Goal: Task Accomplishment & Management: Use online tool/utility

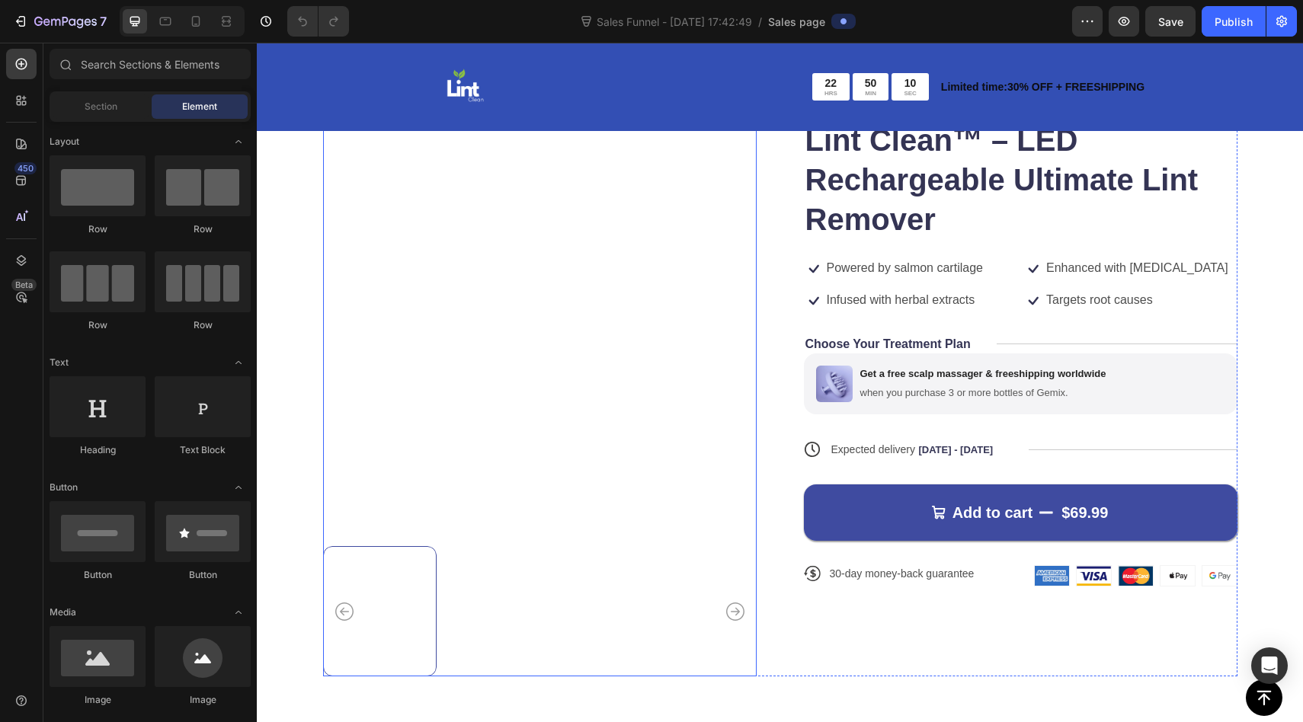
scroll to position [152, 0]
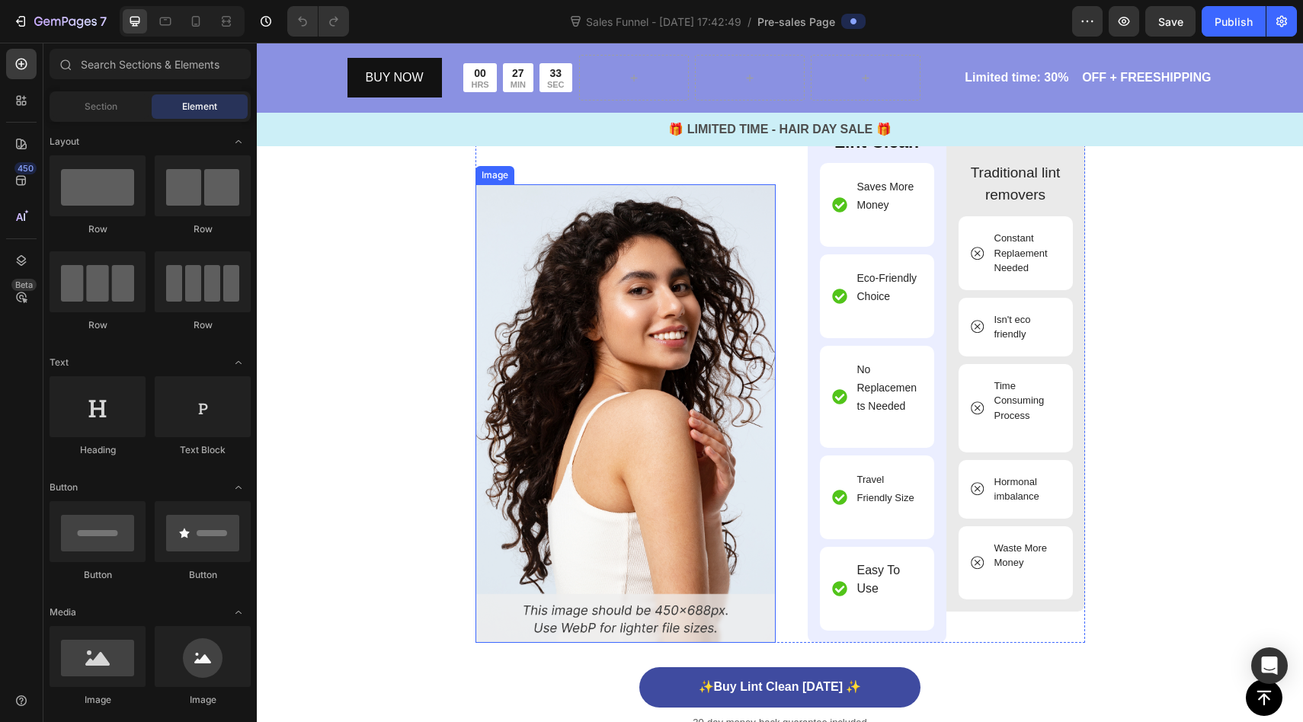
scroll to position [5283, 0]
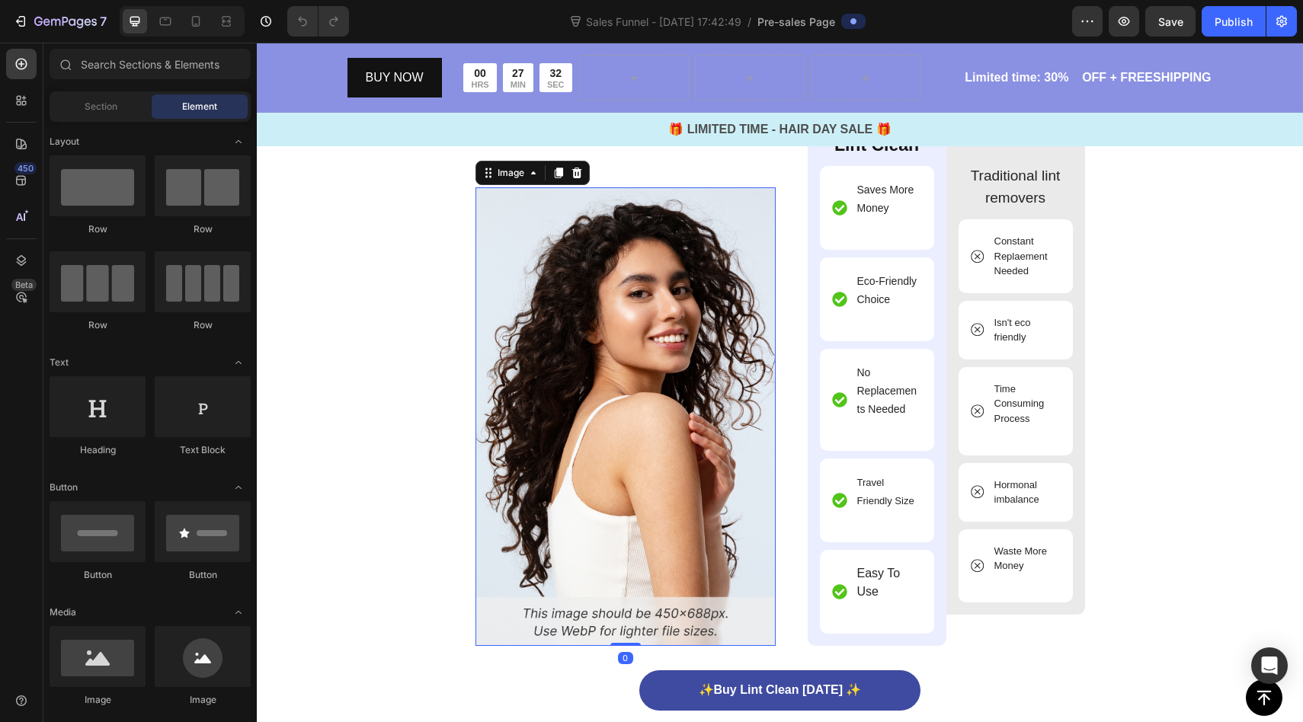
click at [591, 377] on img at bounding box center [626, 416] width 300 height 459
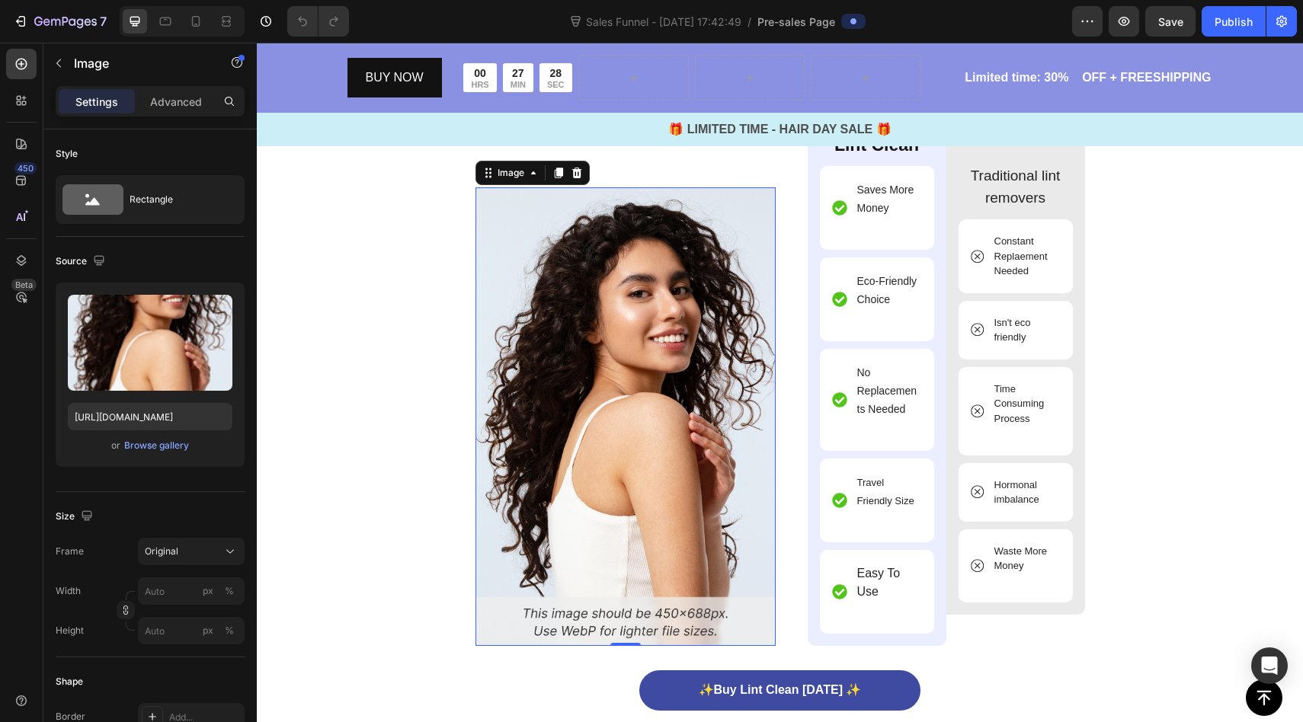
click at [664, 609] on img at bounding box center [626, 416] width 300 height 459
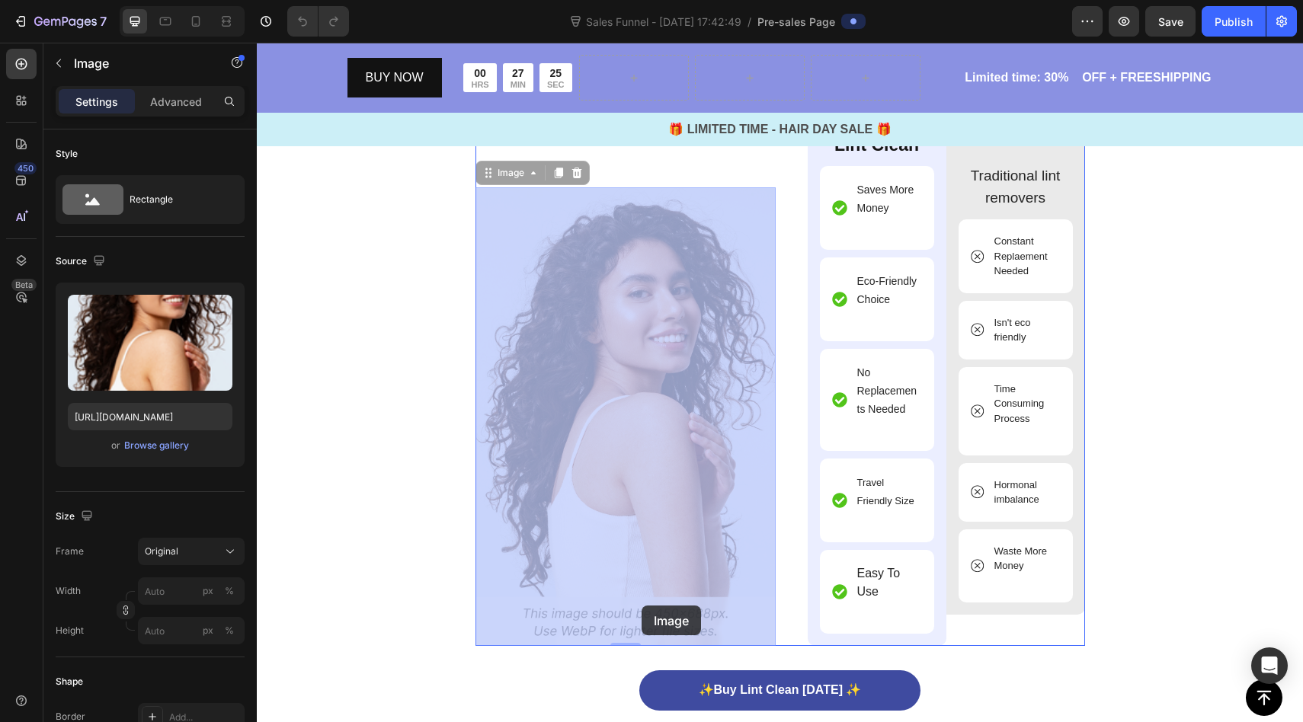
drag, startPoint x: 658, startPoint y: 613, endPoint x: 634, endPoint y: 602, distance: 26.2
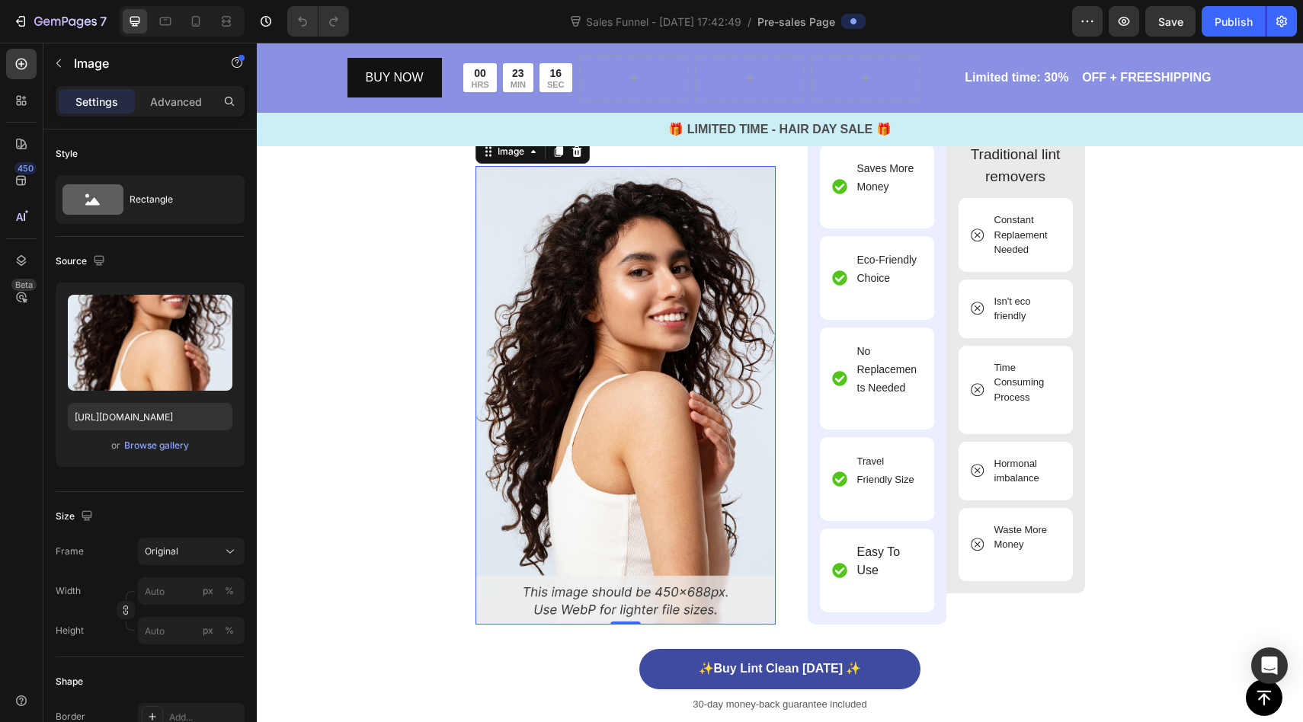
scroll to position [5357, 0]
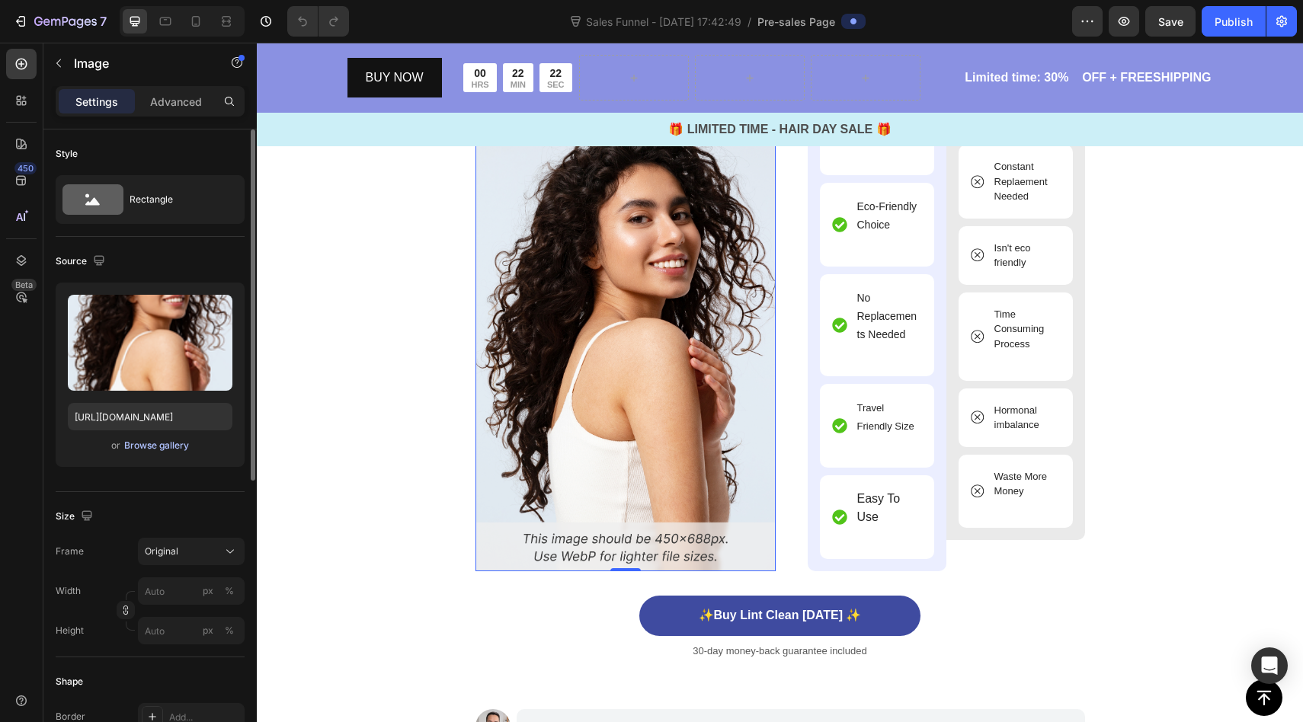
click at [139, 443] on div "Browse gallery" at bounding box center [156, 446] width 65 height 14
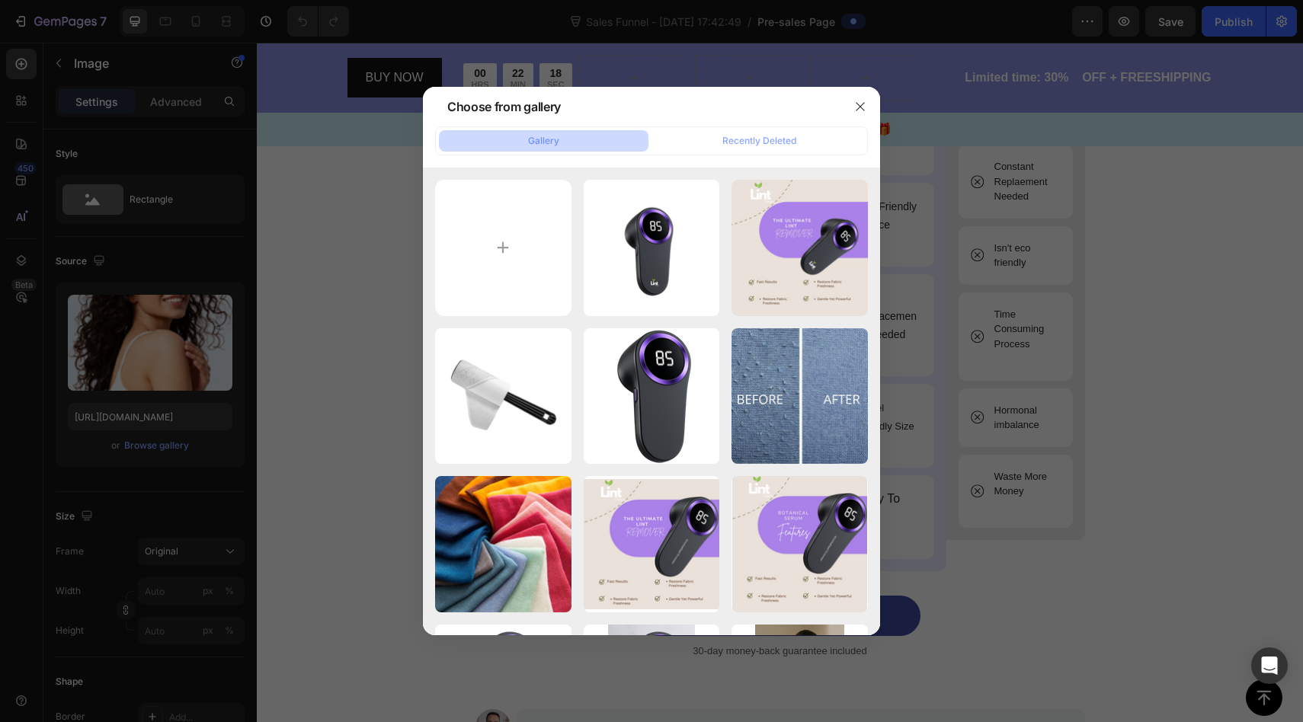
type input "C:\fakepath\ChatGPT Image [DATE], 11_42_50 AM.png"
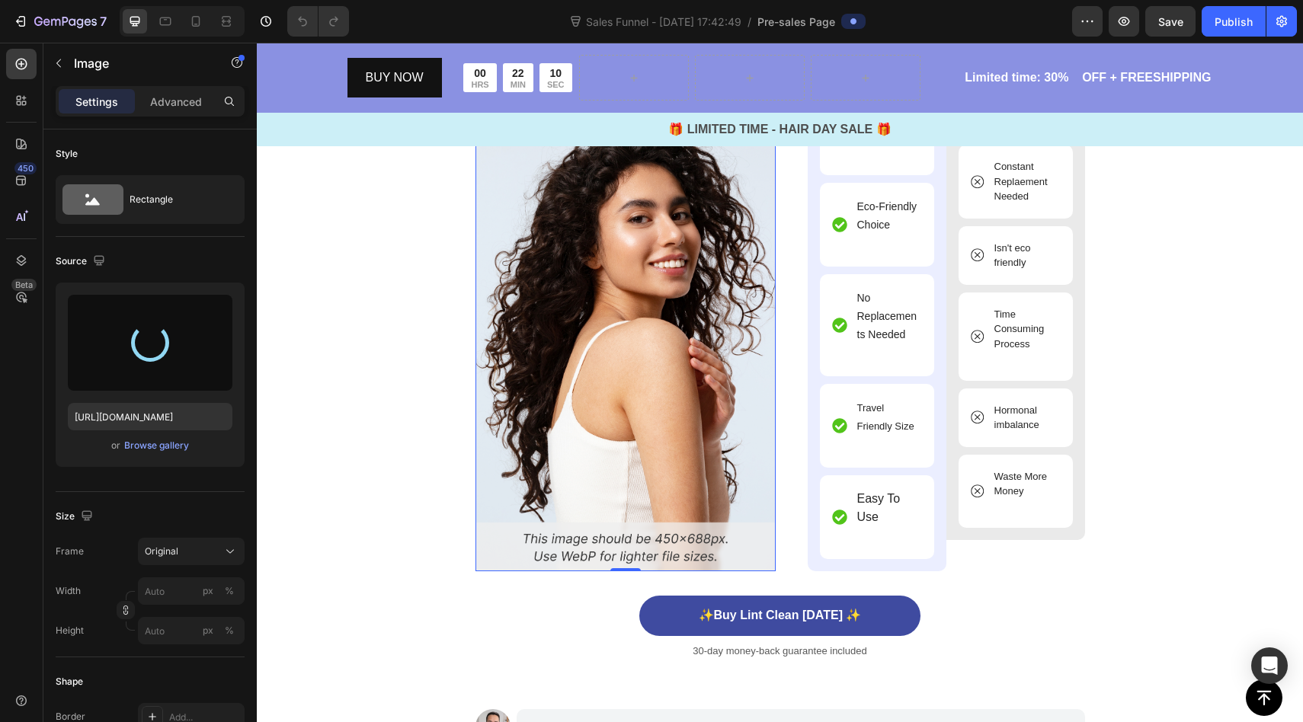
type input "[URL][DOMAIN_NAME]"
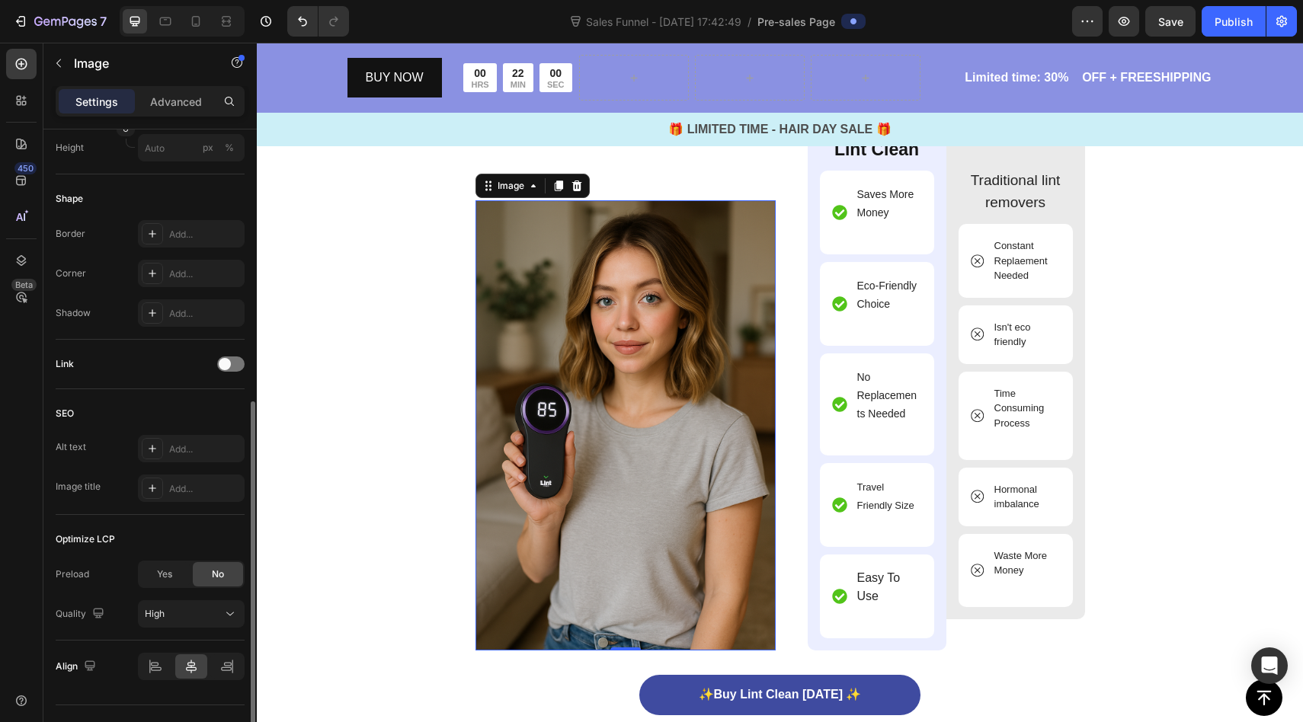
scroll to position [514, 0]
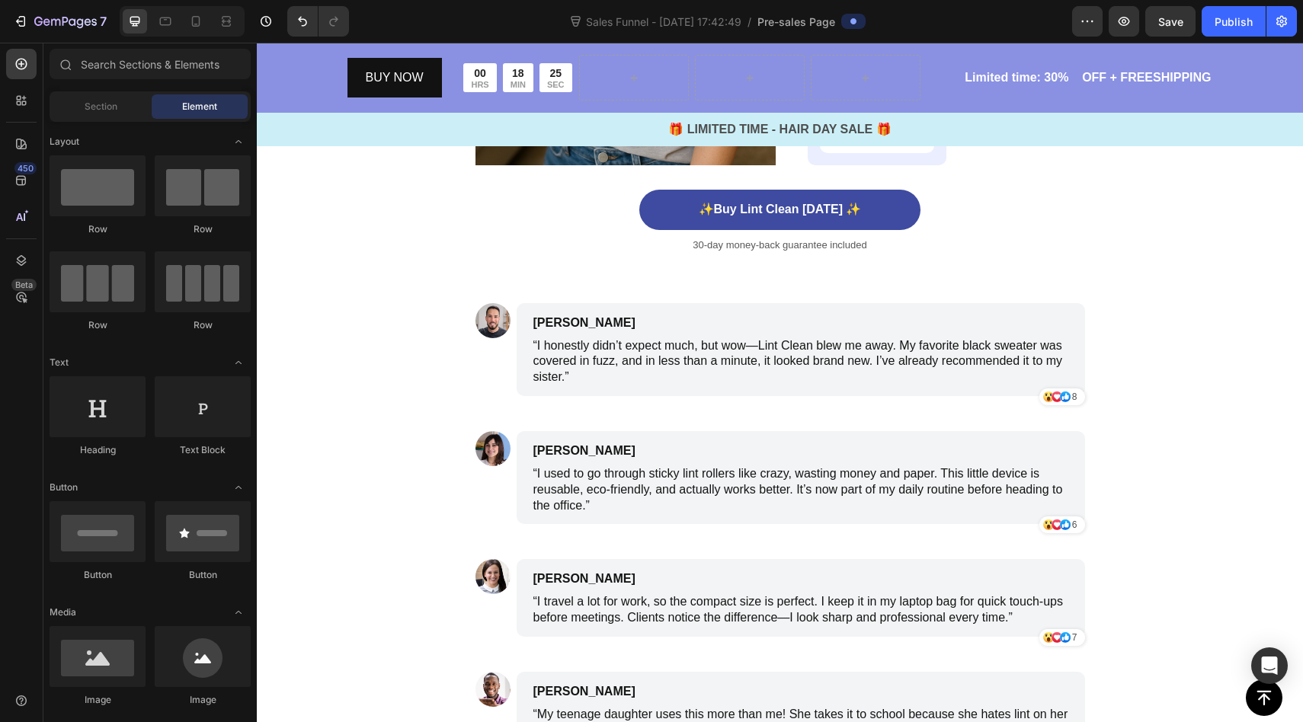
scroll to position [5812, 0]
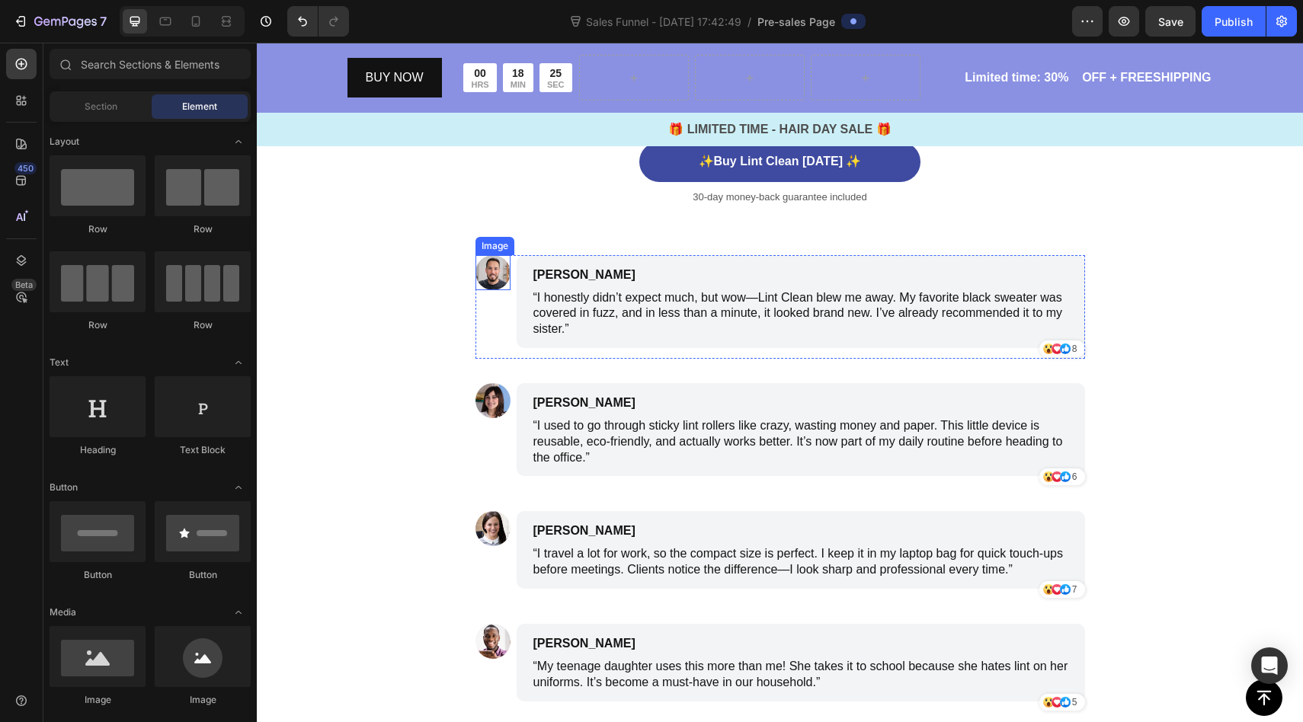
click at [485, 269] on img at bounding box center [493, 272] width 35 height 35
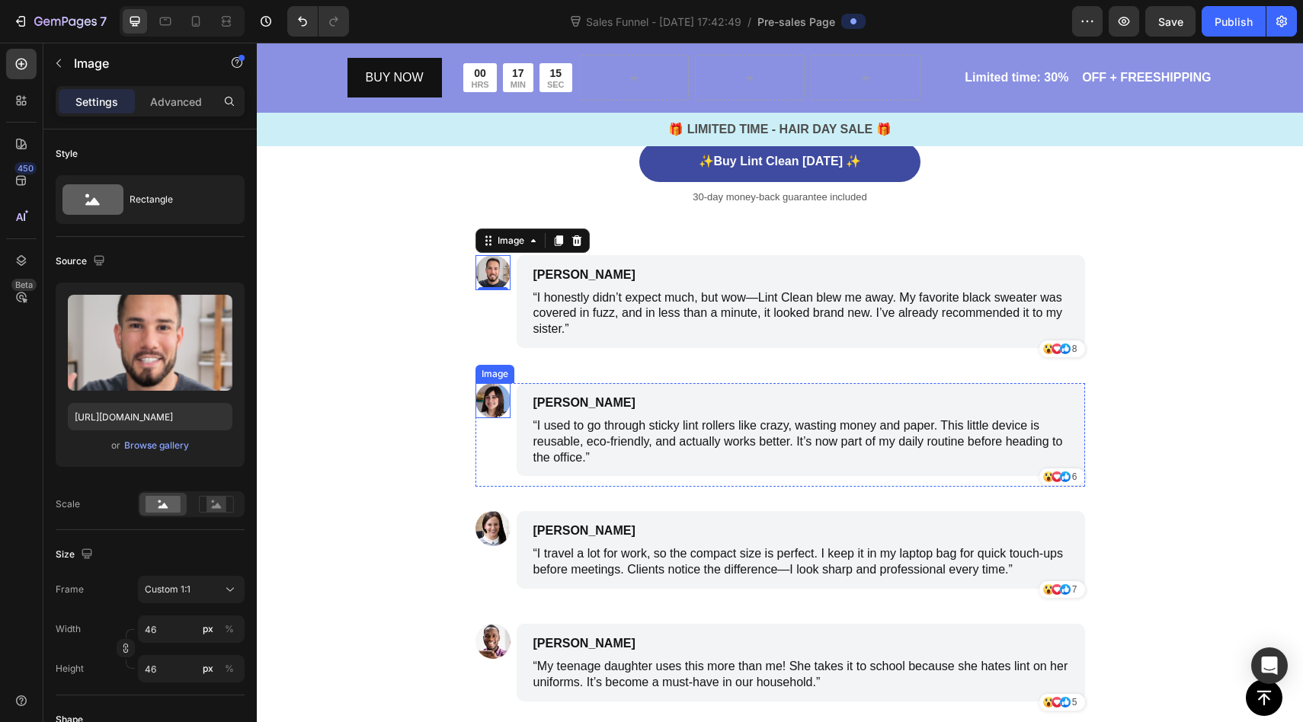
click at [498, 406] on img at bounding box center [493, 400] width 35 height 35
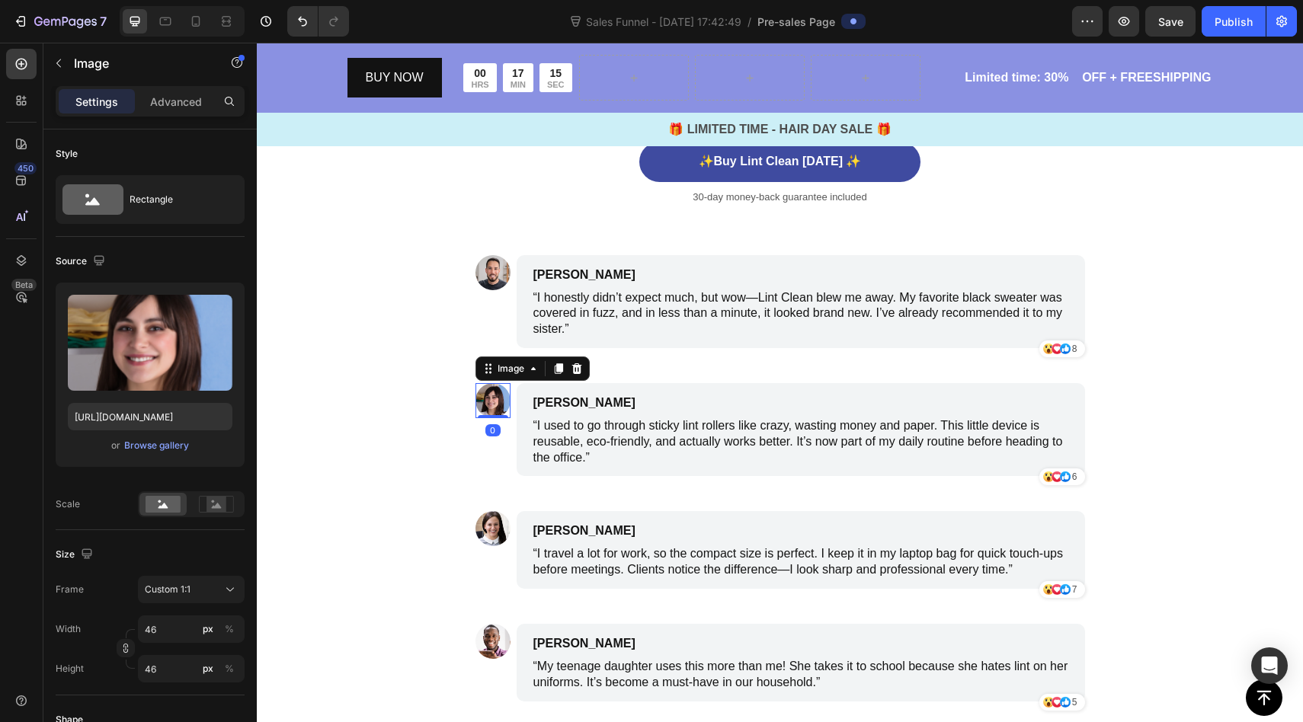
scroll to position [446, 0]
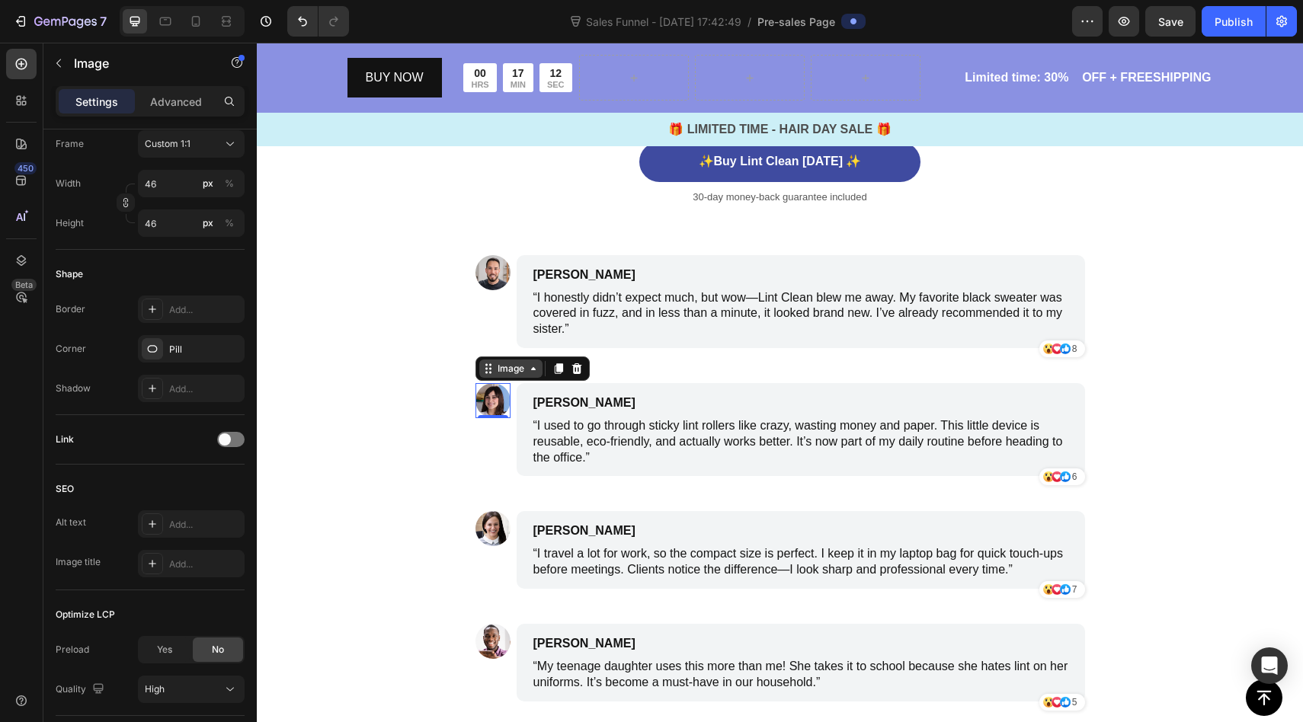
click at [505, 375] on div "Image" at bounding box center [511, 369] width 33 height 14
click at [502, 399] on img at bounding box center [493, 400] width 35 height 35
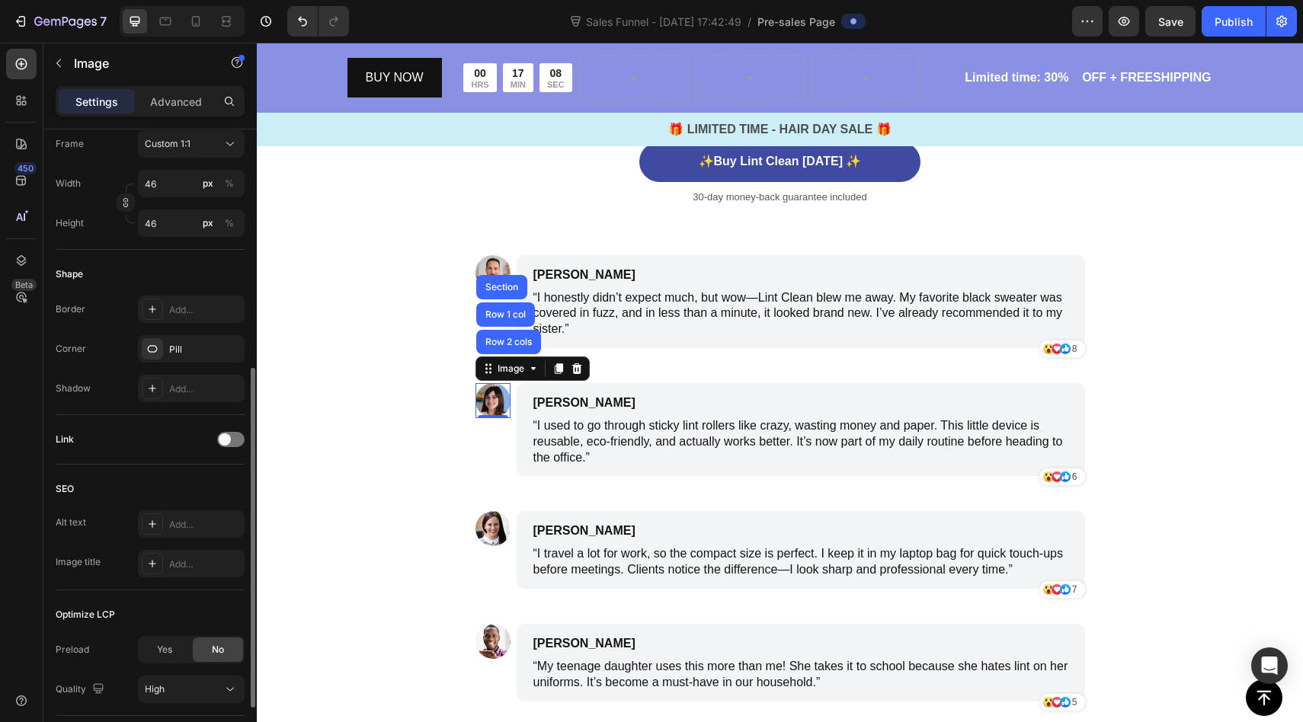
click at [127, 271] on div "Shape" at bounding box center [150, 274] width 189 height 24
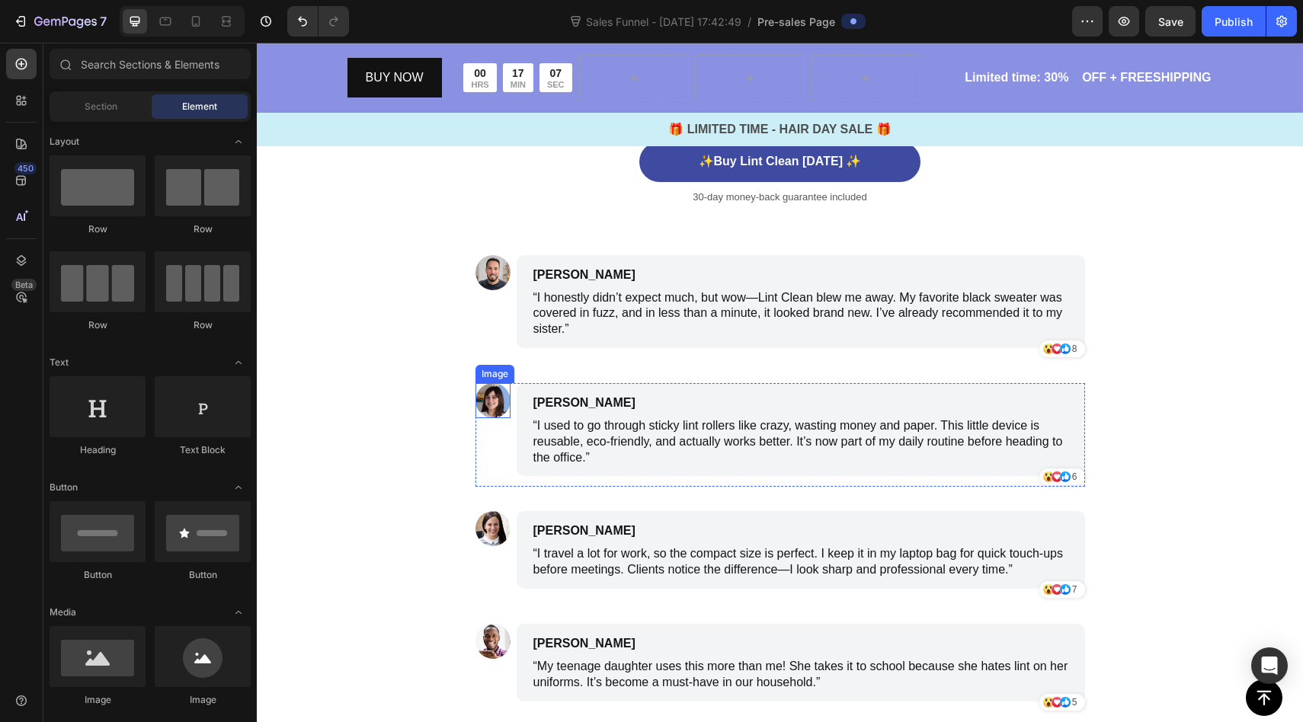
click at [488, 397] on img at bounding box center [493, 400] width 35 height 35
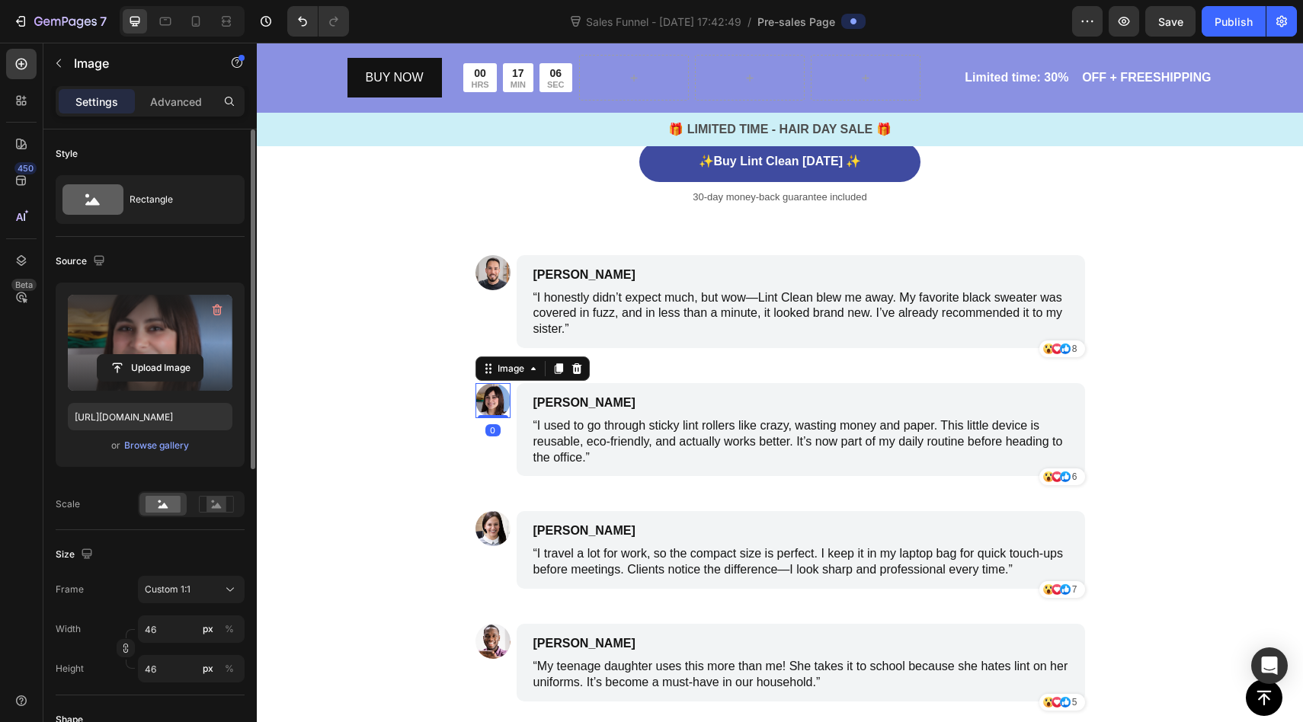
click at [140, 346] on label at bounding box center [150, 343] width 165 height 96
click at [140, 355] on input "file" at bounding box center [150, 368] width 105 height 26
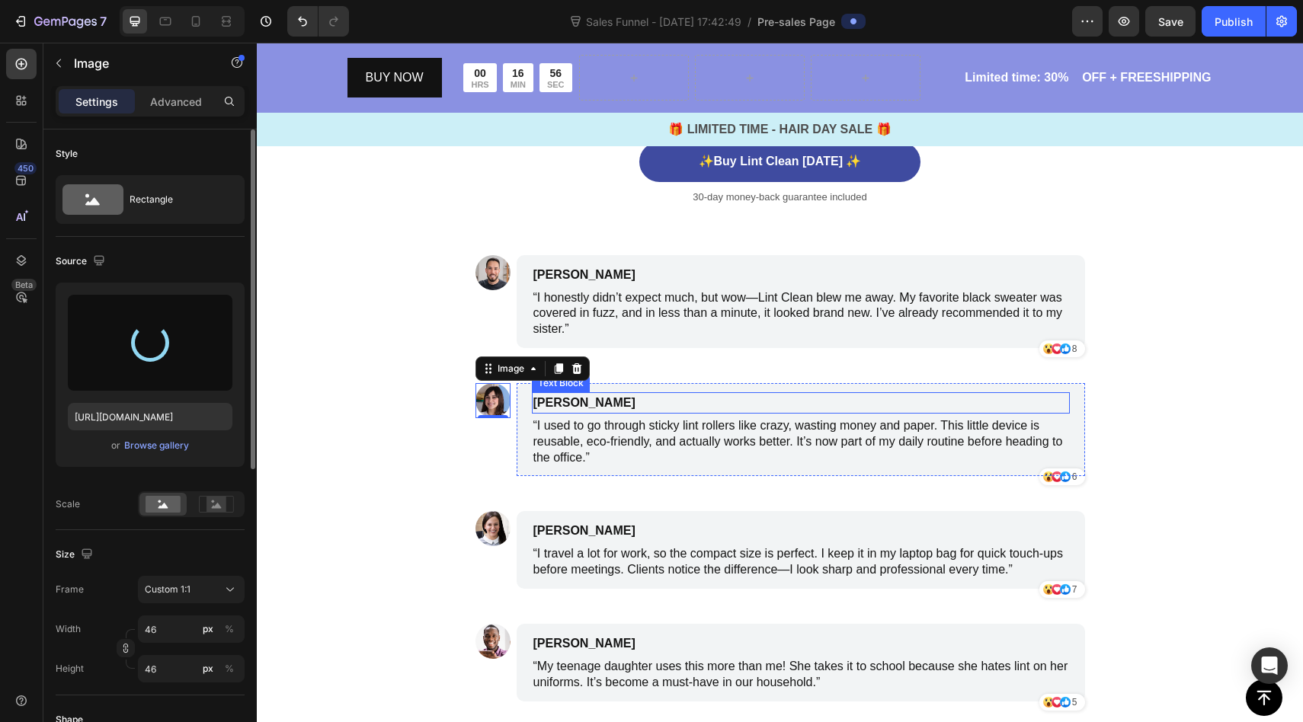
type input "[URL][DOMAIN_NAME]"
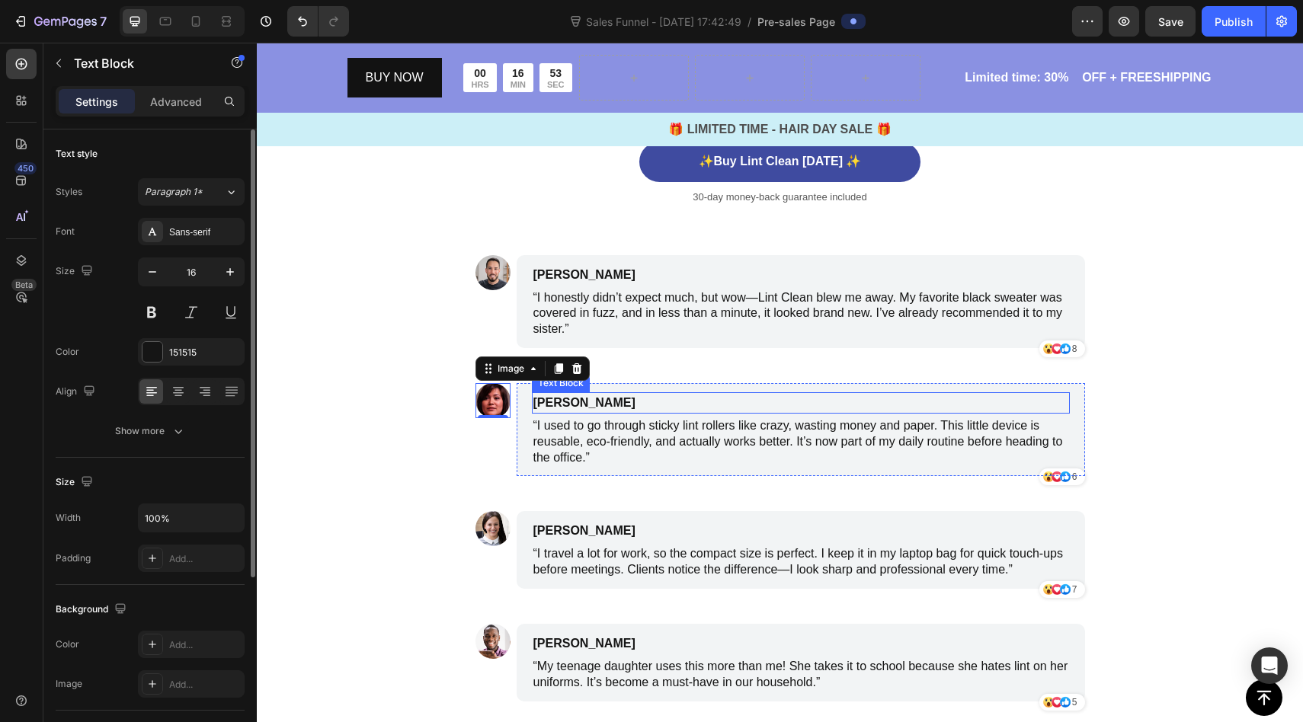
click at [562, 408] on p "[PERSON_NAME]" at bounding box center [728, 403] width 390 height 18
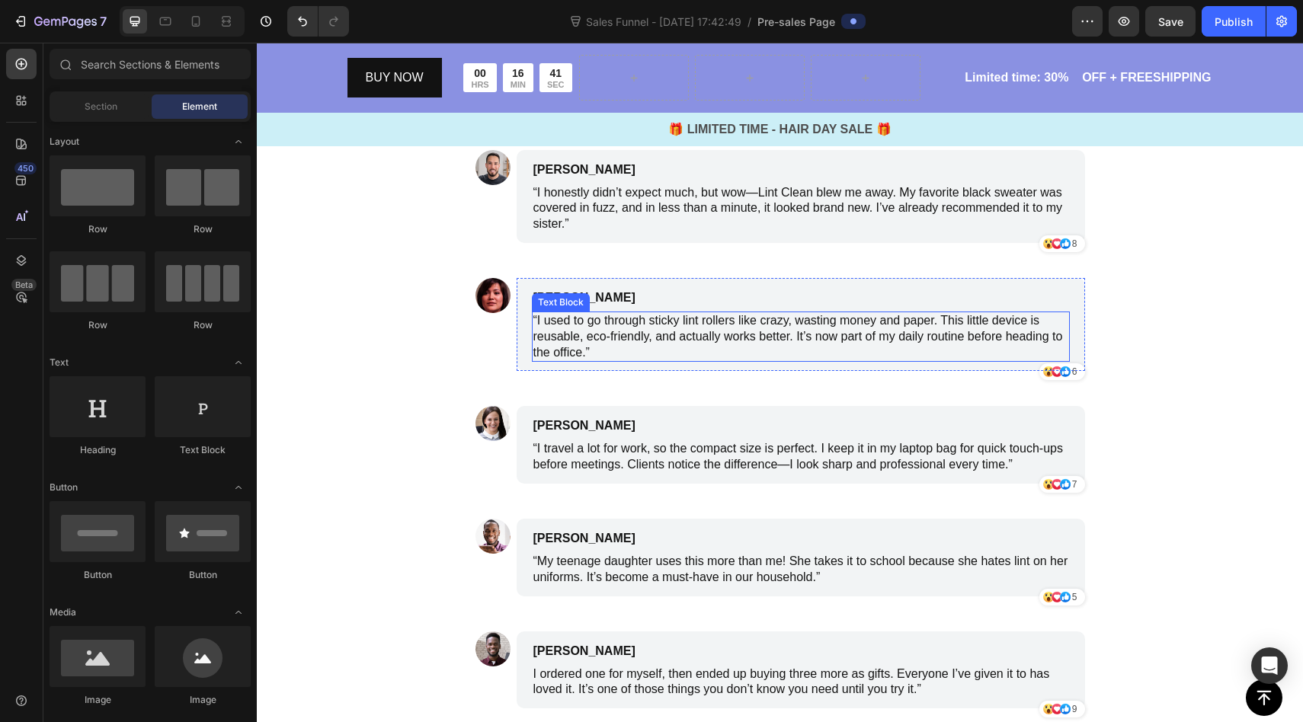
scroll to position [5889, 0]
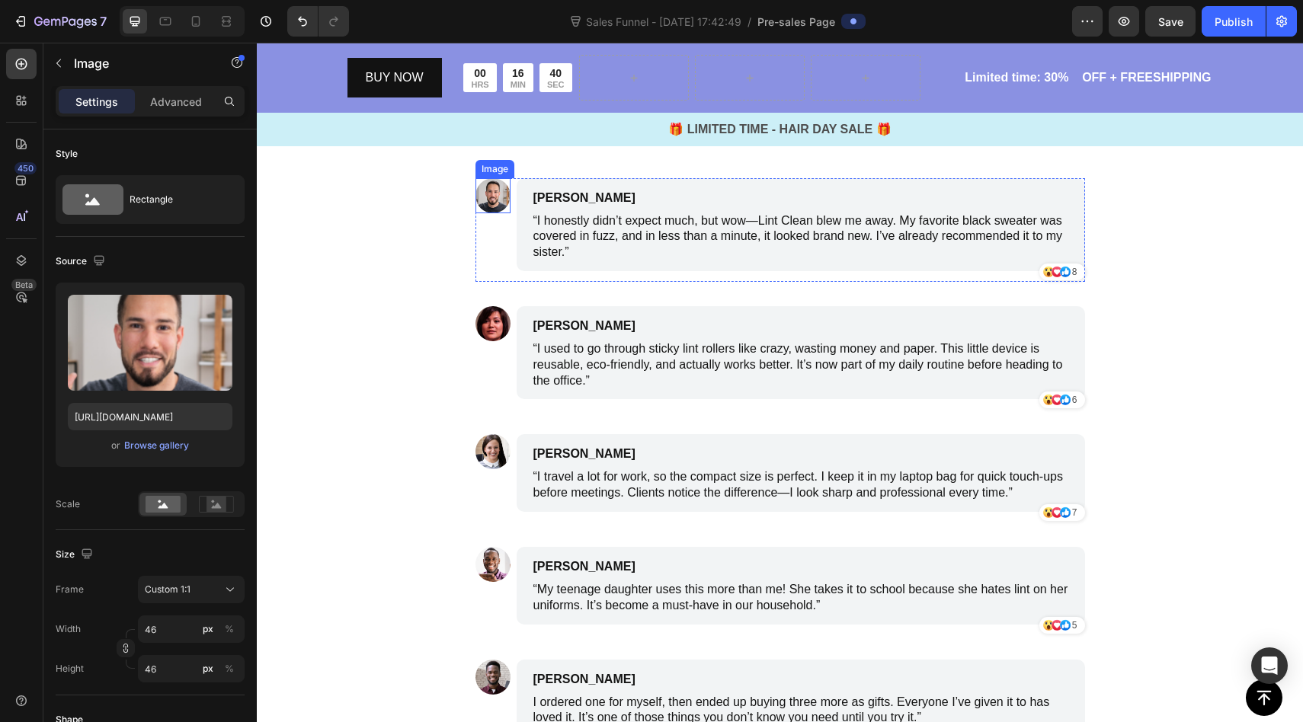
click at [492, 193] on img at bounding box center [493, 195] width 35 height 35
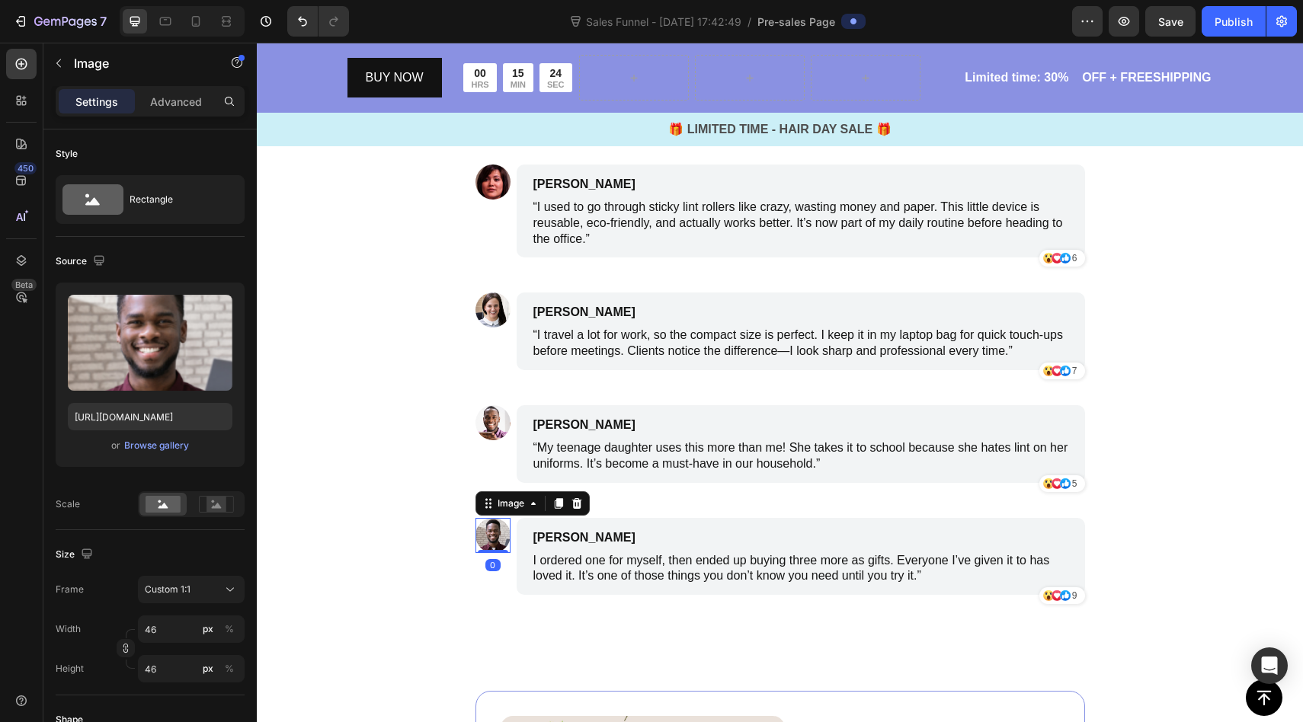
scroll to position [446, 0]
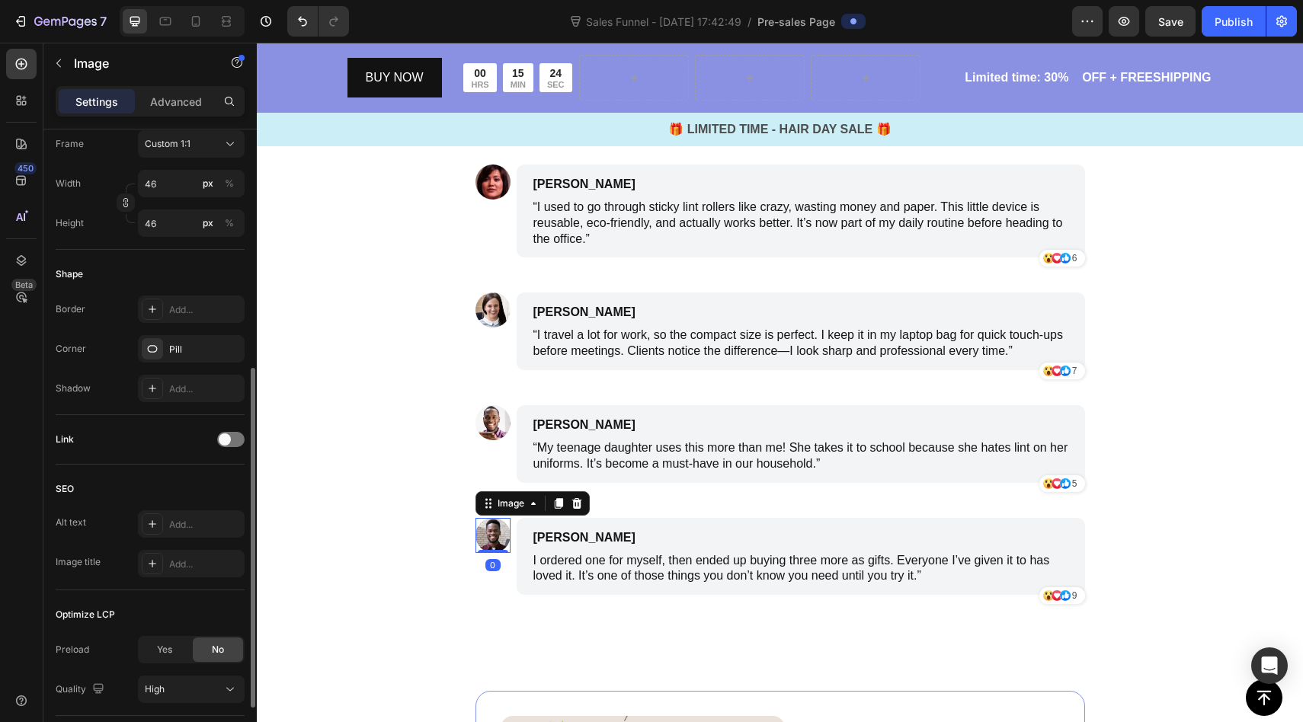
click at [495, 530] on img at bounding box center [493, 535] width 35 height 35
click at [491, 539] on img at bounding box center [493, 535] width 35 height 35
click at [501, 506] on div "Image" at bounding box center [511, 504] width 33 height 14
click at [491, 545] on img at bounding box center [493, 535] width 35 height 35
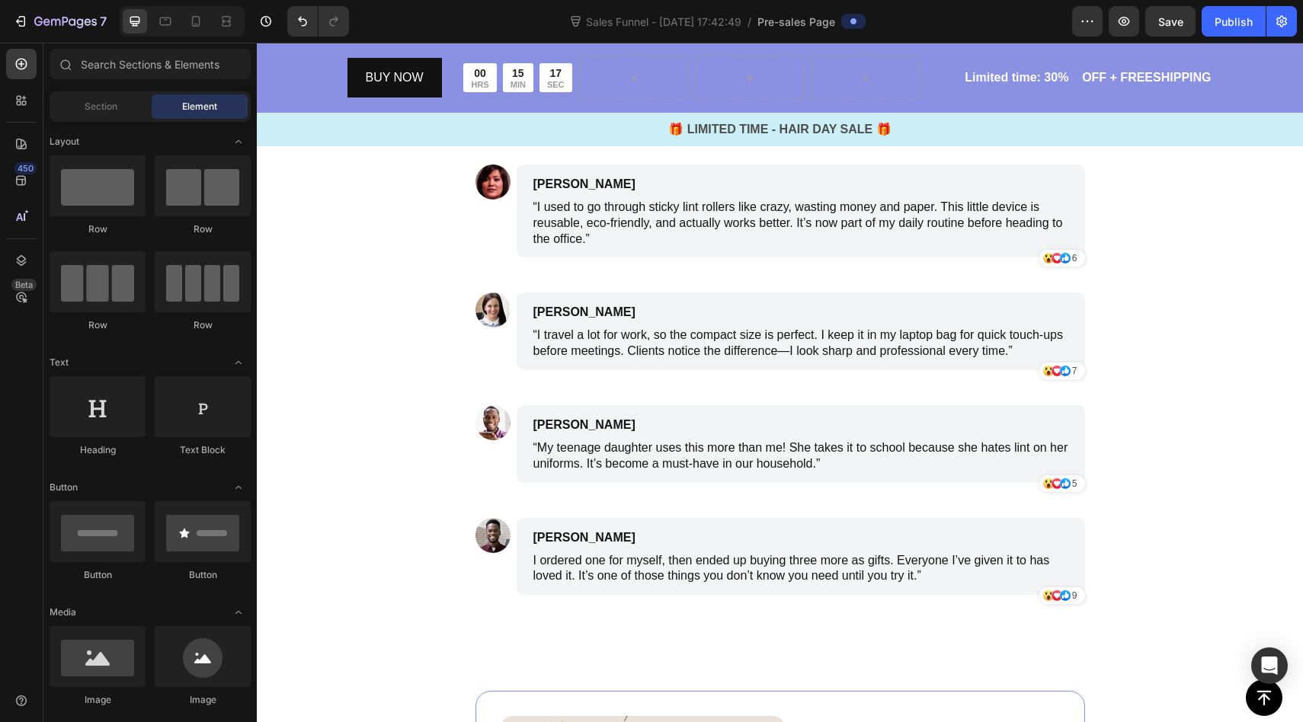
click at [495, 546] on img at bounding box center [493, 535] width 35 height 35
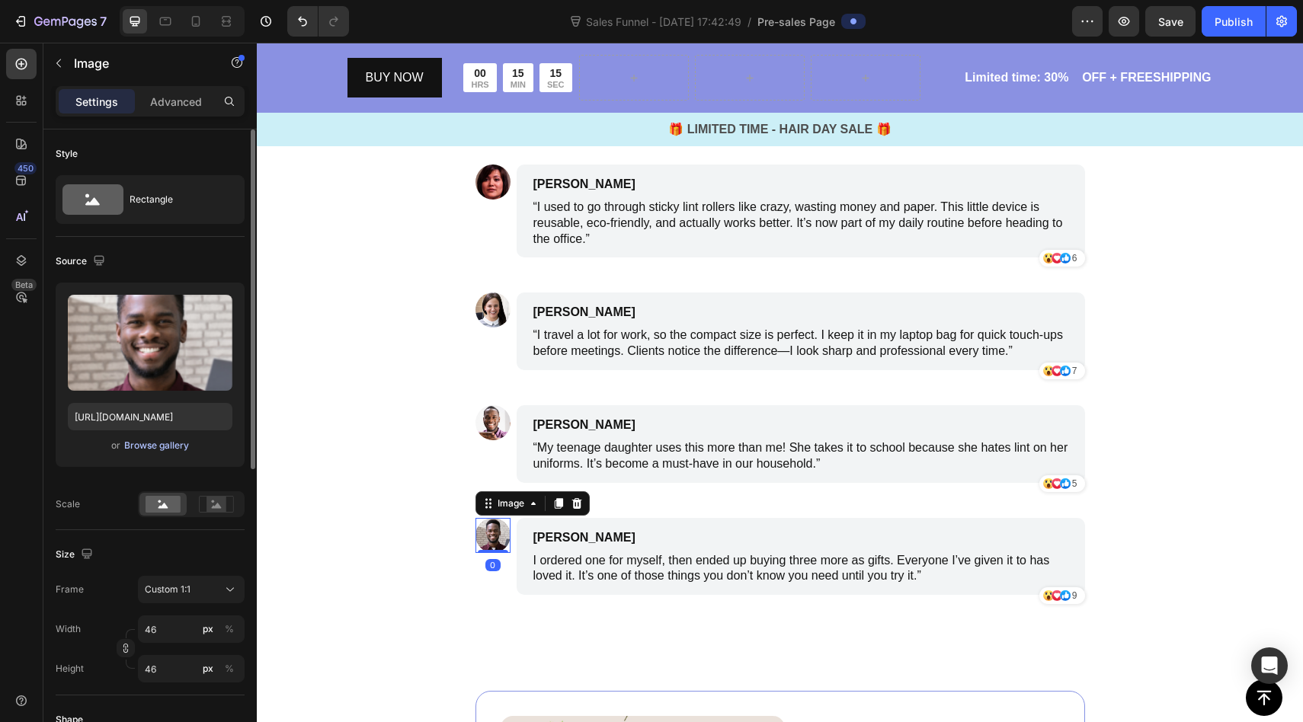
click at [152, 441] on div "Browse gallery" at bounding box center [156, 446] width 65 height 14
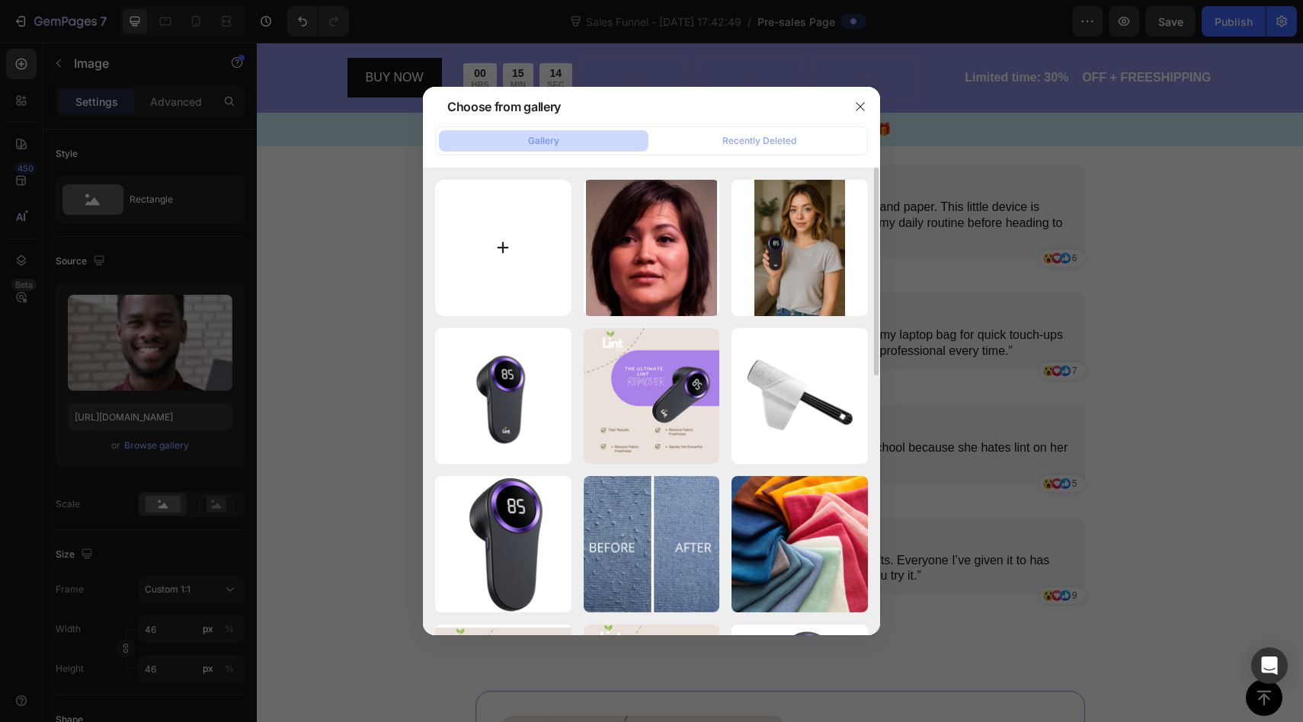
click at [502, 254] on input "file" at bounding box center [503, 248] width 136 height 136
type input "C:\fakepath\Screenshot [DATE] 11.54.22 am.png"
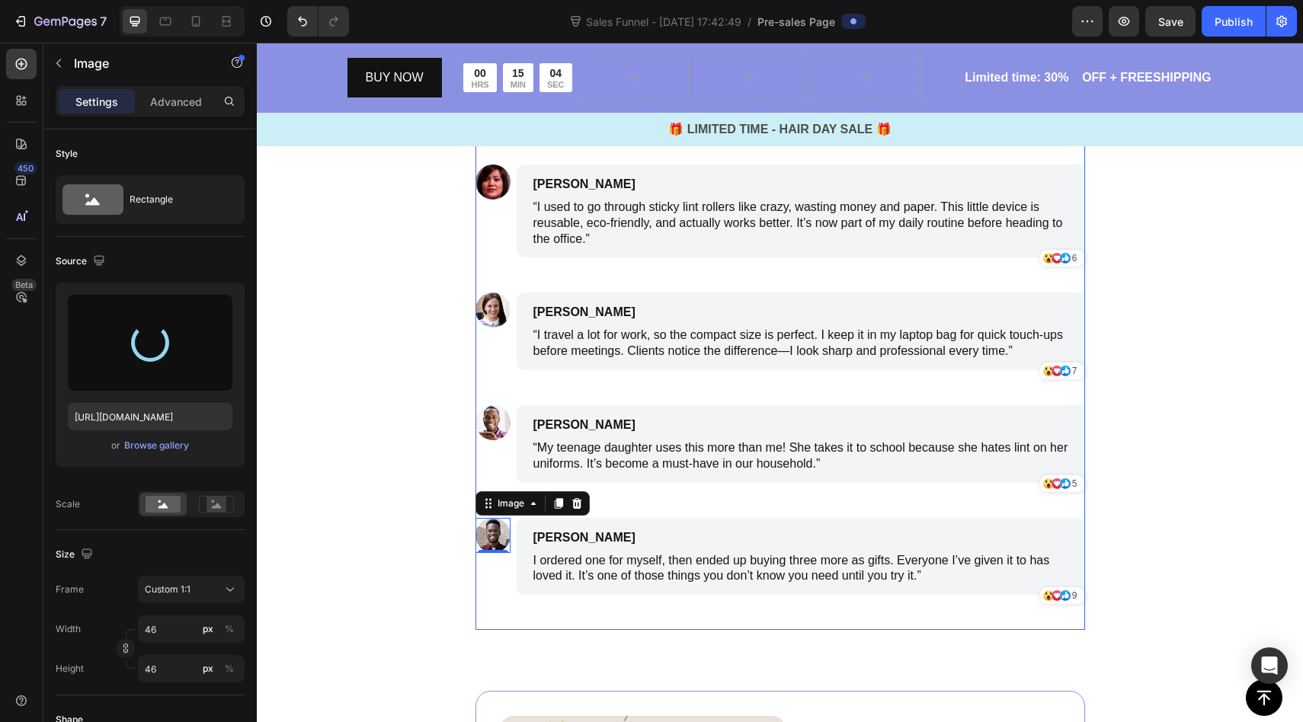
type input "[URL][DOMAIN_NAME]"
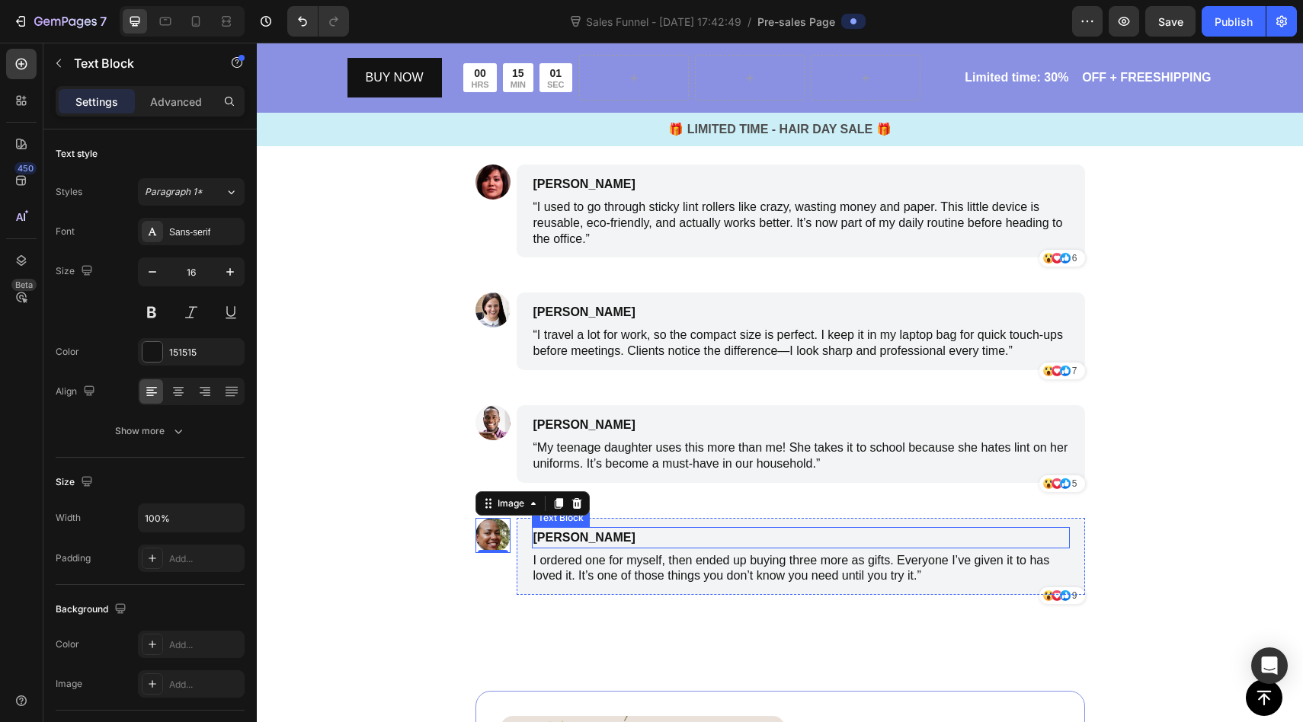
click at [575, 538] on p "[PERSON_NAME]" at bounding box center [728, 538] width 390 height 18
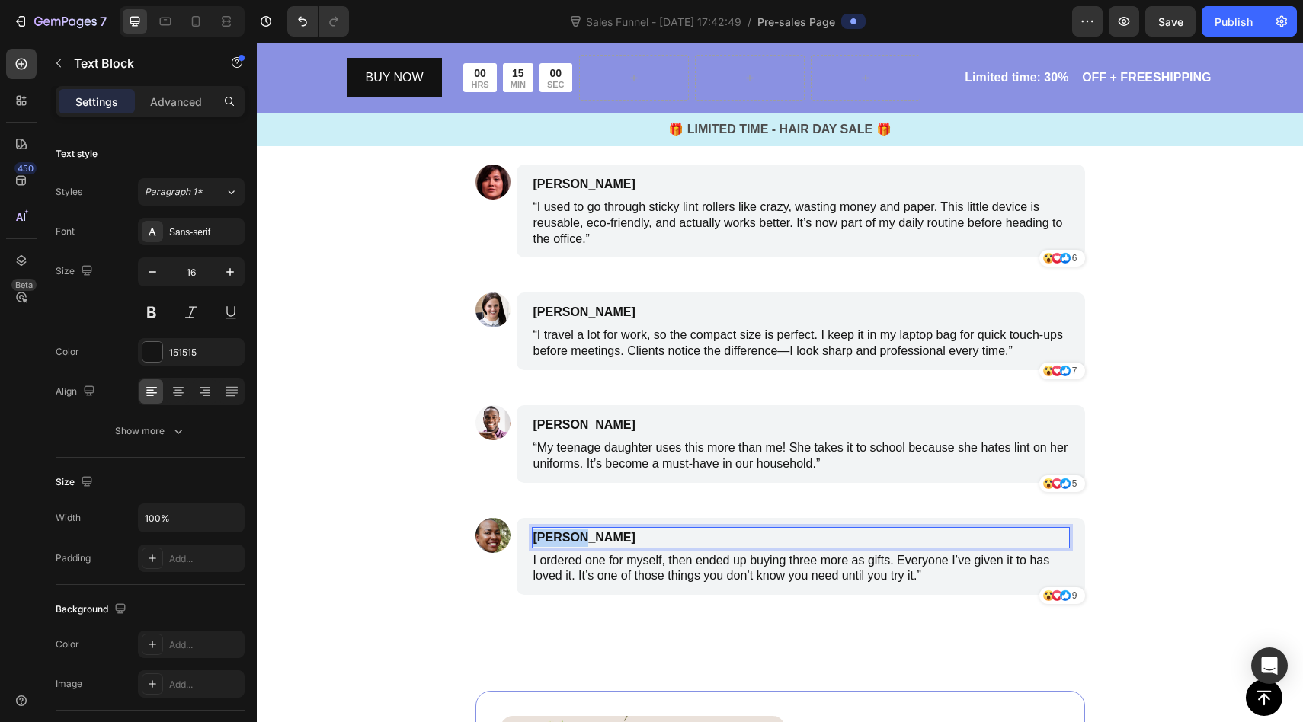
click at [575, 538] on p "[PERSON_NAME]" at bounding box center [728, 538] width 390 height 18
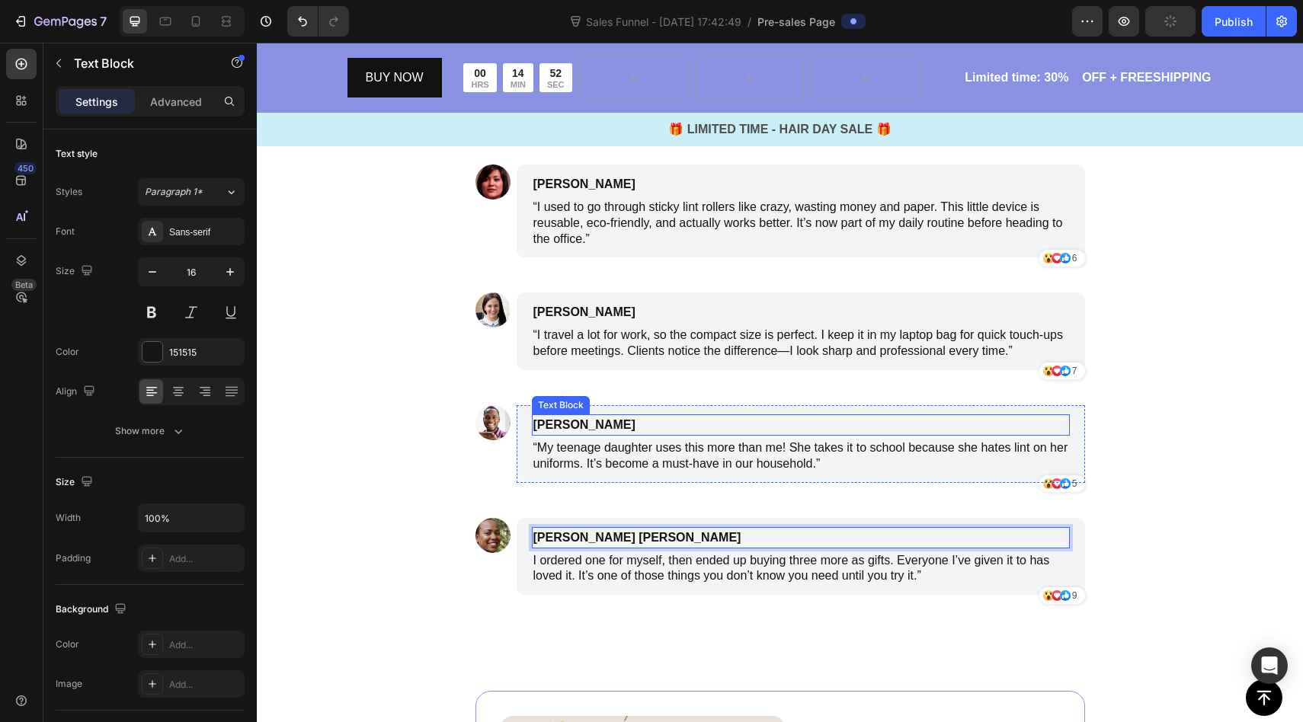
click at [571, 421] on p "[PERSON_NAME]" at bounding box center [728, 425] width 390 height 18
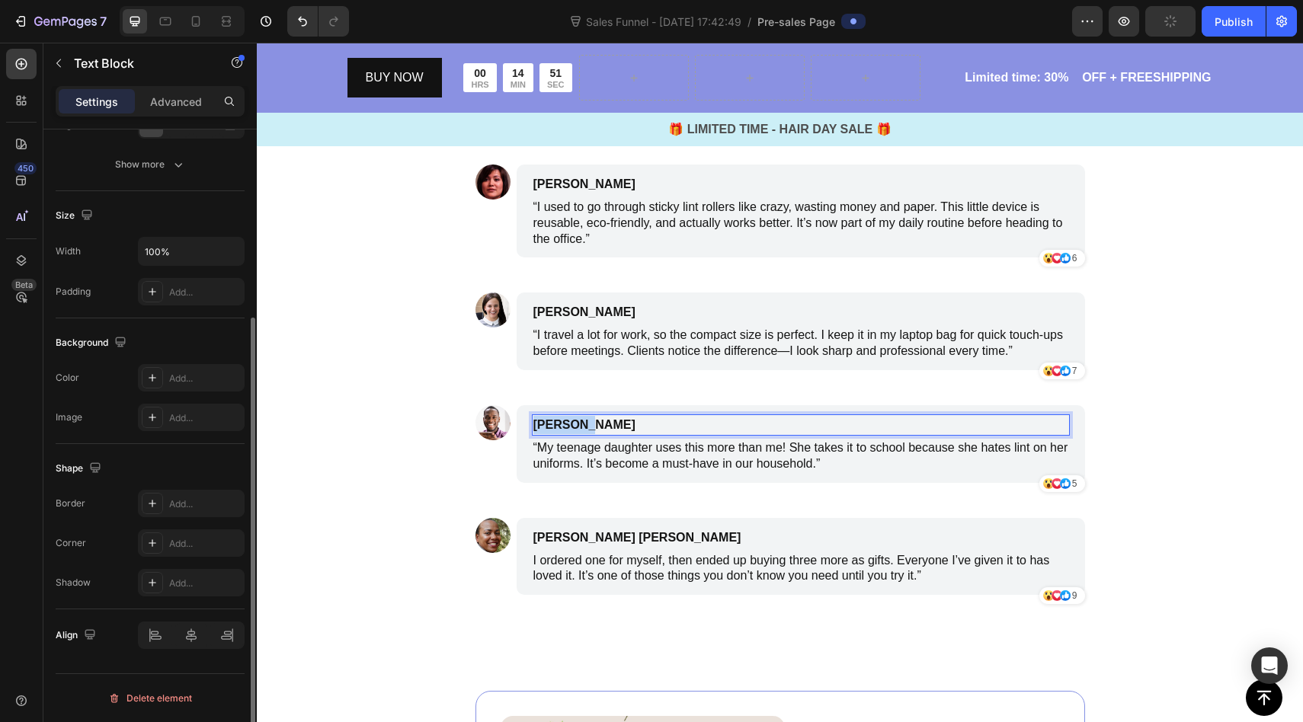
click at [571, 421] on p "[PERSON_NAME]" at bounding box center [728, 425] width 390 height 18
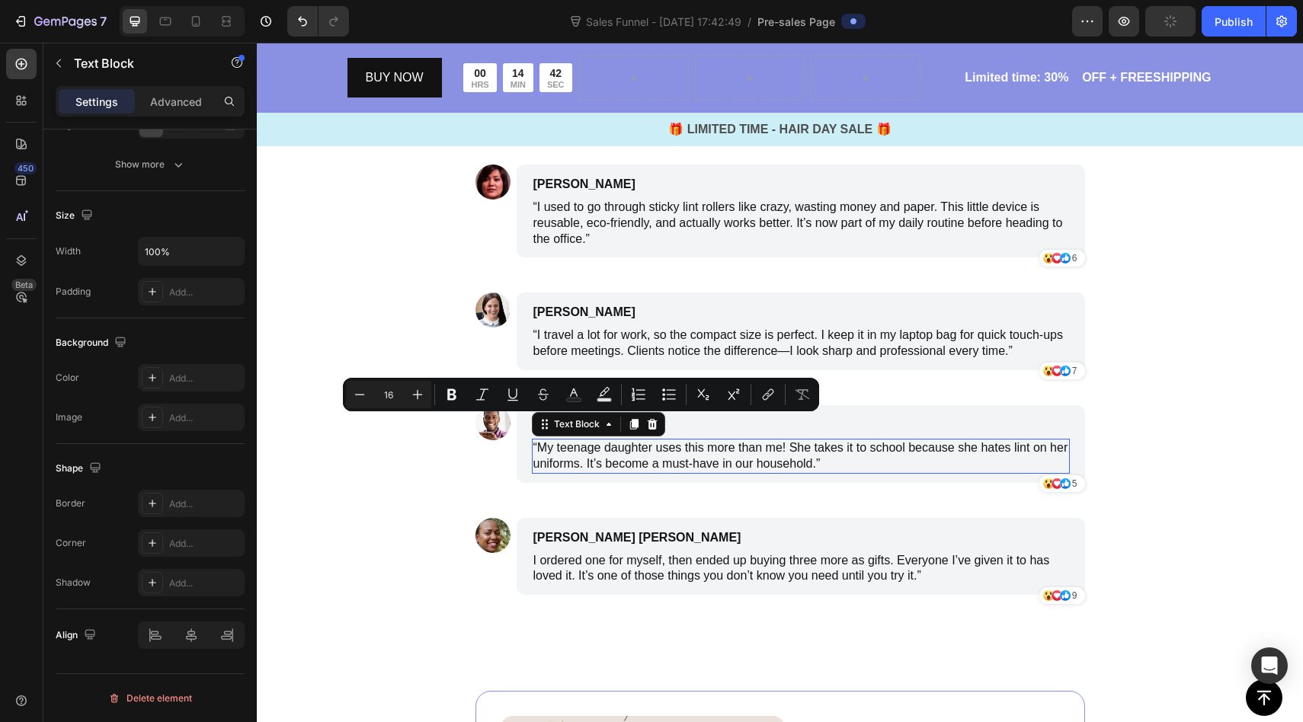
click at [645, 459] on p "“My teenage daughter uses this more than me! She takes it to school because she…" at bounding box center [800, 456] width 535 height 32
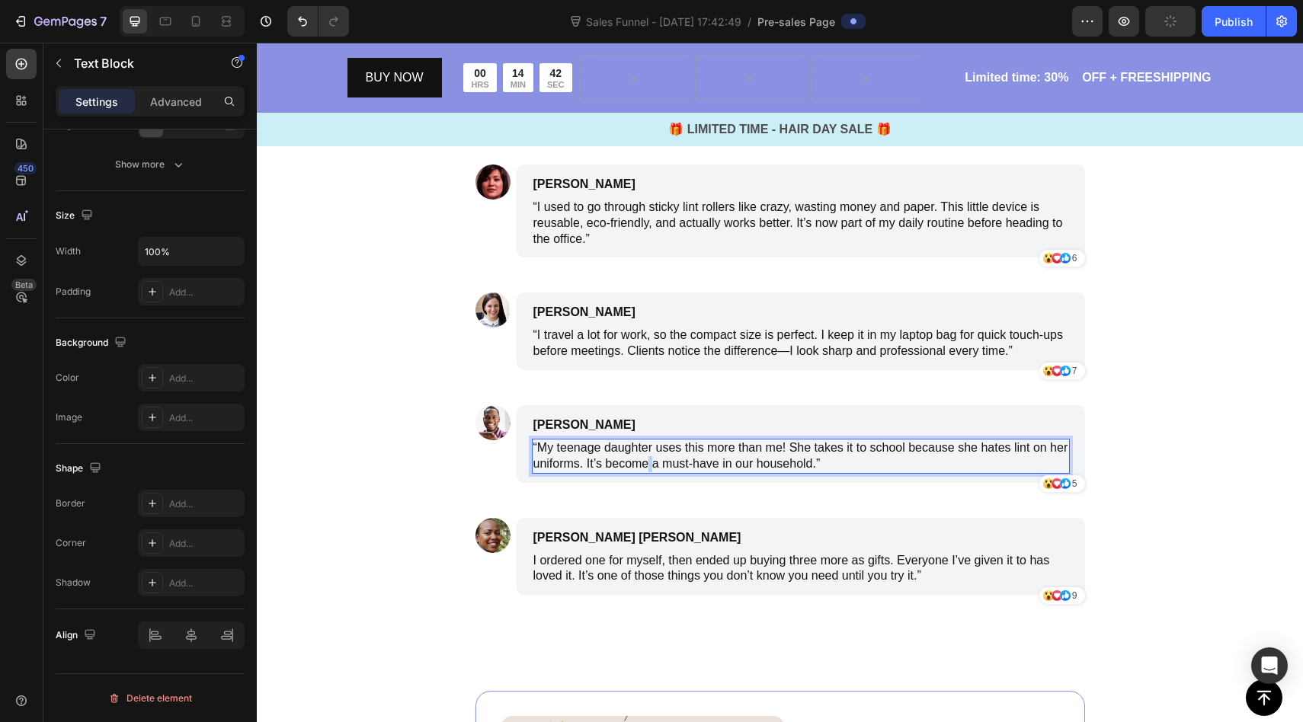
click at [645, 459] on p "“My teenage daughter uses this more than me! She takes it to school because she…" at bounding box center [800, 456] width 535 height 32
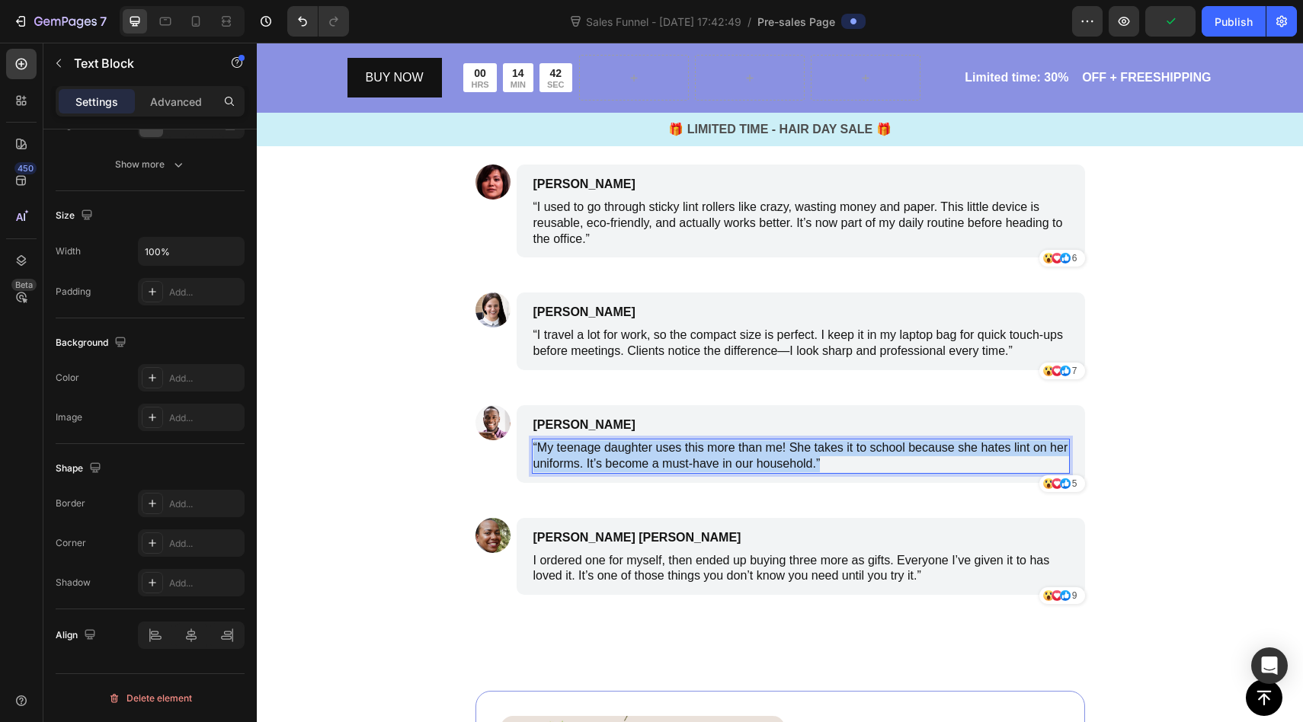
click at [645, 459] on p "“My teenage daughter uses this more than me! She takes it to school because she…" at bounding box center [800, 456] width 535 height 32
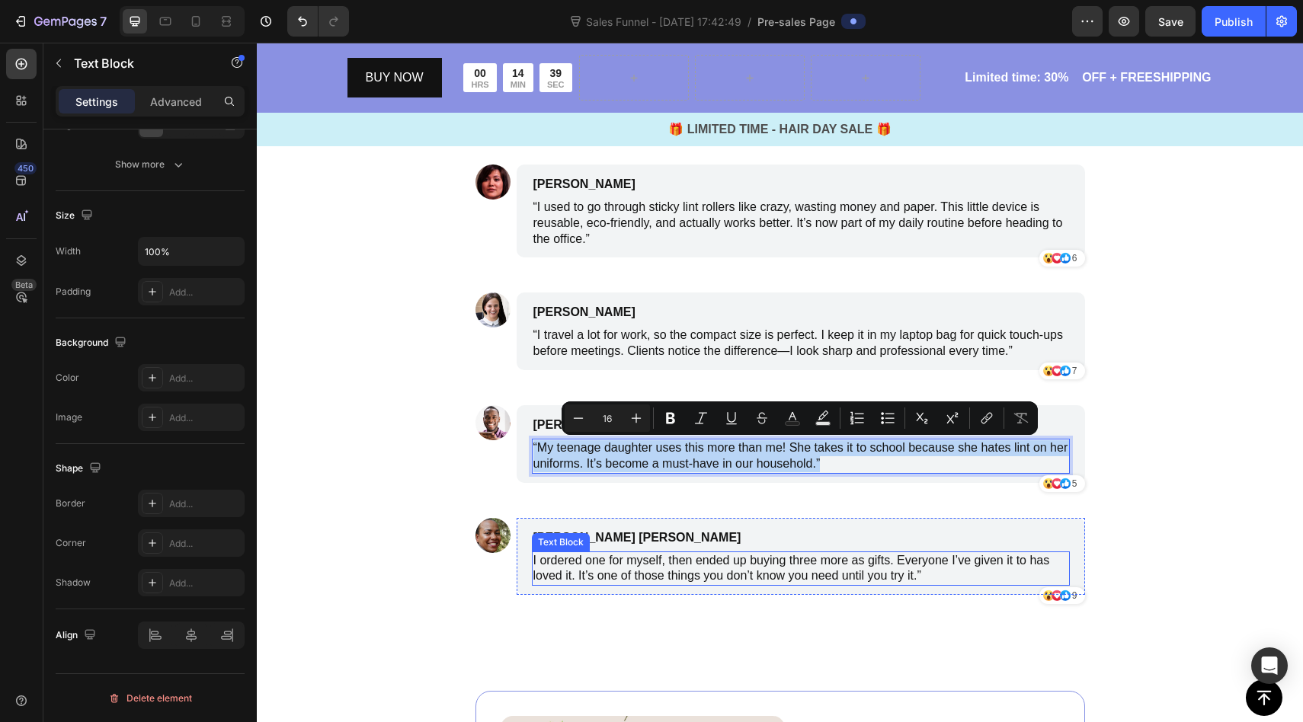
click at [659, 569] on p "I ordered one for myself, then ended up buying three more as gifts. Everyone I’…" at bounding box center [800, 569] width 535 height 32
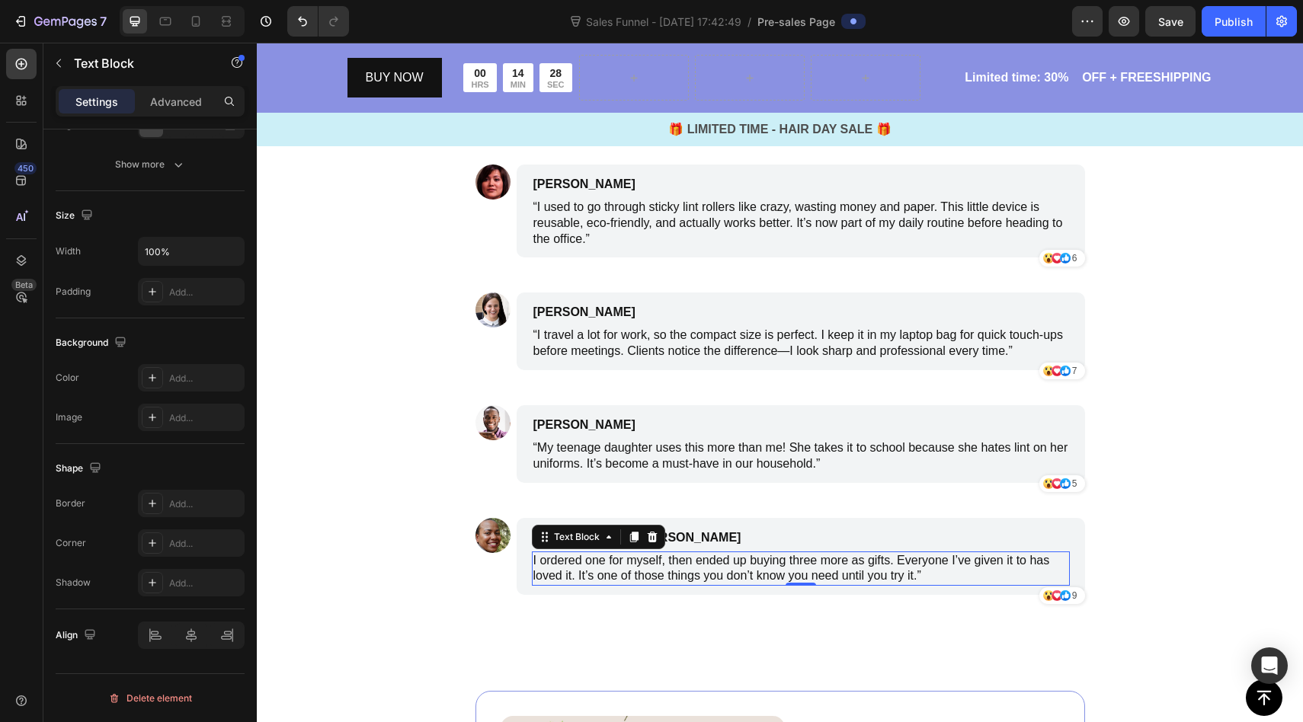
click at [597, 573] on p "I ordered one for myself, then ended up buying three more as gifts. Everyone I’…" at bounding box center [800, 569] width 535 height 32
click at [597, 574] on p "I ordered one for myself, then ended up buying three more as gifts. Everyone I’…" at bounding box center [800, 569] width 535 height 32
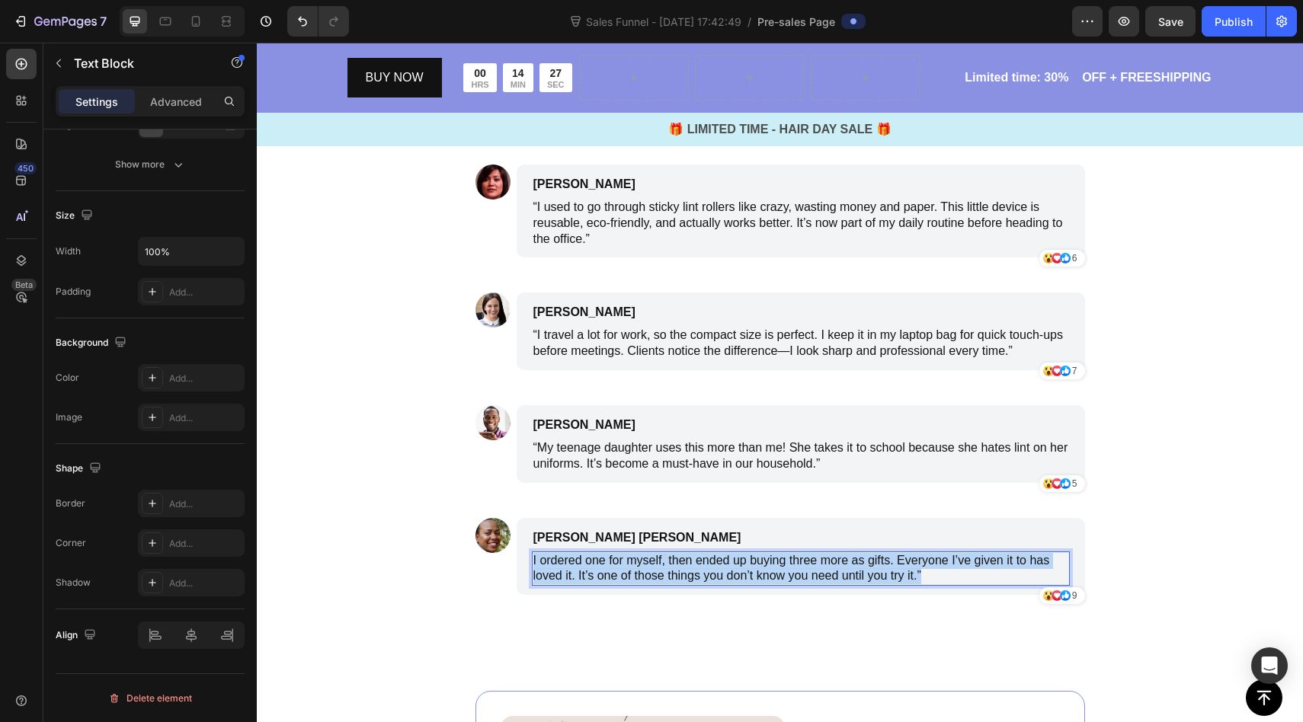
click at [597, 574] on p "I ordered one for myself, then ended up buying three more as gifts. Everyone I’…" at bounding box center [800, 569] width 535 height 32
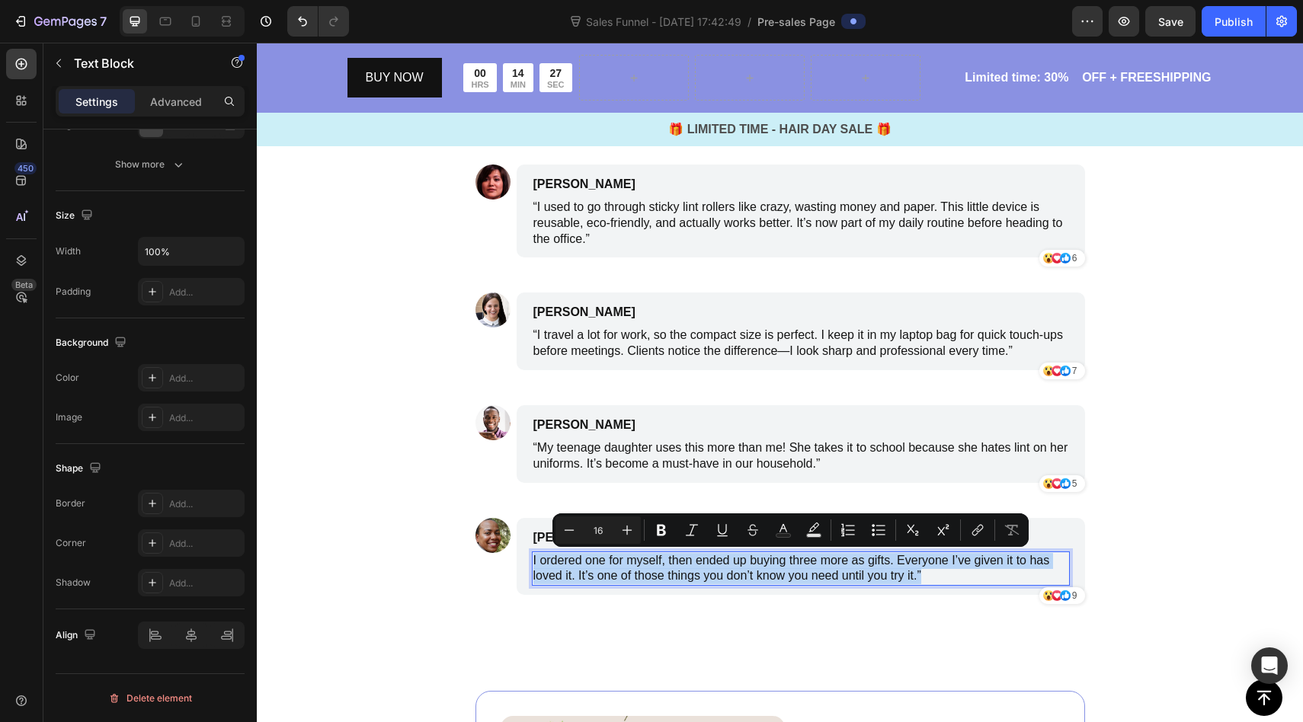
click at [597, 574] on p "I ordered one for myself, then ended up buying three more as gifts. Everyone I’…" at bounding box center [800, 569] width 535 height 32
copy p "I ordered one for myself, then ended up buying three more as gifts. Everyone I’…"
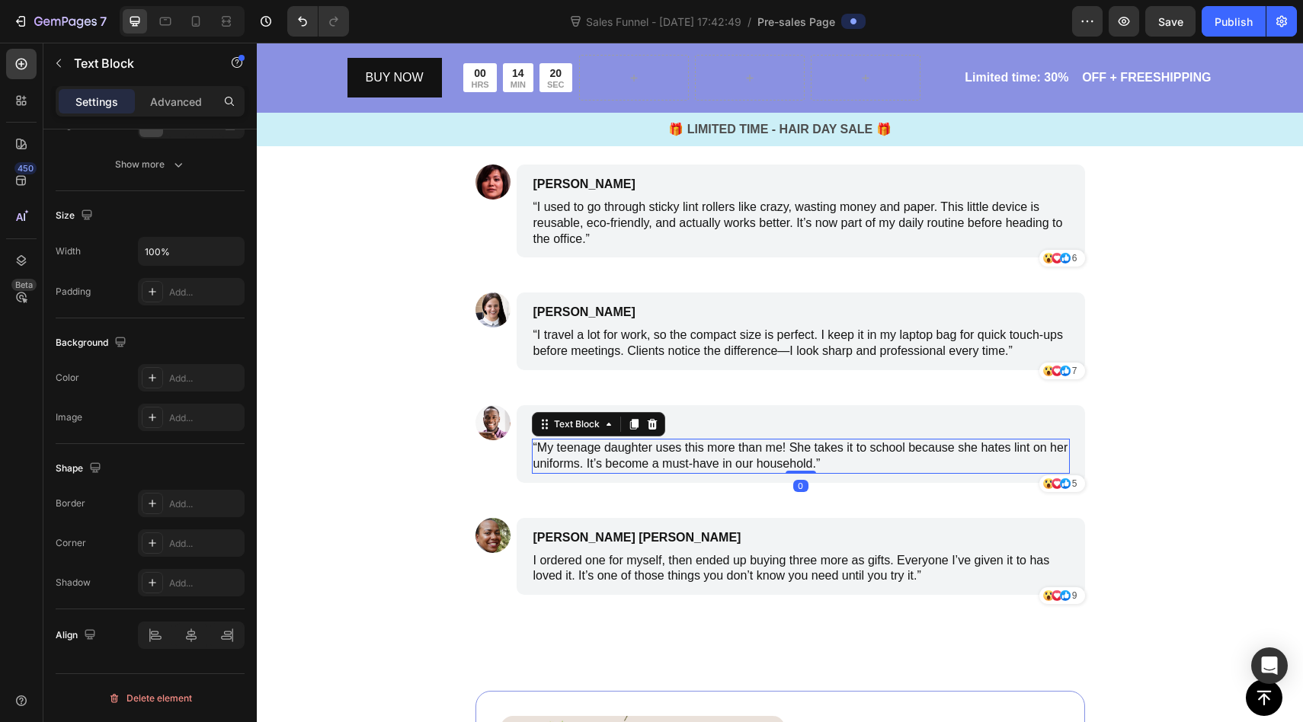
click at [609, 450] on p "“My teenage daughter uses this more than me! She takes it to school because she…" at bounding box center [800, 456] width 535 height 32
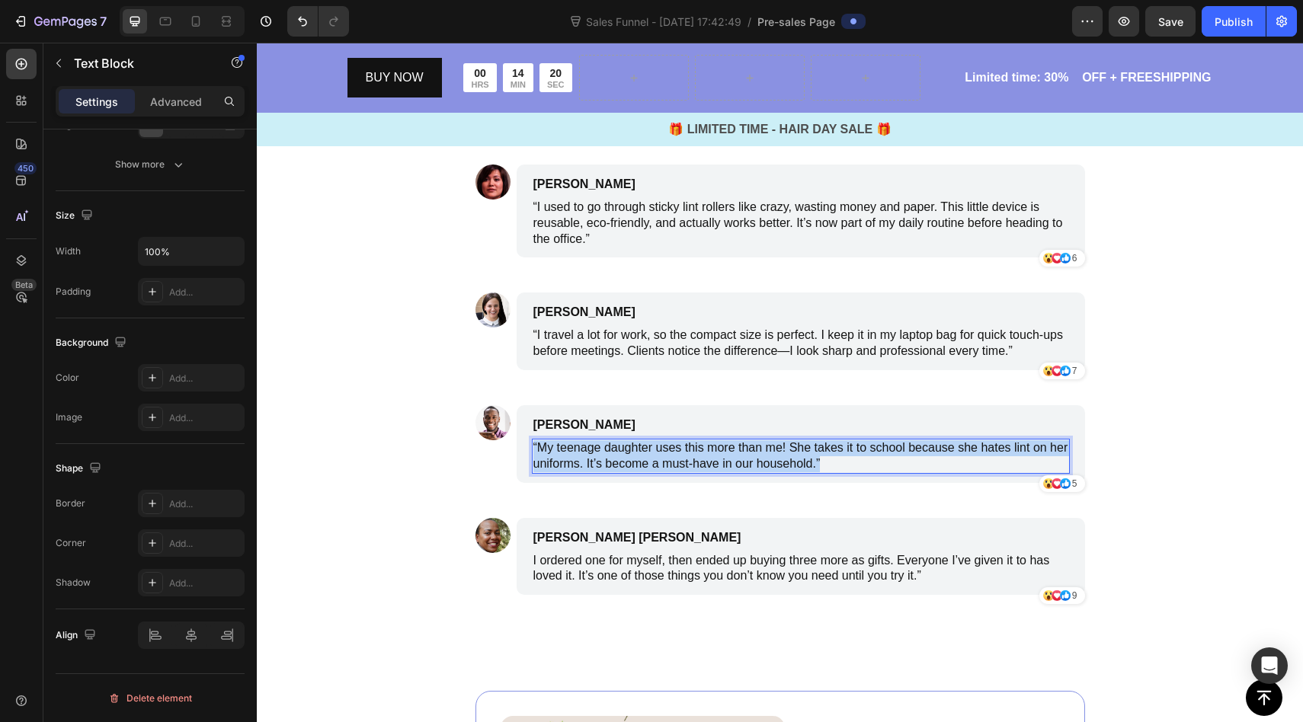
click at [609, 450] on p "“My teenage daughter uses this more than me! She takes it to school because she…" at bounding box center [800, 456] width 535 height 32
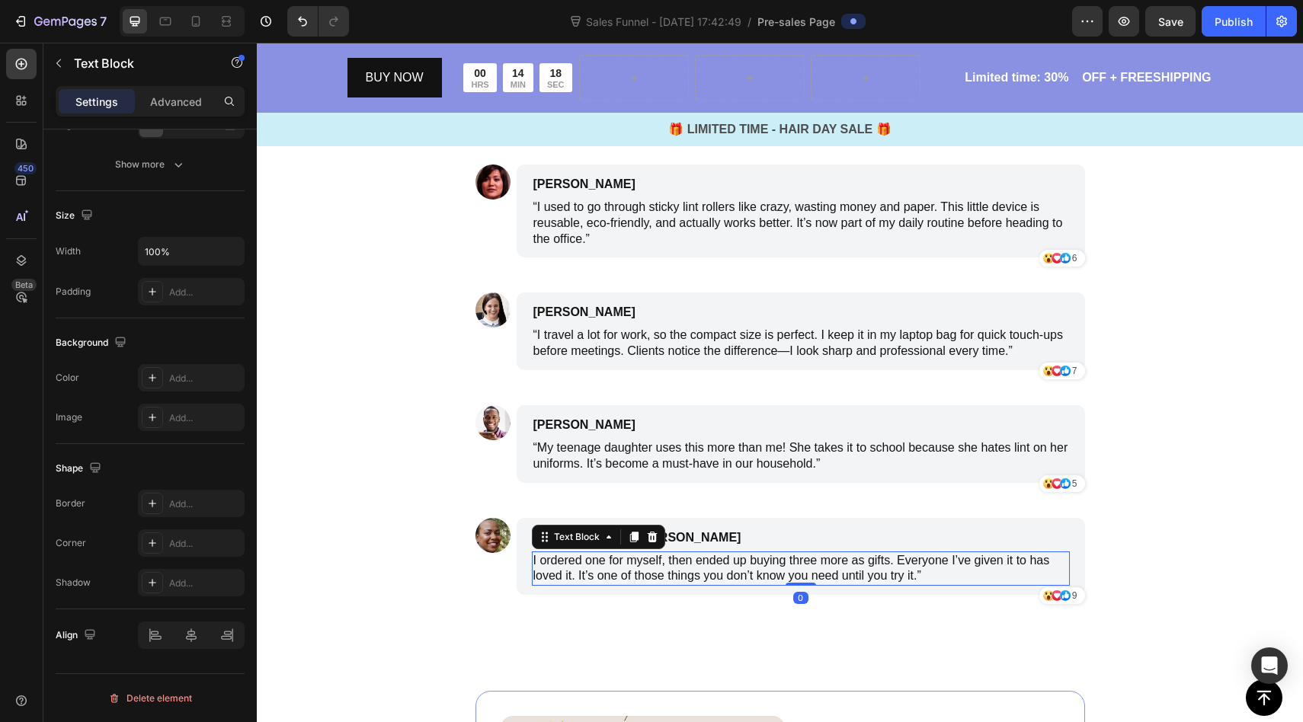
click at [628, 575] on p "I ordered one for myself, then ended up buying three more as gifts. Everyone I’…" at bounding box center [800, 569] width 535 height 32
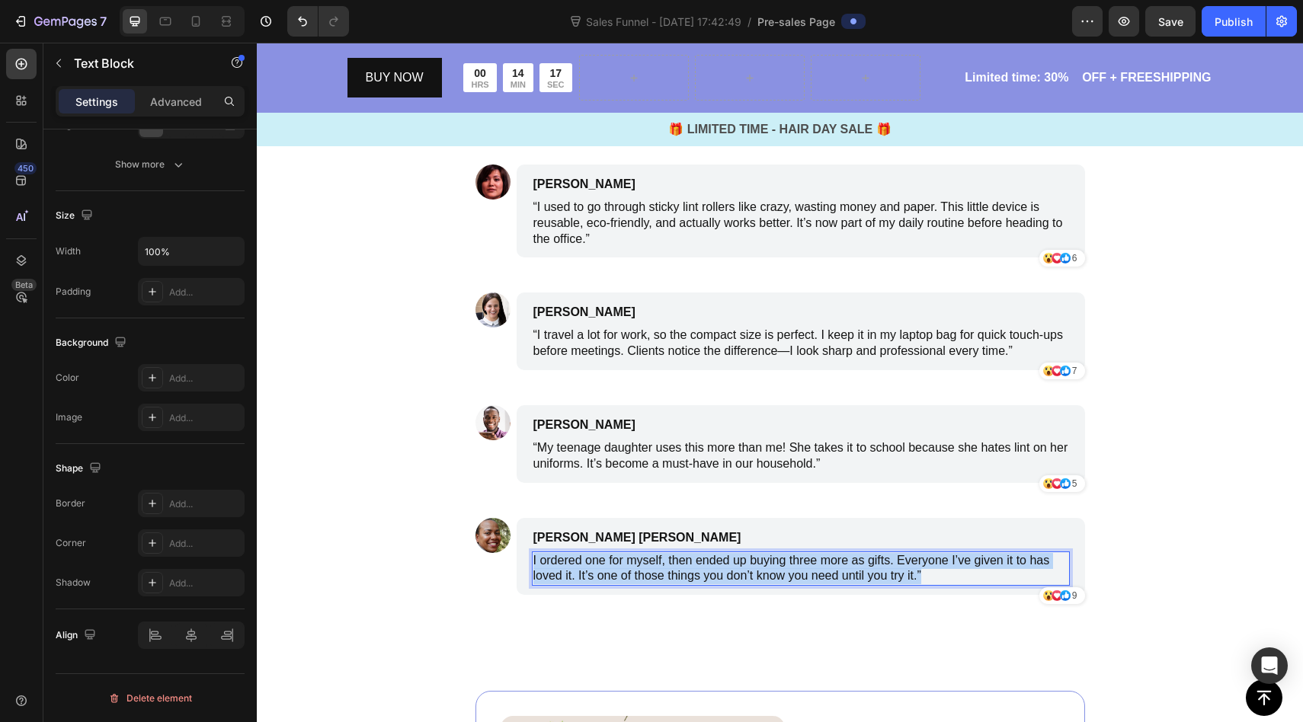
click at [628, 575] on p "I ordered one for myself, then ended up buying three more as gifts. Everyone I’…" at bounding box center [800, 569] width 535 height 32
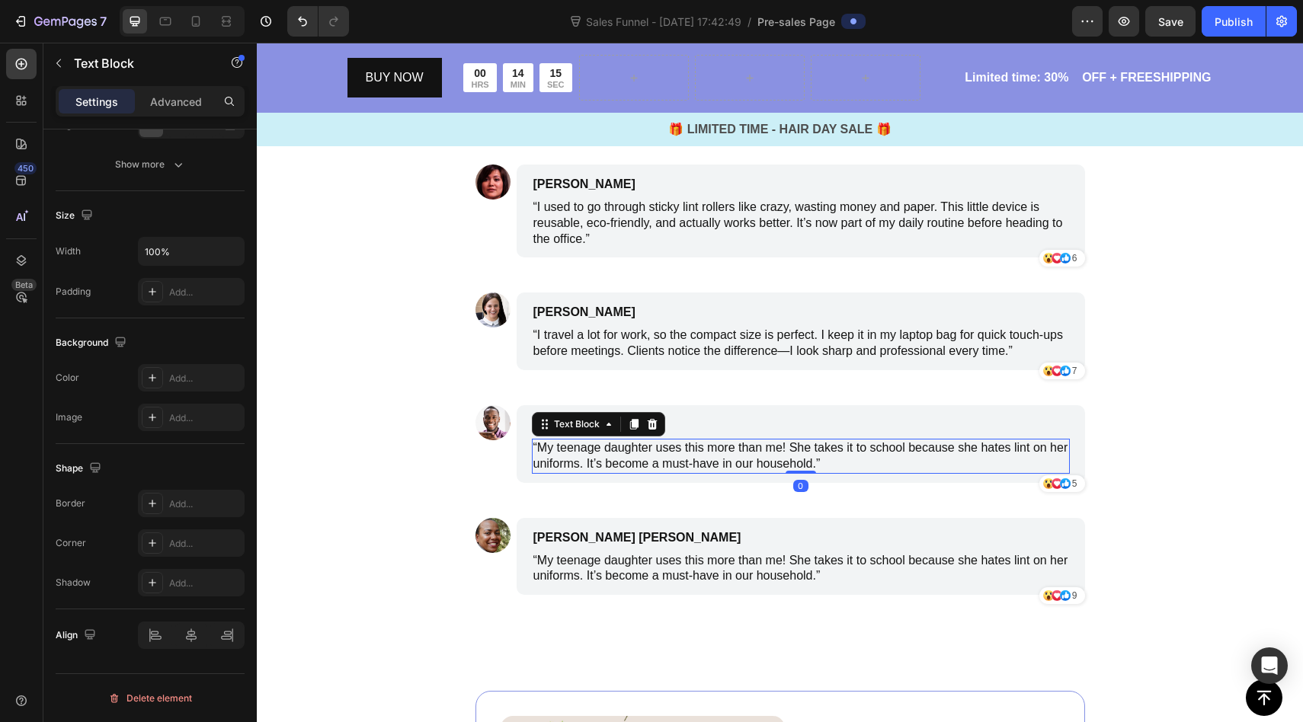
click at [584, 453] on p "“My teenage daughter uses this more than me! She takes it to school because she…" at bounding box center [800, 456] width 535 height 32
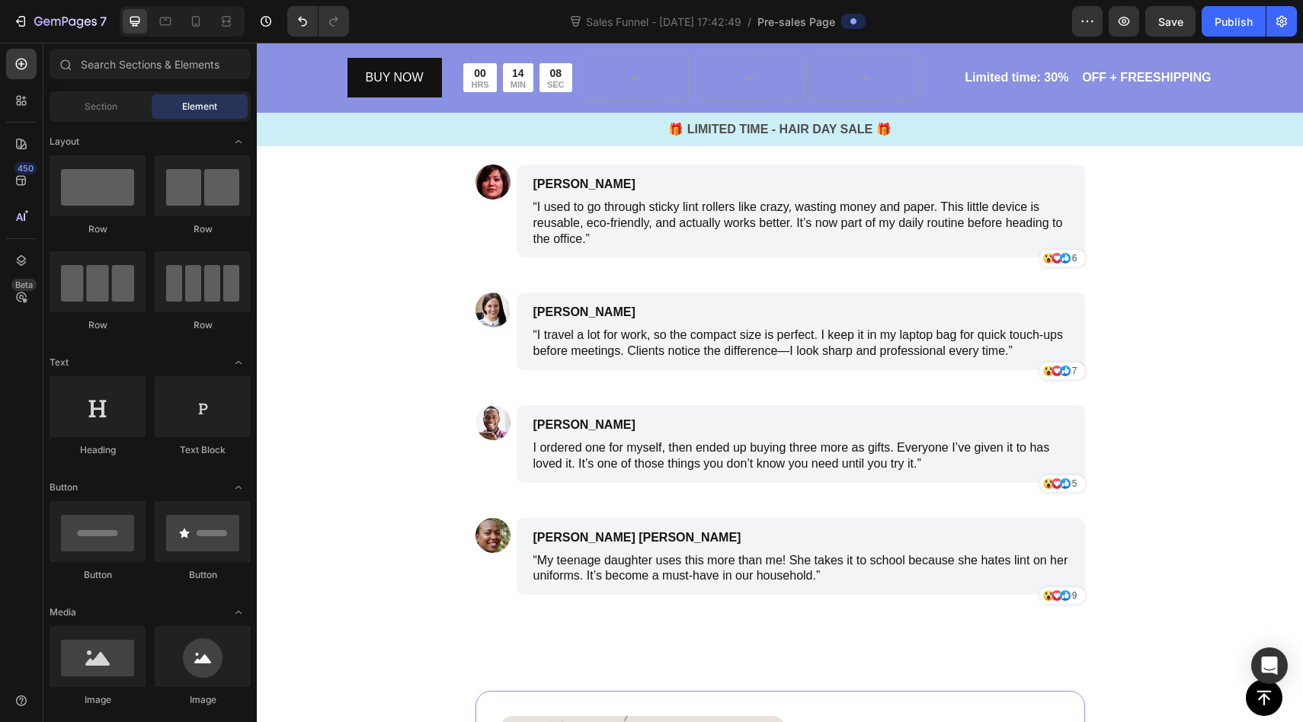
click at [488, 428] on img at bounding box center [493, 422] width 35 height 35
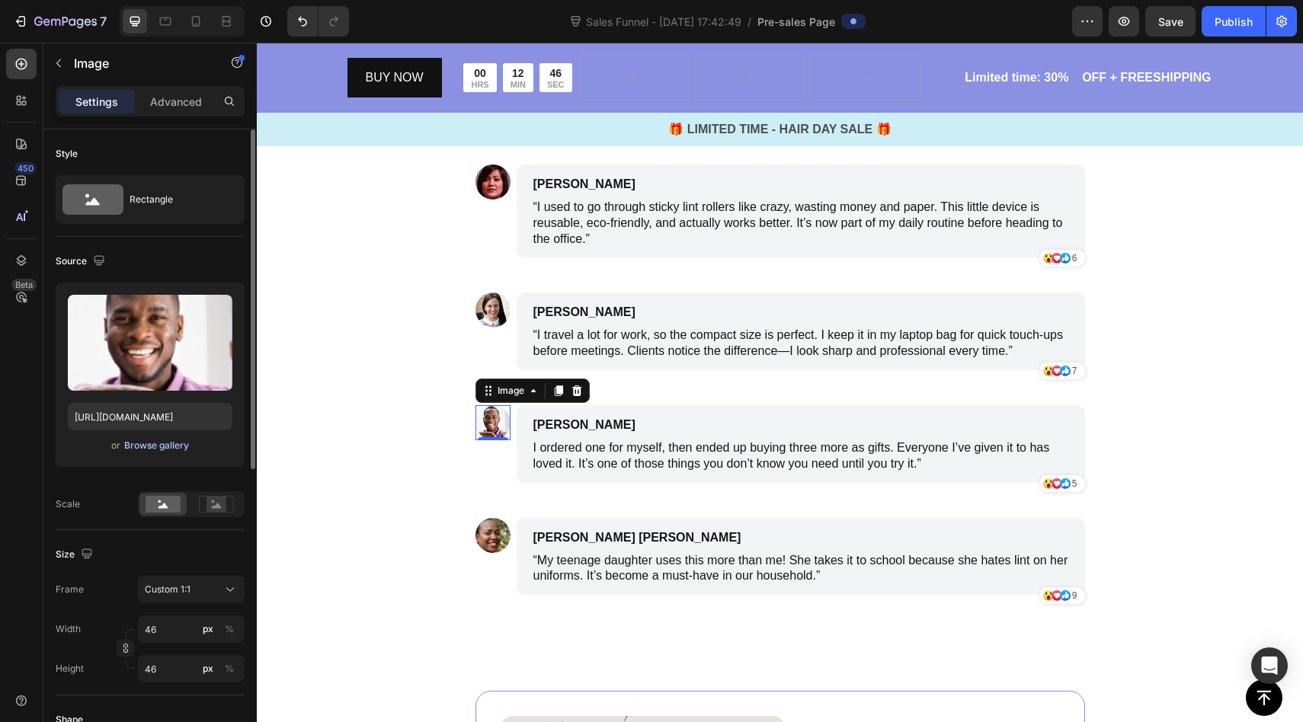
click at [133, 443] on div "Browse gallery" at bounding box center [156, 446] width 65 height 14
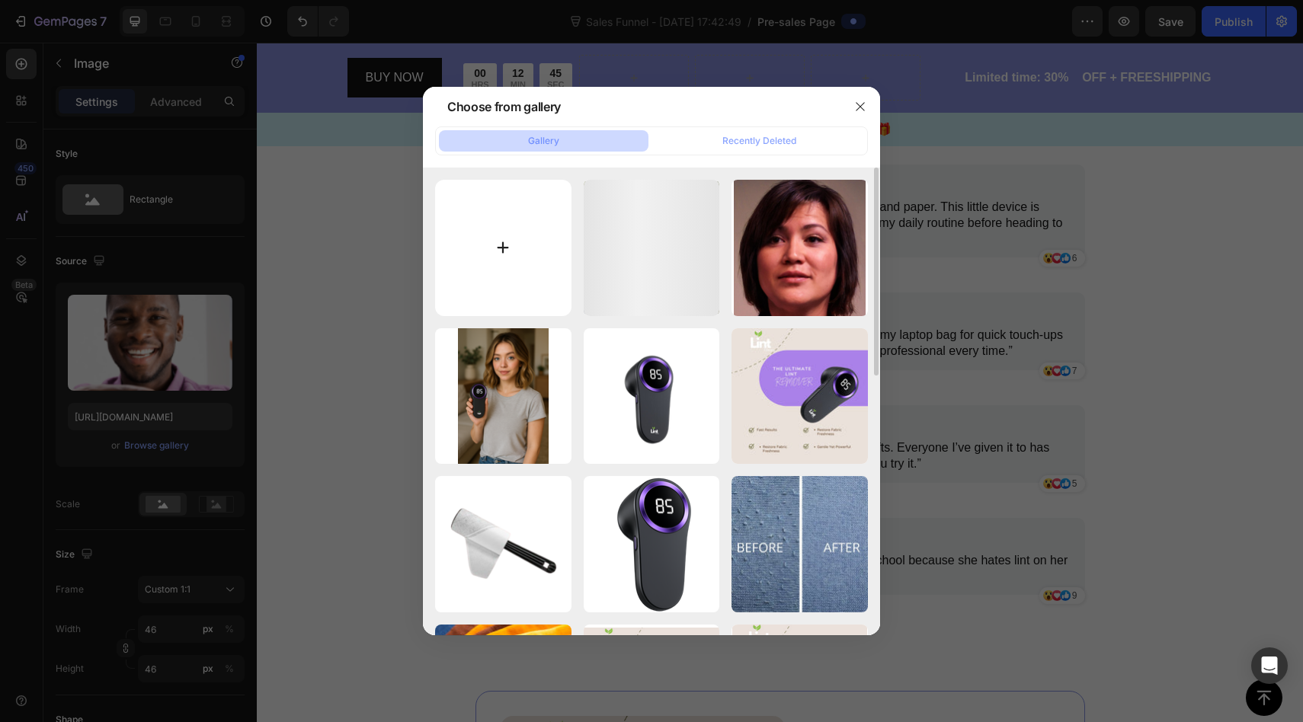
click at [510, 260] on input "file" at bounding box center [503, 248] width 136 height 136
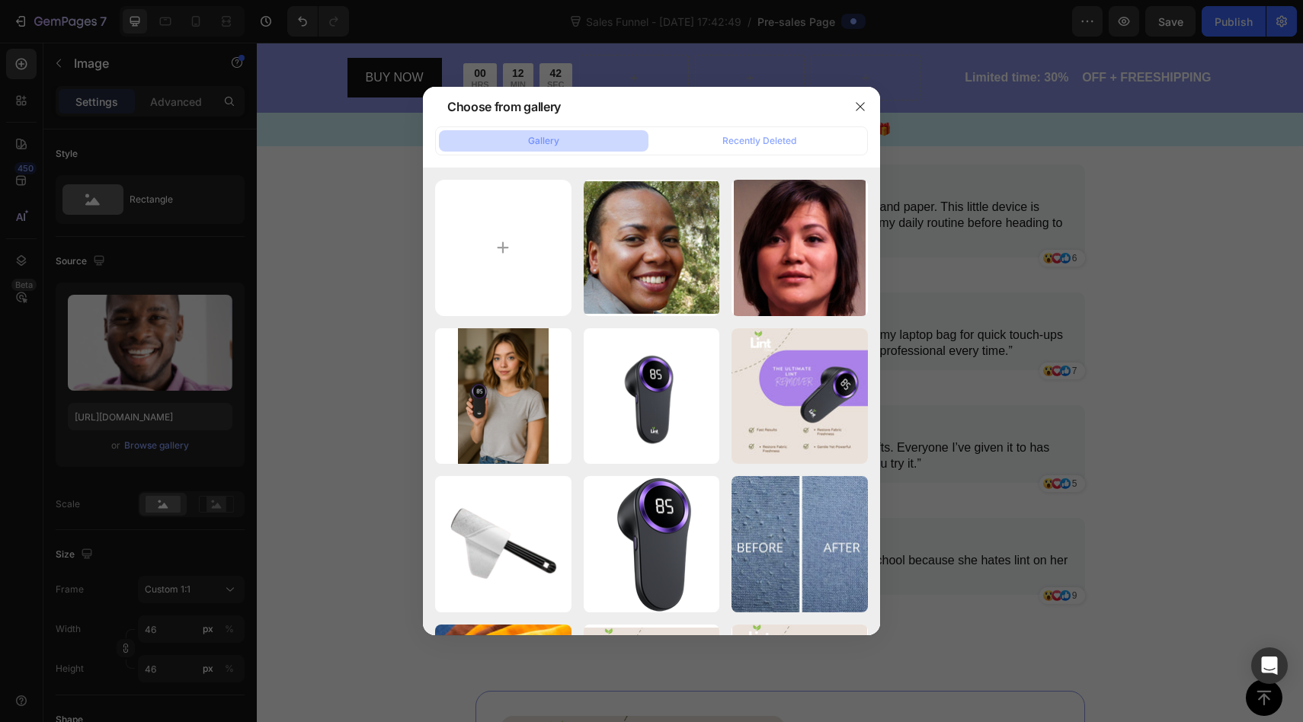
type input "C:\fakepath\Screenshot [DATE] 11.58.14 am.png"
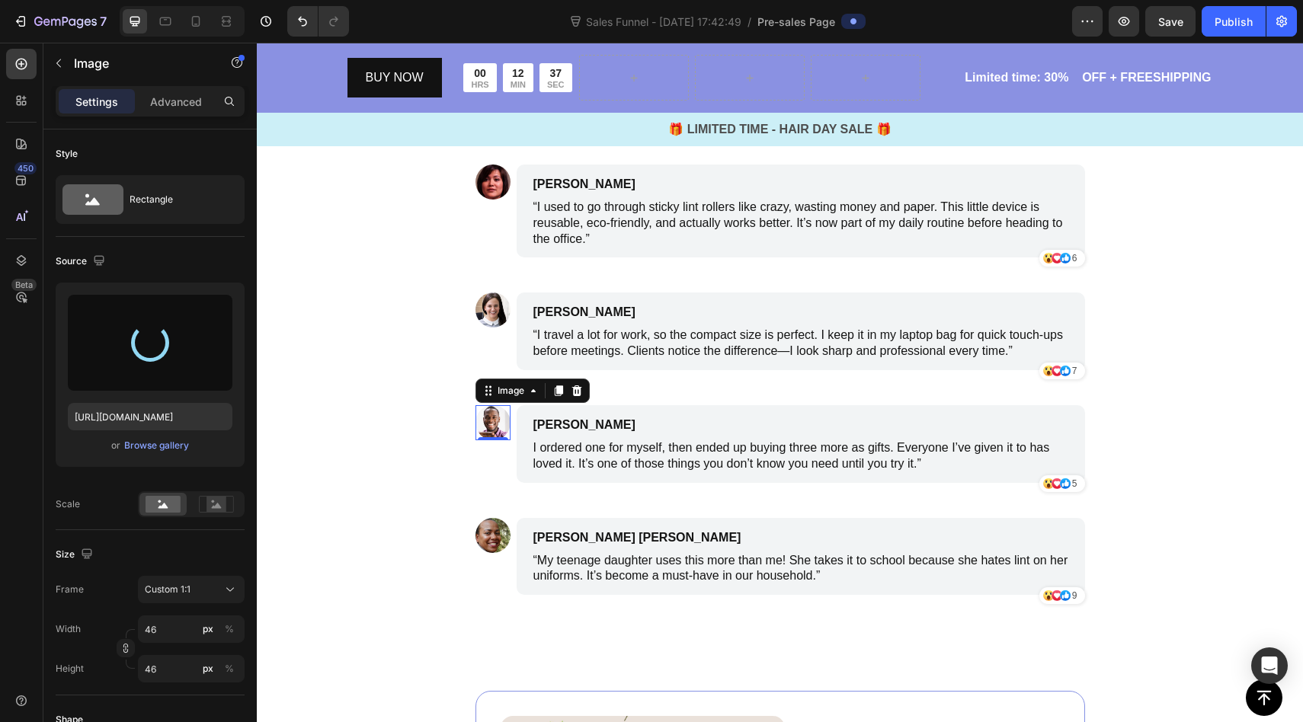
type input "[URL][DOMAIN_NAME]"
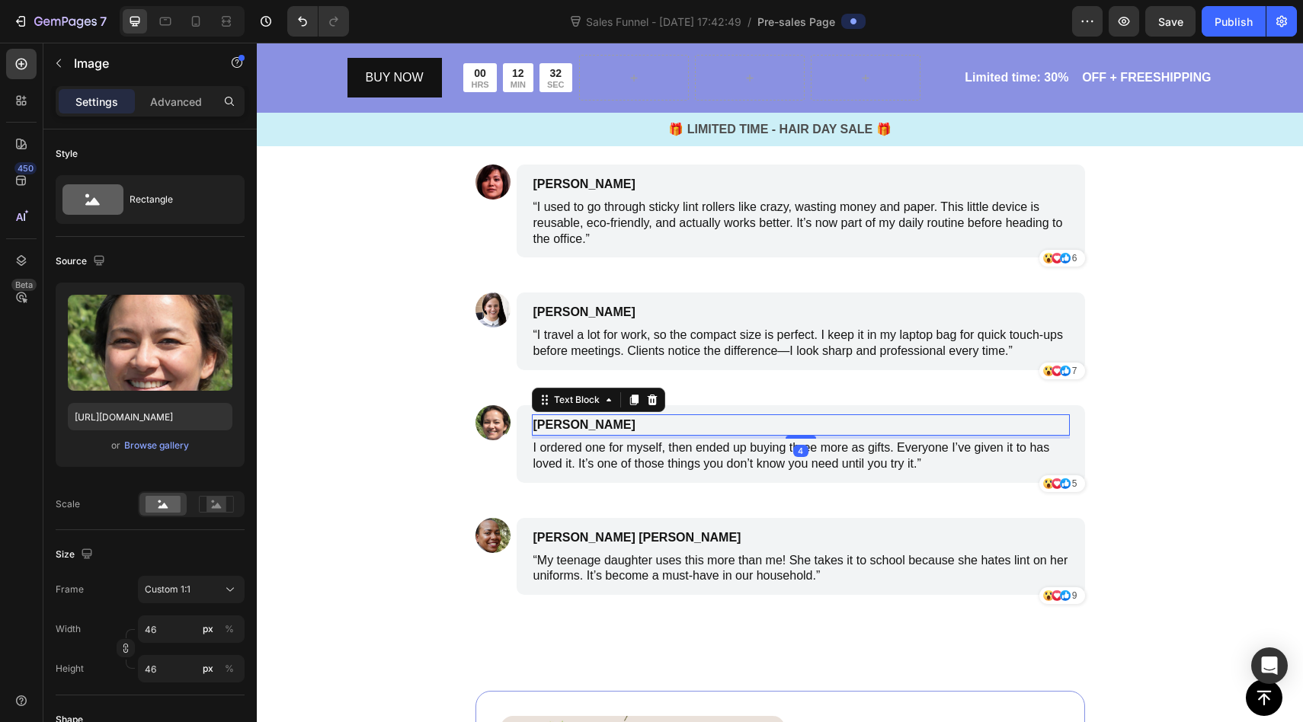
click at [598, 425] on p "[PERSON_NAME]" at bounding box center [728, 425] width 390 height 18
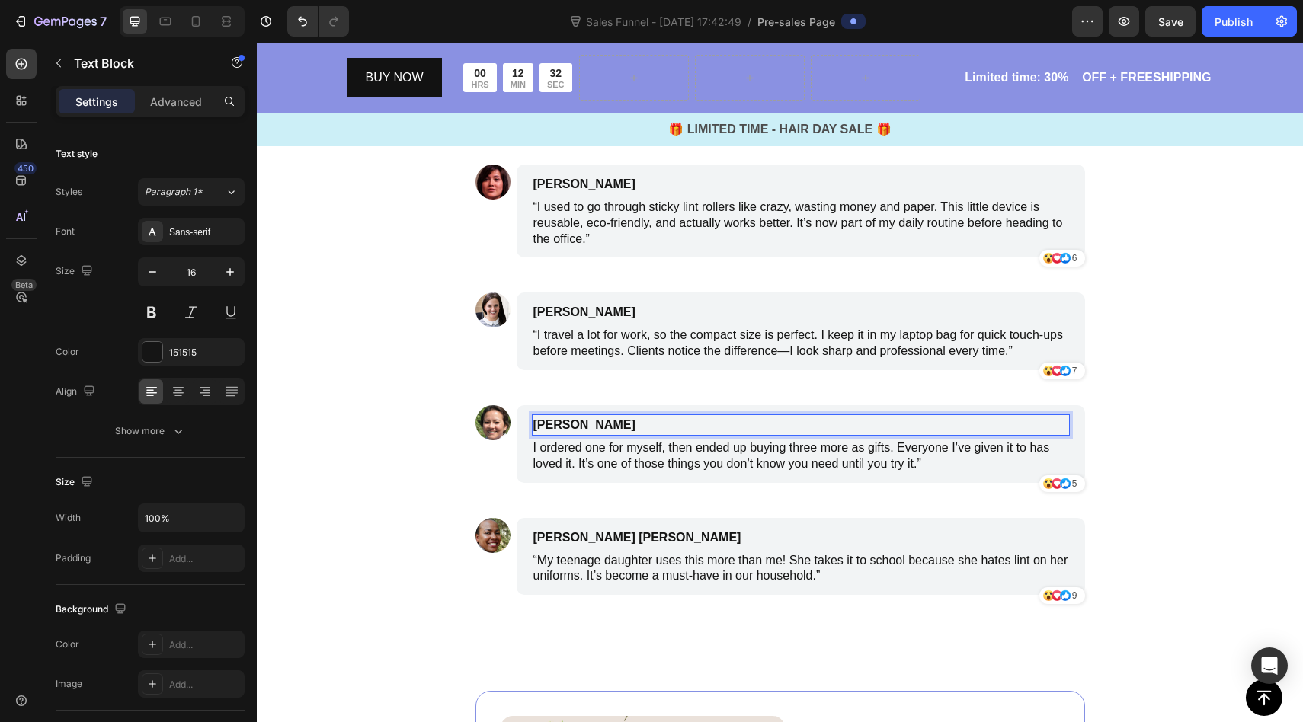
click at [598, 425] on p "[PERSON_NAME]" at bounding box center [728, 425] width 390 height 18
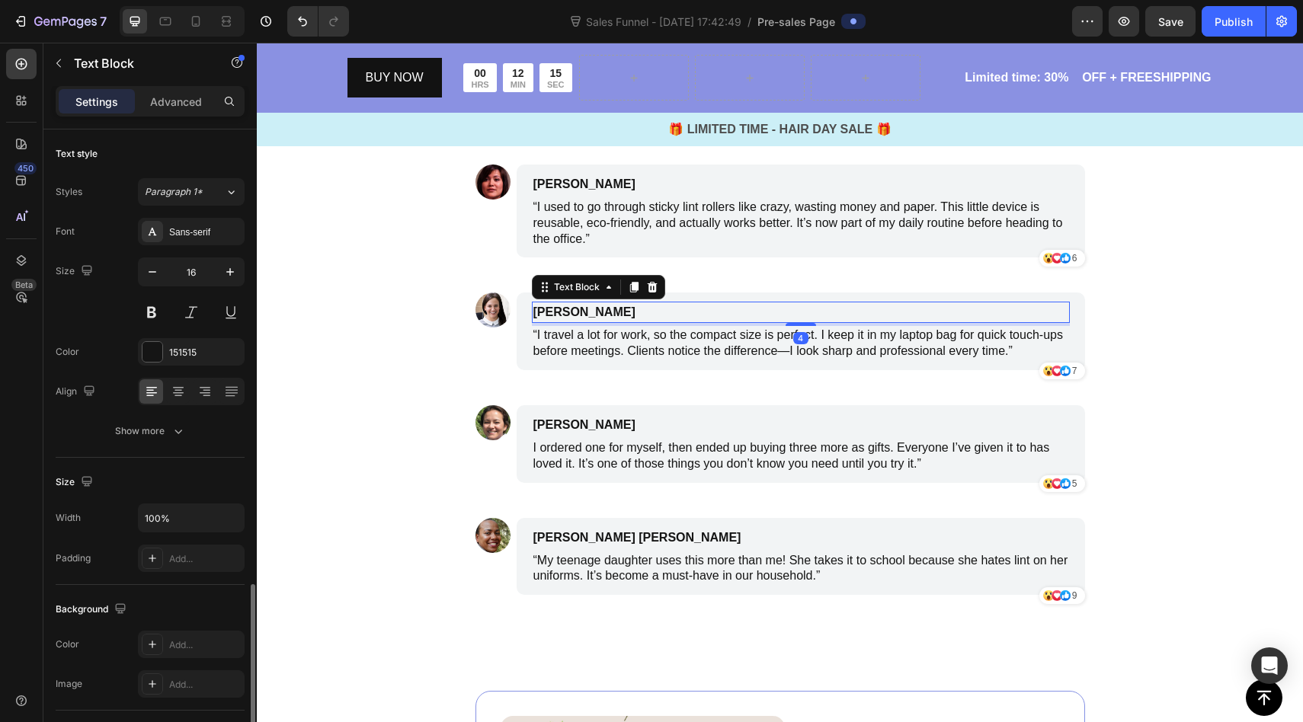
click at [575, 306] on p "[PERSON_NAME]" at bounding box center [728, 312] width 390 height 18
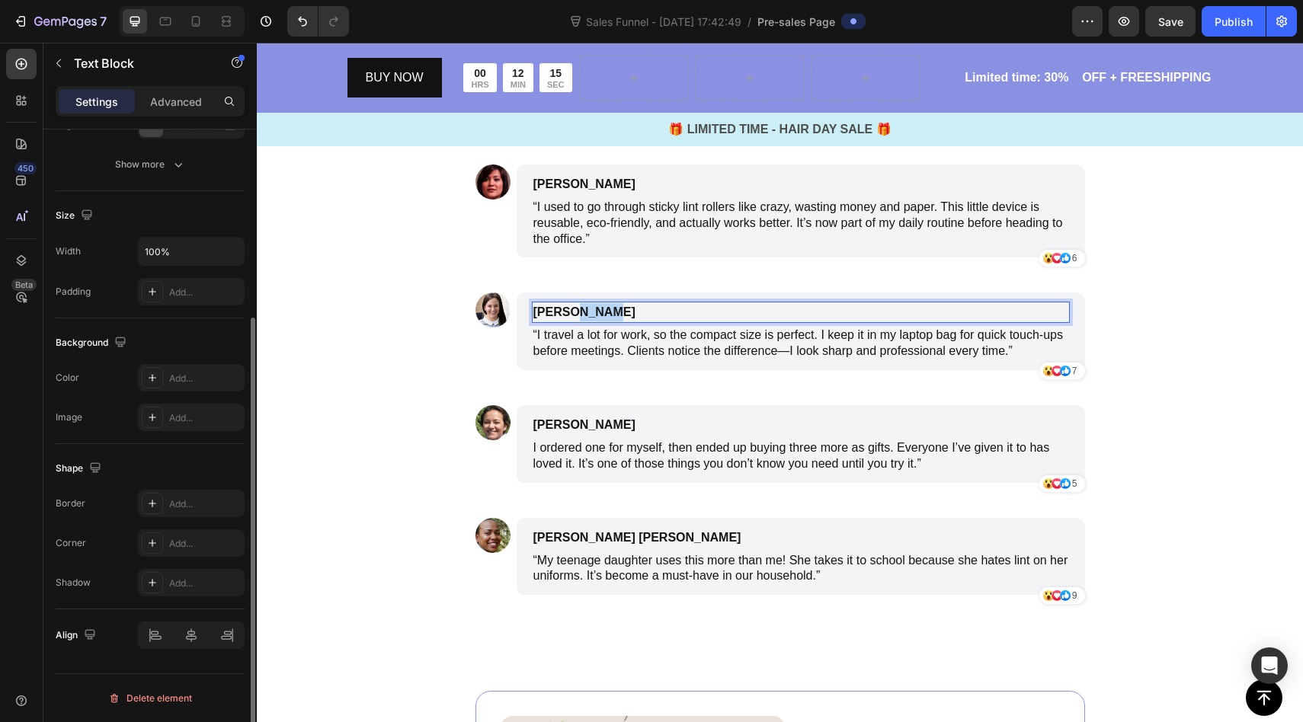
click at [575, 306] on p "[PERSON_NAME]" at bounding box center [728, 312] width 390 height 18
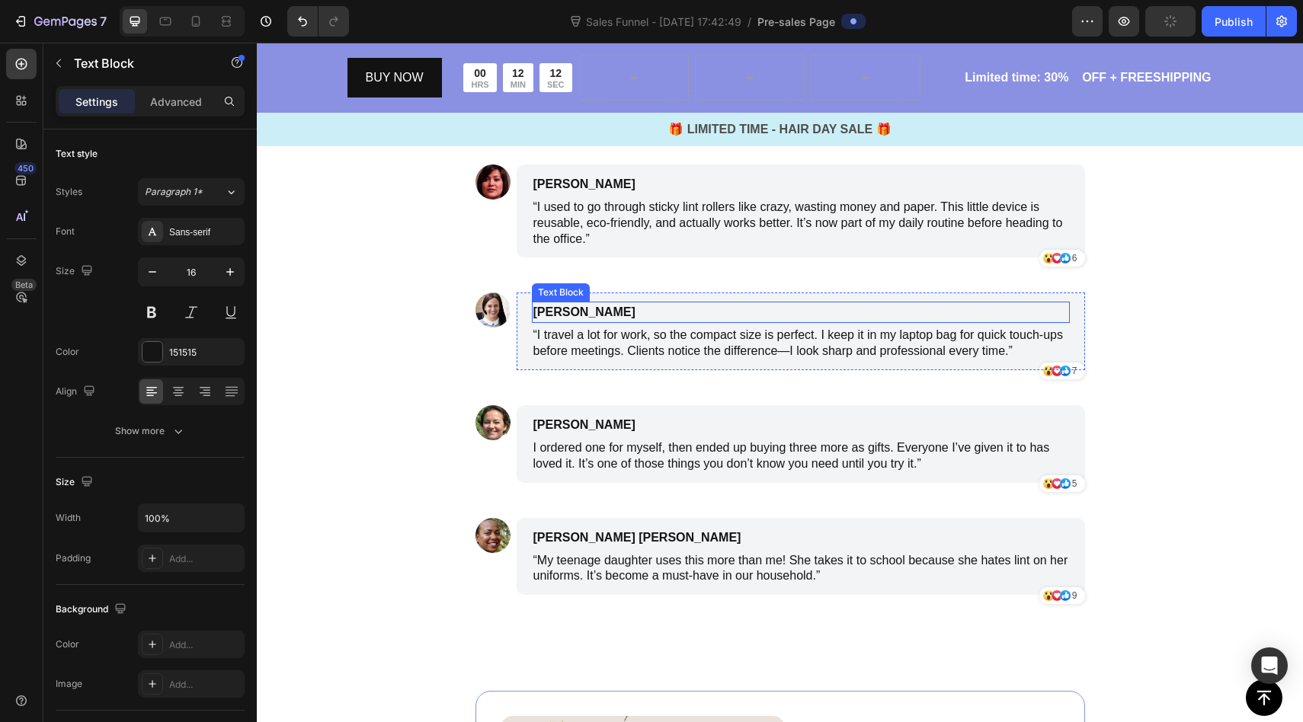
click at [596, 309] on p "[PERSON_NAME]" at bounding box center [728, 312] width 390 height 18
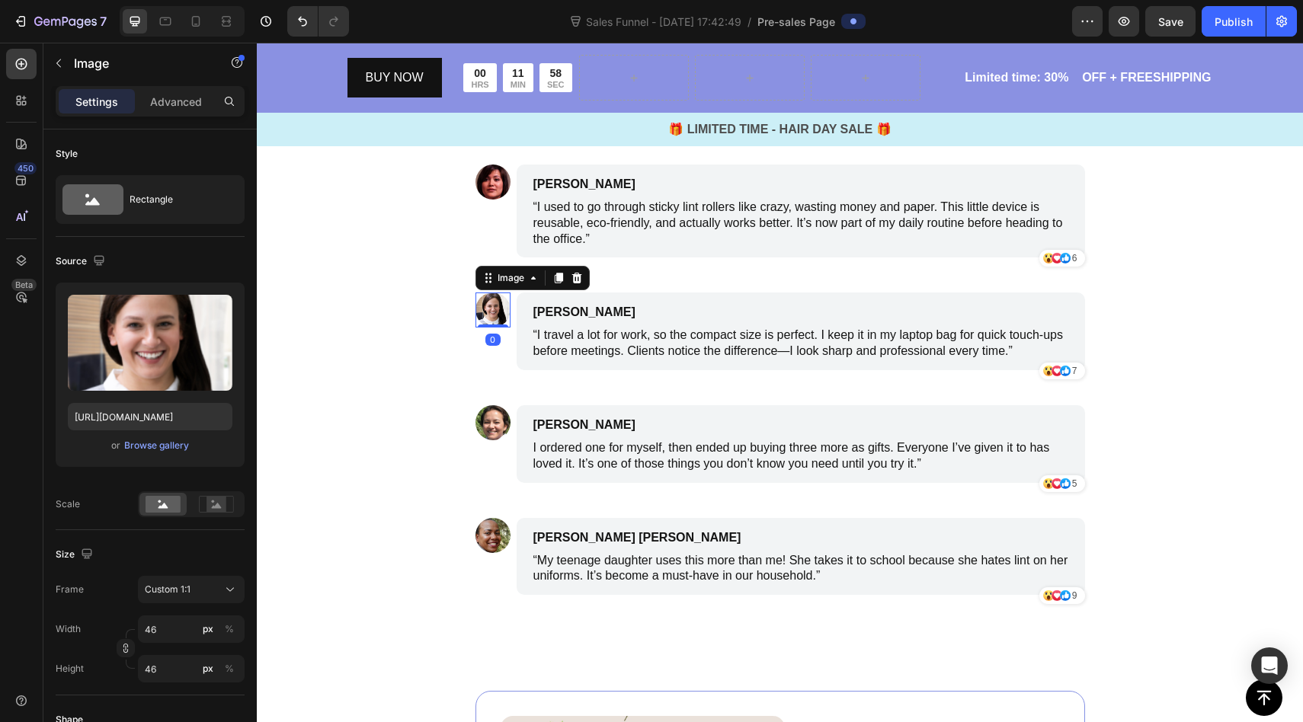
click at [501, 311] on img at bounding box center [493, 310] width 35 height 35
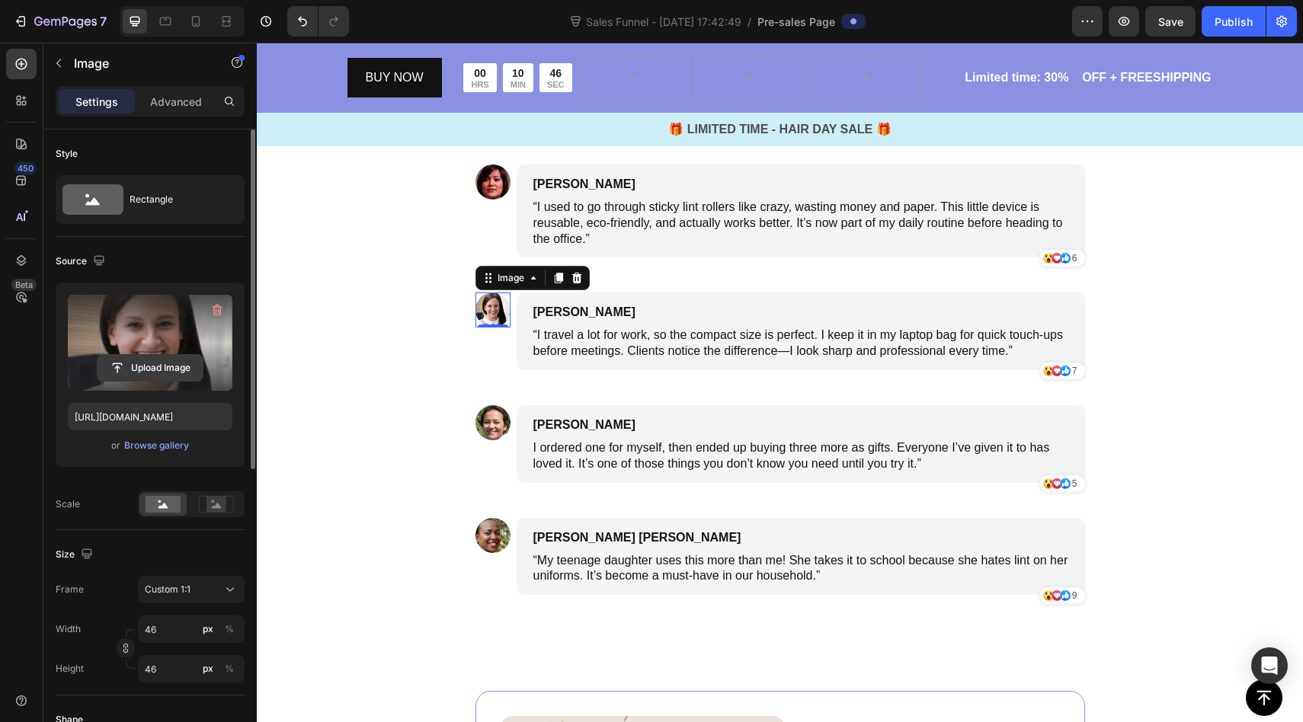
click at [165, 376] on input "file" at bounding box center [150, 368] width 105 height 26
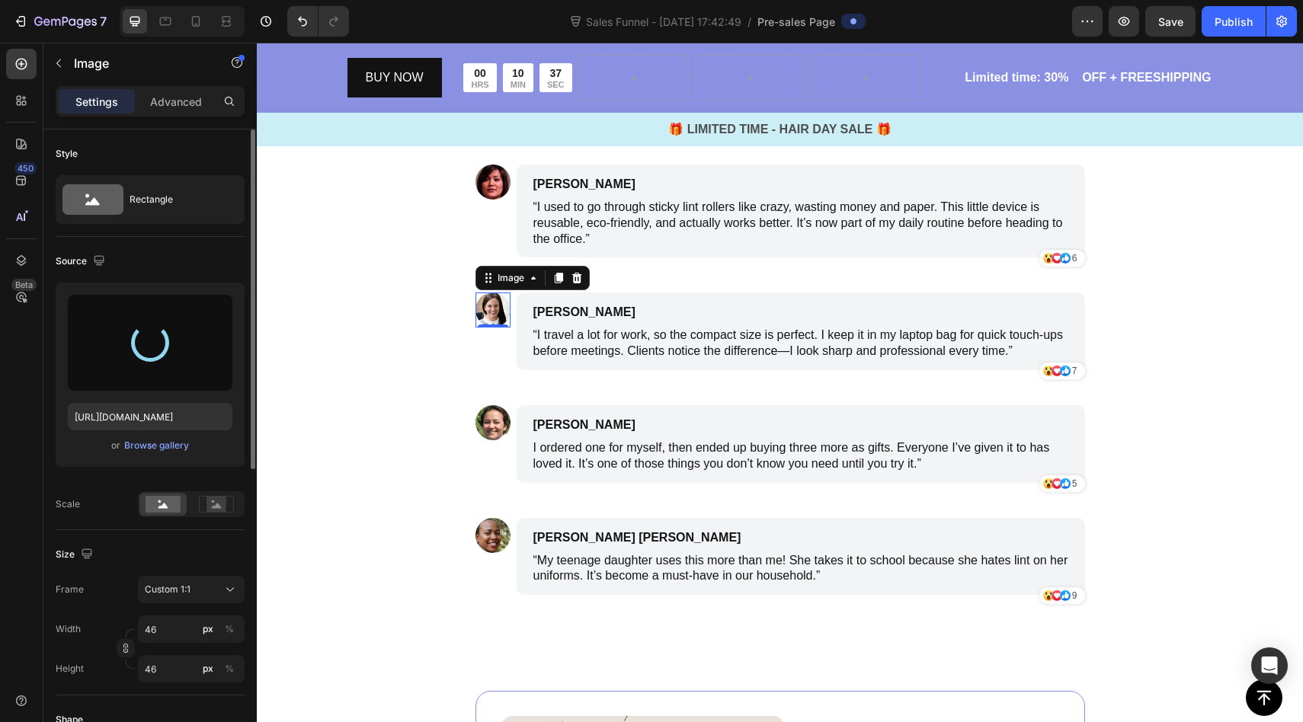
type input "[URL][DOMAIN_NAME]"
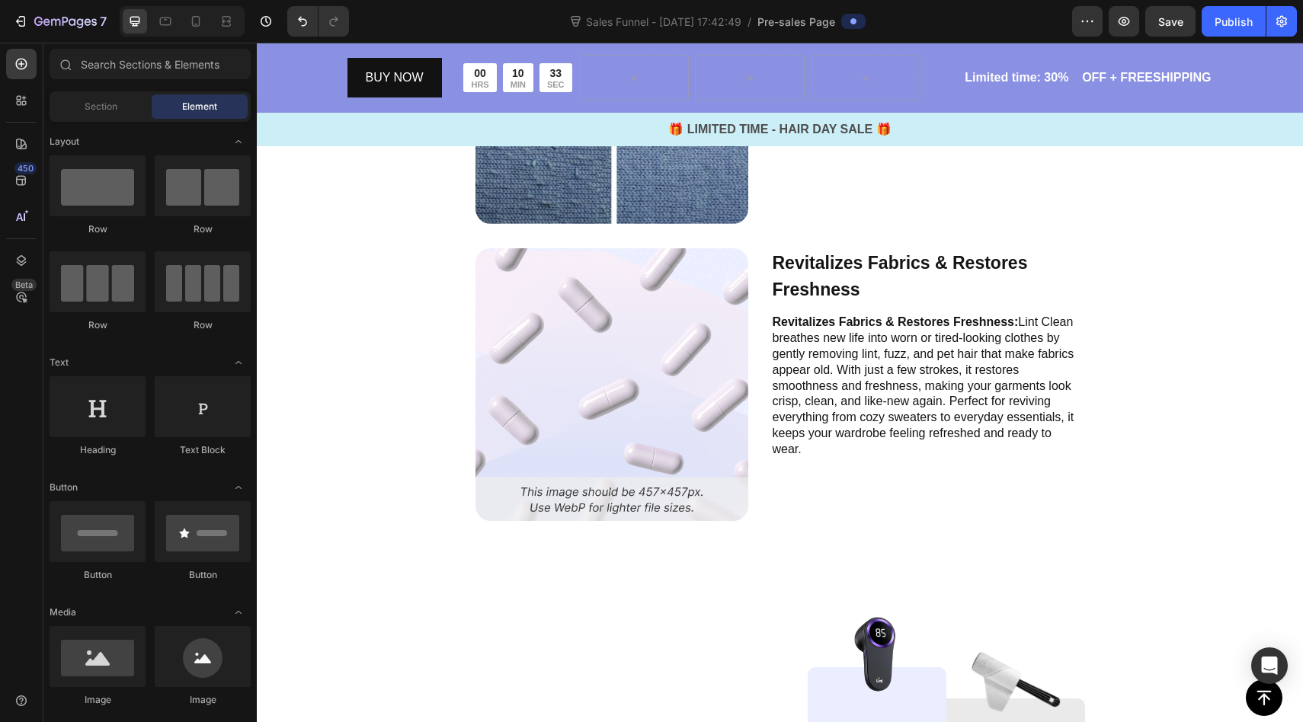
scroll to position [4564, 0]
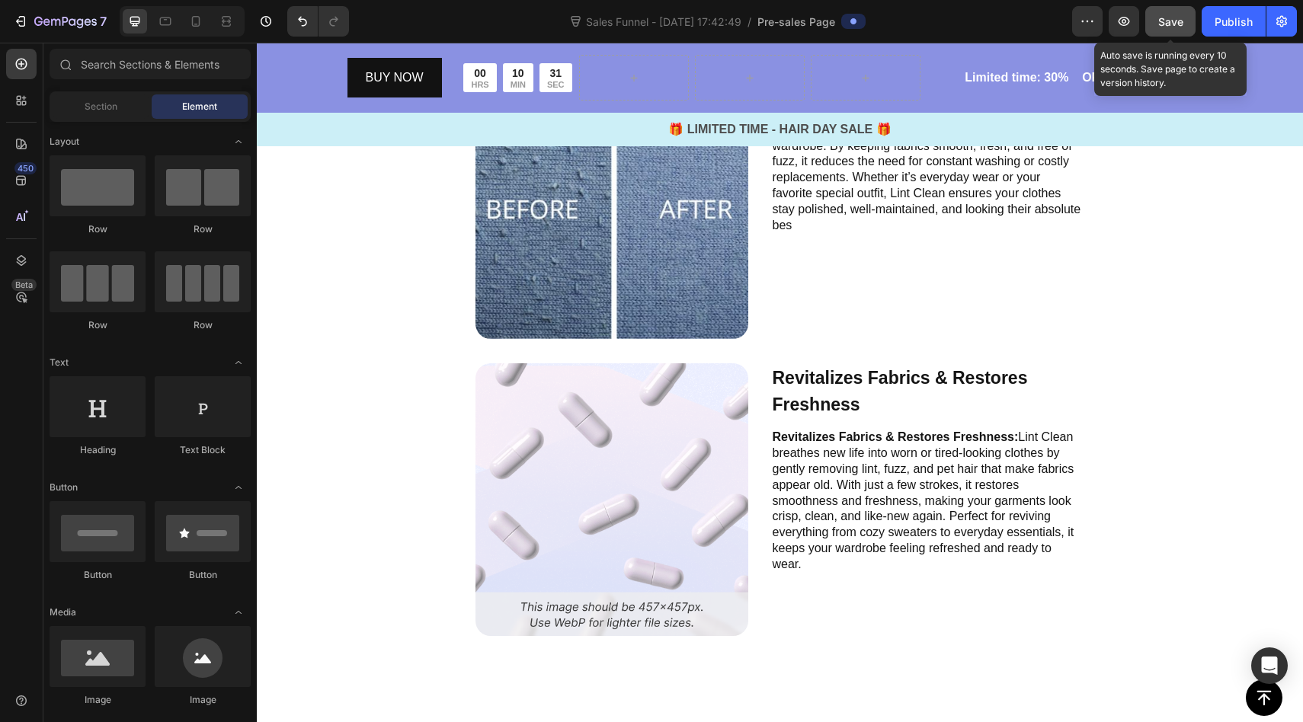
click at [1168, 25] on span "Save" at bounding box center [1170, 21] width 25 height 13
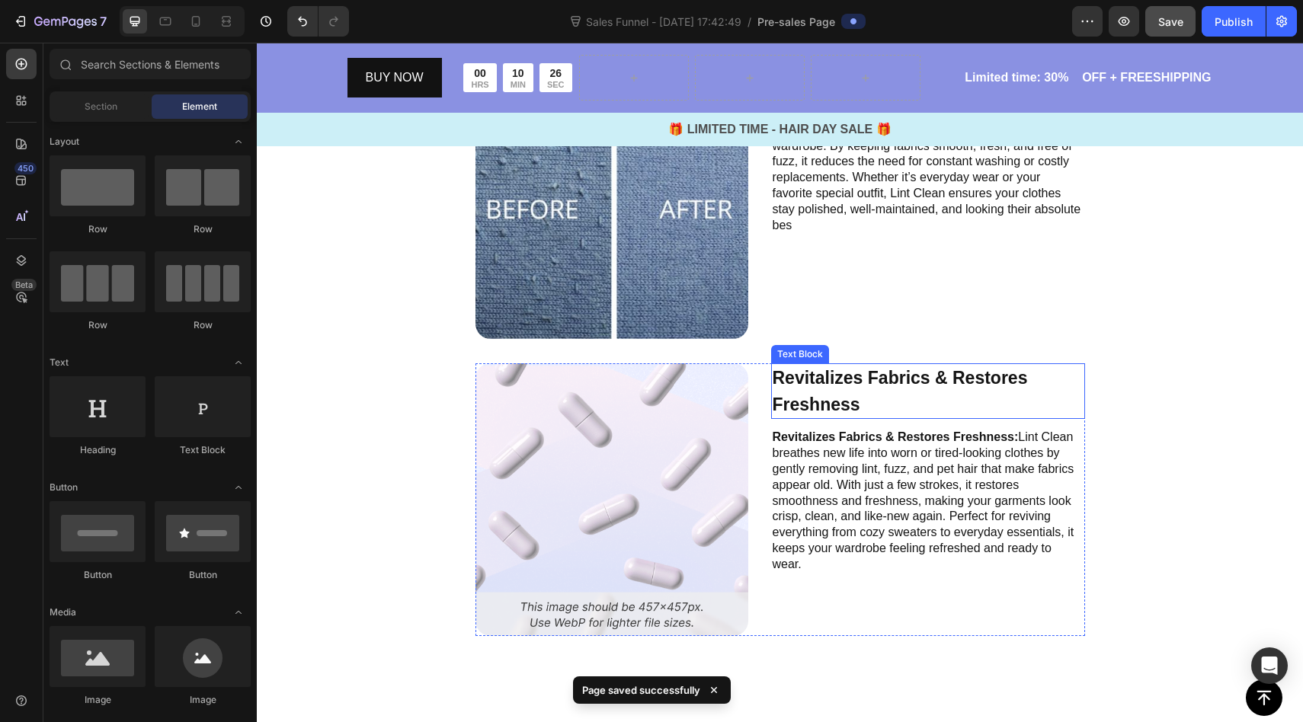
click at [834, 394] on p "Revitalizes Fabrics & Restores Freshness" at bounding box center [928, 391] width 311 height 53
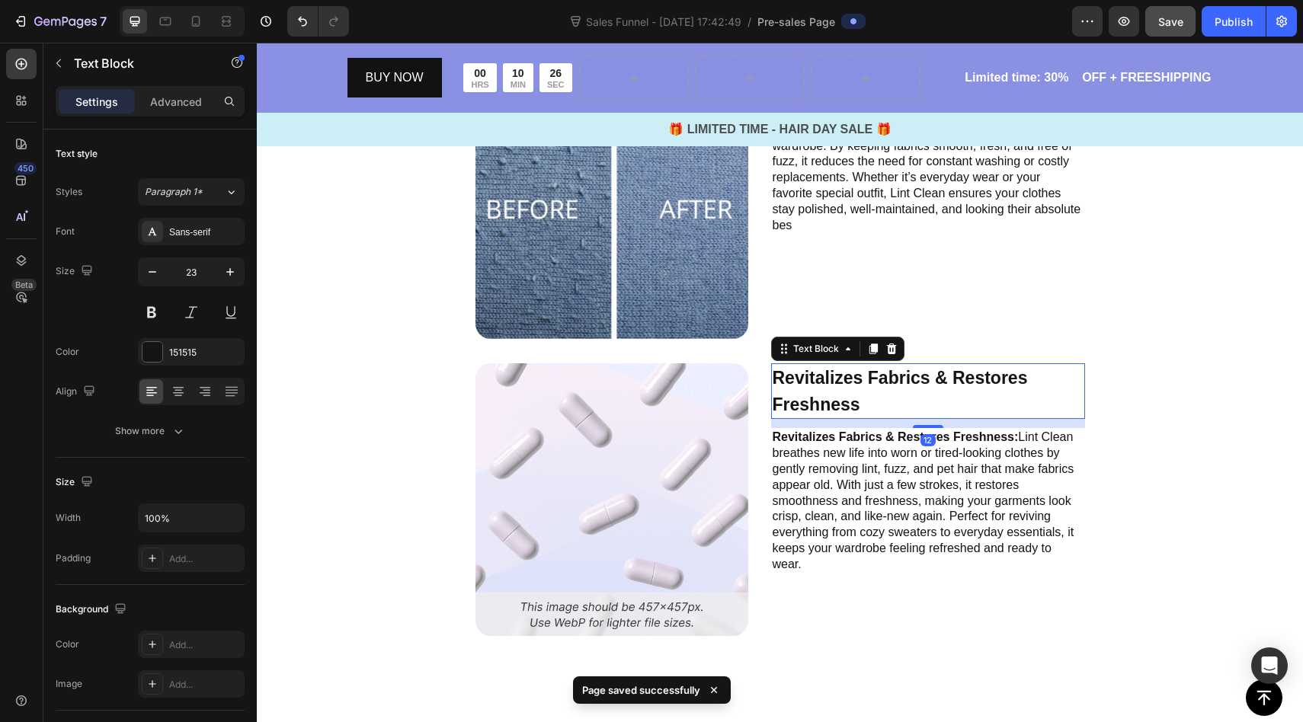
click at [834, 394] on p "Revitalizes Fabrics & Restores Freshness" at bounding box center [928, 391] width 311 height 53
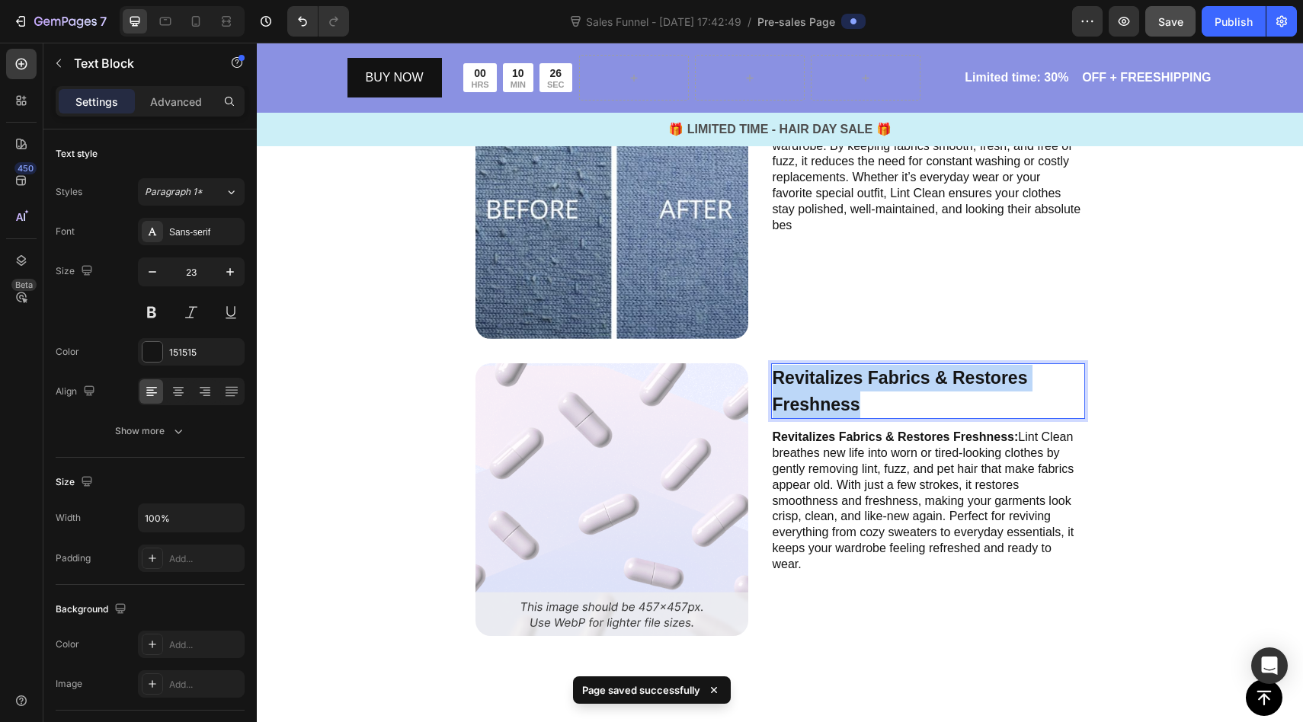
click at [834, 394] on p "Revitalizes Fabrics & Restores Freshness" at bounding box center [928, 391] width 311 height 53
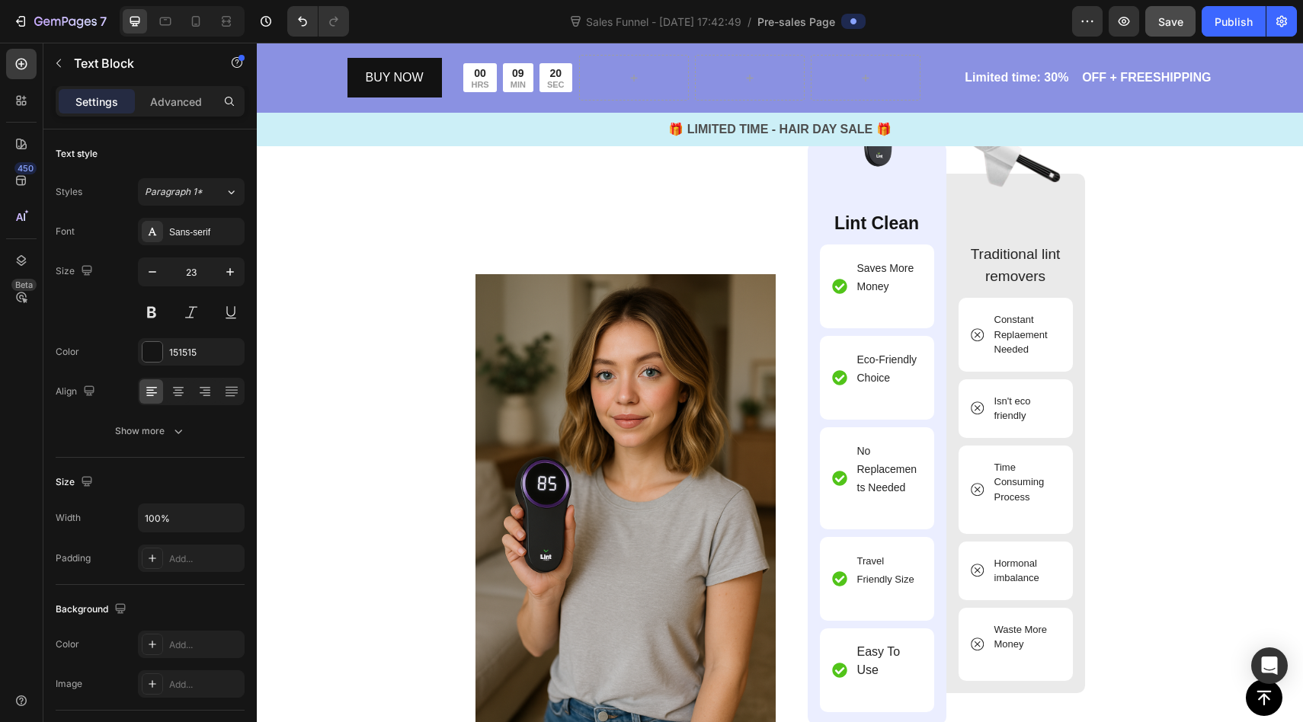
type input "16"
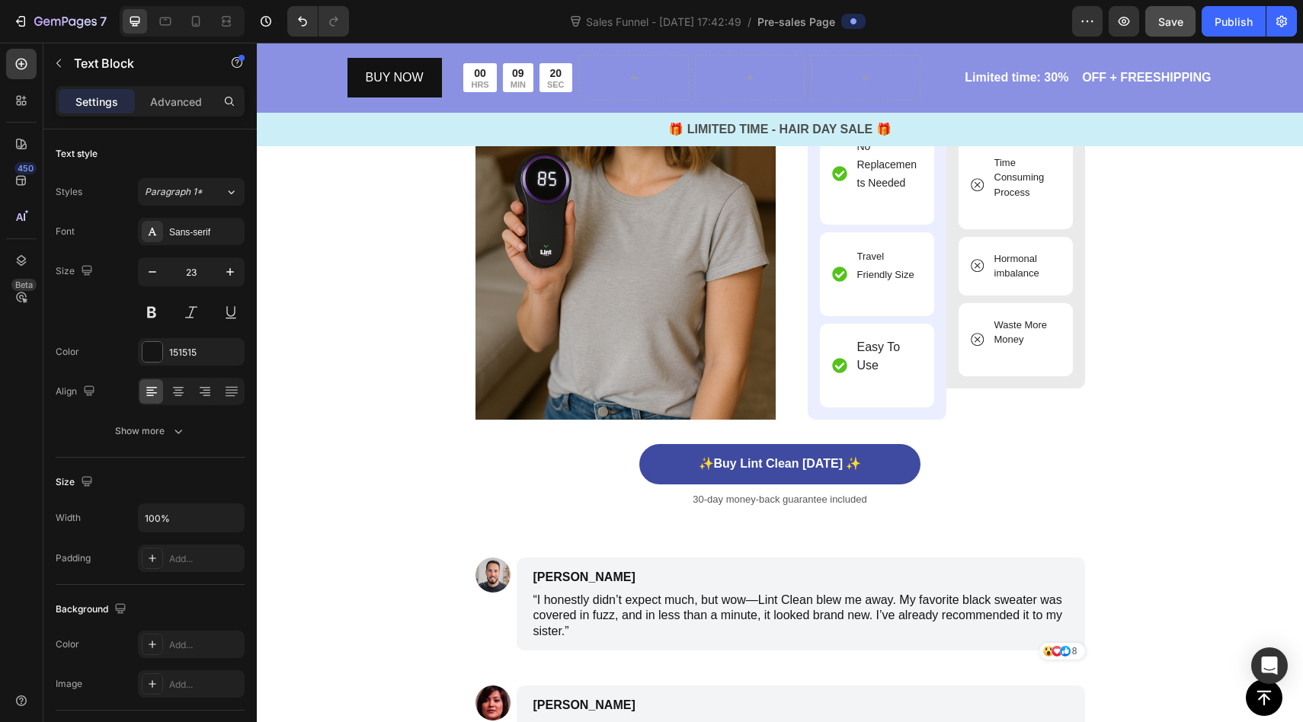
scroll to position [5564, 0]
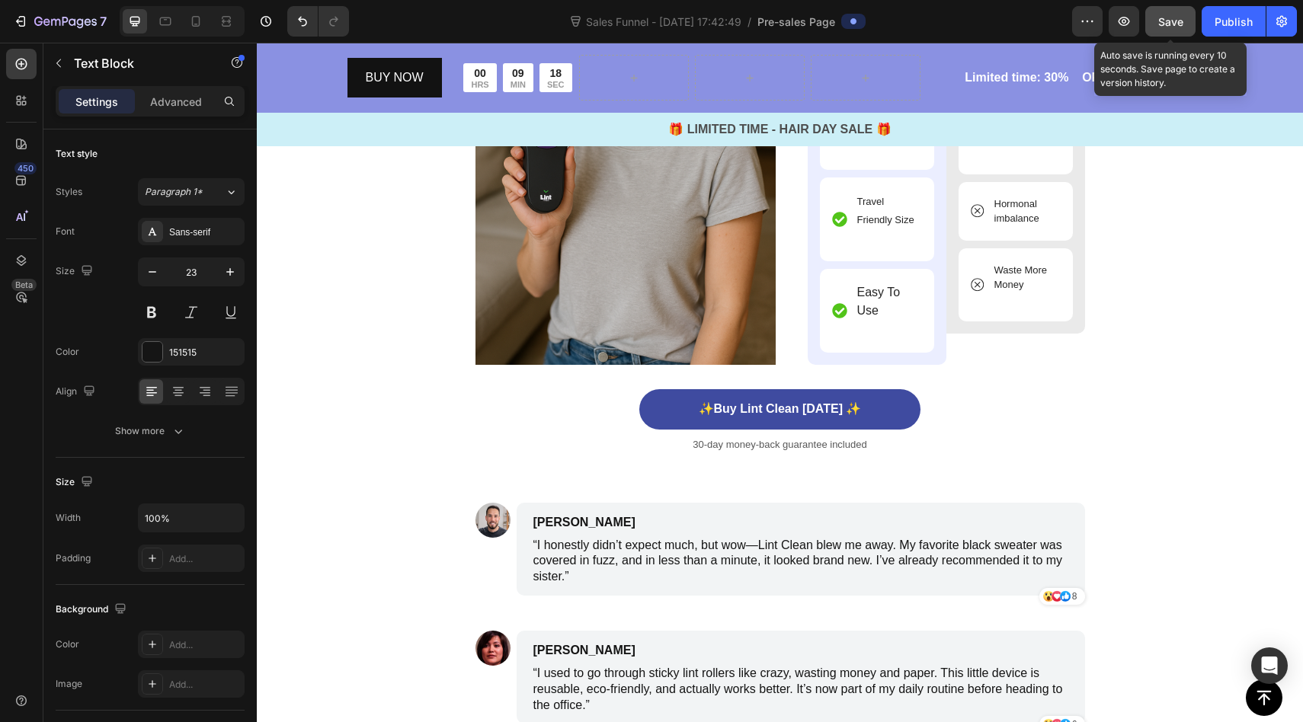
click at [1168, 30] on button "Save" at bounding box center [1170, 21] width 50 height 30
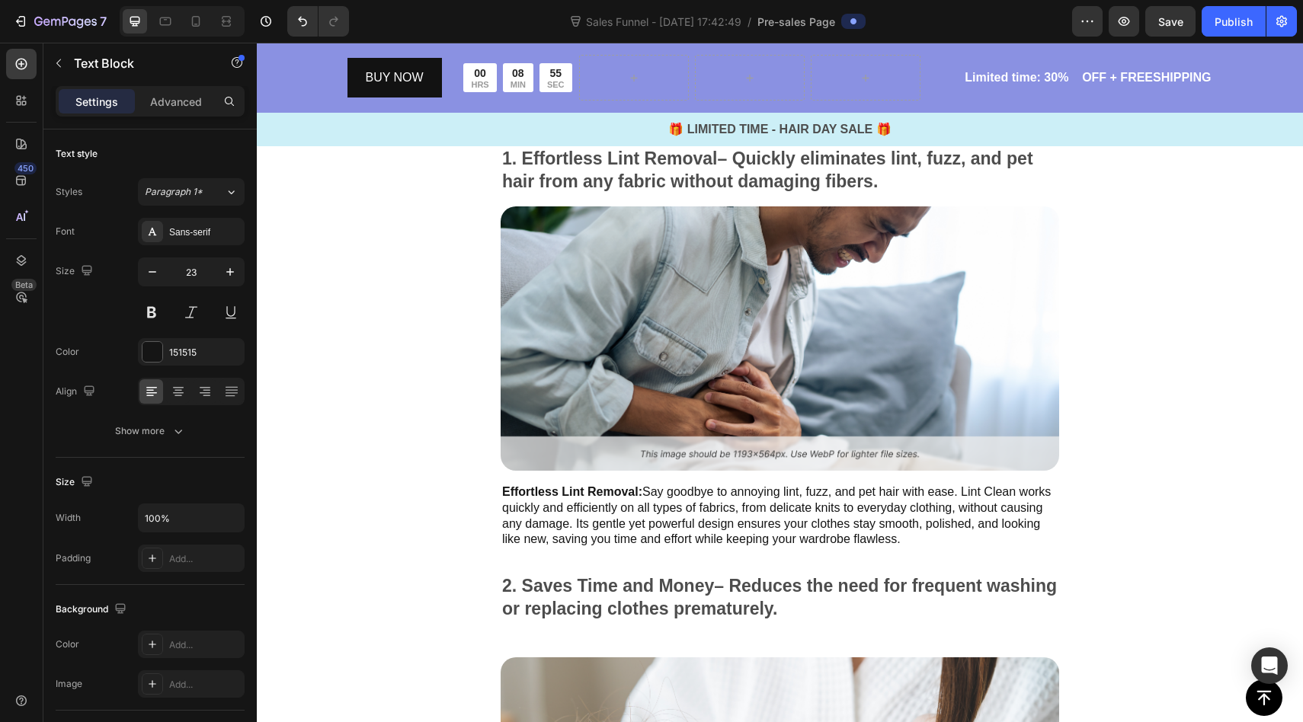
scroll to position [956, 0]
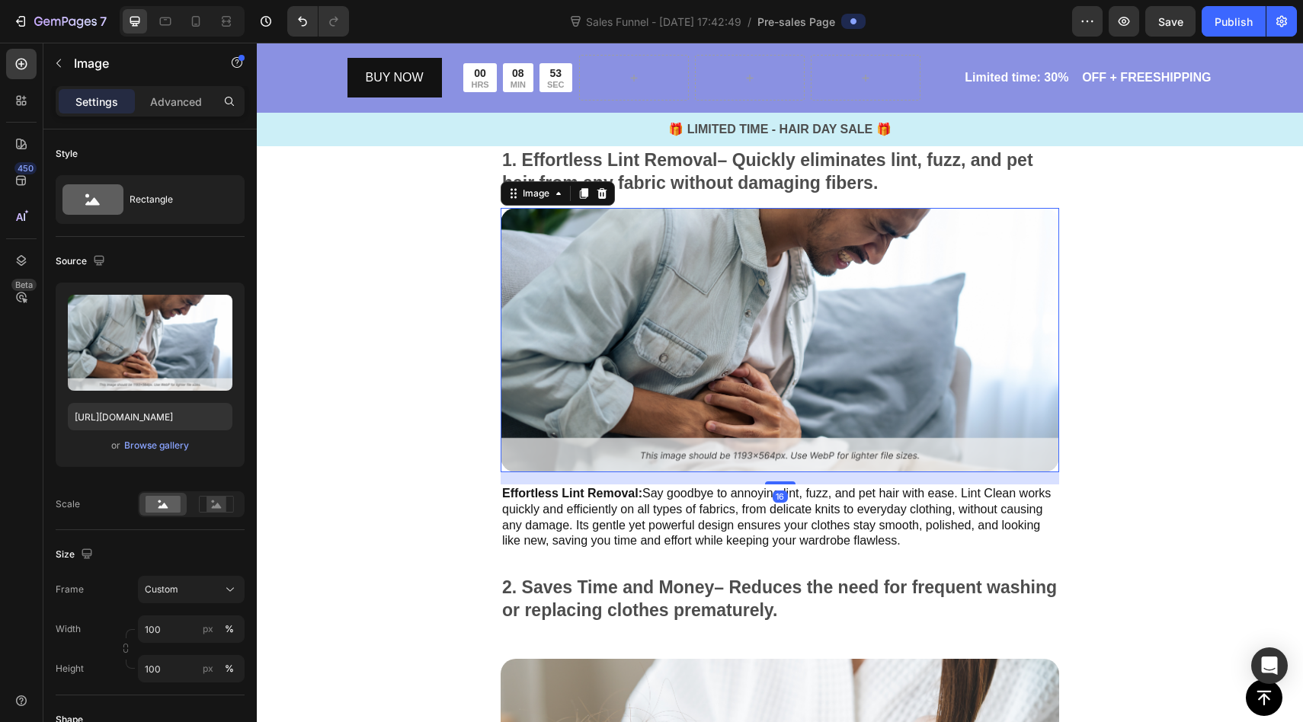
click at [999, 316] on img at bounding box center [780, 340] width 559 height 264
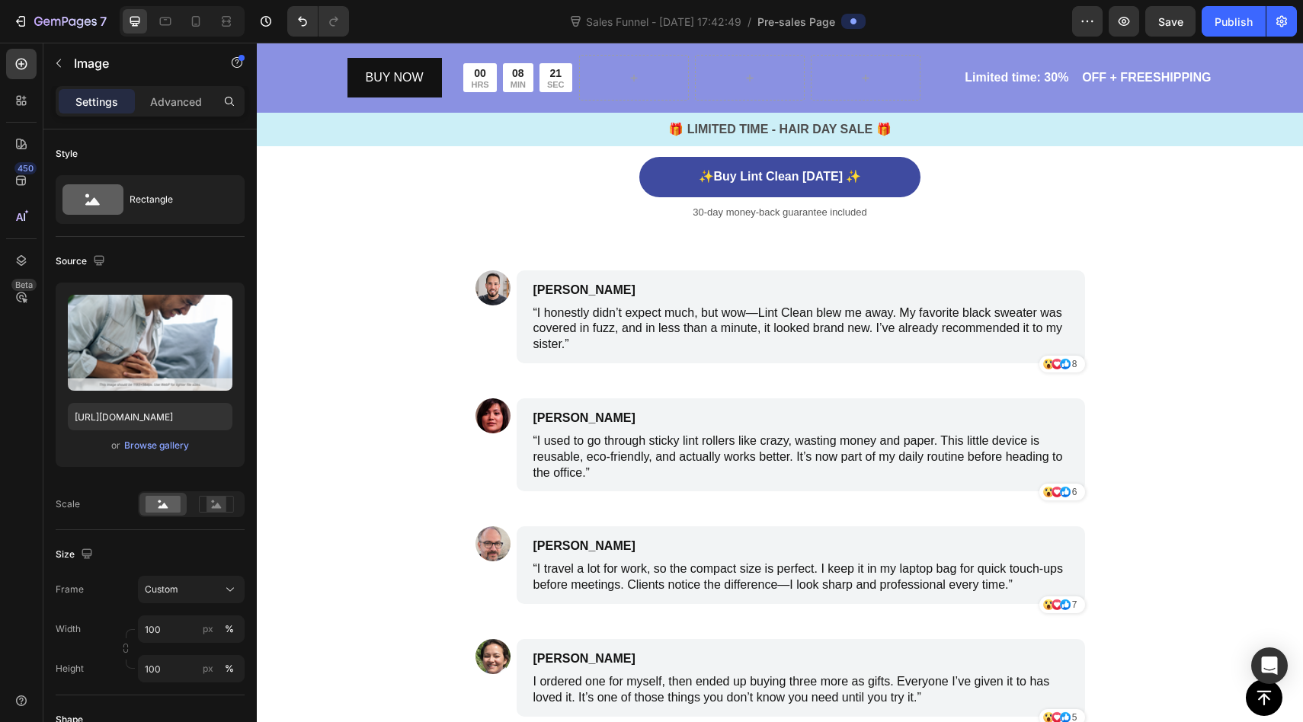
scroll to position [5790, 0]
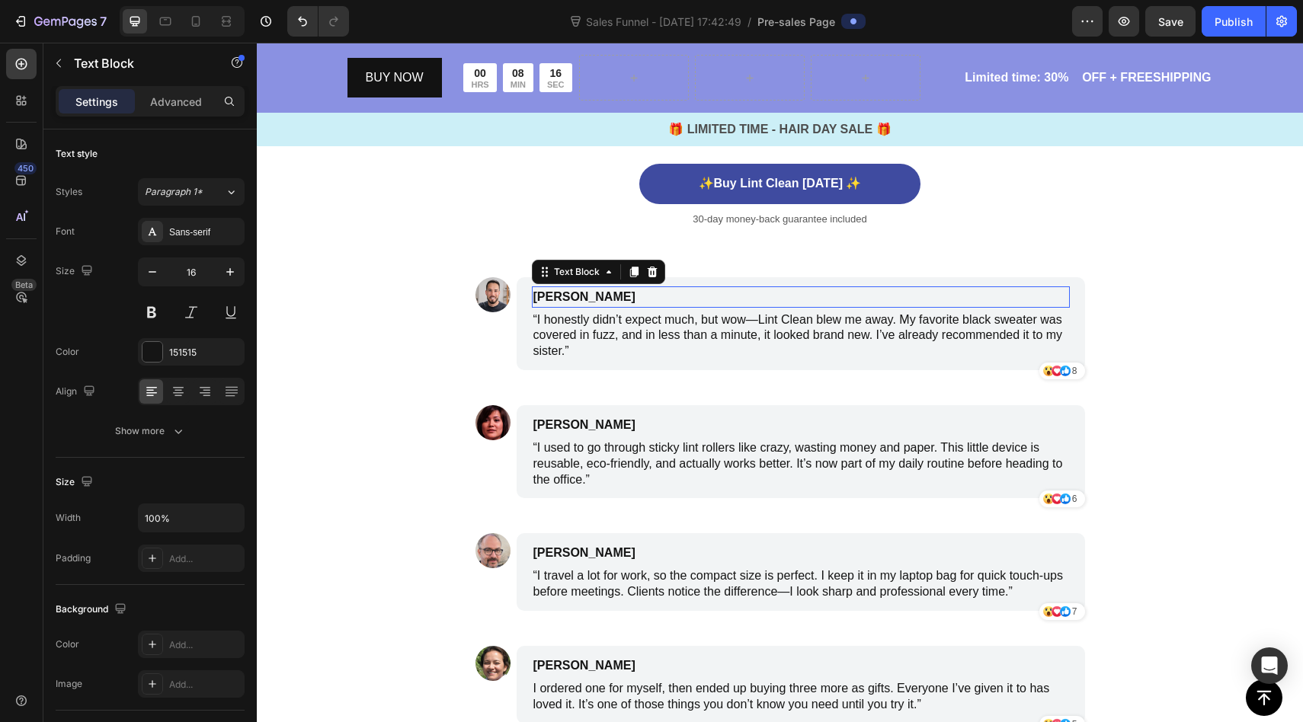
click at [599, 297] on p "[PERSON_NAME]" at bounding box center [728, 297] width 390 height 18
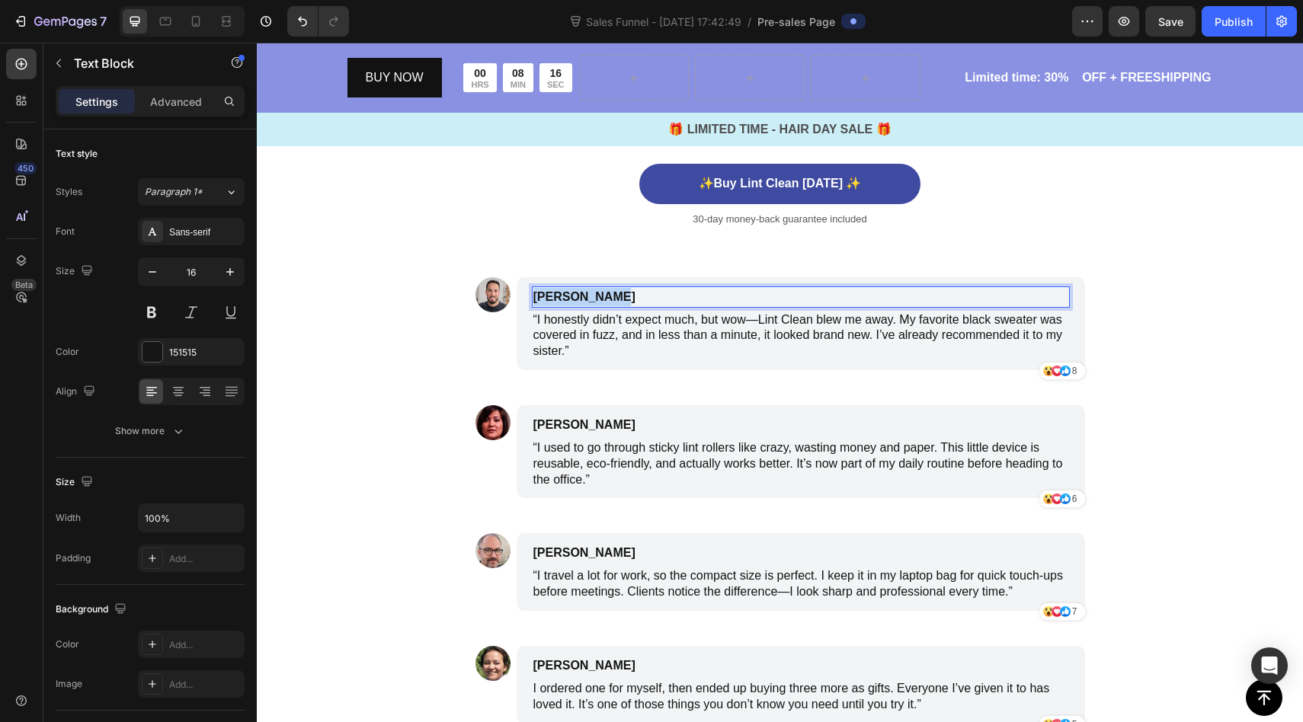
click at [599, 297] on p "[PERSON_NAME]" at bounding box center [728, 297] width 390 height 18
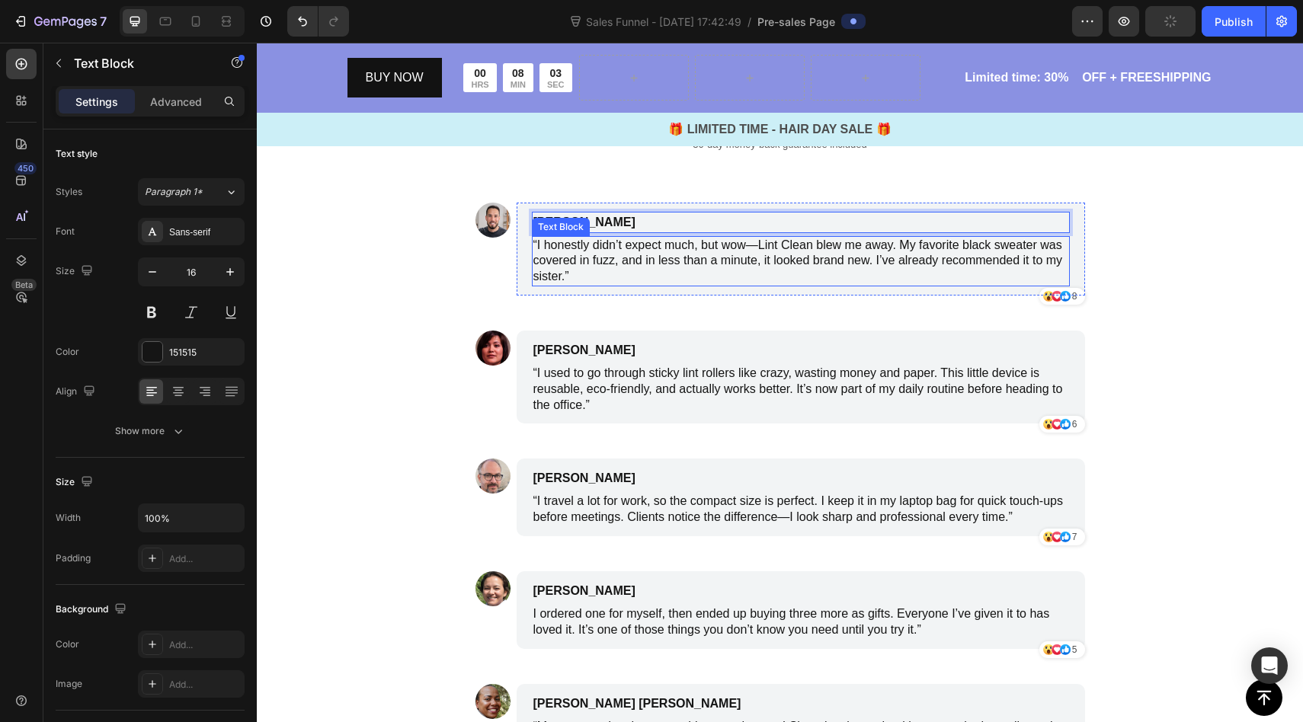
scroll to position [5837, 0]
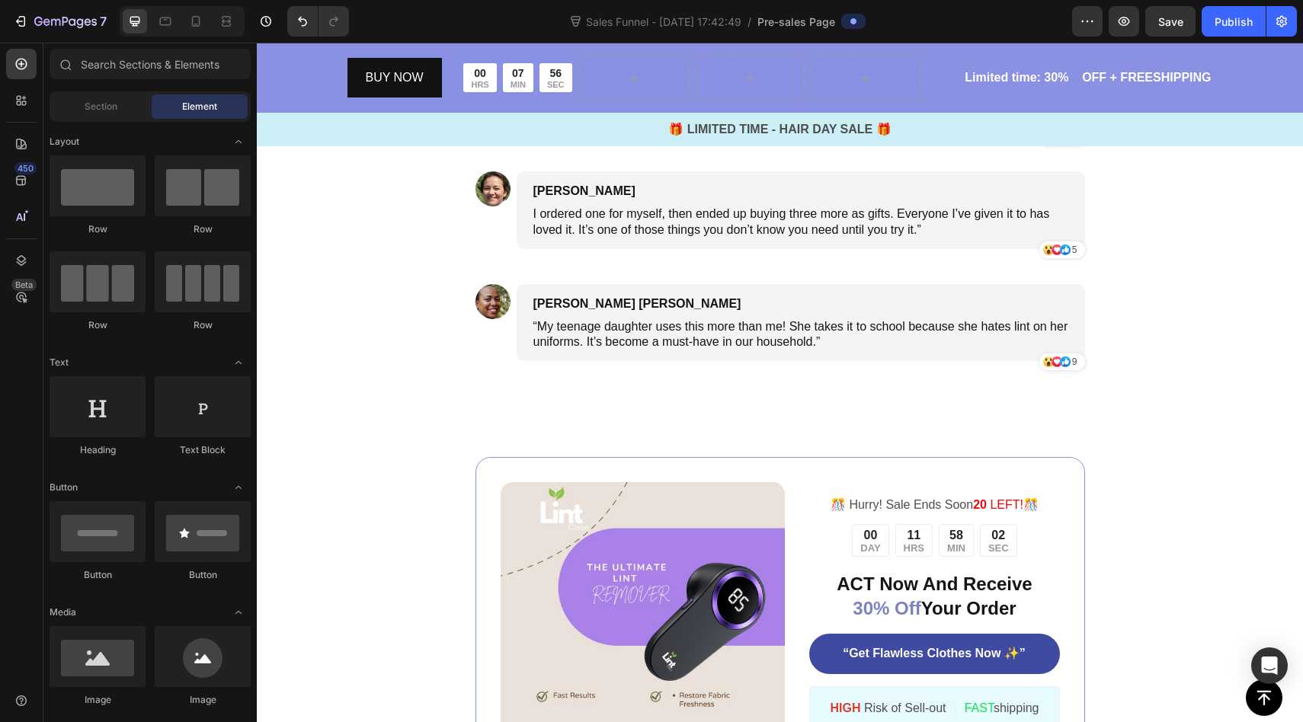
scroll to position [6270, 0]
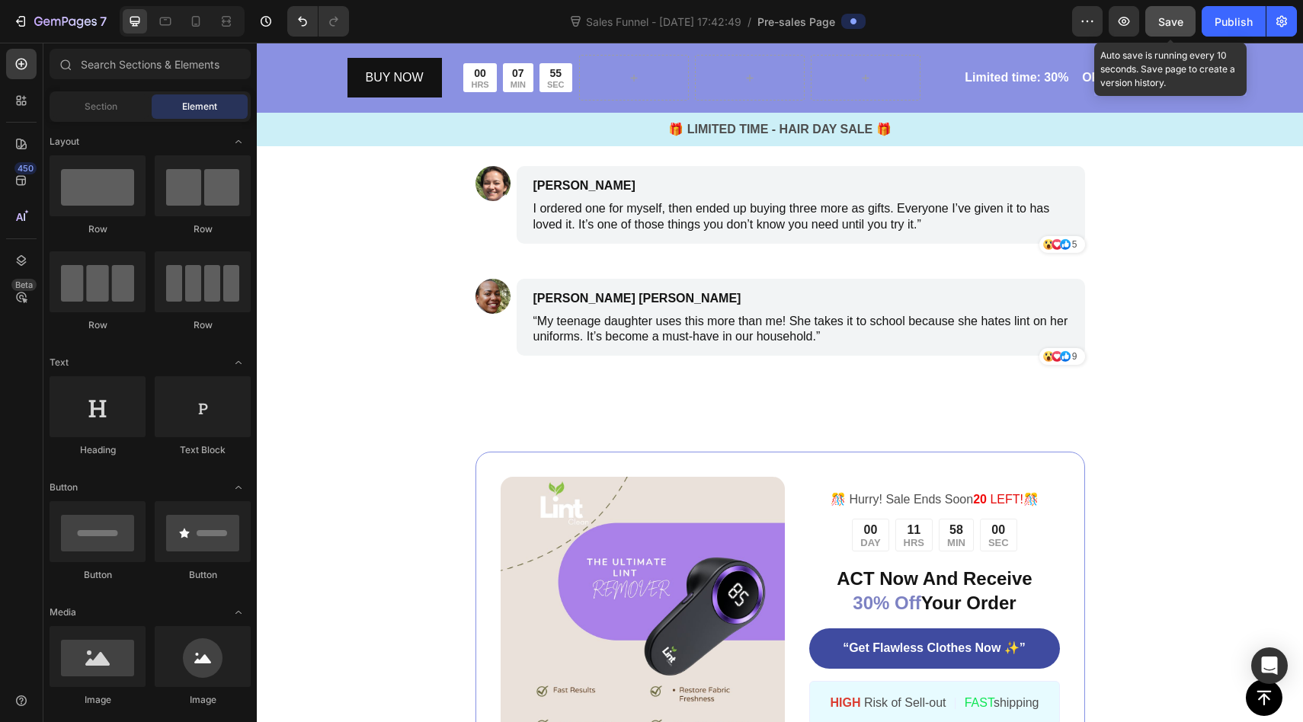
click at [1152, 13] on button "Save" at bounding box center [1170, 21] width 50 height 30
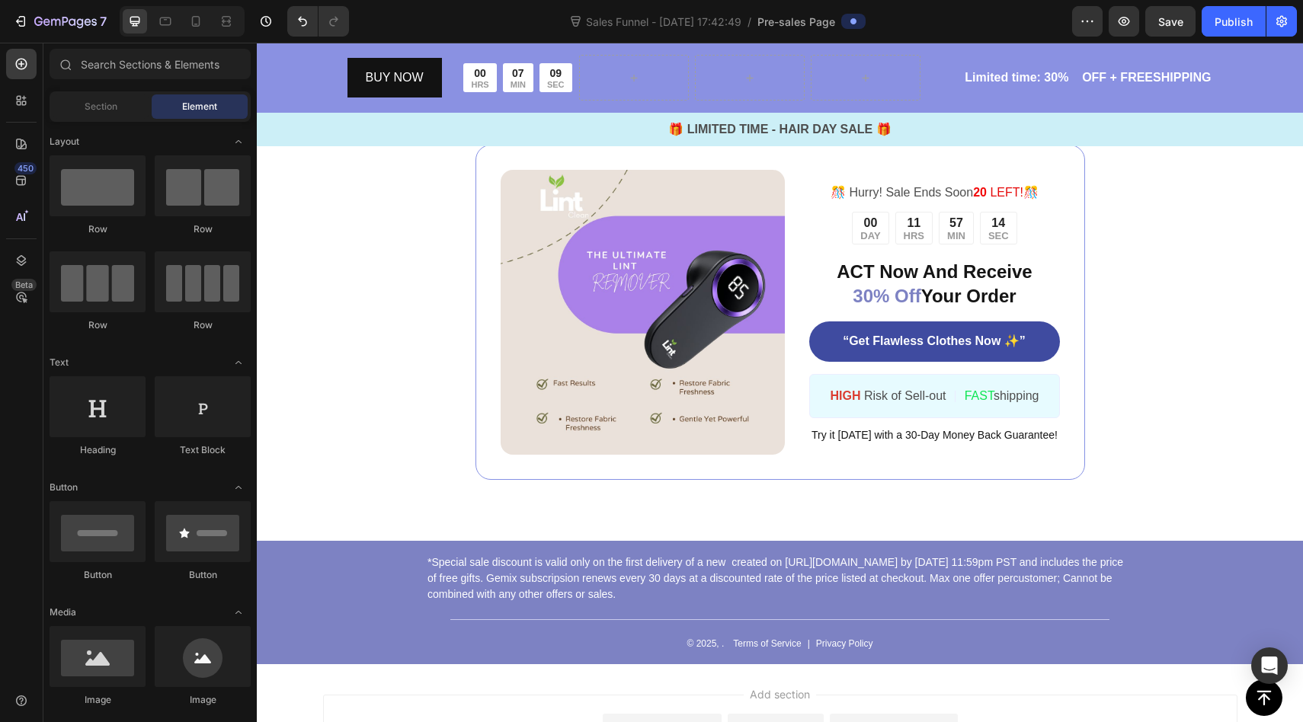
scroll to position [6582, 0]
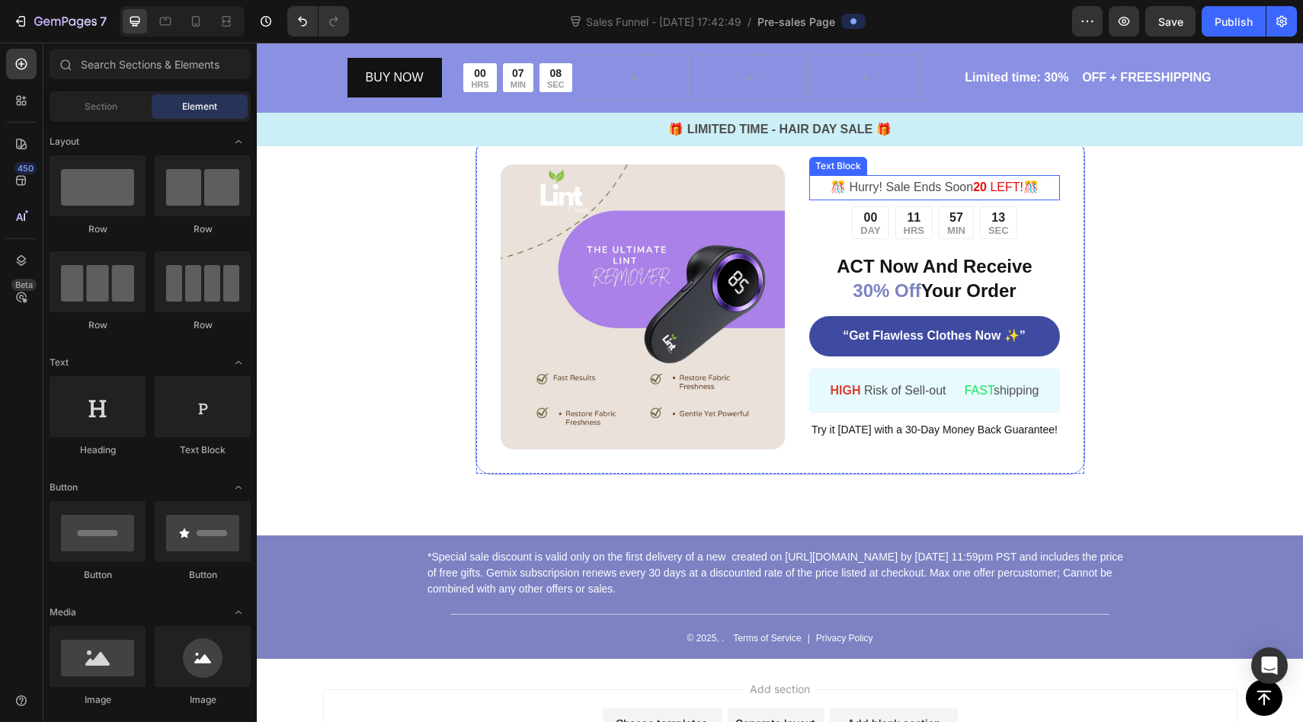
click at [979, 189] on strong "20" at bounding box center [980, 187] width 14 height 13
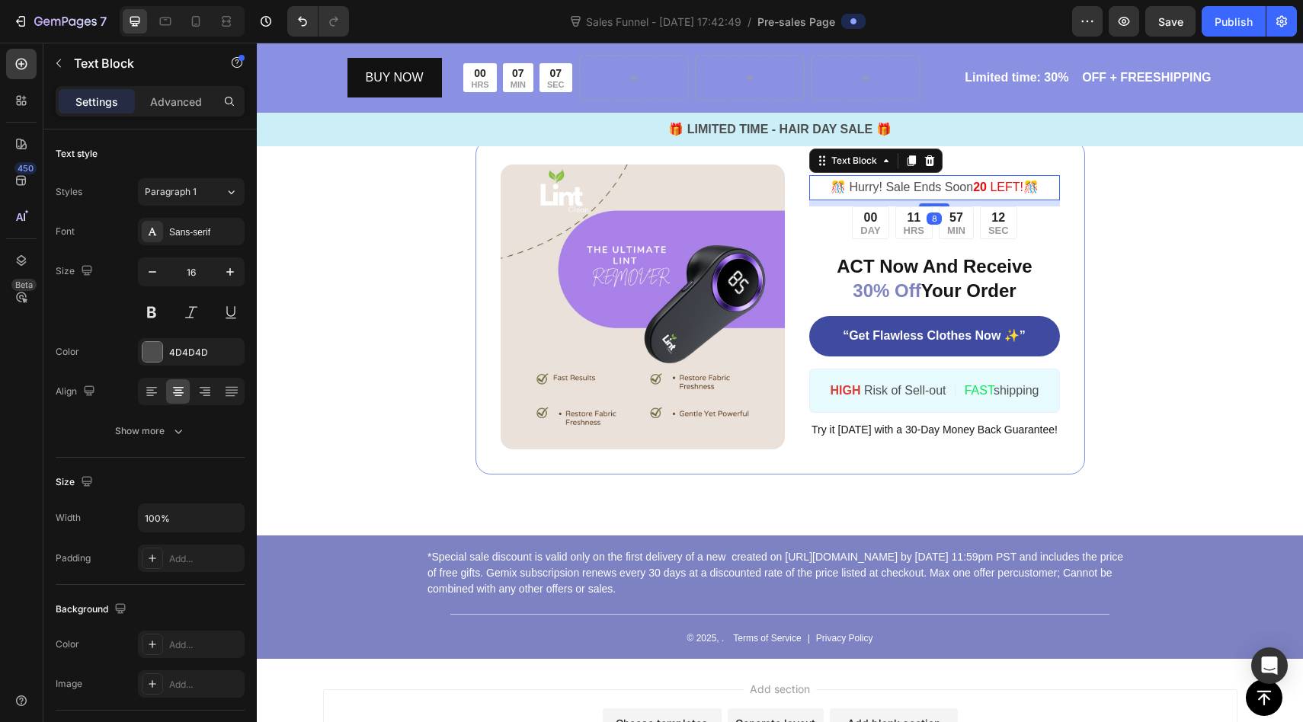
click at [979, 189] on strong "20" at bounding box center [980, 187] width 14 height 13
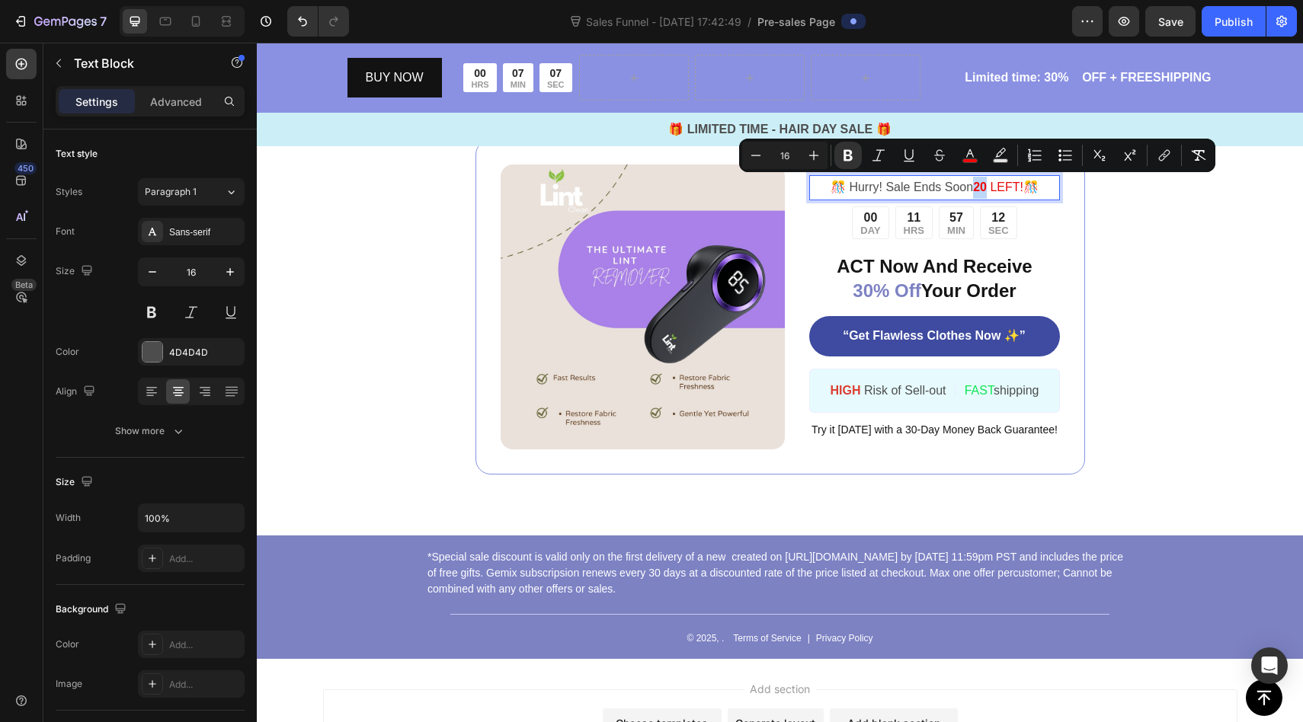
click at [973, 181] on strong "20" at bounding box center [980, 187] width 14 height 13
drag, startPoint x: 971, startPoint y: 181, endPoint x: 1022, endPoint y: 183, distance: 51.1
click at [1022, 183] on p "️🎊 Hurry! Sale Ends Soon 20 LEFT! ️🎊" at bounding box center [934, 188] width 247 height 22
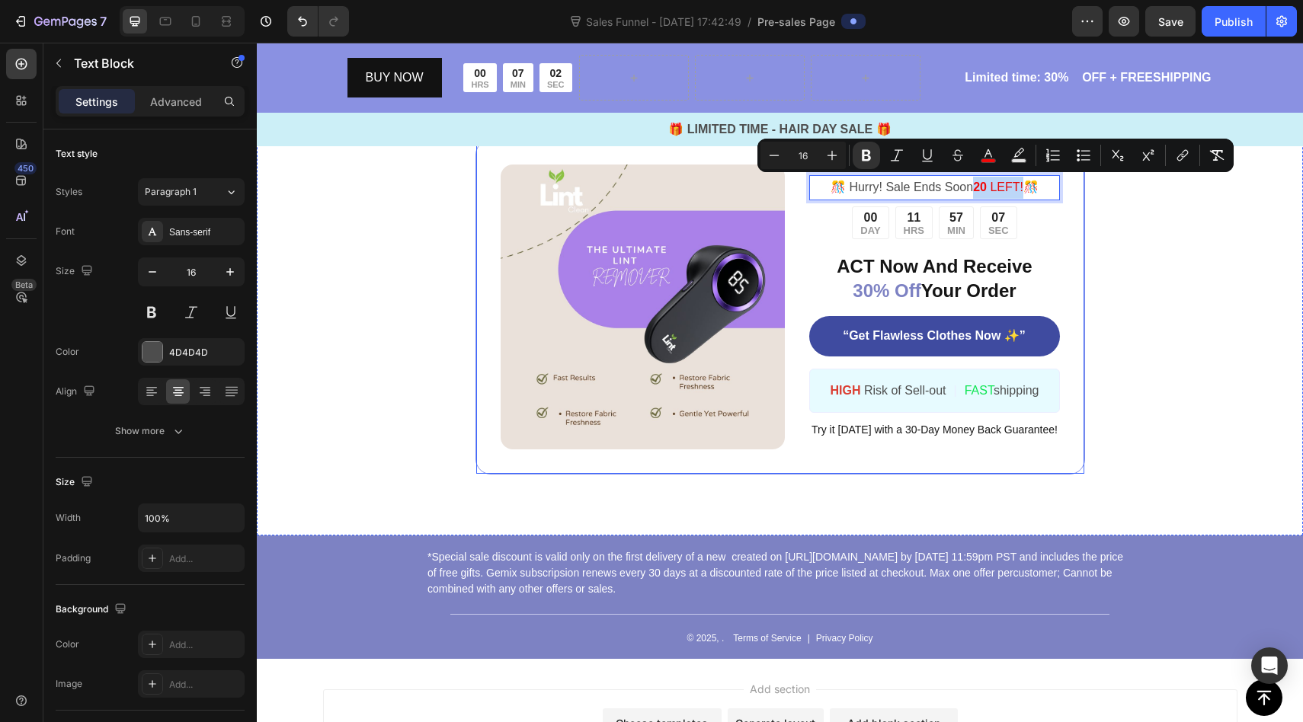
copy p "20 LEFT!"
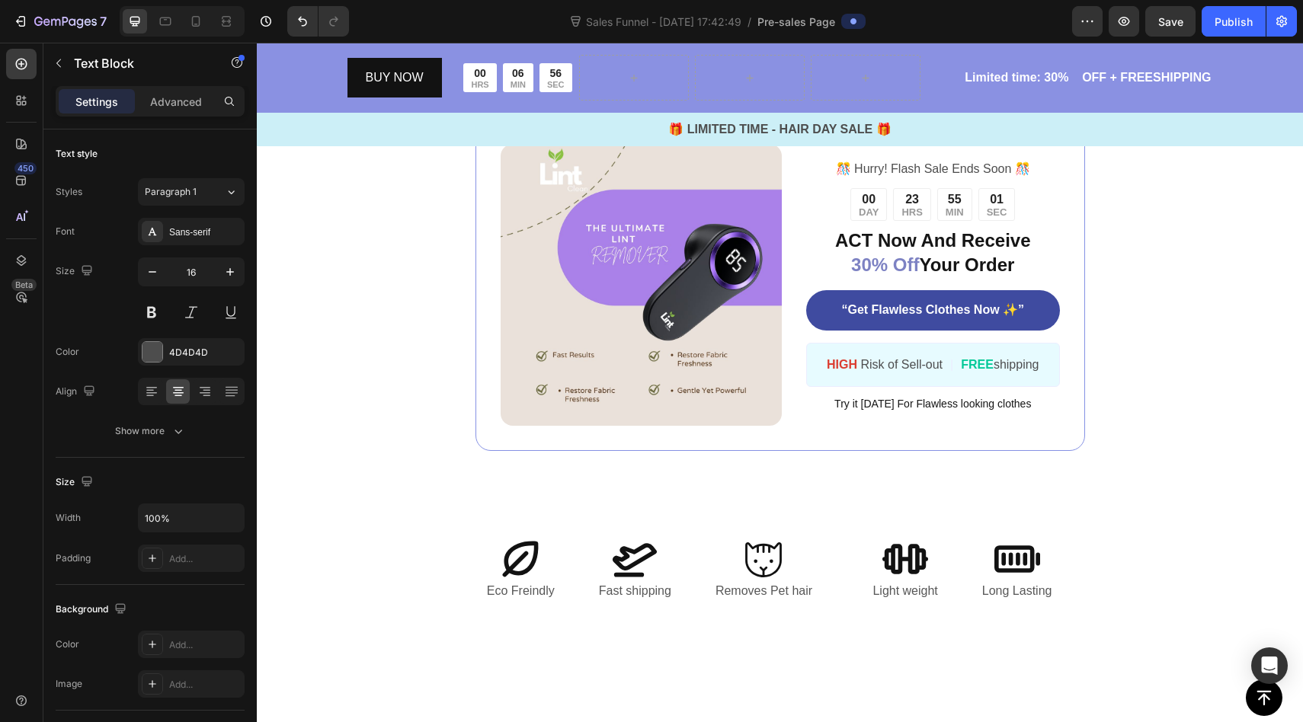
scroll to position [3447, 0]
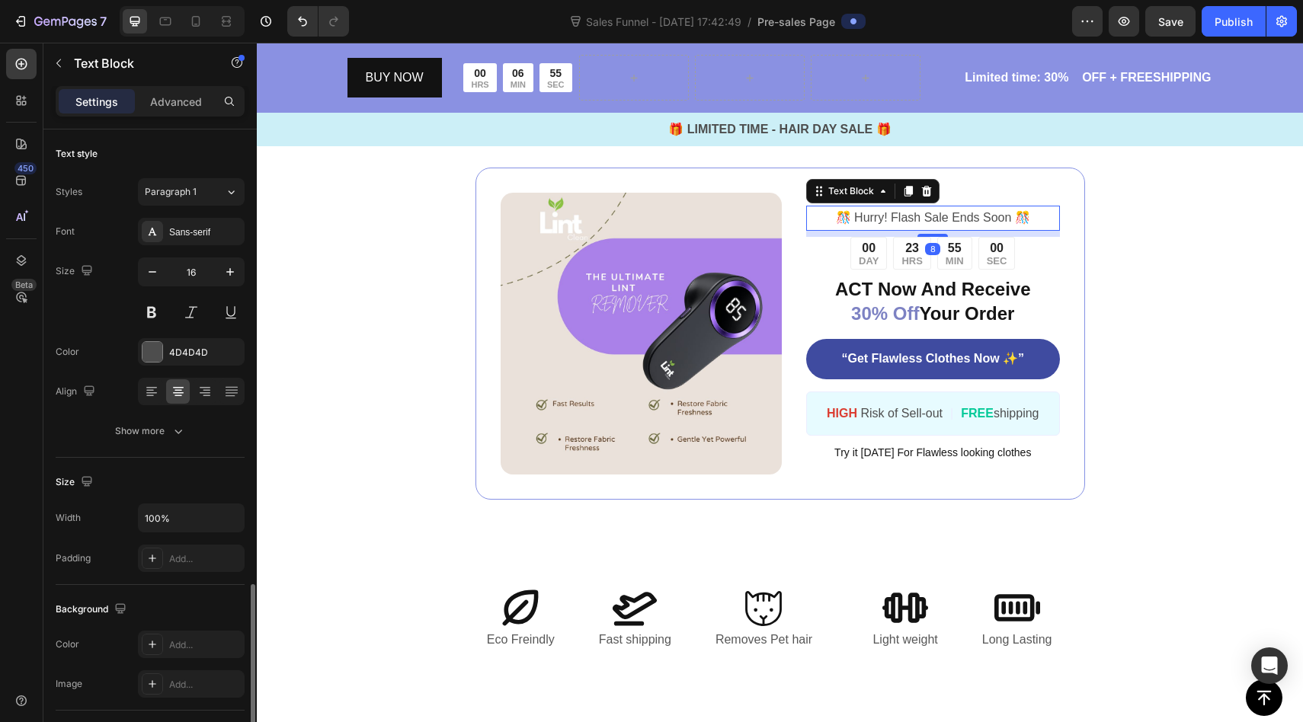
click at [1004, 216] on p "️🎊 Hurry! Flash Sale Ends Soon ️🎊" at bounding box center [933, 218] width 250 height 22
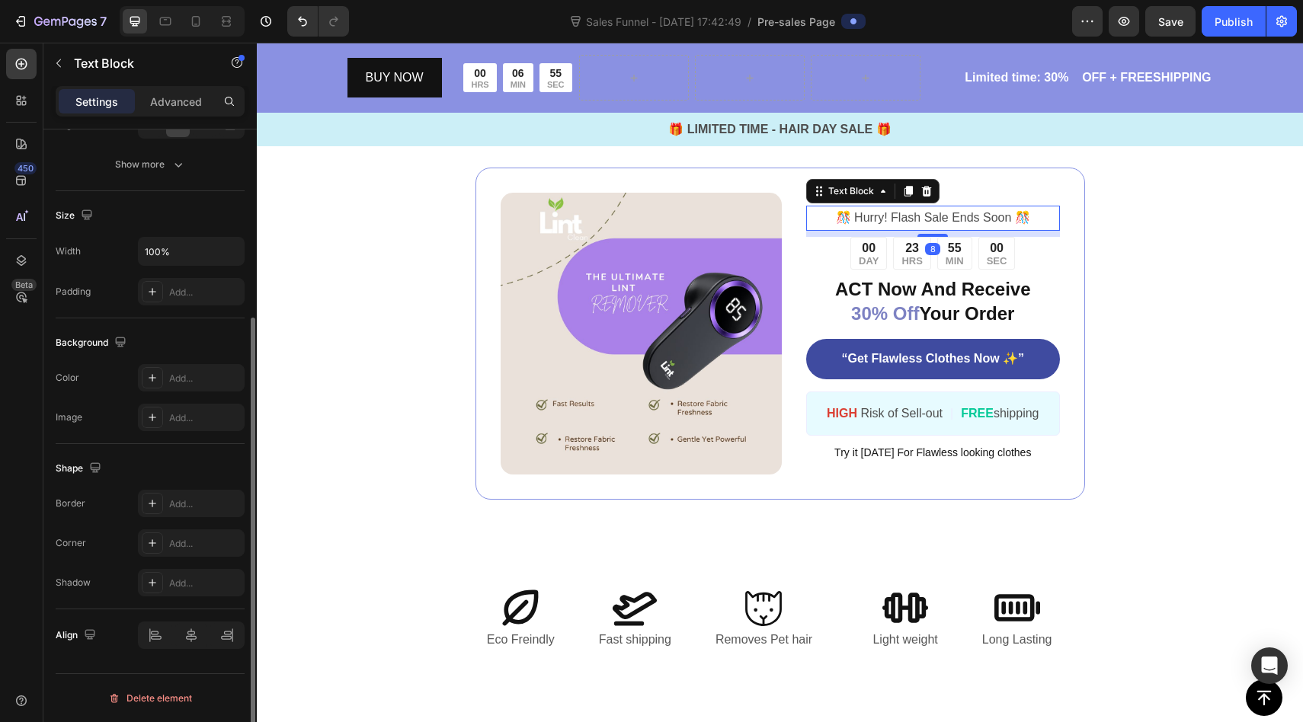
click at [1006, 216] on p "️🎊 Hurry! Flash Sale Ends Soon ️🎊" at bounding box center [933, 218] width 250 height 22
click at [1007, 216] on p "️🎊 Hurry! Flash Sale Ends Soon ️🎊" at bounding box center [933, 218] width 250 height 22
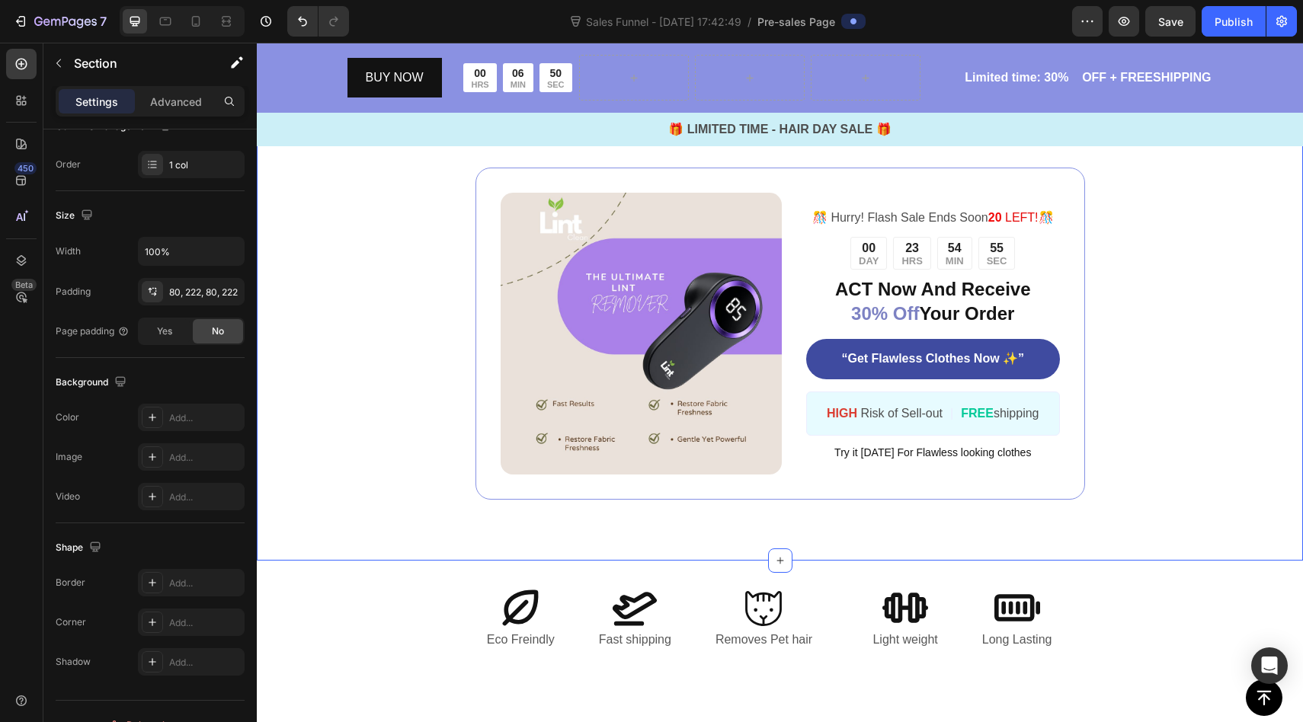
click at [1152, 248] on div "Image ️🎊 Hurry! Flash Sale Ends Soon 20 LEFT! ️🎊 Text Block 00 DAY 23 HRS 54 MI…" at bounding box center [780, 334] width 1046 height 454
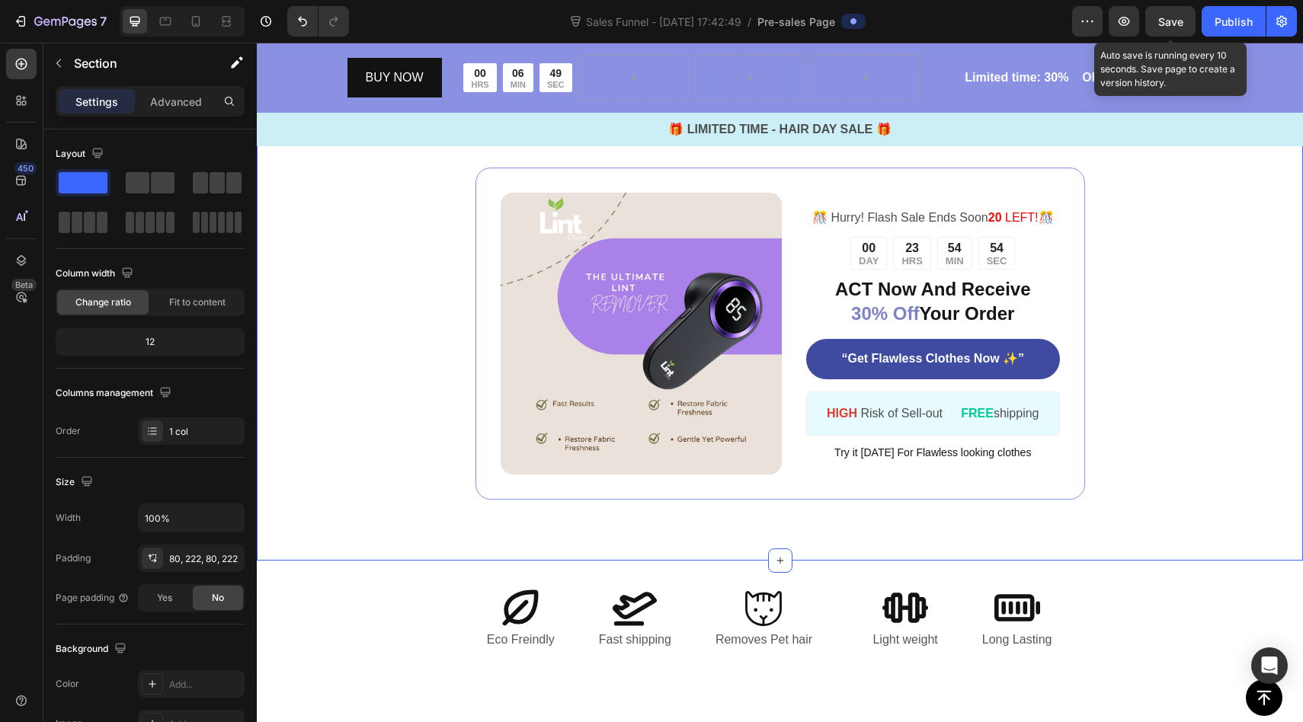
click at [1161, 26] on span "Save" at bounding box center [1170, 21] width 25 height 13
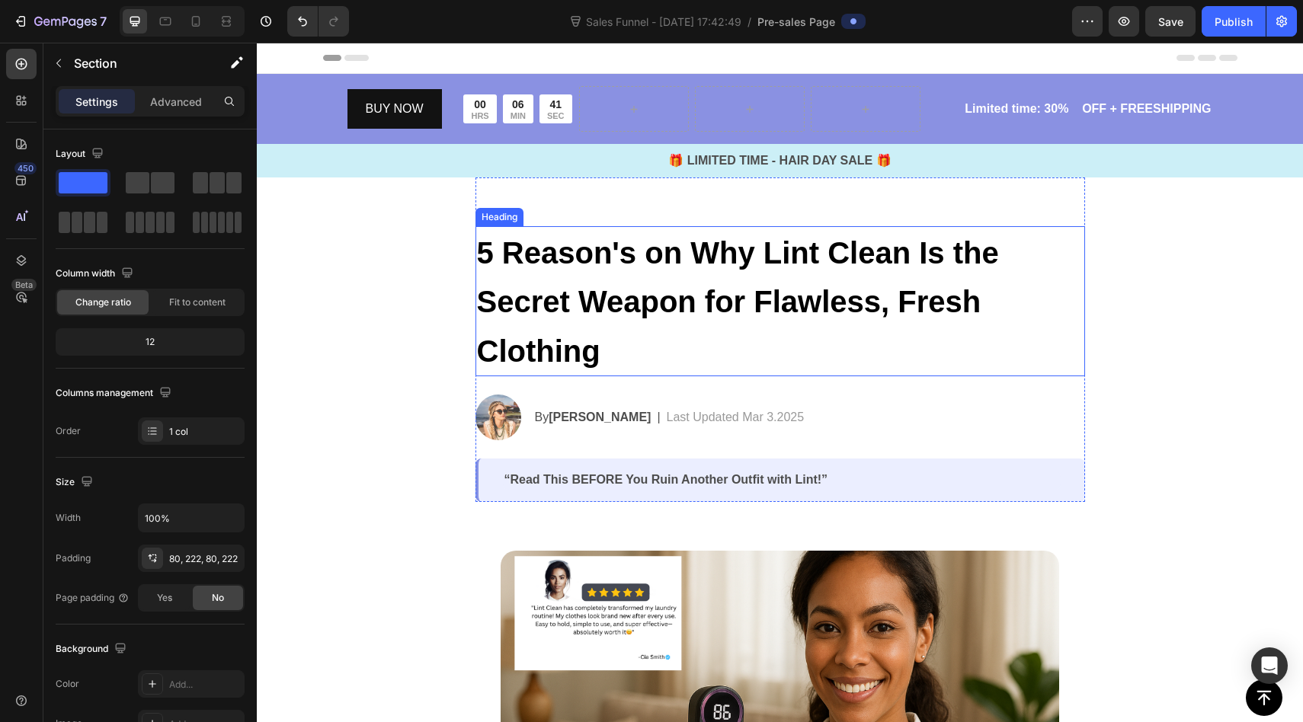
click at [606, 349] on h2 "5 Reason's on Why Lint Clean Is the Secret Weapon for Flawless, Fresh Clothing" at bounding box center [781, 301] width 610 height 150
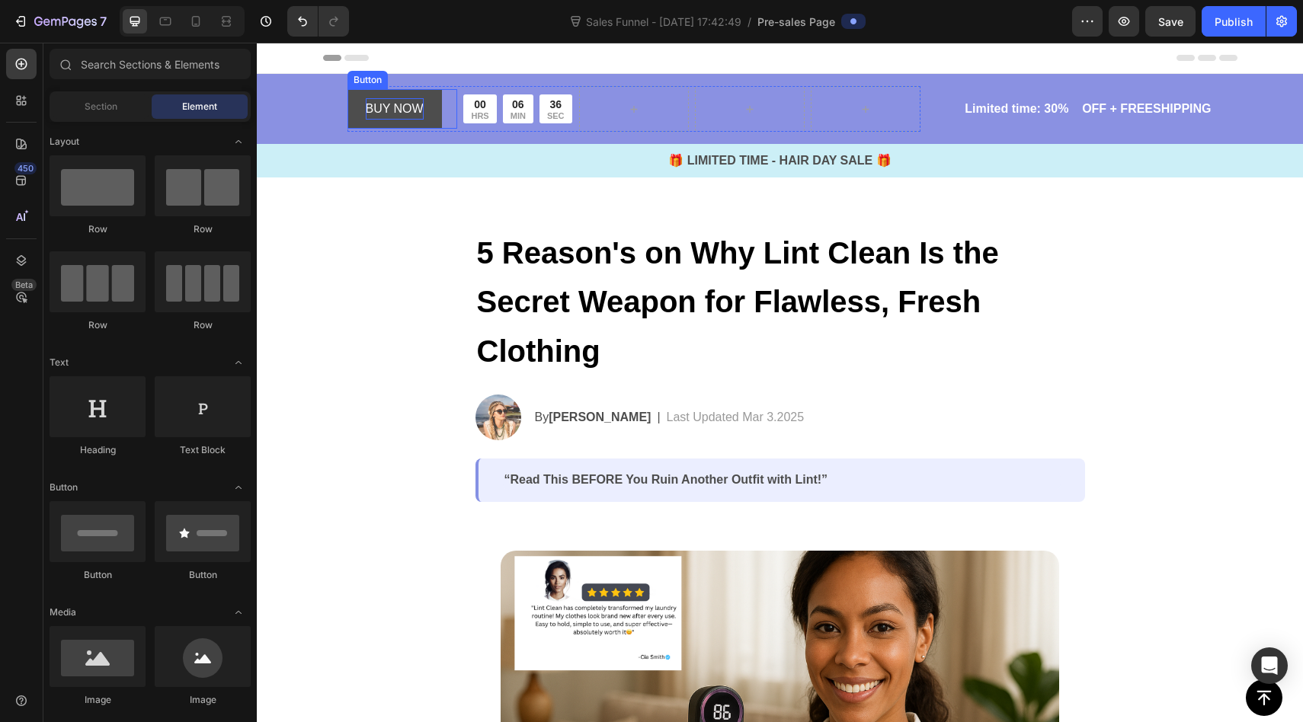
click at [397, 111] on p "BUY NOW" at bounding box center [395, 109] width 58 height 22
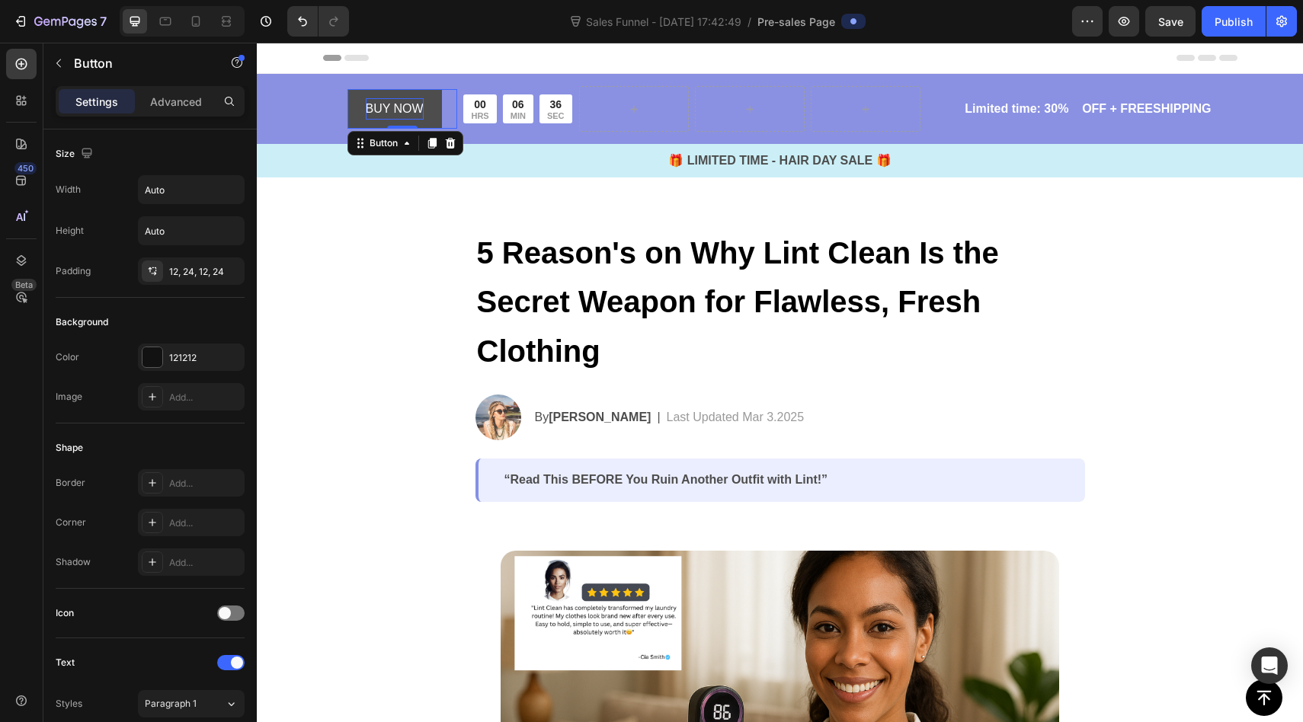
click at [397, 111] on p "BUY NOW" at bounding box center [395, 109] width 58 height 22
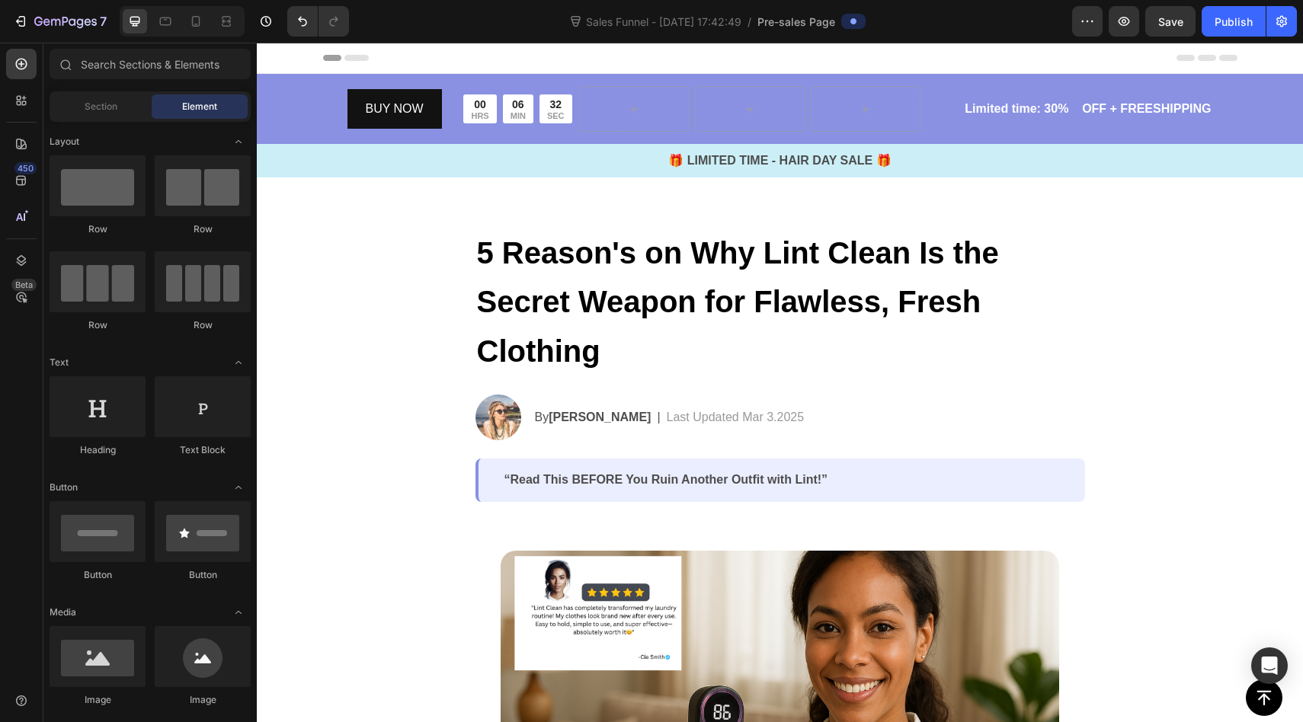
click at [430, 105] on link "BUY NOW" at bounding box center [395, 109] width 94 height 40
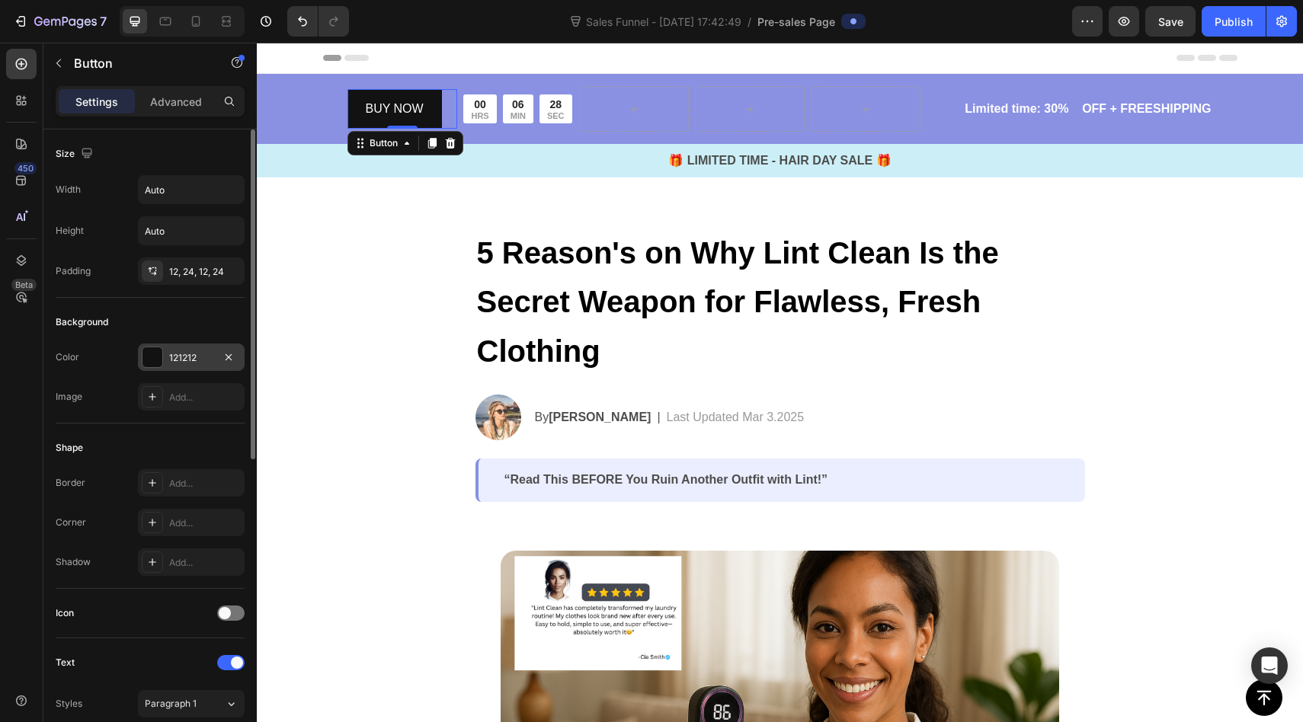
click at [211, 360] on div "121212" at bounding box center [191, 358] width 44 height 14
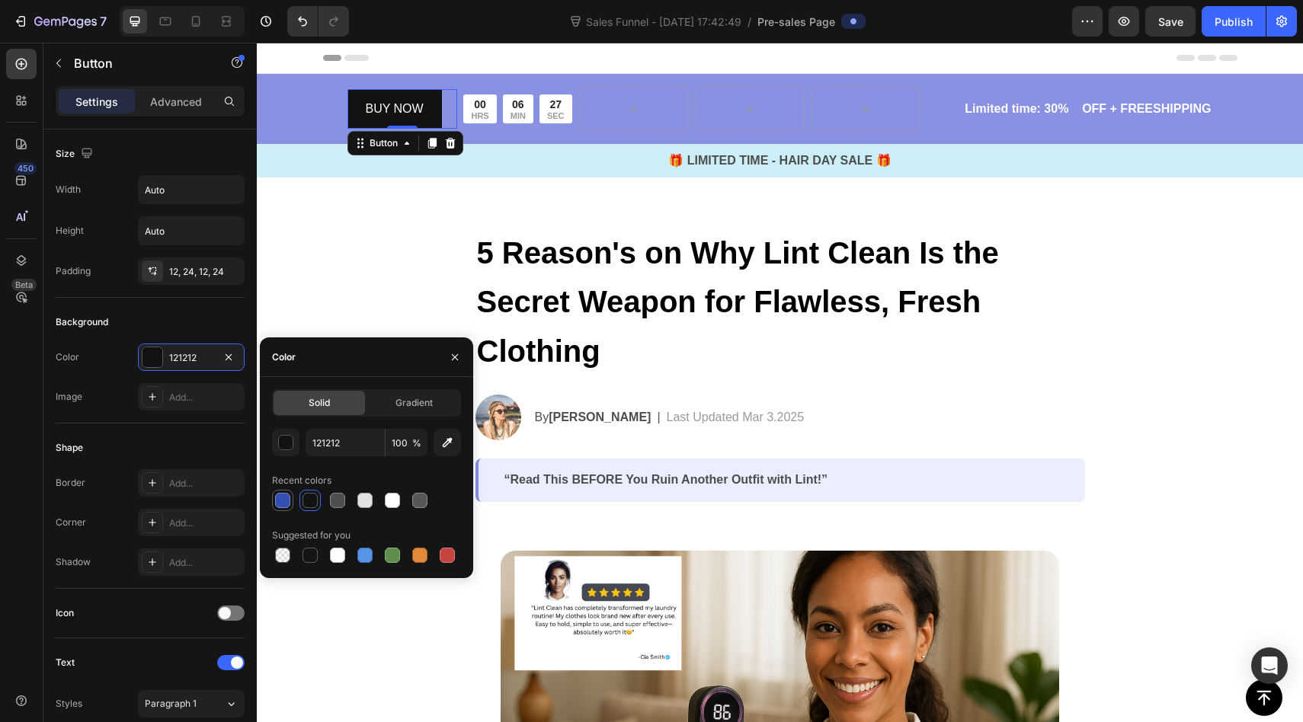
click at [285, 500] on div at bounding box center [282, 500] width 15 height 15
type input "334FB4"
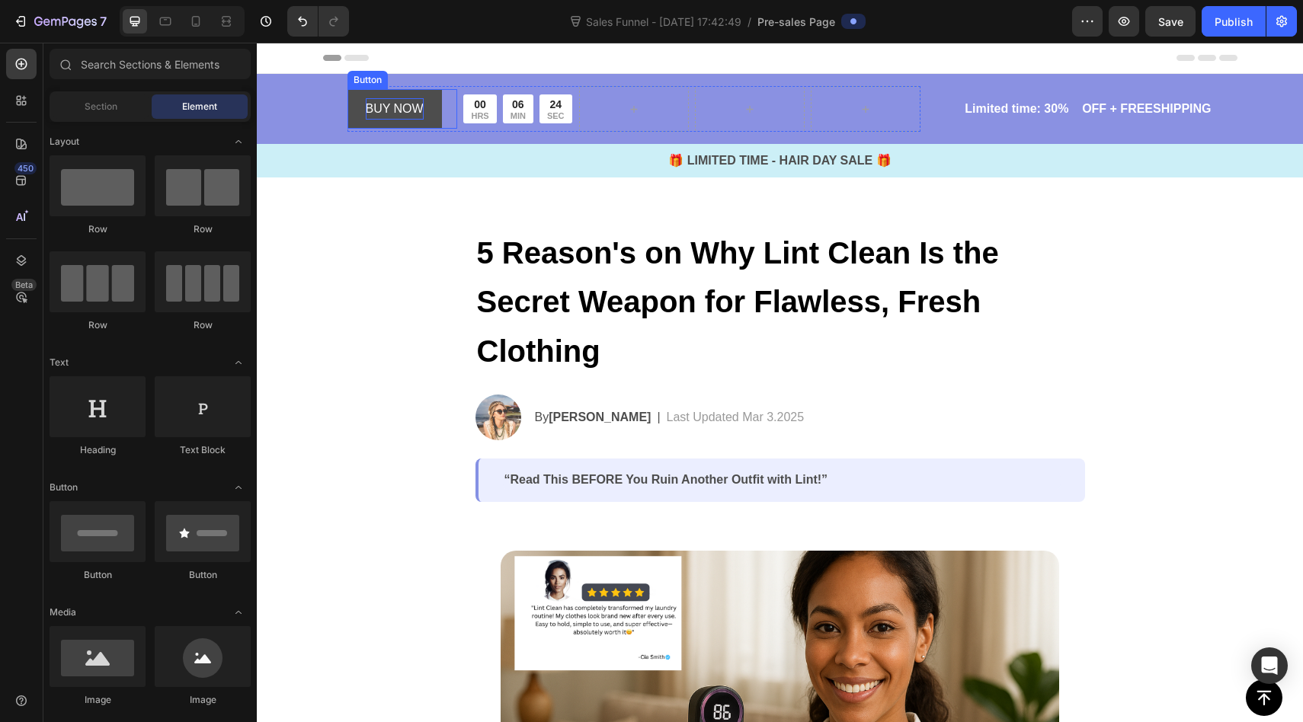
click at [391, 107] on p "BUY NOW" at bounding box center [395, 109] width 58 height 22
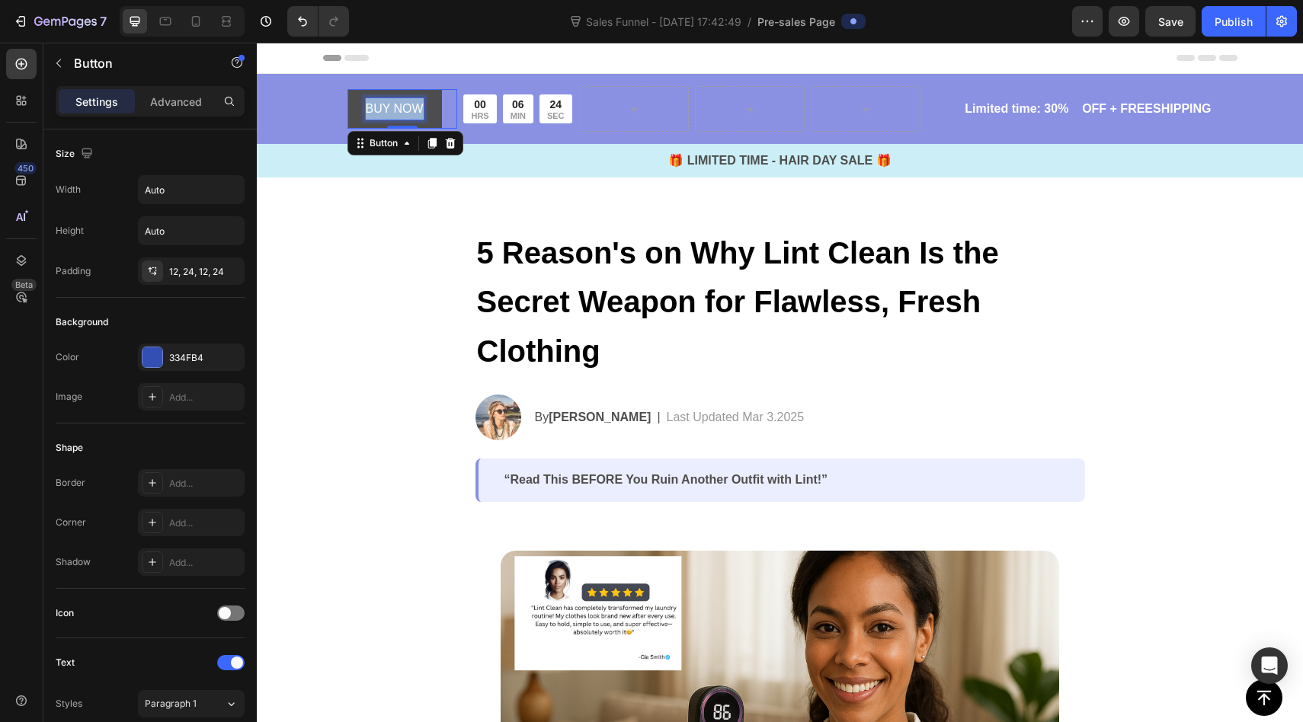
click at [391, 107] on p "BUY NOW" at bounding box center [395, 109] width 58 height 22
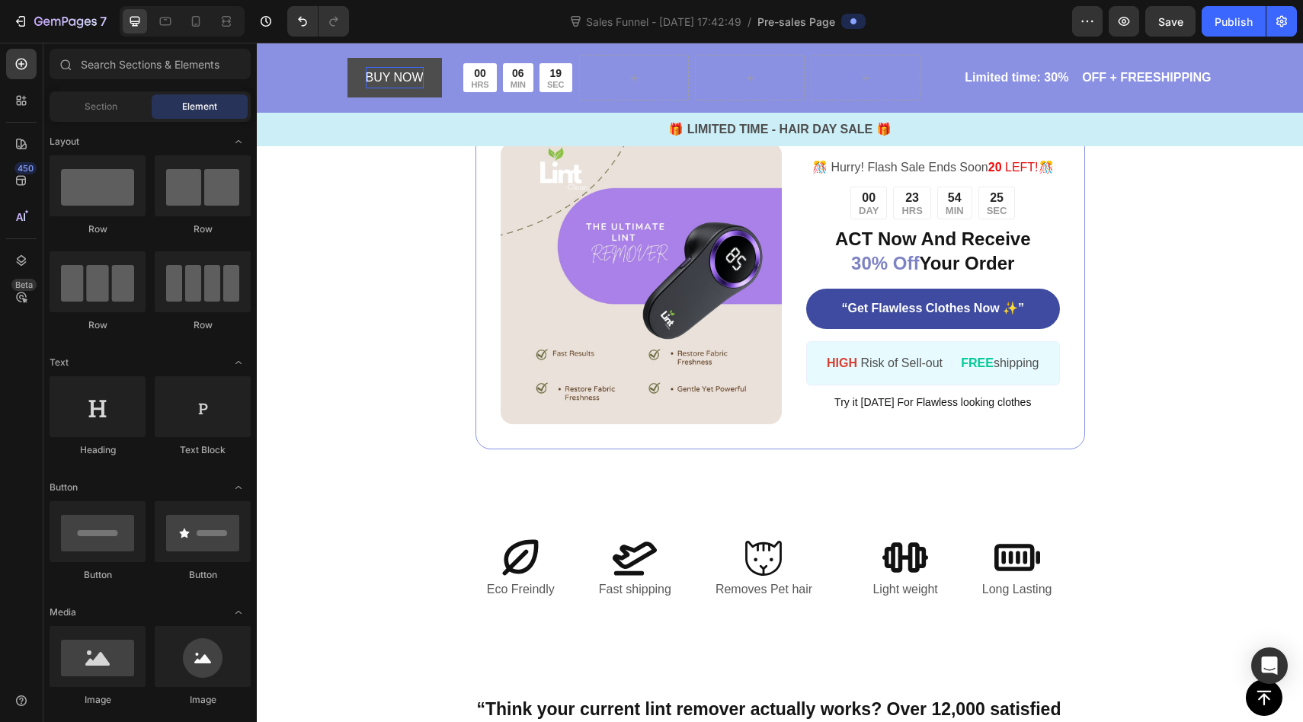
scroll to position [3492, 0]
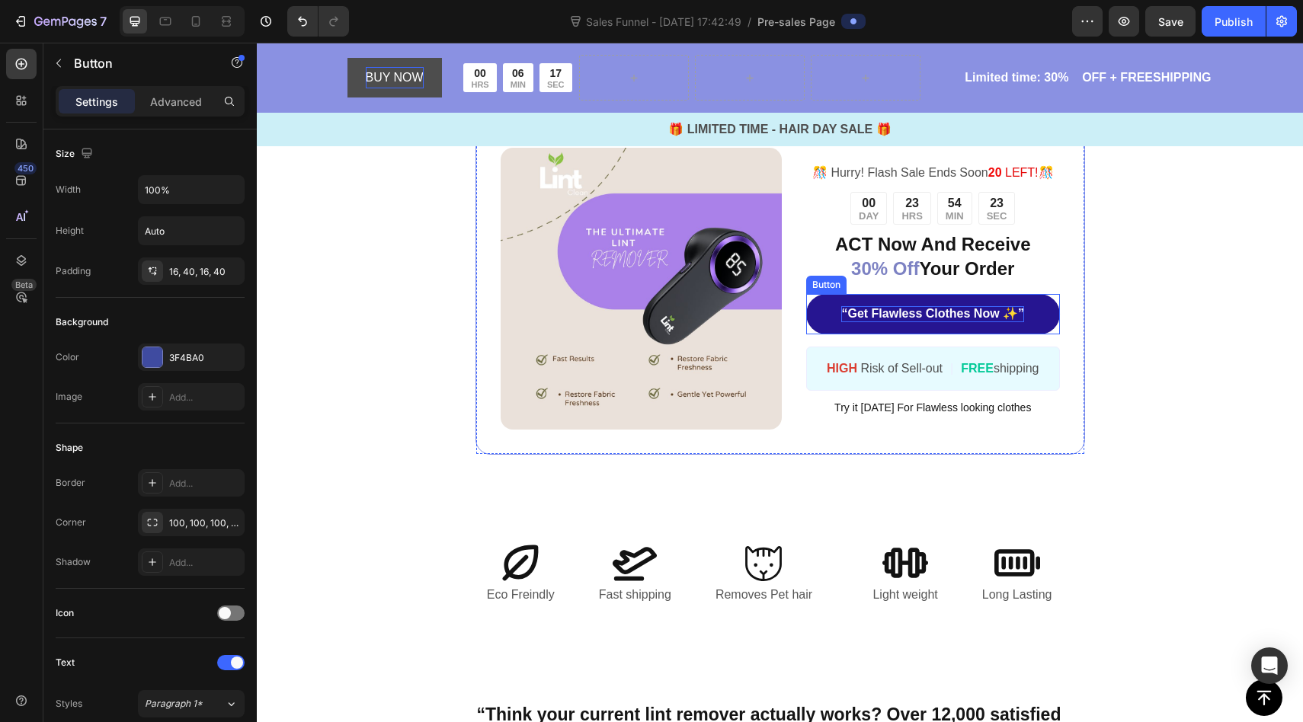
click at [868, 307] on strong "“Get Flawless Clothes Now ✨”" at bounding box center [932, 313] width 183 height 13
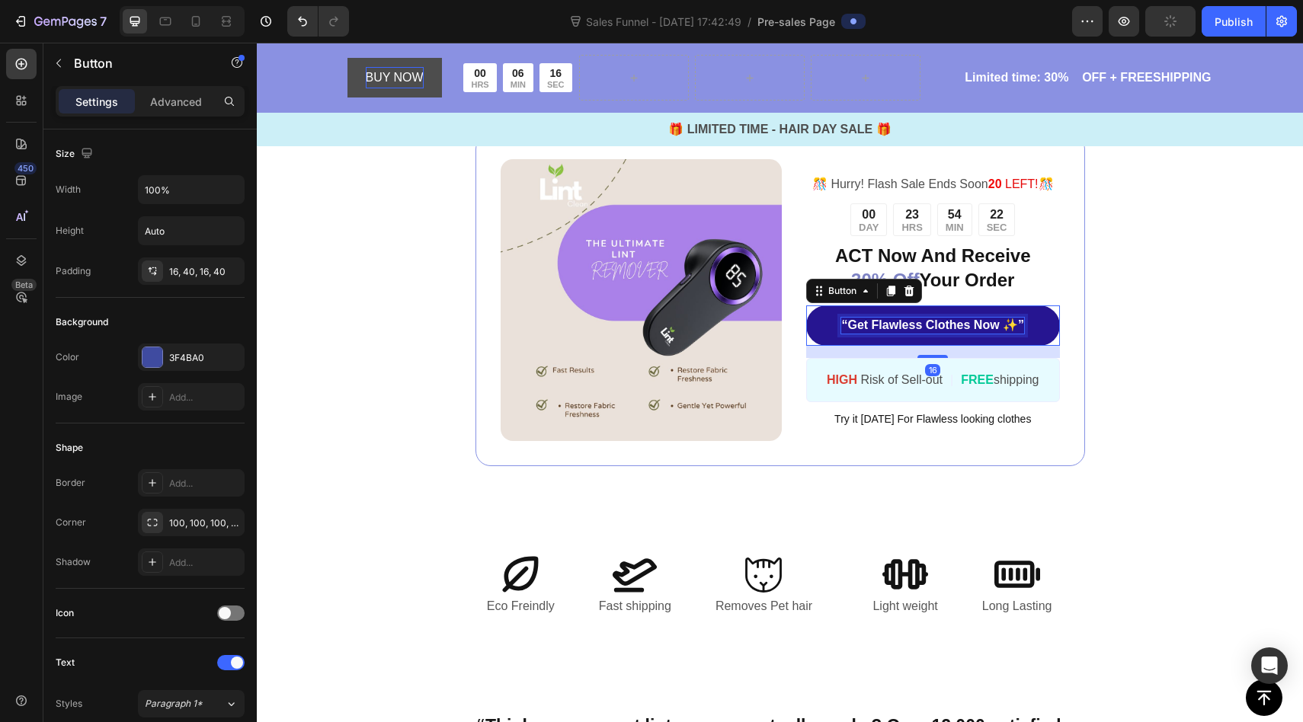
click at [868, 307] on link "“Get Flawless Clothes Now ✨”" at bounding box center [932, 326] width 253 height 40
click at [870, 321] on strong "“Get Flawless Clothes Now ✨”" at bounding box center [932, 325] width 183 height 13
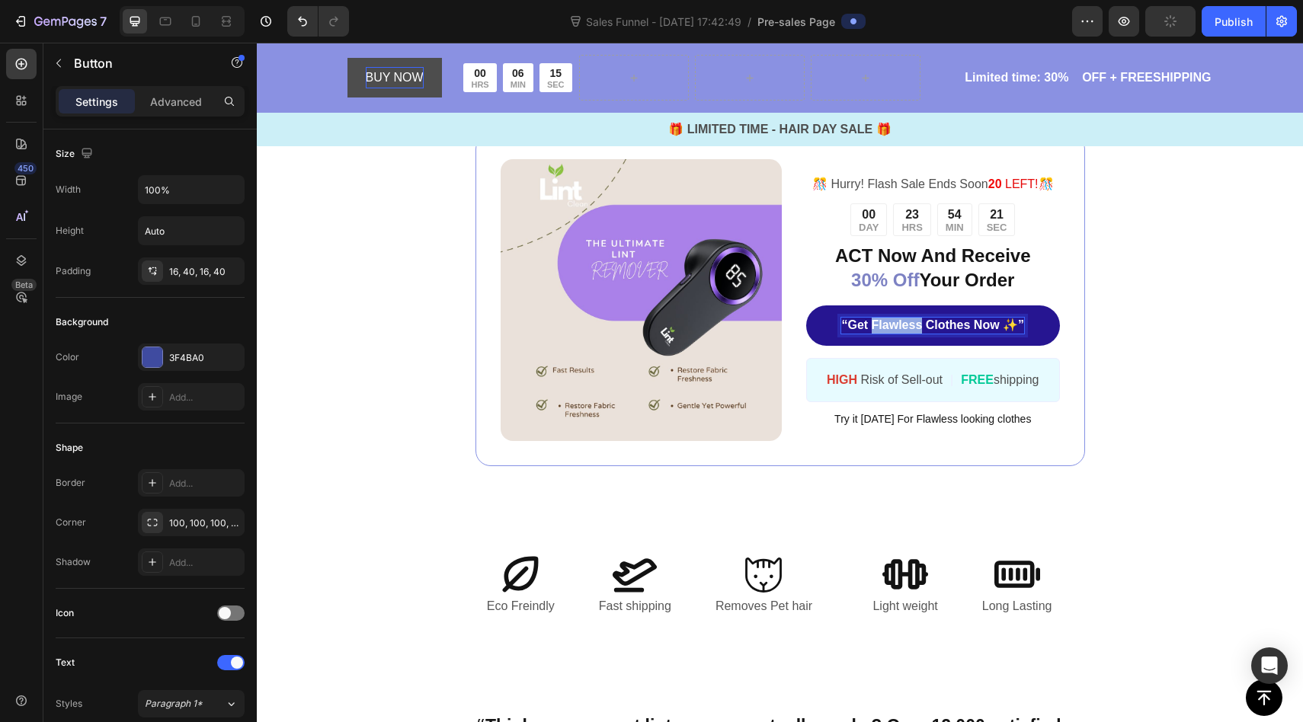
click at [870, 321] on strong "“Get Flawless Clothes Now ✨”" at bounding box center [932, 325] width 183 height 13
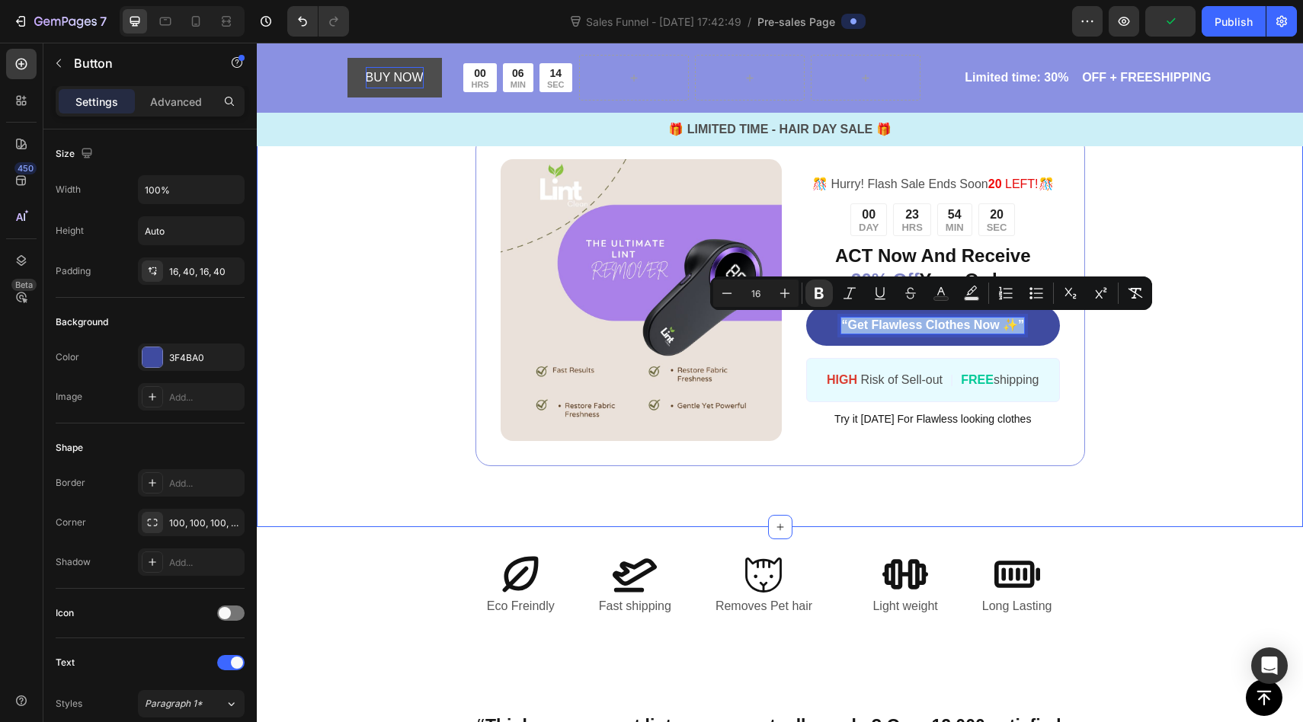
copy strong "“Get Flawless Clothes Now ✨”"
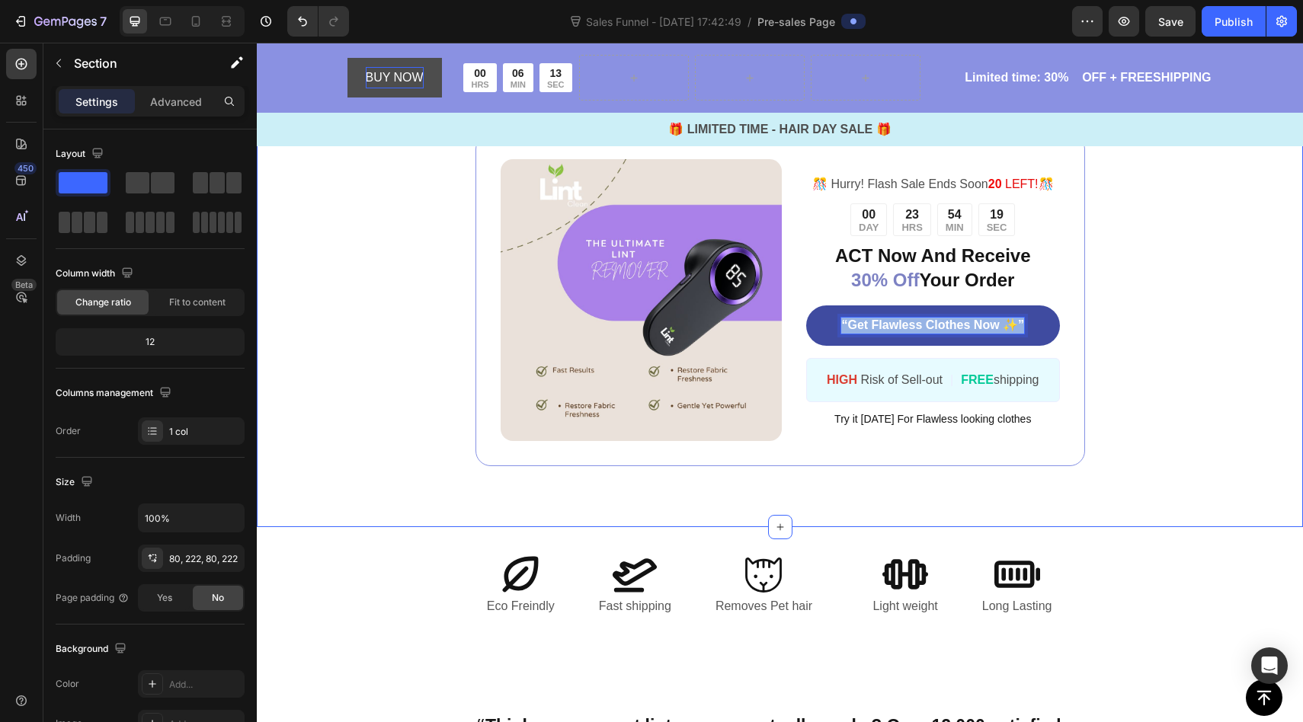
click at [1158, 401] on div "Image ️🎊 Hurry! Flash Sale Ends Soon 20 LEFT! ️🎊 Text Block 00 DAY 23 HRS 54 MI…" at bounding box center [780, 300] width 1046 height 454
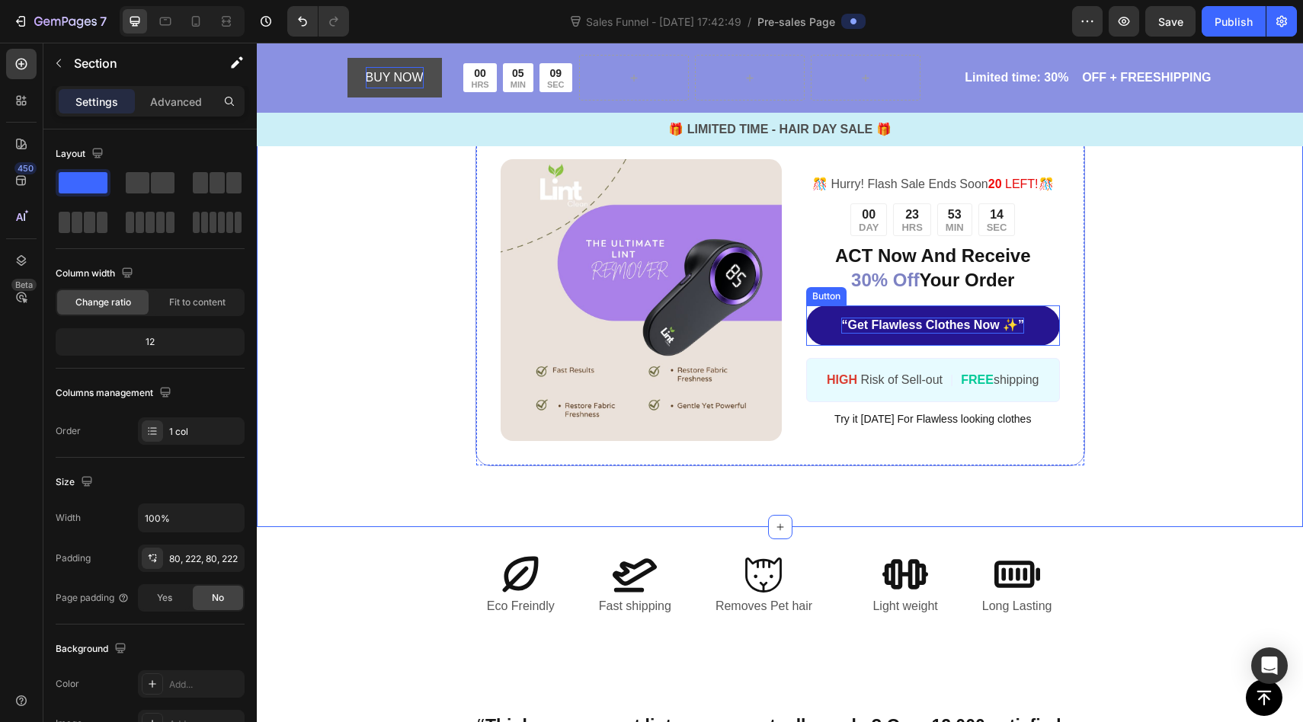
click at [909, 321] on strong "“Get Flawless Clothes Now ✨”" at bounding box center [932, 325] width 183 height 13
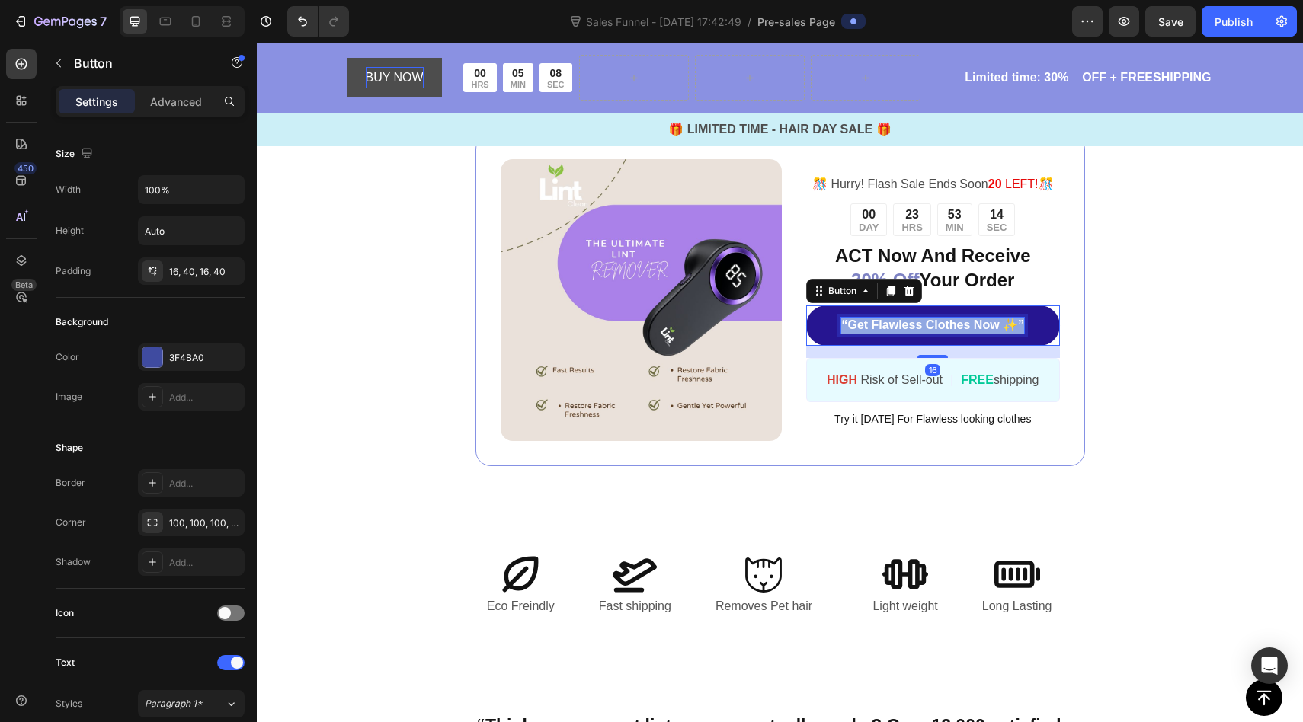
click at [909, 321] on strong "“Get Flawless Clothes Now ✨”" at bounding box center [932, 325] width 183 height 13
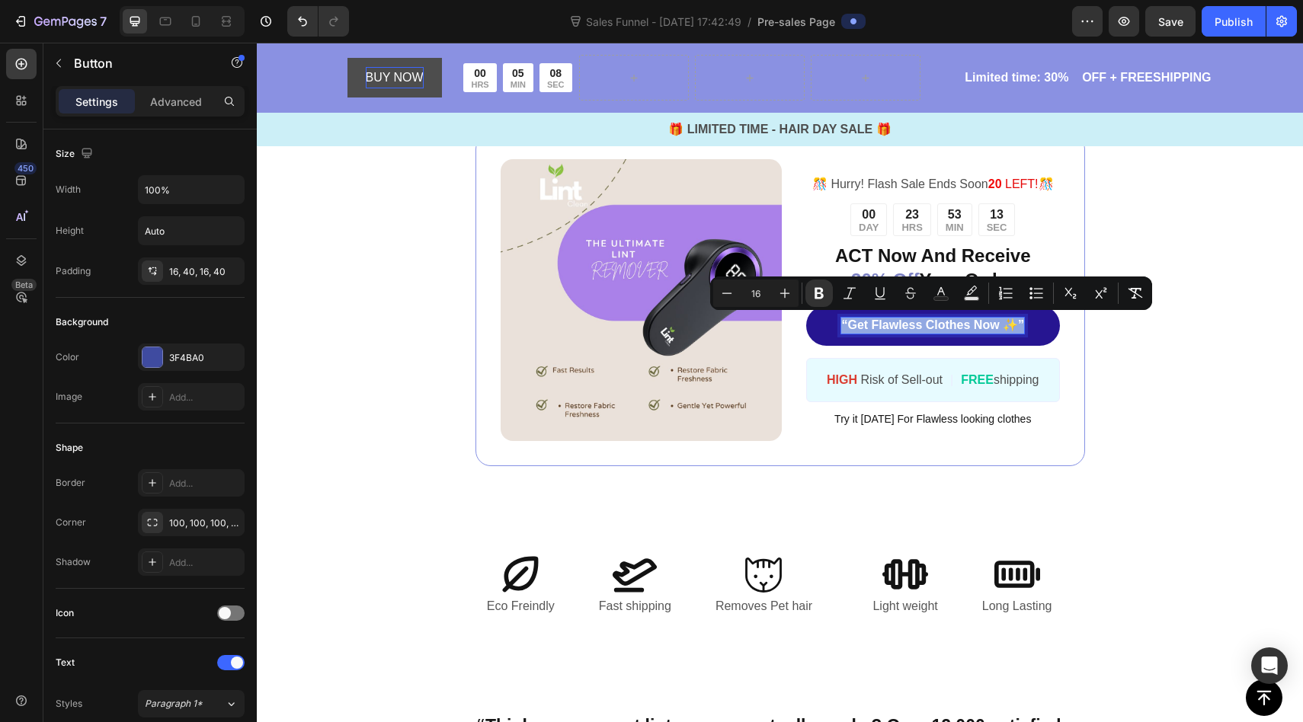
click at [909, 321] on strong "“Get Flawless Clothes Now ✨”" at bounding box center [932, 325] width 183 height 13
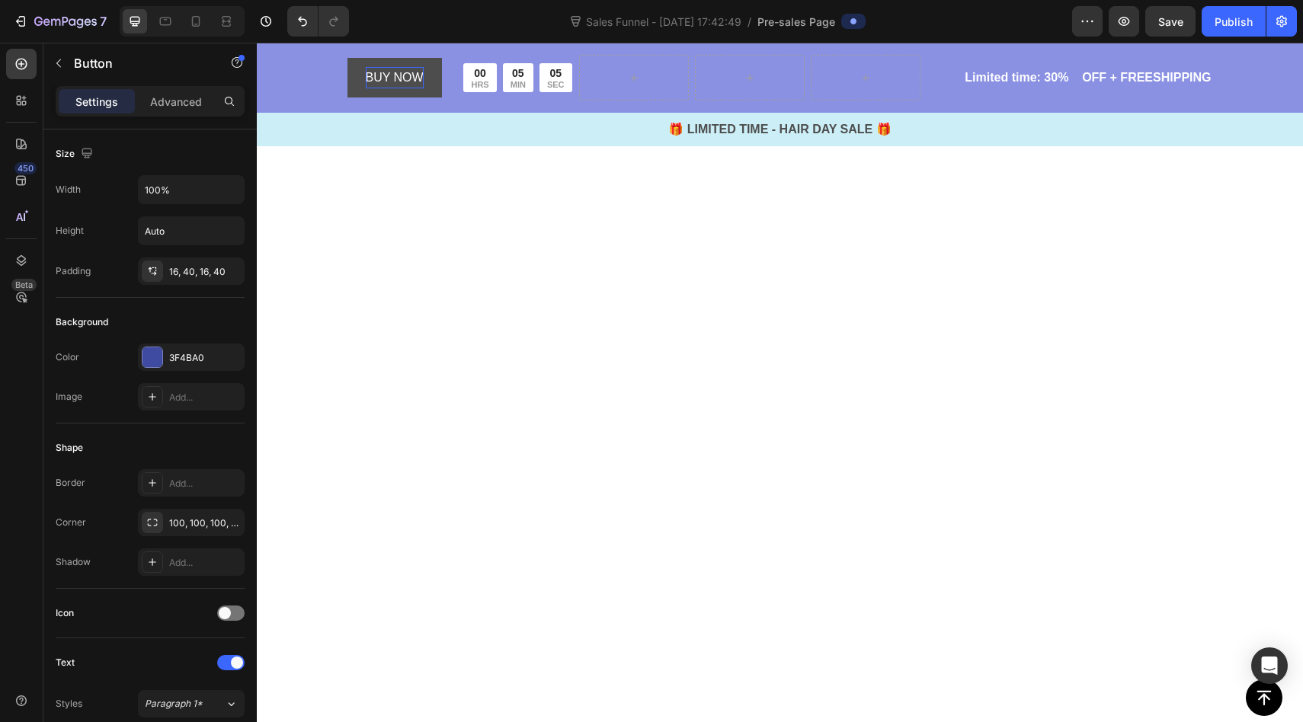
scroll to position [3343, 0]
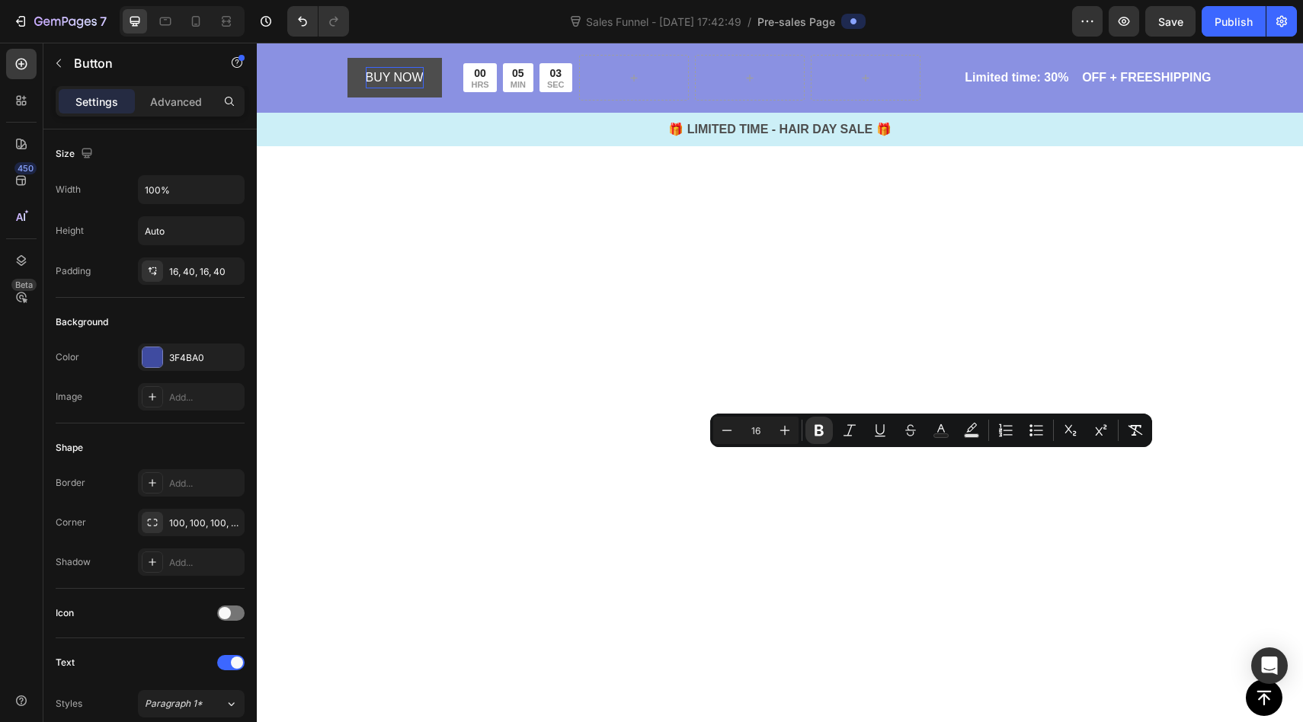
copy strong "“Get Flawless Clothes Now ✨”"
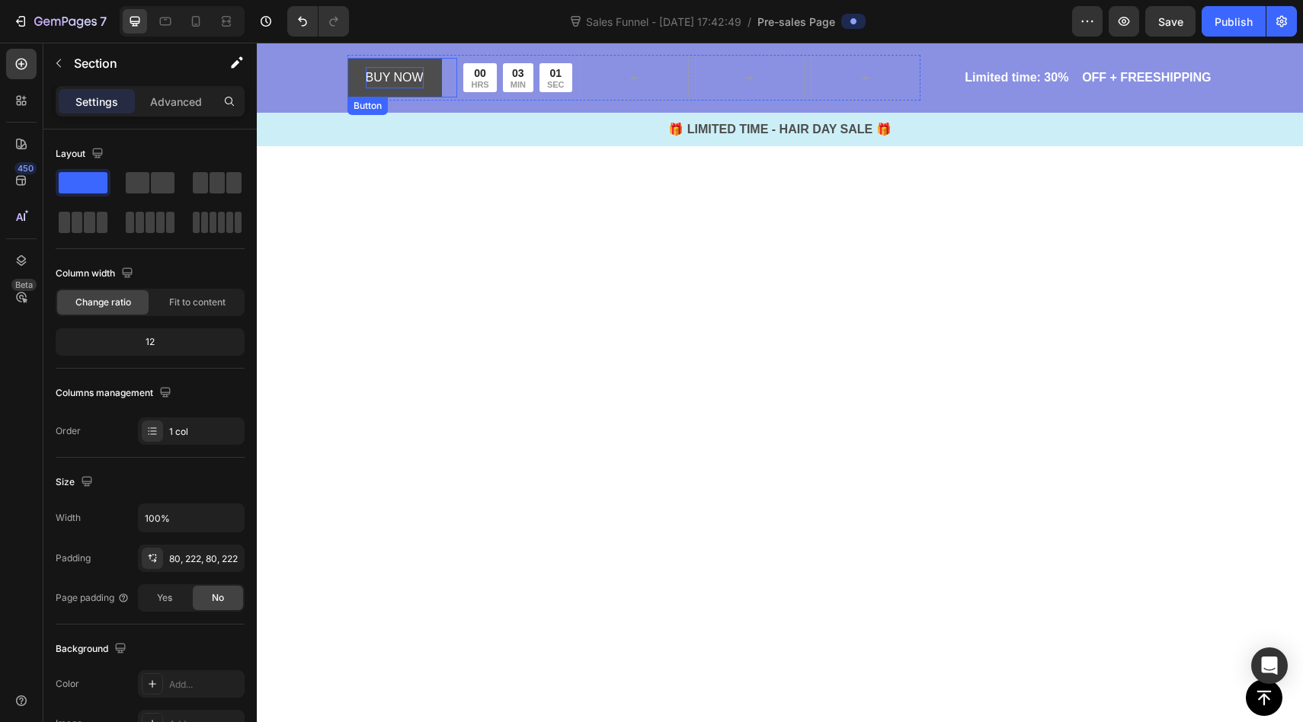
click at [386, 70] on p "BUY NOW" at bounding box center [395, 78] width 58 height 22
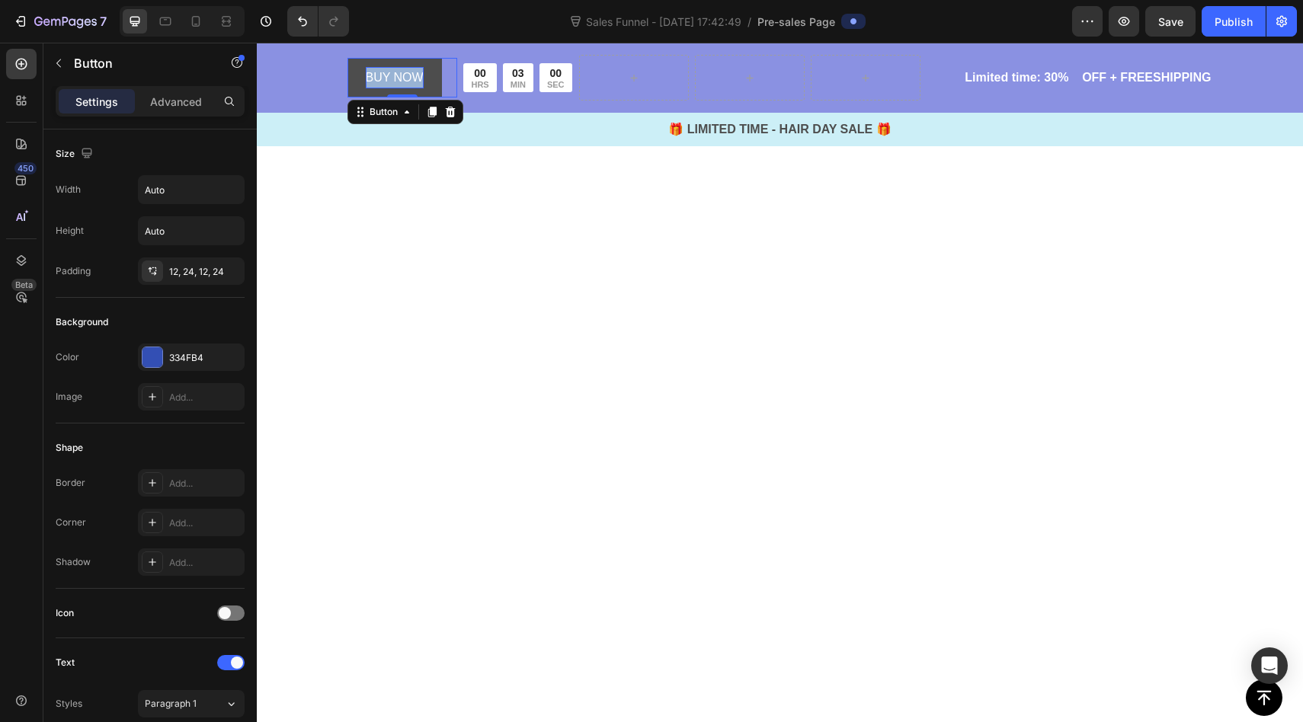
click at [386, 70] on p "BUY NOW" at bounding box center [395, 78] width 58 height 22
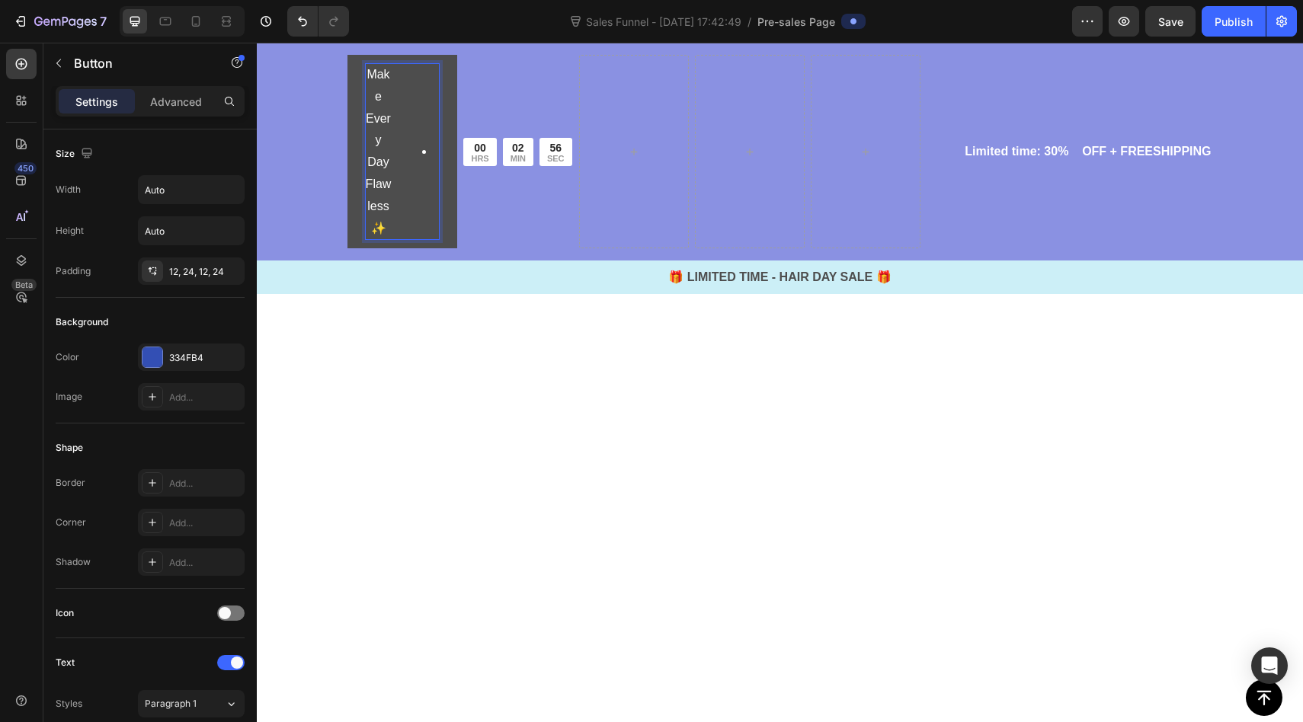
click at [376, 229] on p "Make Every Day Flawless ✨" at bounding box center [379, 151] width 26 height 175
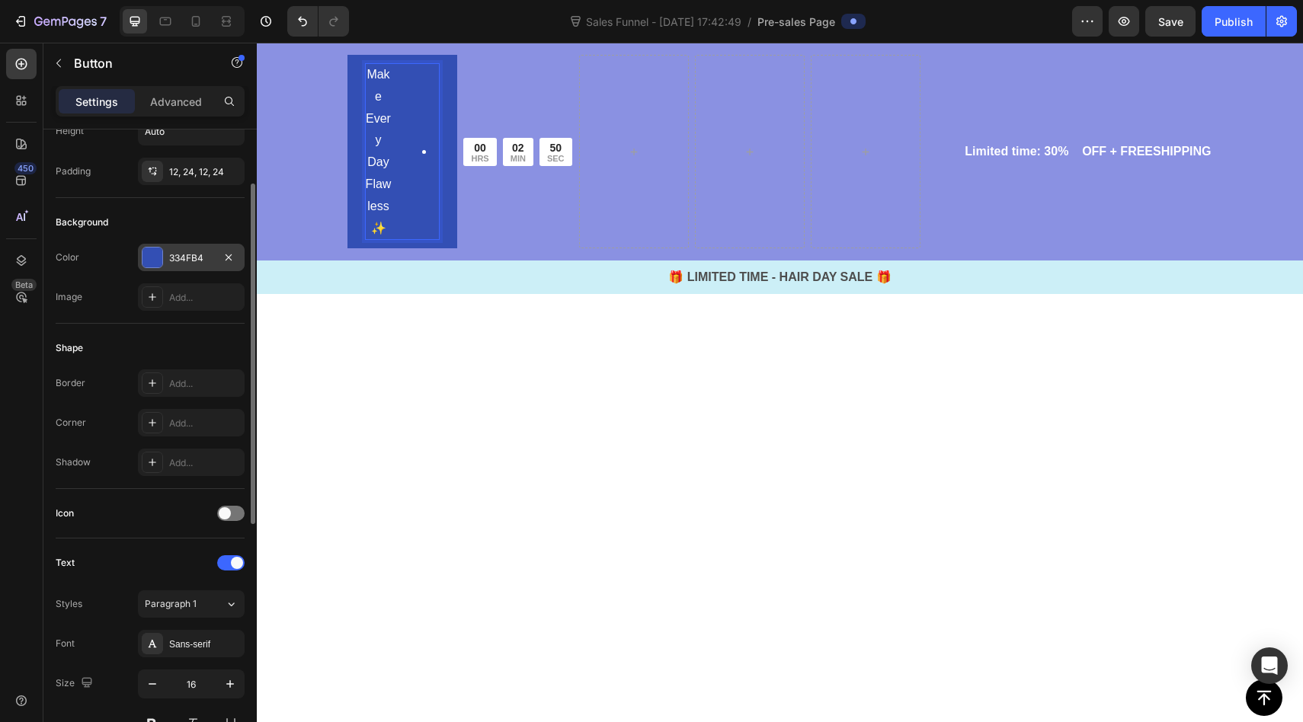
scroll to position [101, 0]
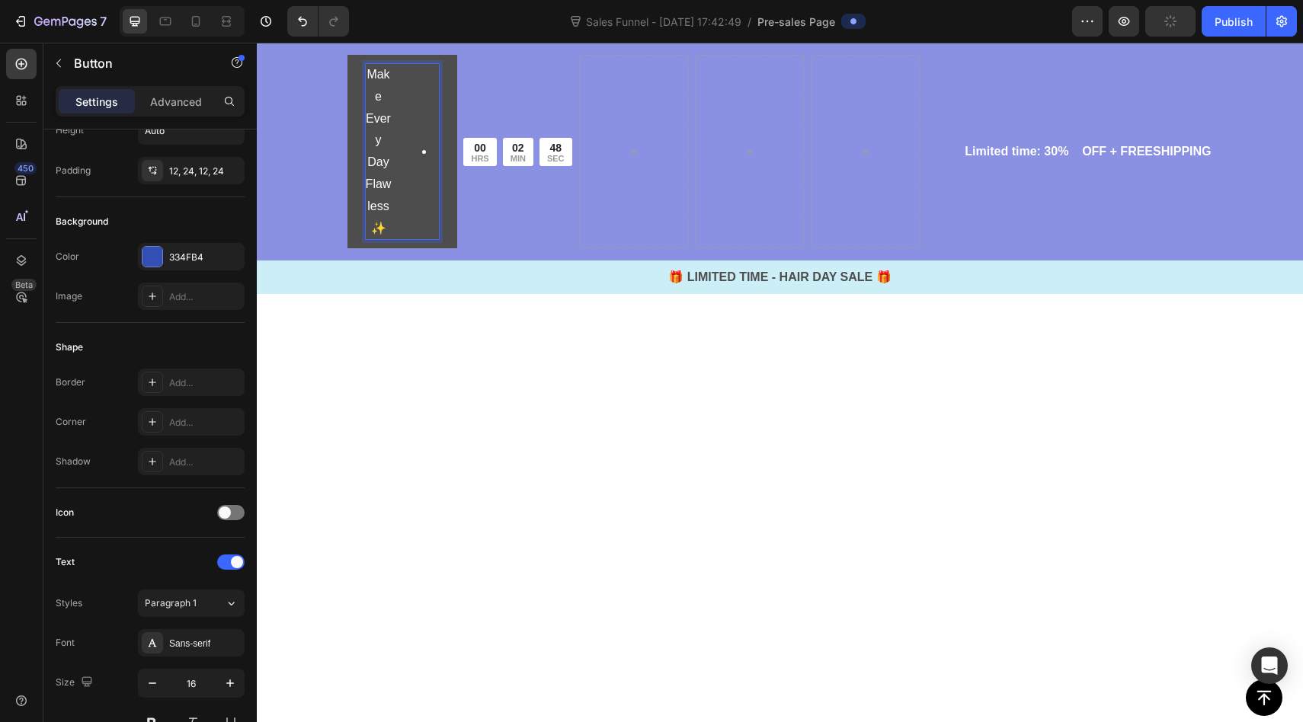
click at [373, 82] on p "Make Every Day Flawless ✨" at bounding box center [379, 151] width 26 height 175
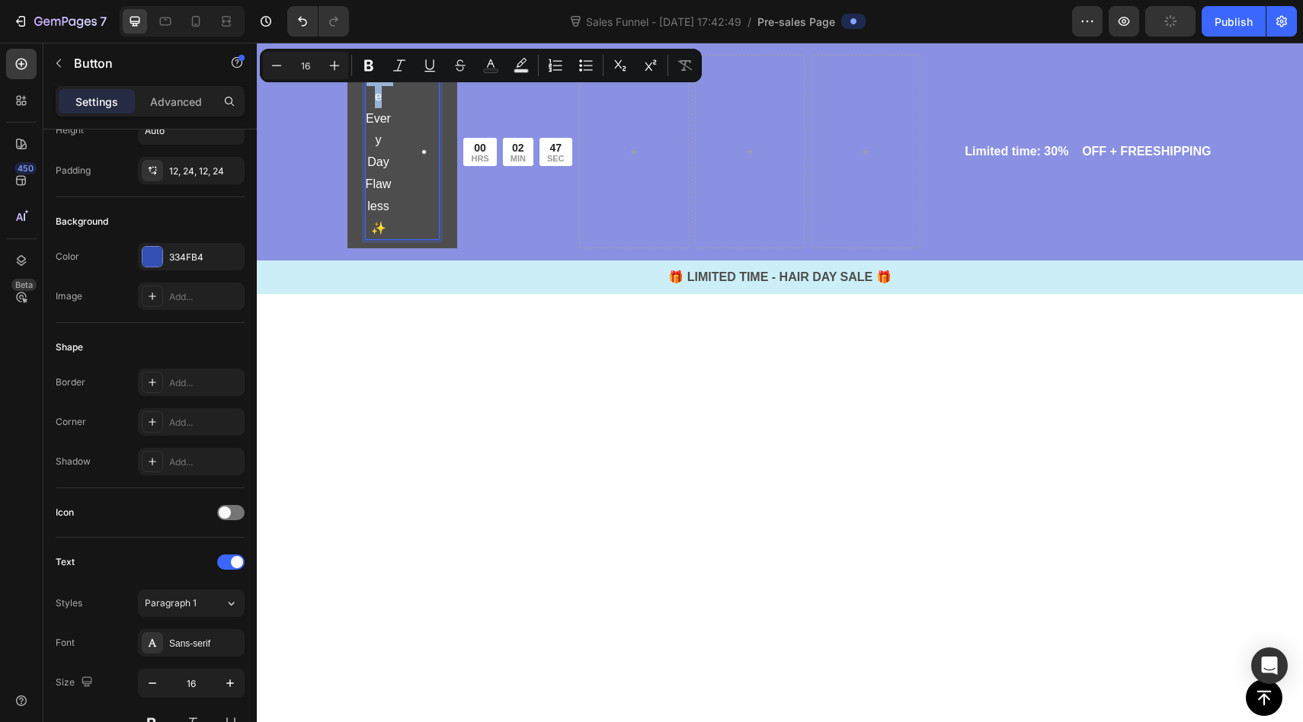
click at [372, 99] on p "Make Every Day Flawless ✨" at bounding box center [379, 151] width 26 height 175
drag, startPoint x: 366, startPoint y: 78, endPoint x: 398, endPoint y: 229, distance: 155.0
click at [398, 229] on div "Make Every Day Flawless ✨" at bounding box center [402, 151] width 73 height 175
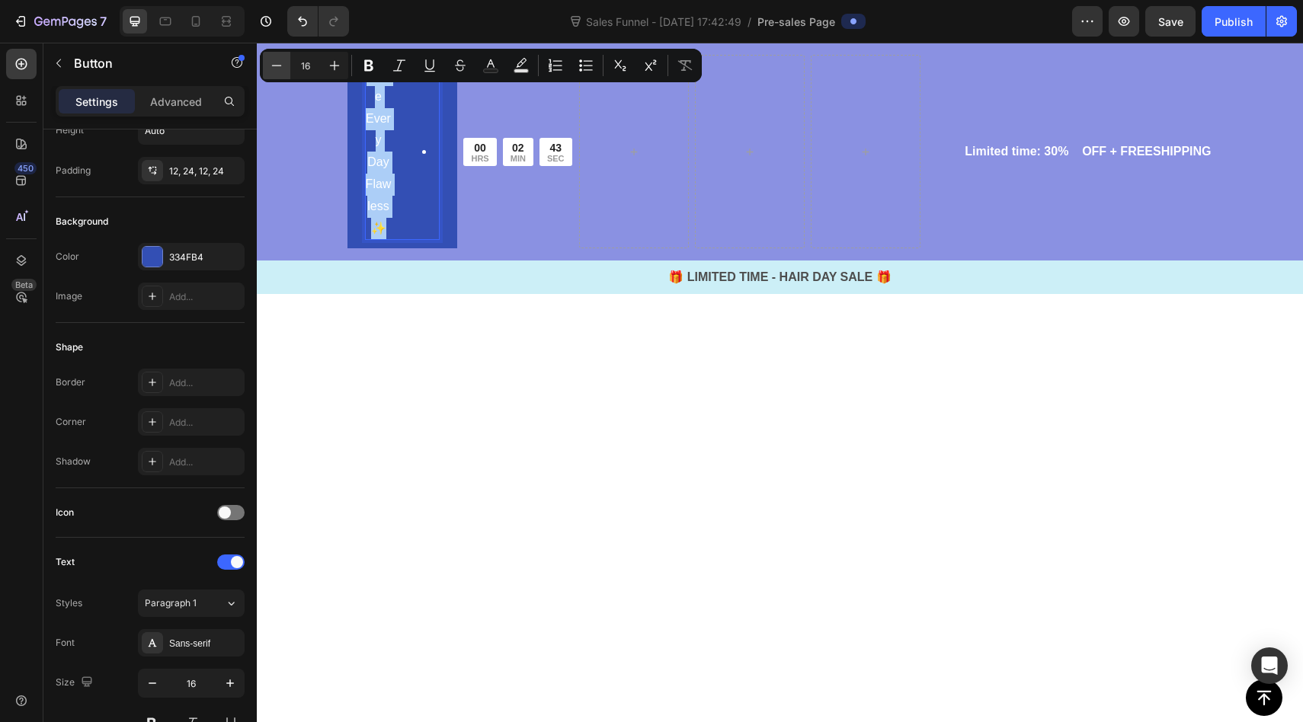
click at [274, 67] on icon "Editor contextual toolbar" at bounding box center [276, 65] width 15 height 15
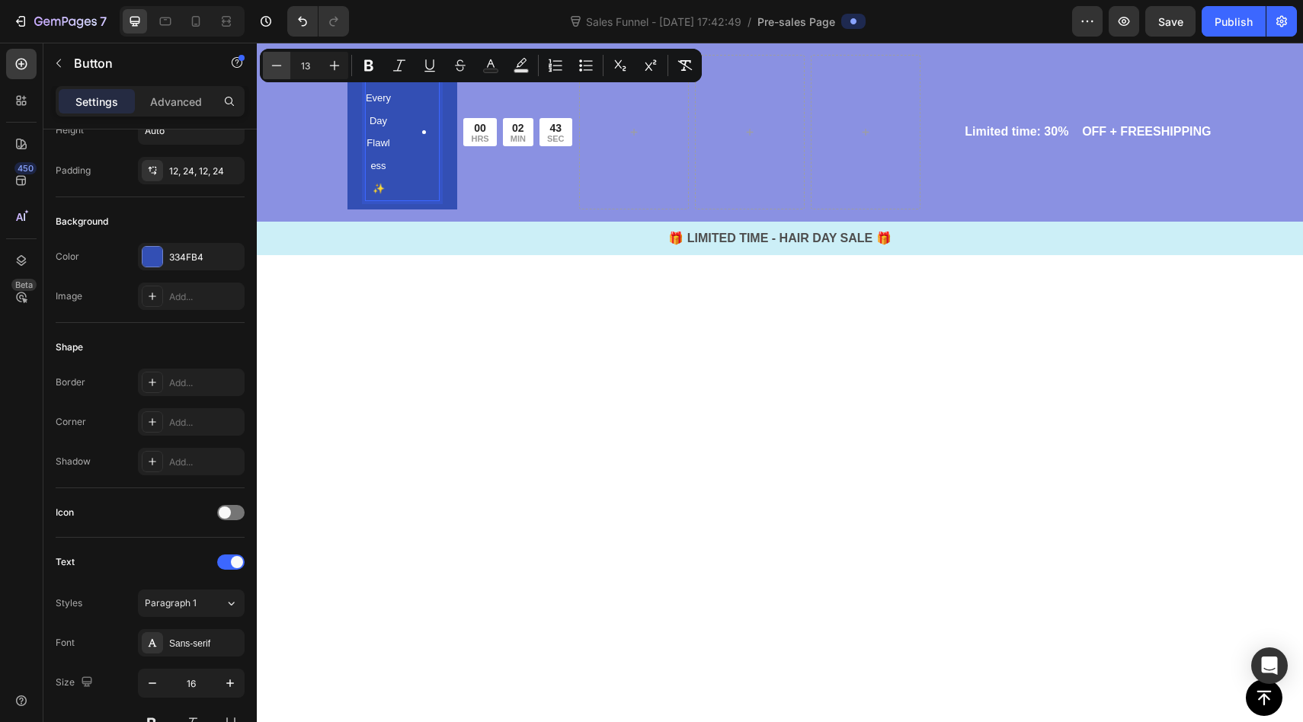
click at [274, 67] on icon "Editor contextual toolbar" at bounding box center [276, 65] width 15 height 15
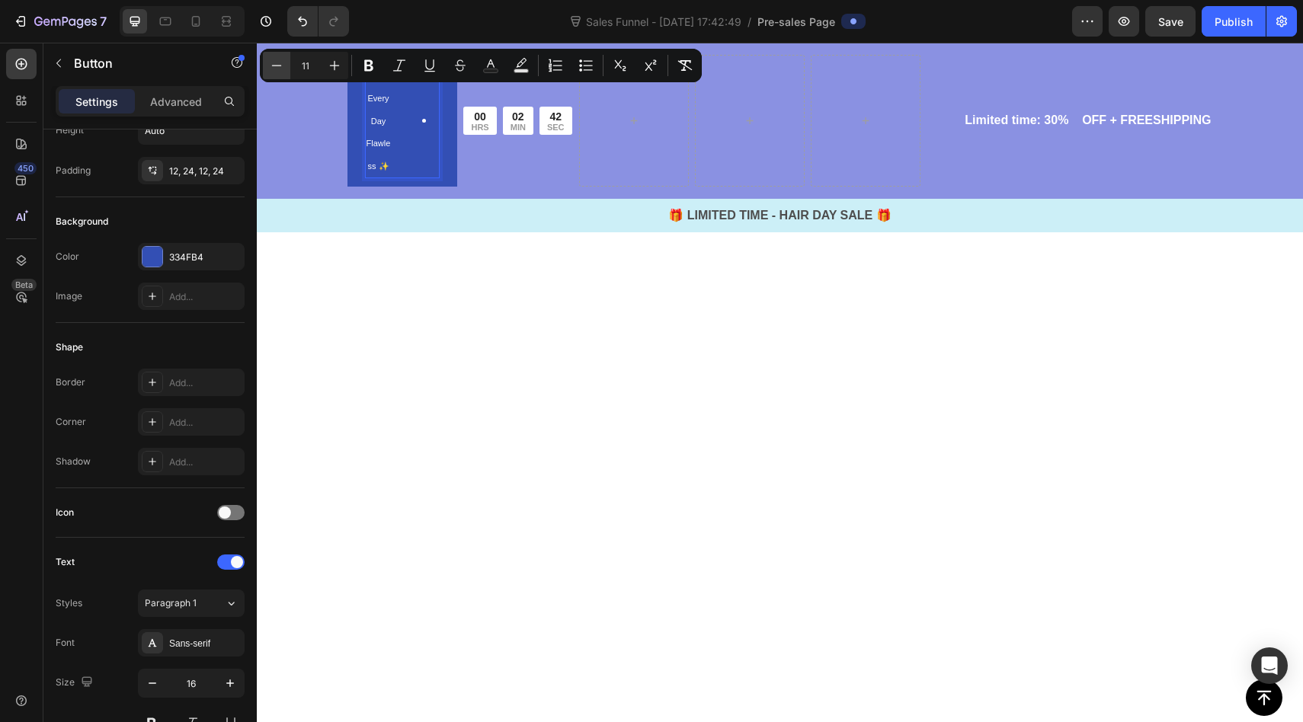
click at [274, 67] on icon "Editor contextual toolbar" at bounding box center [276, 65] width 15 height 15
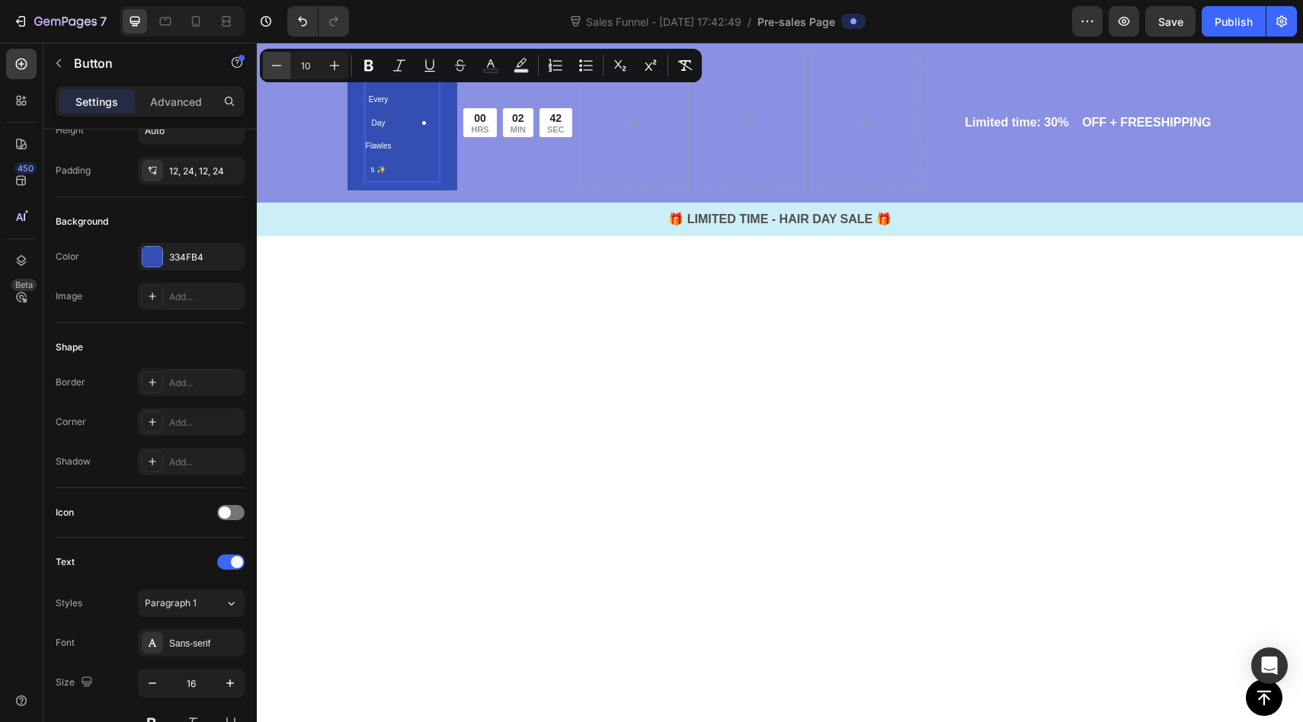
click at [274, 67] on icon "Editor contextual toolbar" at bounding box center [276, 65] width 15 height 15
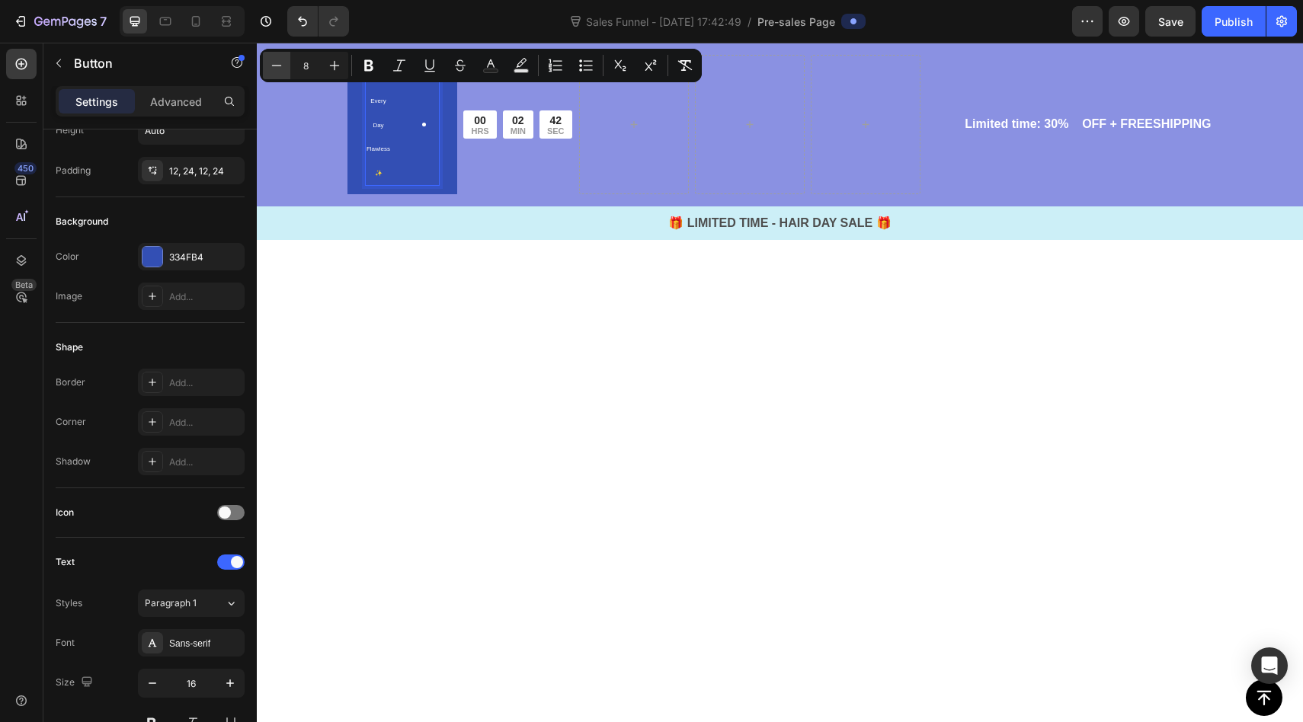
click at [274, 67] on icon "Editor contextual toolbar" at bounding box center [276, 65] width 15 height 15
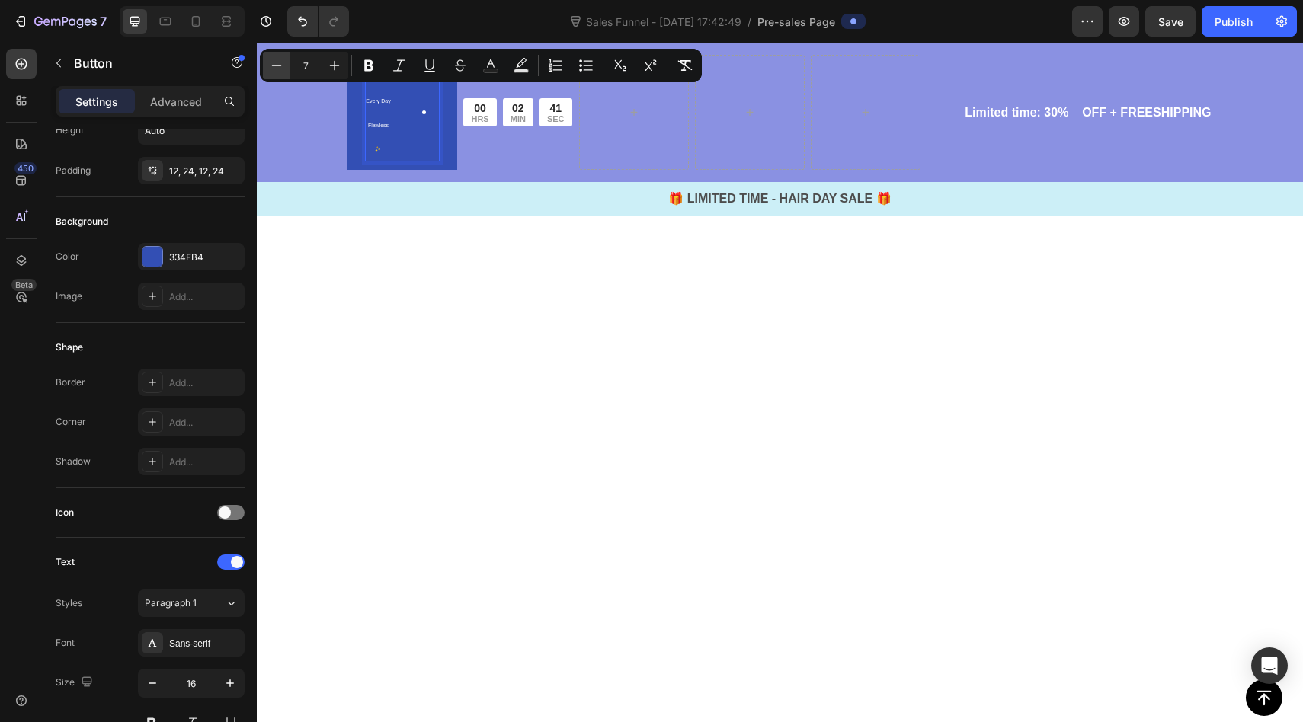
click at [274, 67] on icon "Editor contextual toolbar" at bounding box center [276, 65] width 15 height 15
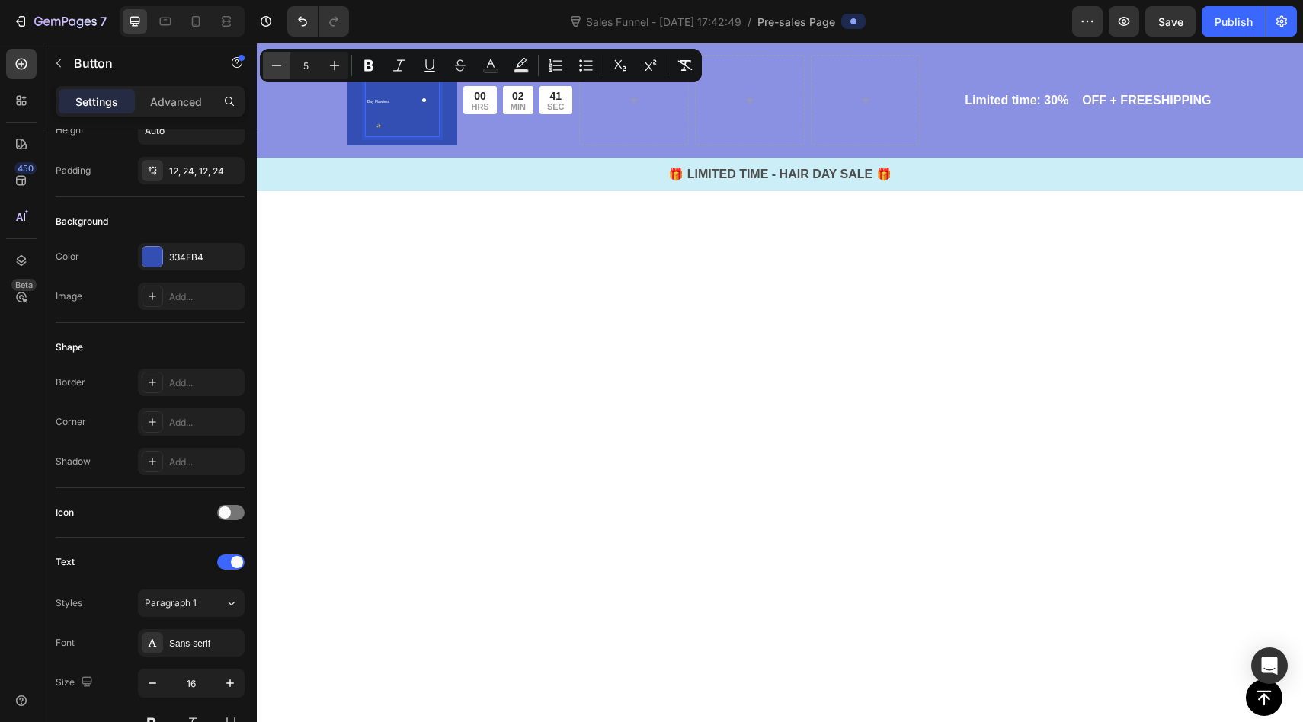
click at [274, 67] on icon "Editor contextual toolbar" at bounding box center [276, 65] width 15 height 15
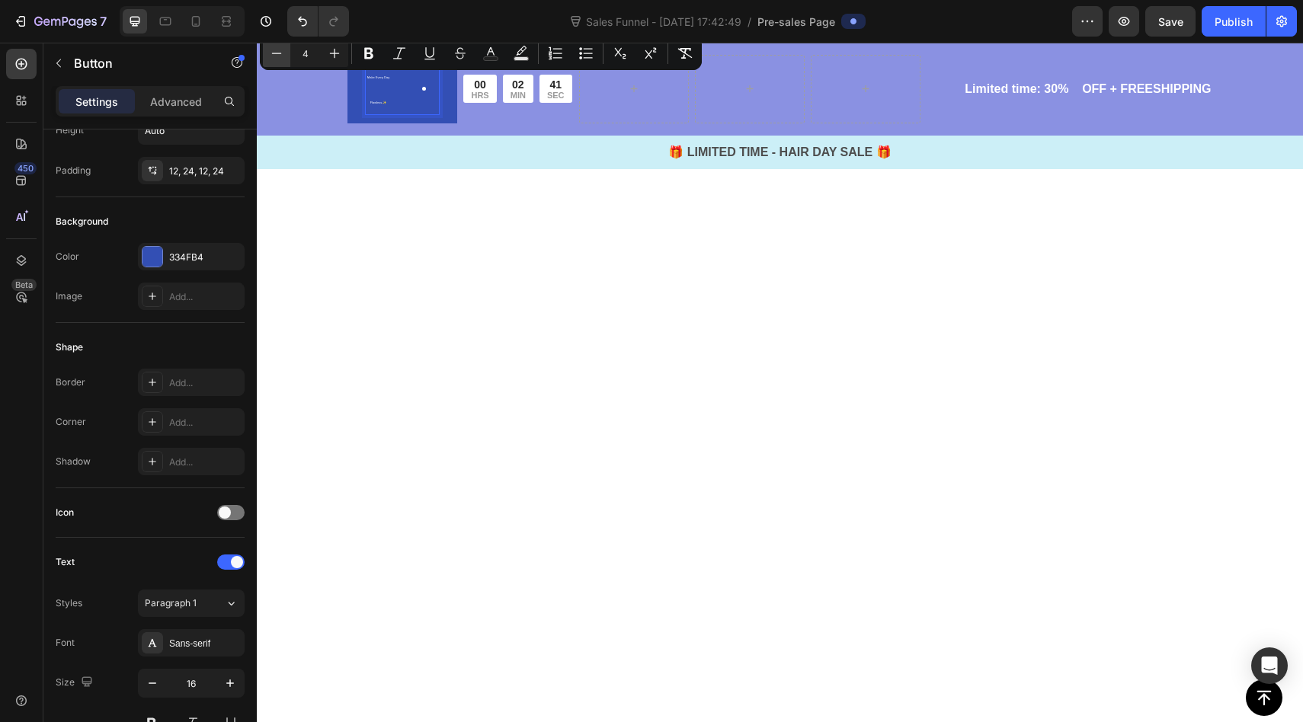
click at [274, 67] on div "Minus 4 Plus Bold Italic Underline Strikethrough Text Color Text Background Col…" at bounding box center [481, 54] width 442 height 34
click at [277, 59] on icon "Editor contextual toolbar" at bounding box center [276, 53] width 15 height 15
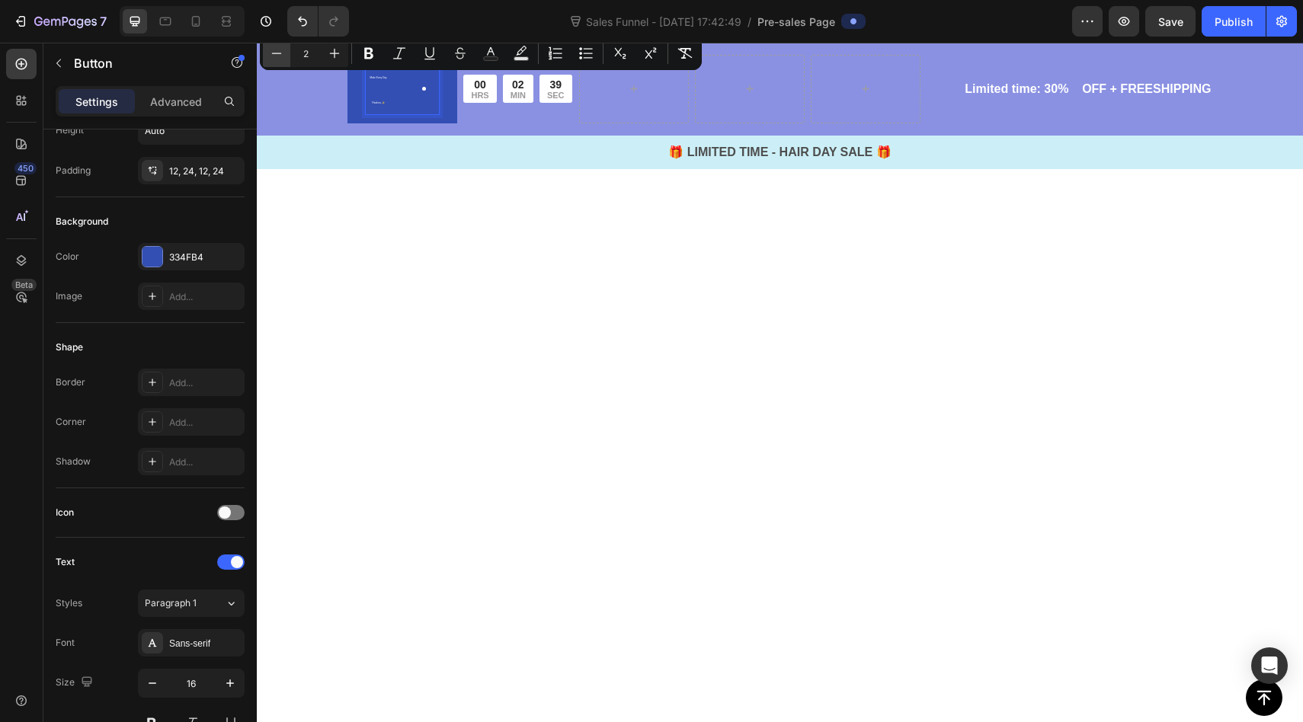
scroll to position [3362, 0]
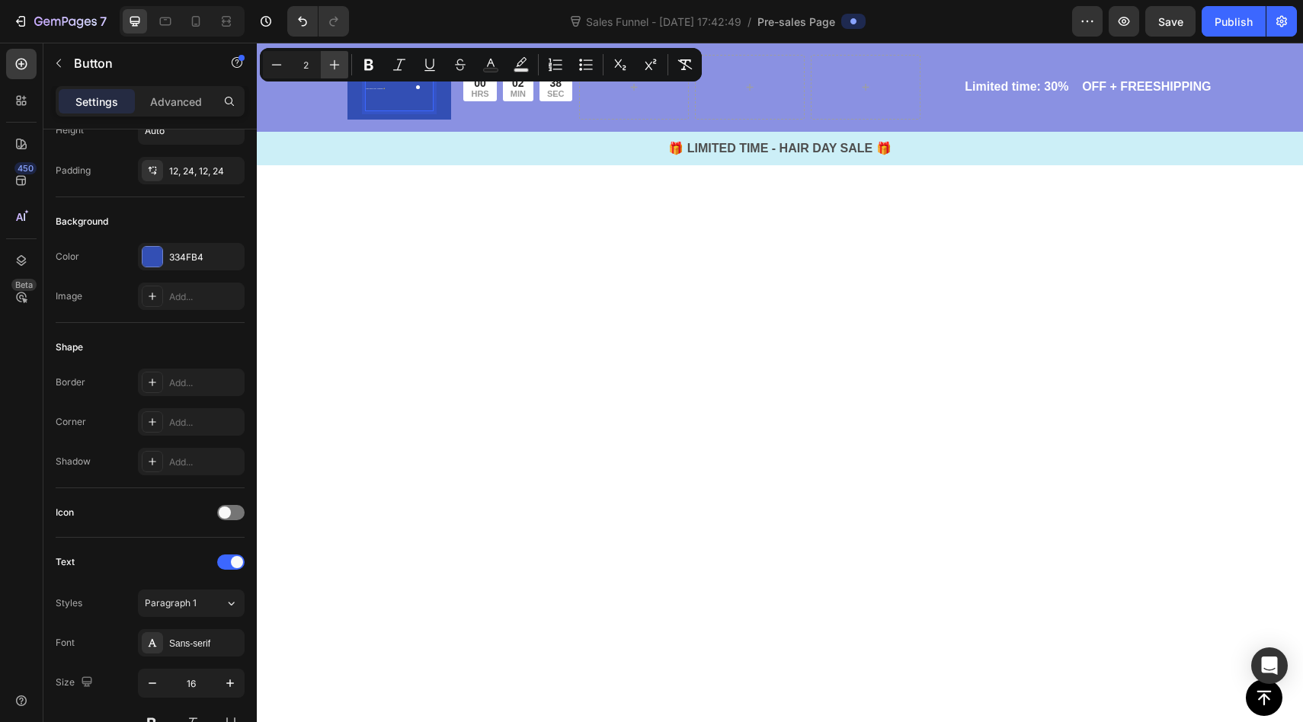
click at [338, 61] on icon "Editor contextual toolbar" at bounding box center [334, 64] width 15 height 15
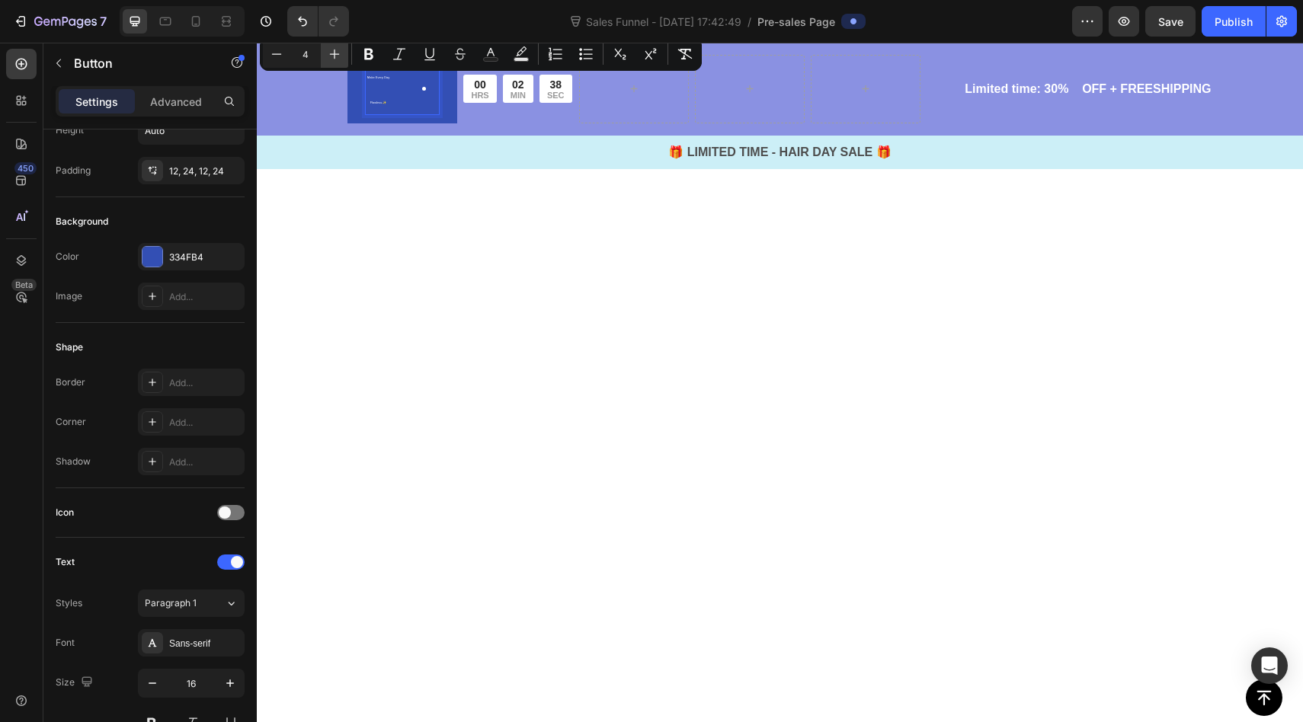
click at [338, 61] on icon "Editor contextual toolbar" at bounding box center [334, 53] width 15 height 15
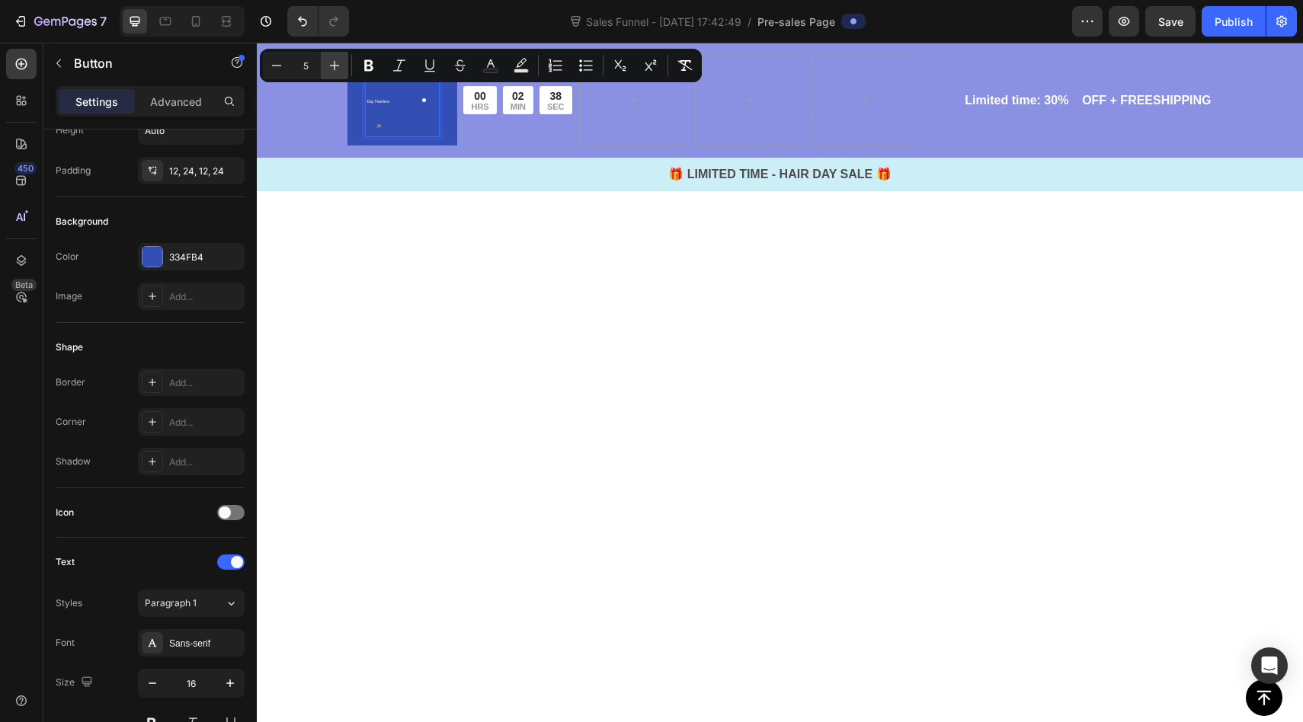
click at [338, 61] on icon "Editor contextual toolbar" at bounding box center [334, 65] width 15 height 15
type input "7"
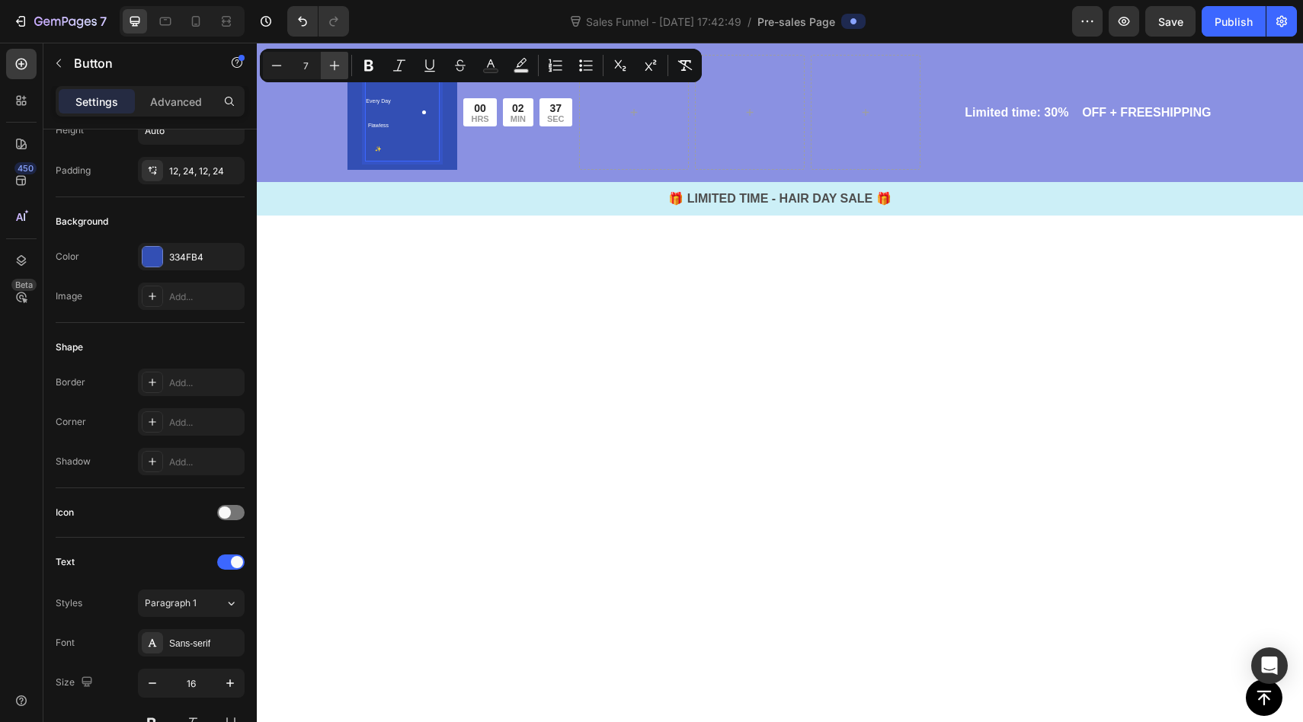
scroll to position [3414, 0]
click at [296, 9] on button "Undo/Redo" at bounding box center [302, 21] width 30 height 30
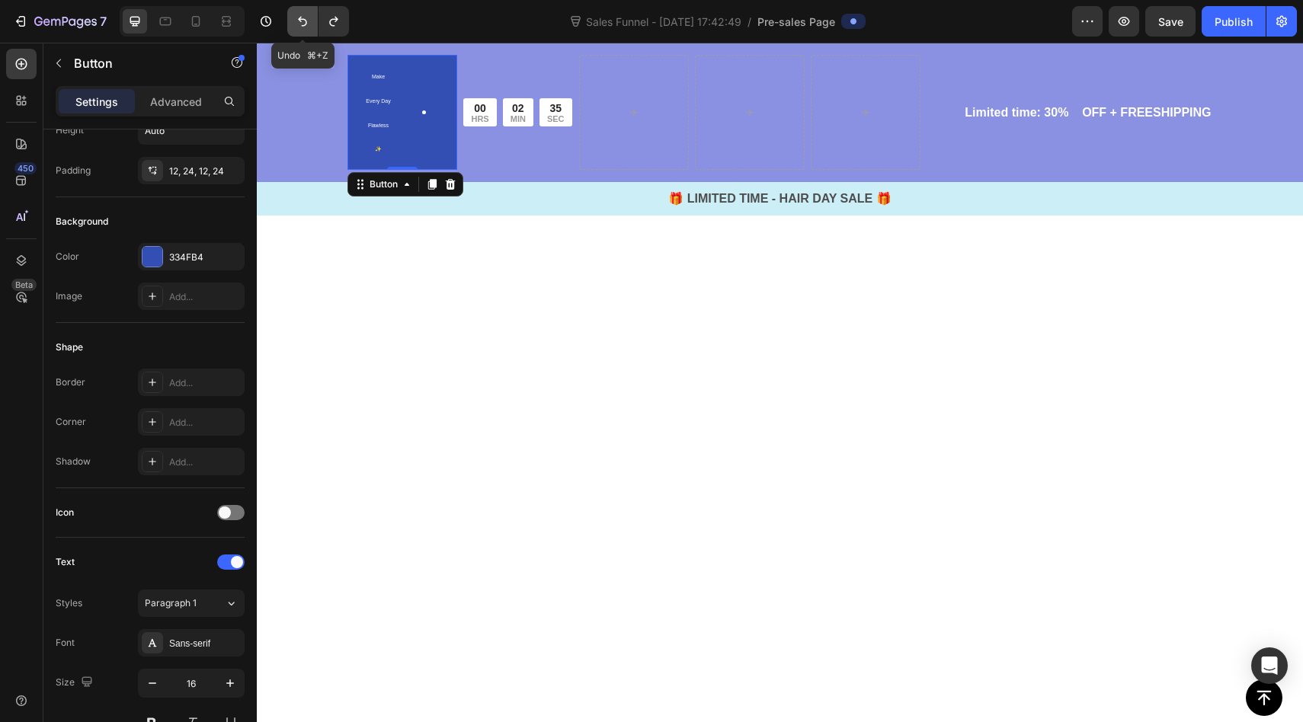
click at [296, 9] on button "Undo/Redo" at bounding box center [302, 21] width 30 height 30
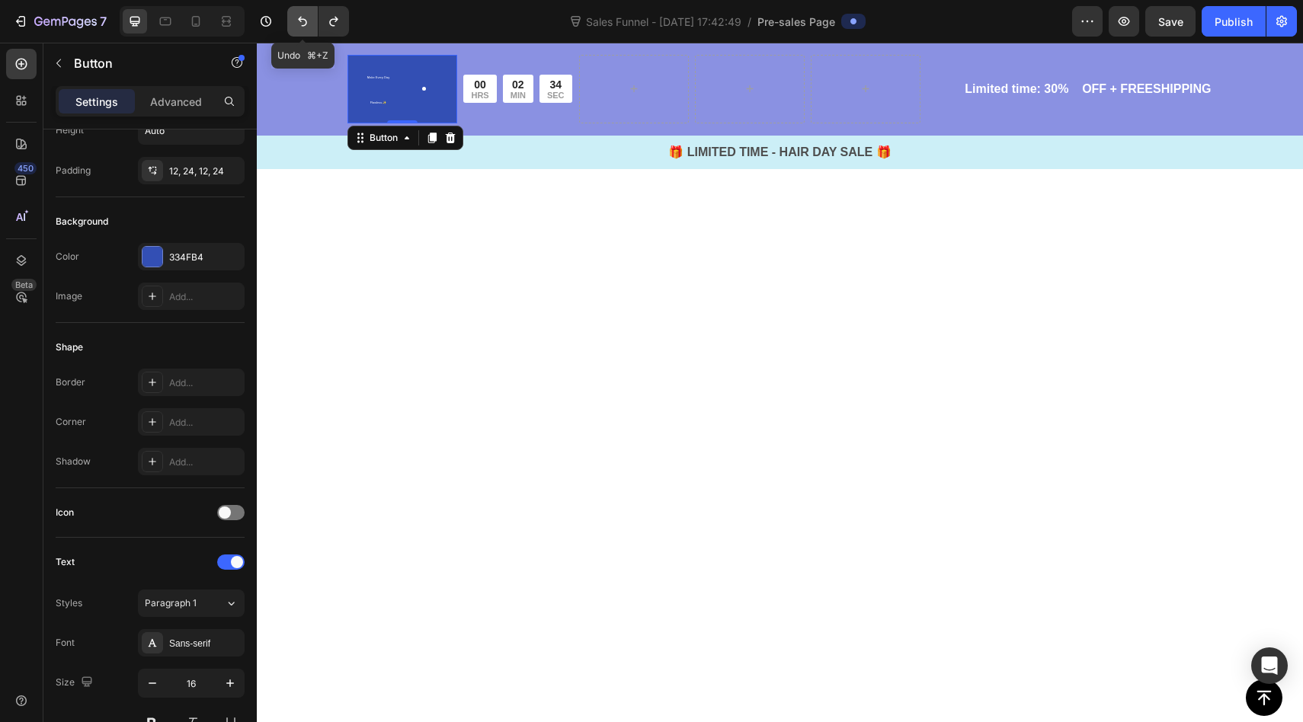
click at [296, 16] on icon "Undo/Redo" at bounding box center [302, 21] width 15 height 15
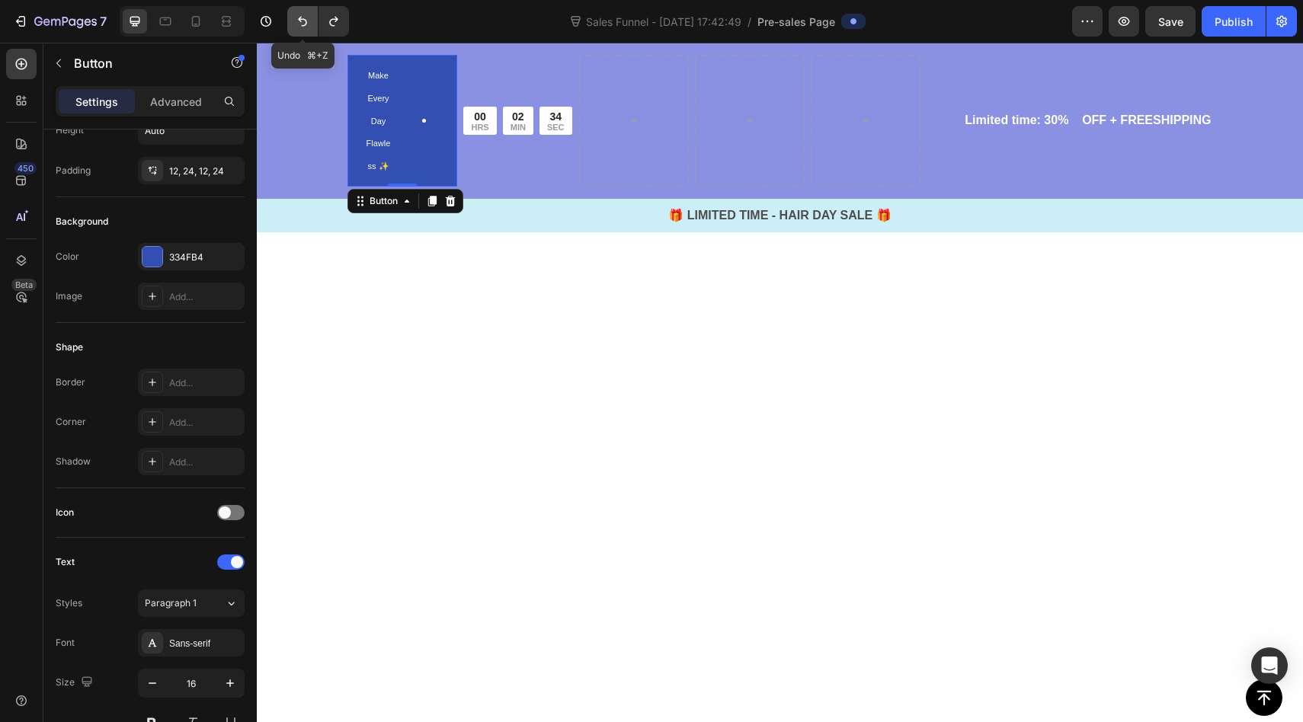
click at [296, 16] on icon "Undo/Redo" at bounding box center [302, 21] width 15 height 15
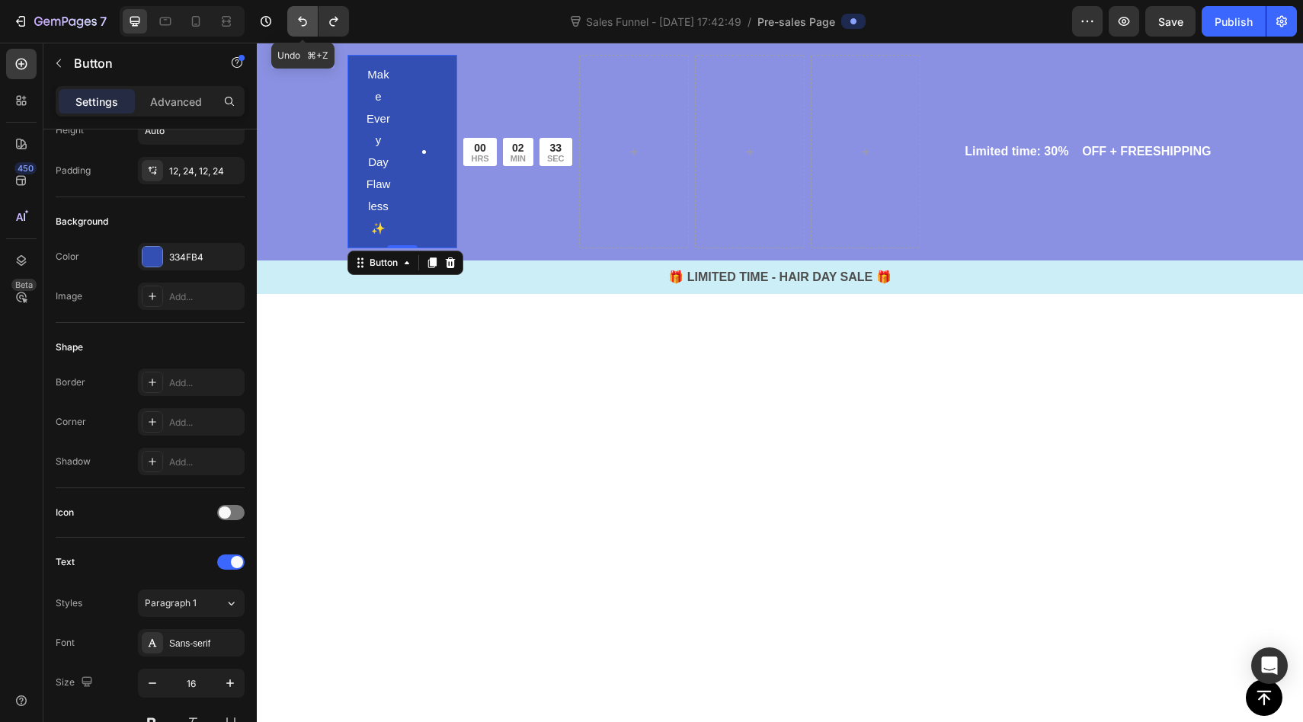
click at [296, 16] on icon "Undo/Redo" at bounding box center [302, 21] width 15 height 15
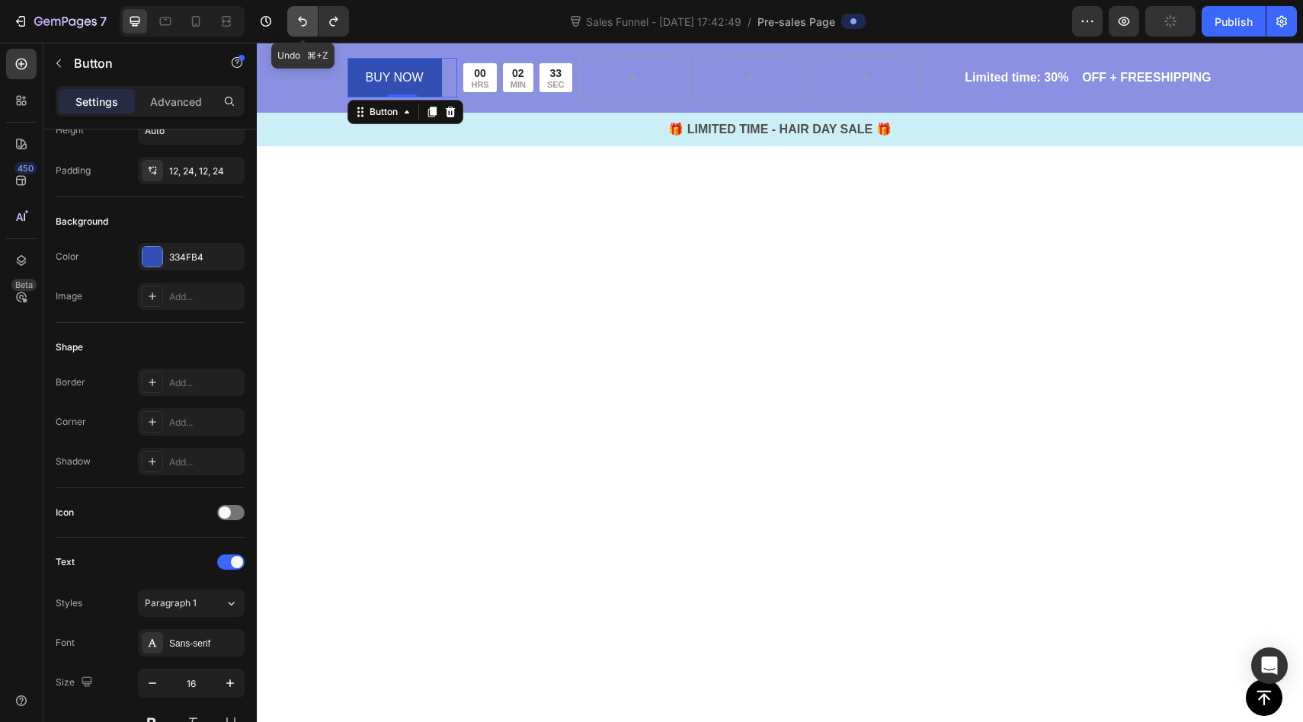
scroll to position [3343, 0]
click at [296, 16] on icon "Undo/Redo" at bounding box center [302, 21] width 15 height 15
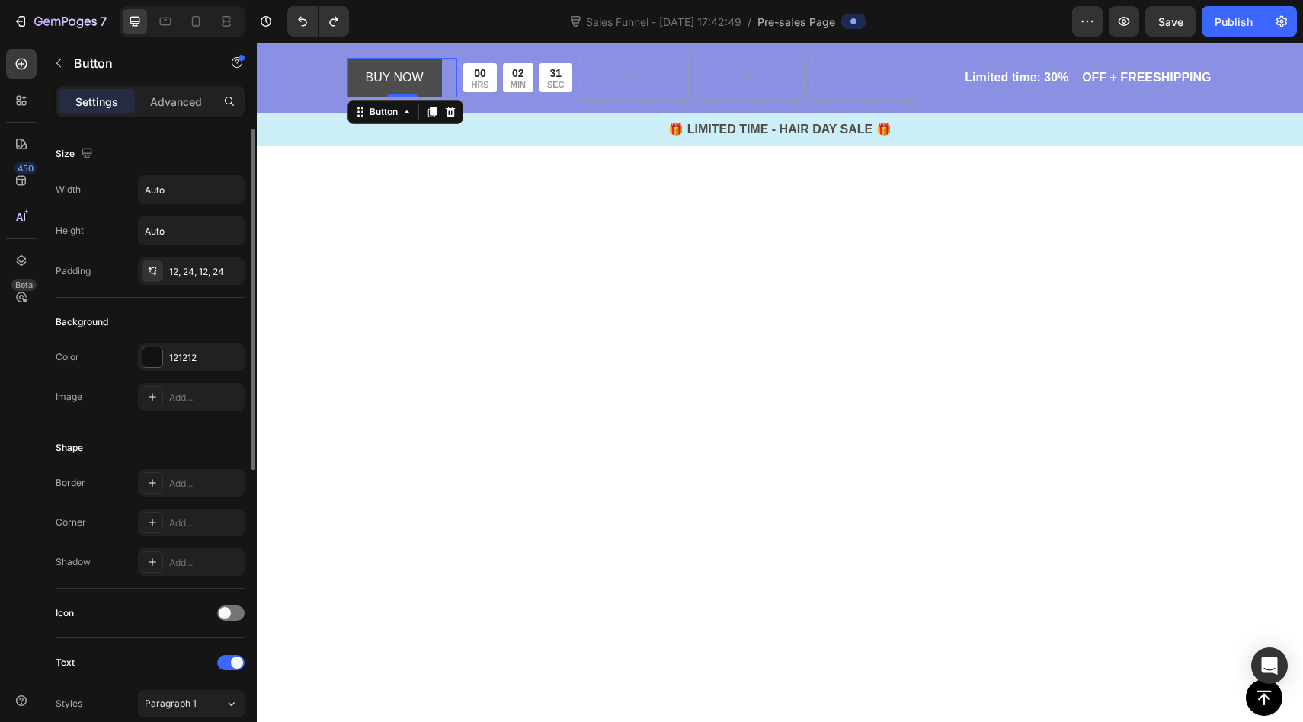
click at [428, 85] on link "BUY NOW" at bounding box center [395, 78] width 94 height 40
click at [403, 116] on icon at bounding box center [407, 112] width 12 height 12
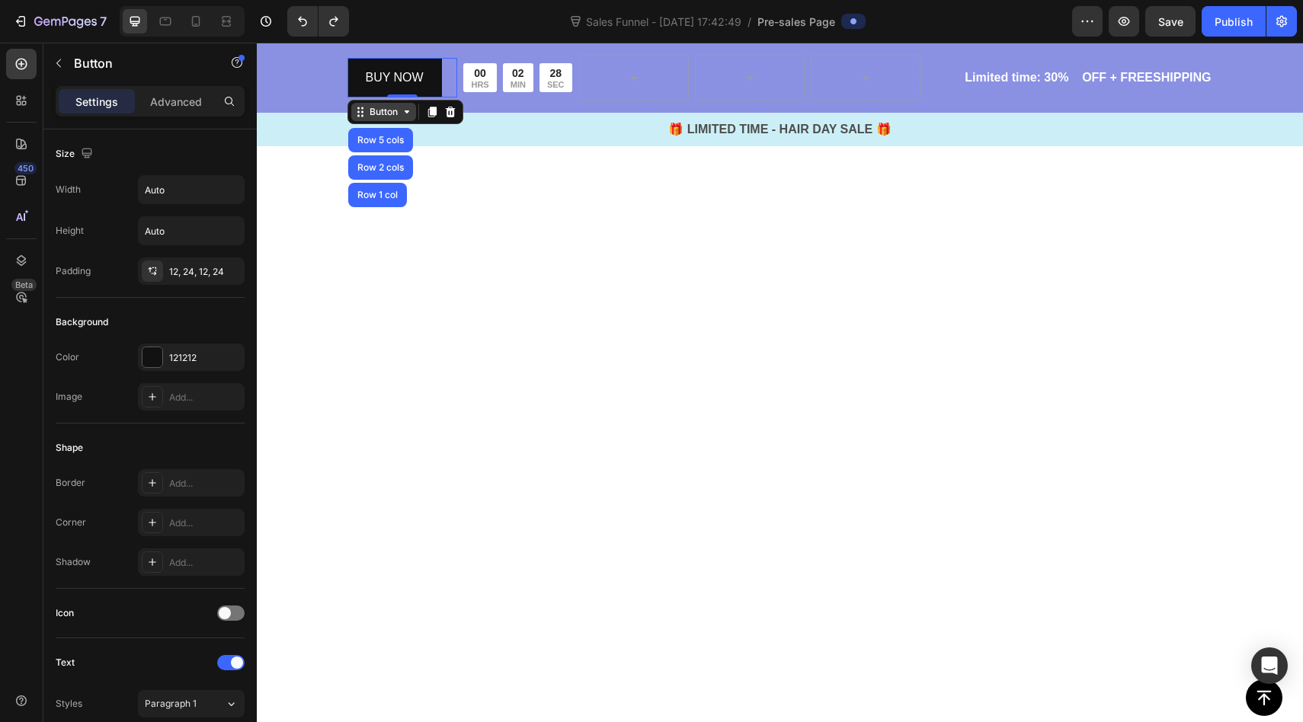
click at [403, 116] on icon at bounding box center [407, 112] width 12 height 12
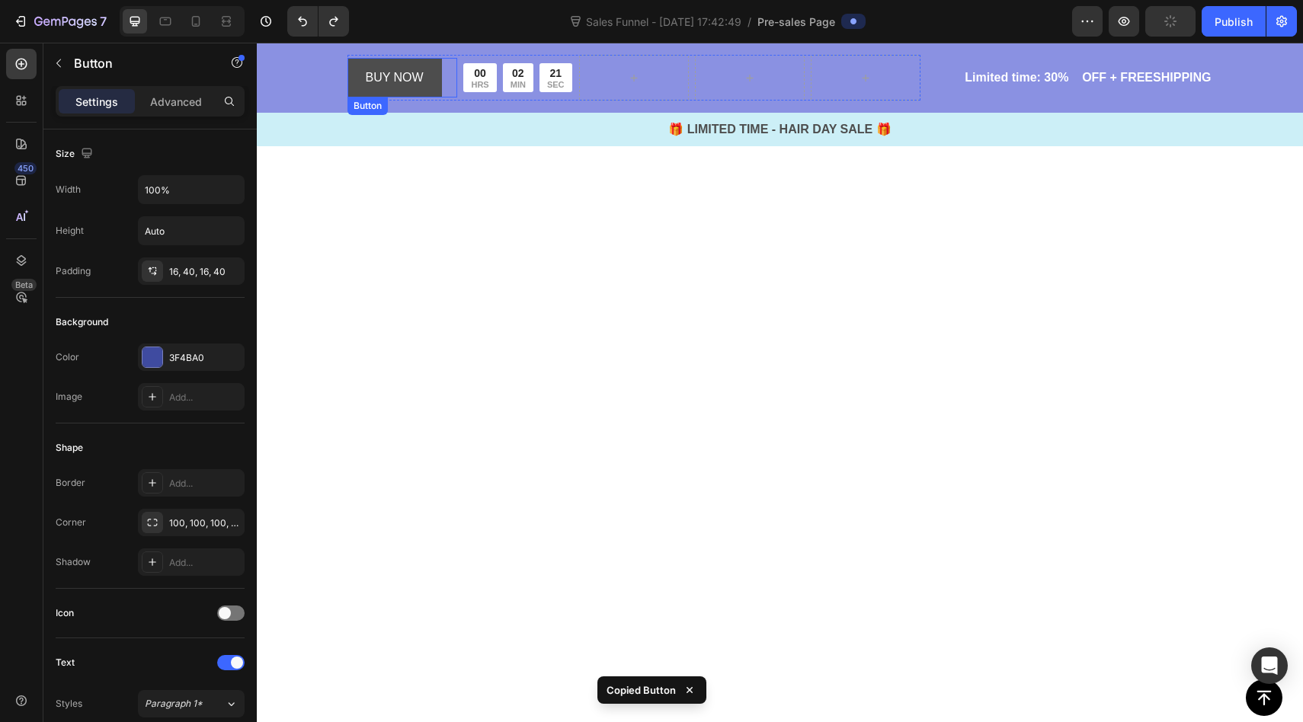
click at [423, 66] on link "BUY NOW" at bounding box center [395, 78] width 94 height 40
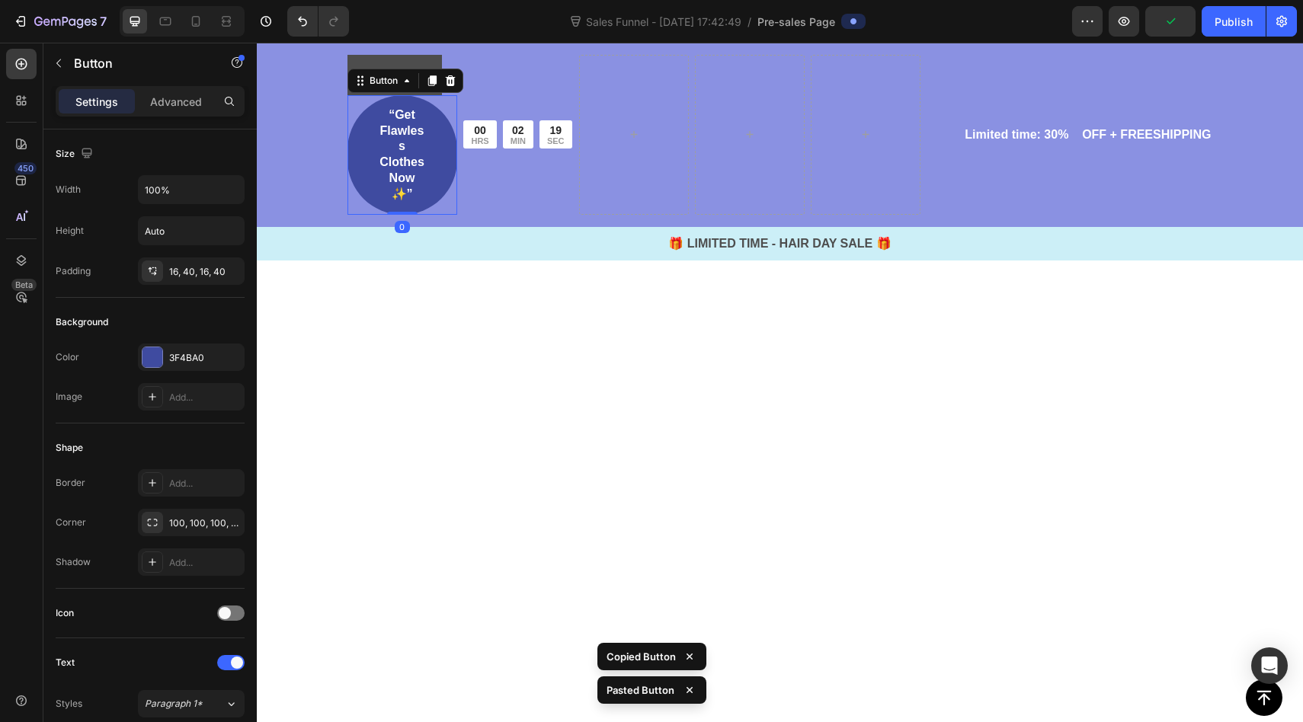
scroll to position [3442, 0]
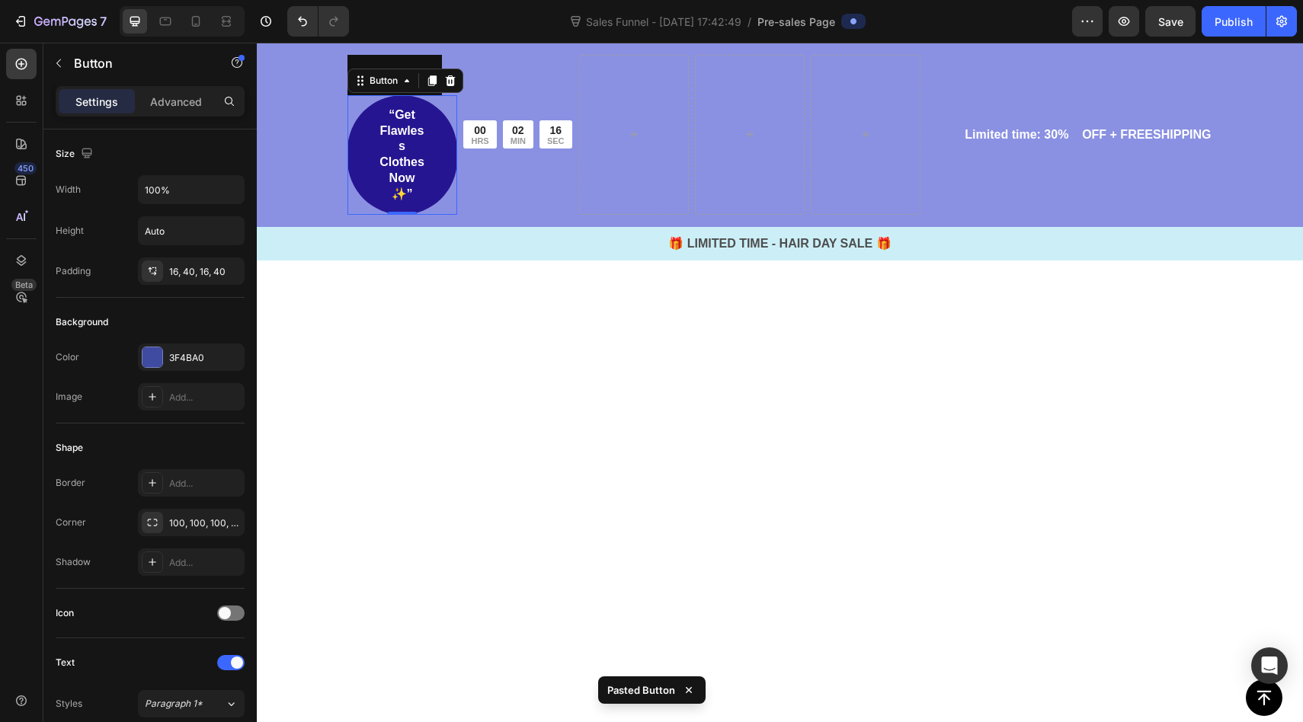
click at [444, 159] on link "“Get Flawless Clothes Now ✨”" at bounding box center [403, 155] width 110 height 120
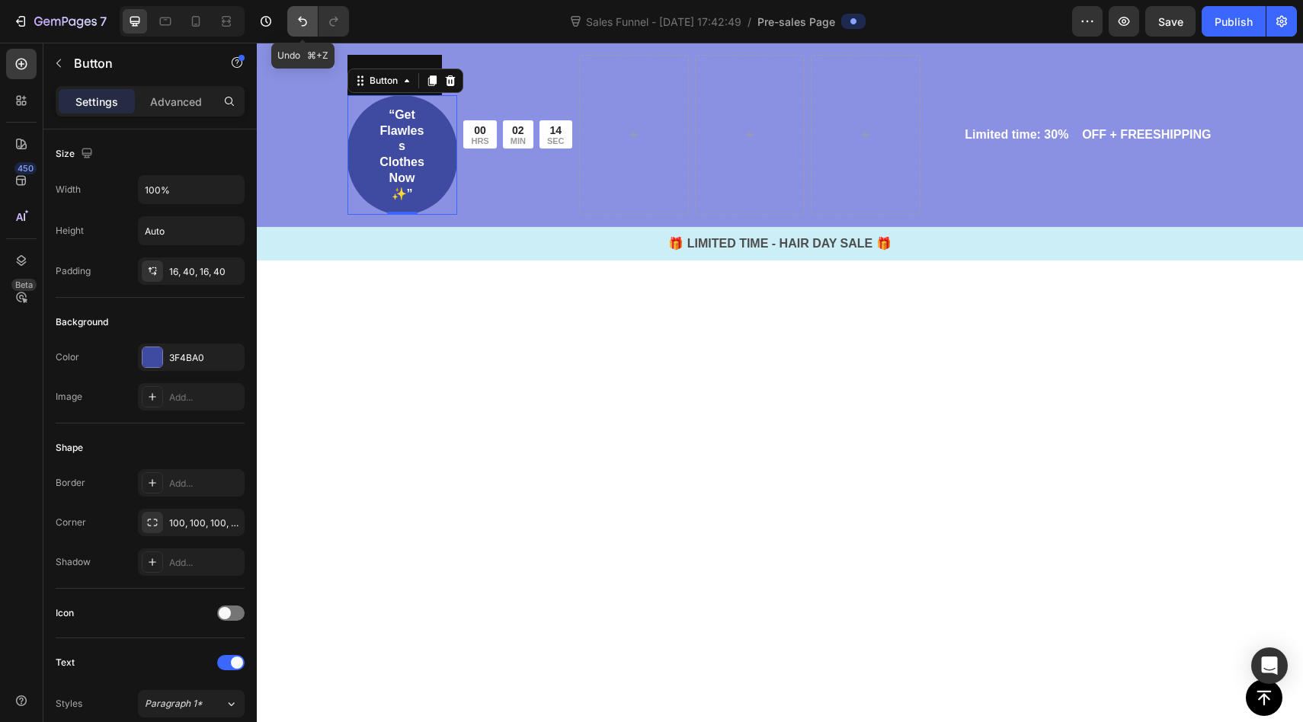
click at [299, 25] on icon "Undo/Redo" at bounding box center [302, 21] width 15 height 15
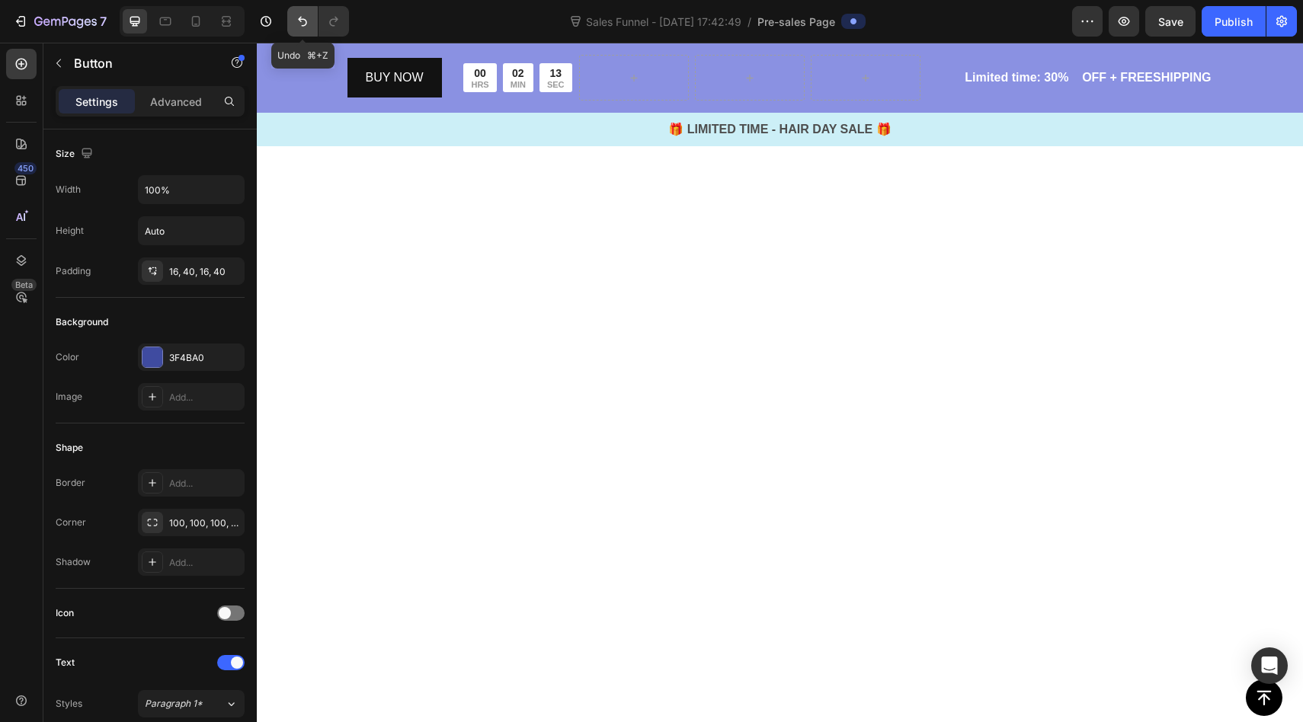
scroll to position [3343, 0]
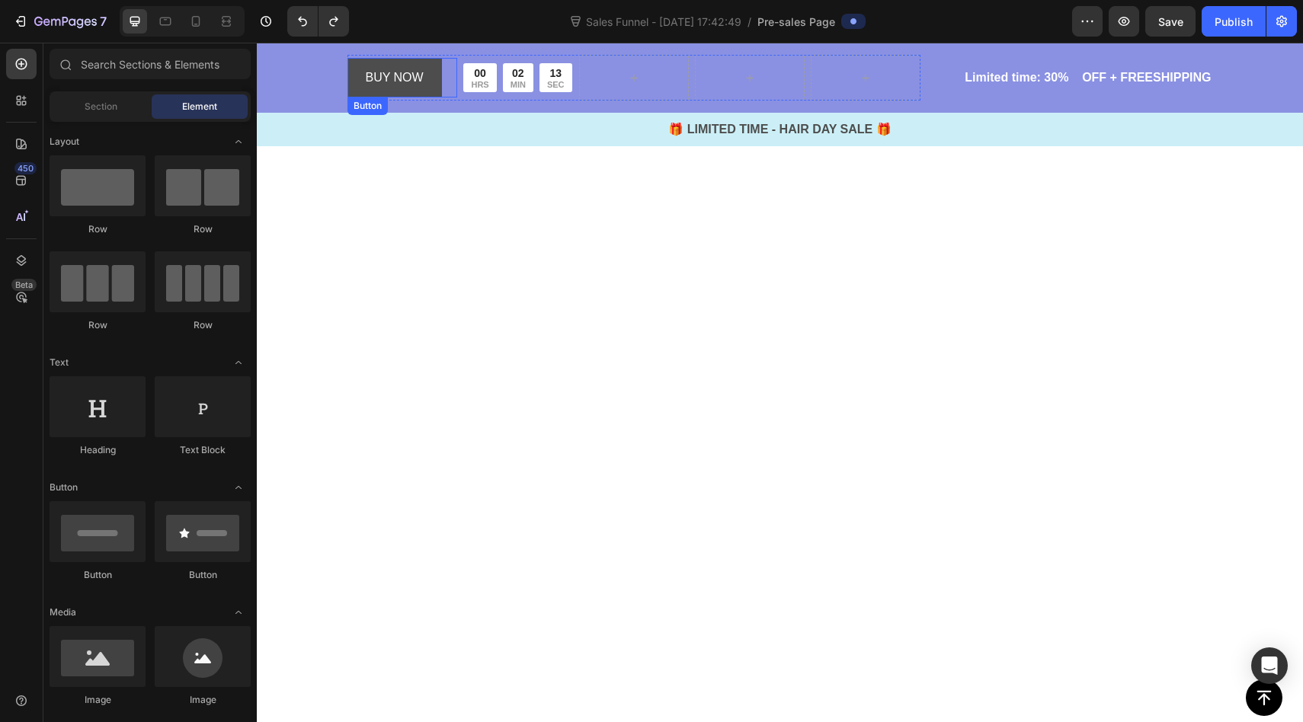
click at [439, 76] on link "BUY NOW" at bounding box center [395, 78] width 94 height 40
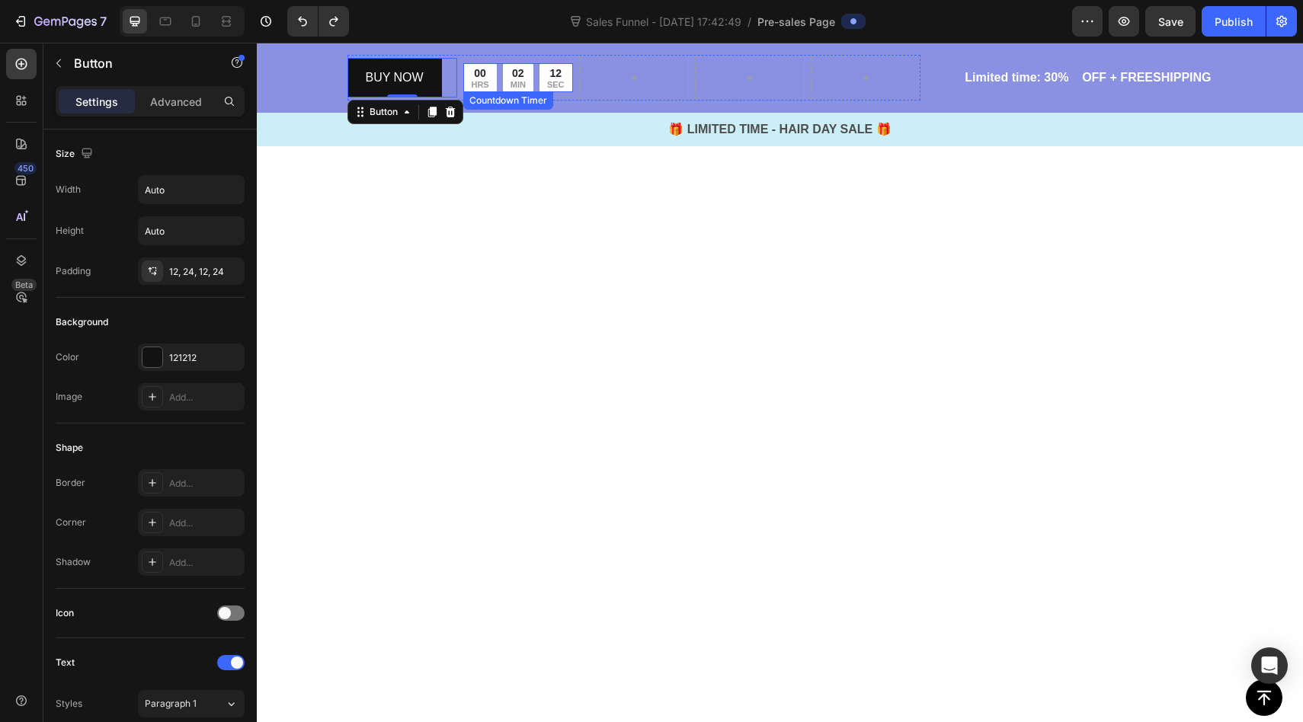
click at [500, 78] on div "00 HRS 02 MIN 12 SEC" at bounding box center [517, 77] width 108 height 28
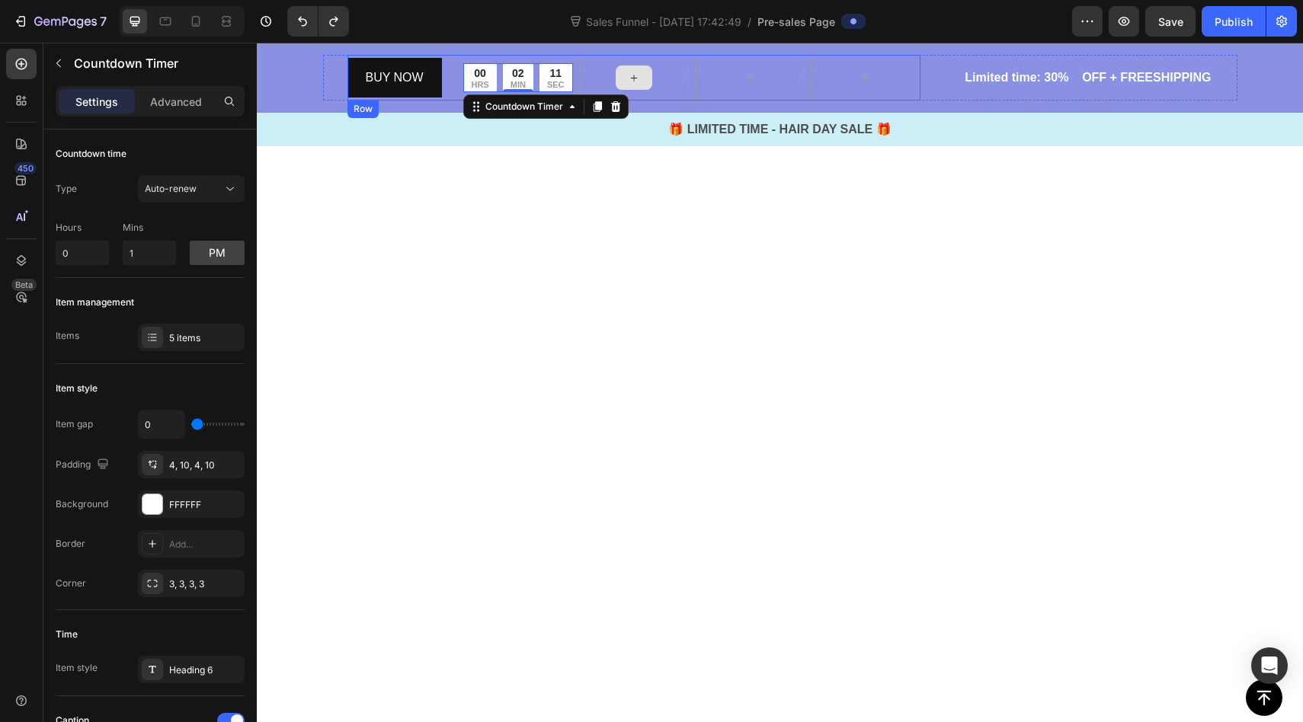
click at [612, 68] on div at bounding box center [634, 78] width 110 height 46
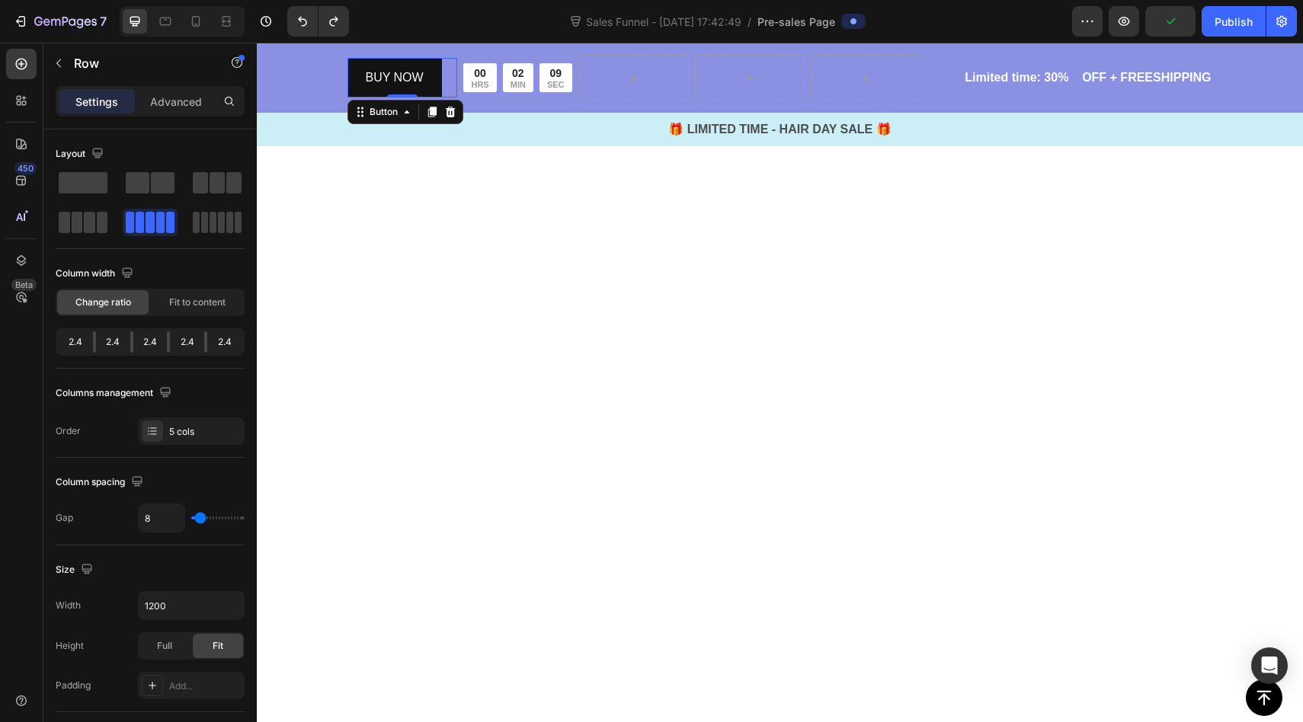
click at [444, 72] on div "BUY NOW Button 0" at bounding box center [403, 78] width 110 height 40
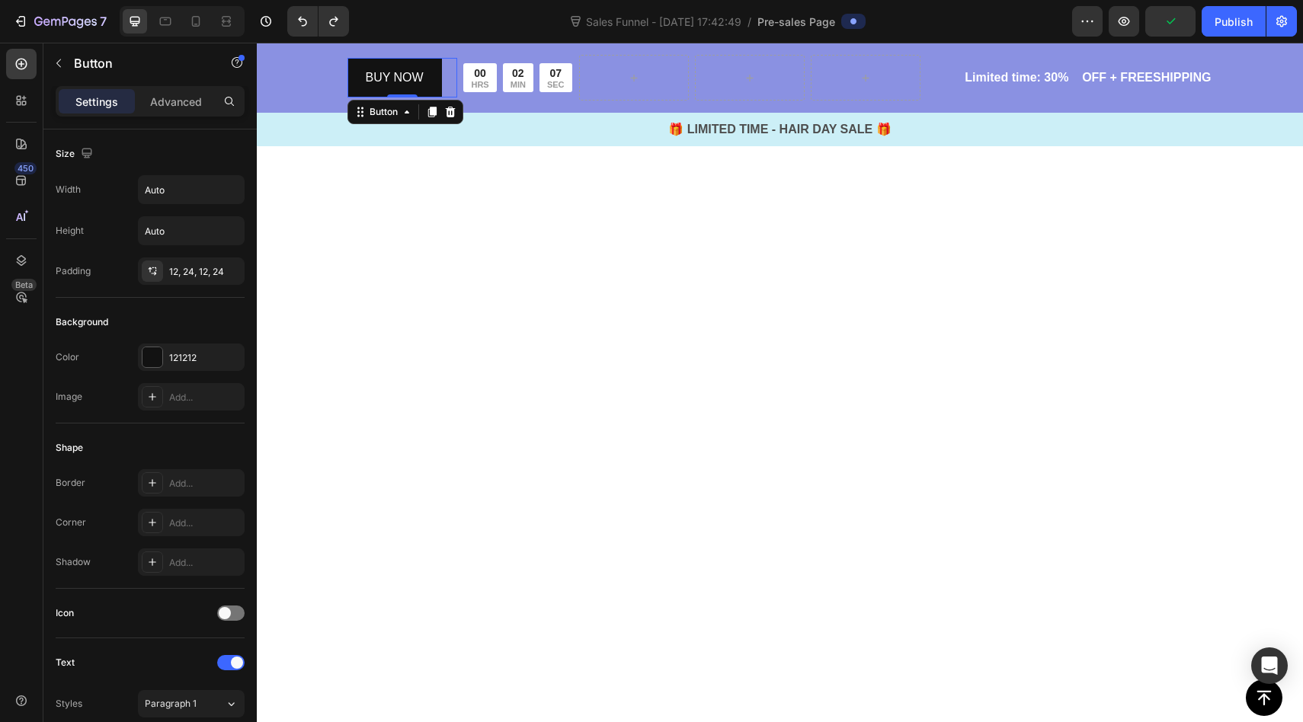
click at [454, 78] on div "BUY NOW Button 0" at bounding box center [403, 78] width 110 height 40
click at [411, 78] on p "BUY NOW" at bounding box center [395, 78] width 58 height 22
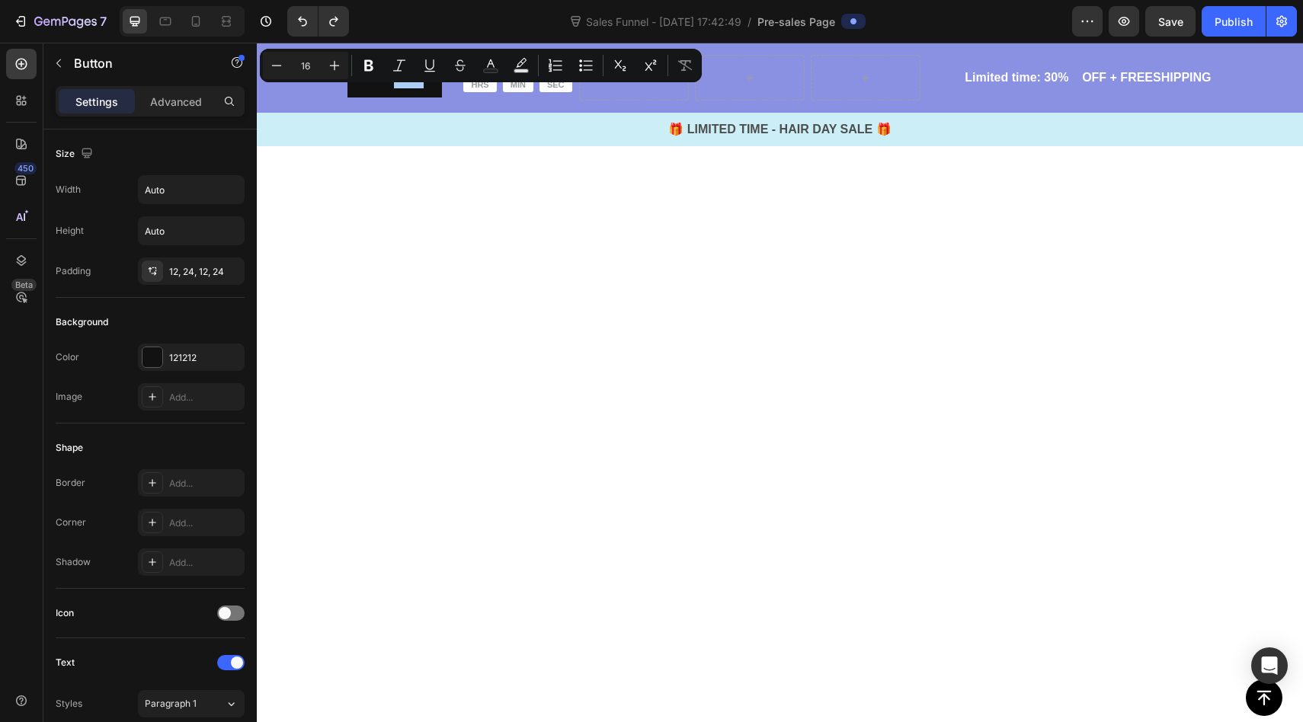
click at [411, 78] on div "Minus 16 Plus Bold Italic Underline Strikethrough Text Color Text Background Co…" at bounding box center [481, 65] width 436 height 27
click at [406, 82] on div "Minus 16 Plus Bold Italic Underline Strikethrough Text Color Text Background Co…" at bounding box center [481, 66] width 442 height 34
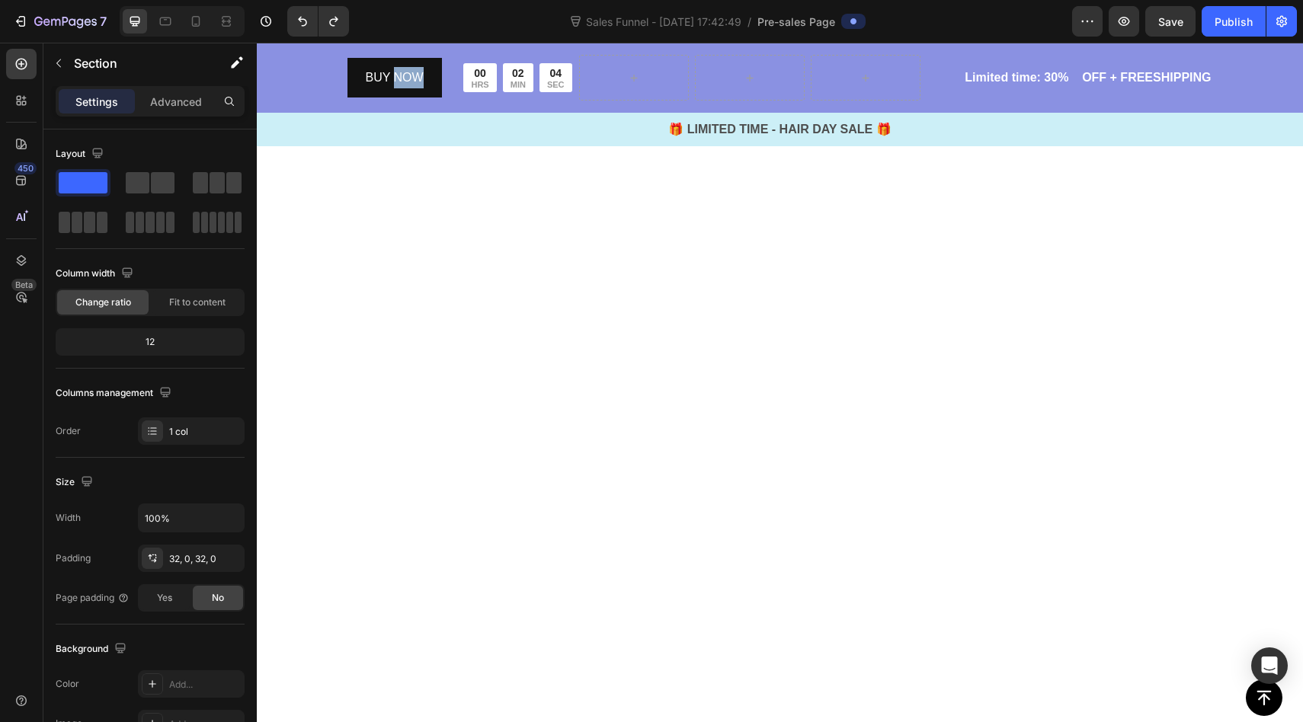
click at [395, 85] on p "BUY NOW" at bounding box center [395, 78] width 58 height 22
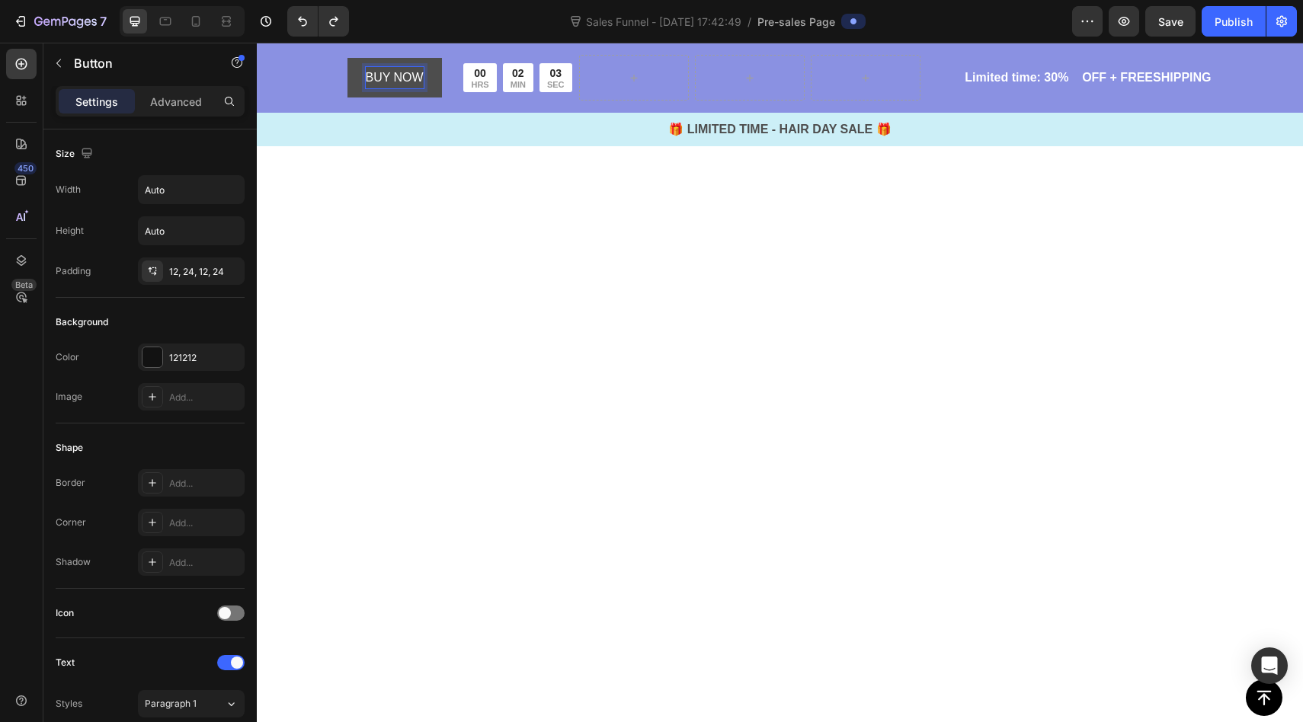
click at [395, 85] on p "BUY NOW" at bounding box center [395, 78] width 58 height 22
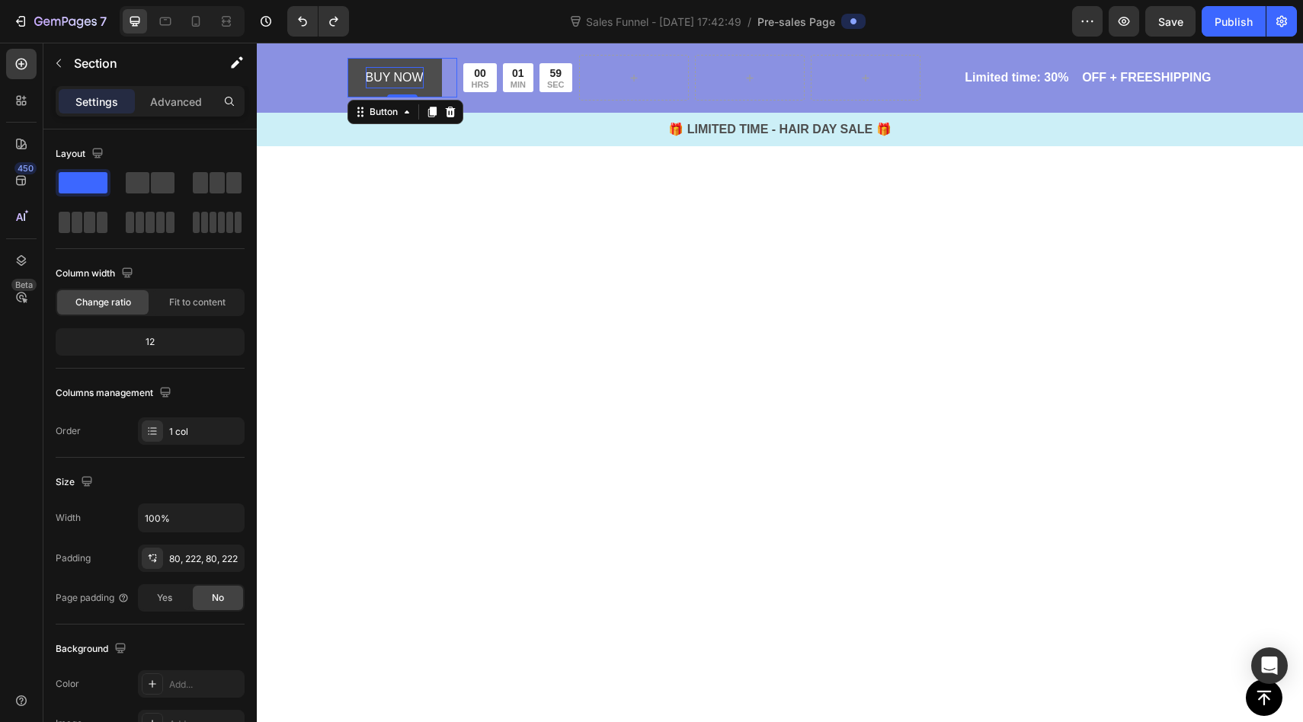
click at [426, 82] on link "BUY NOW" at bounding box center [395, 78] width 94 height 40
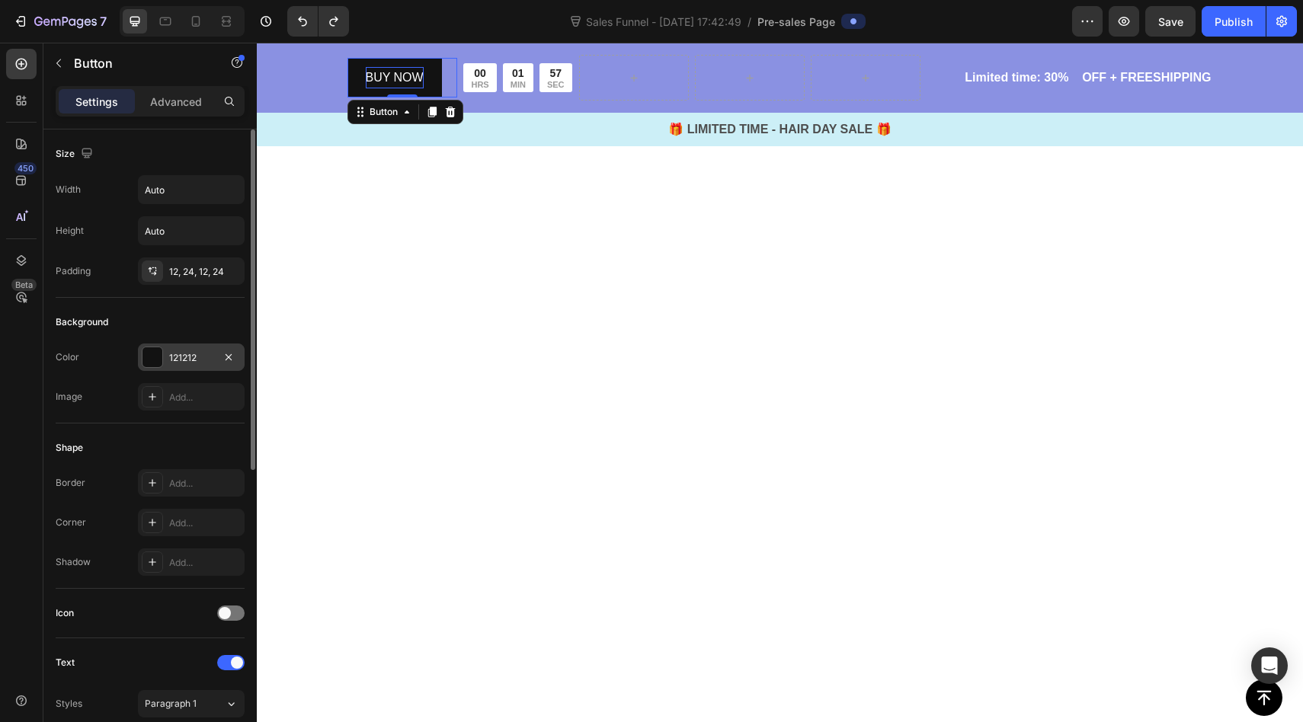
click at [177, 367] on div "121212" at bounding box center [191, 357] width 107 height 27
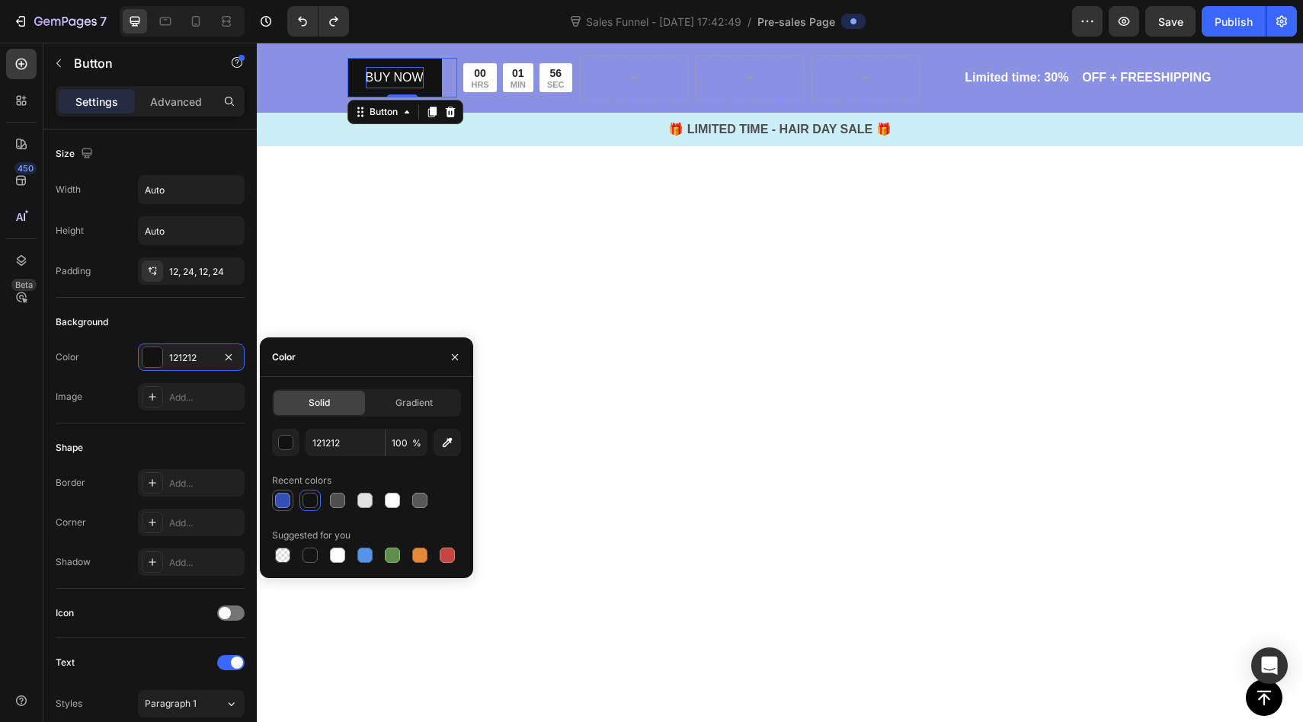
click at [284, 500] on div at bounding box center [282, 500] width 15 height 15
type input "334FB4"
click at [313, 340] on div "Color" at bounding box center [366, 358] width 213 height 40
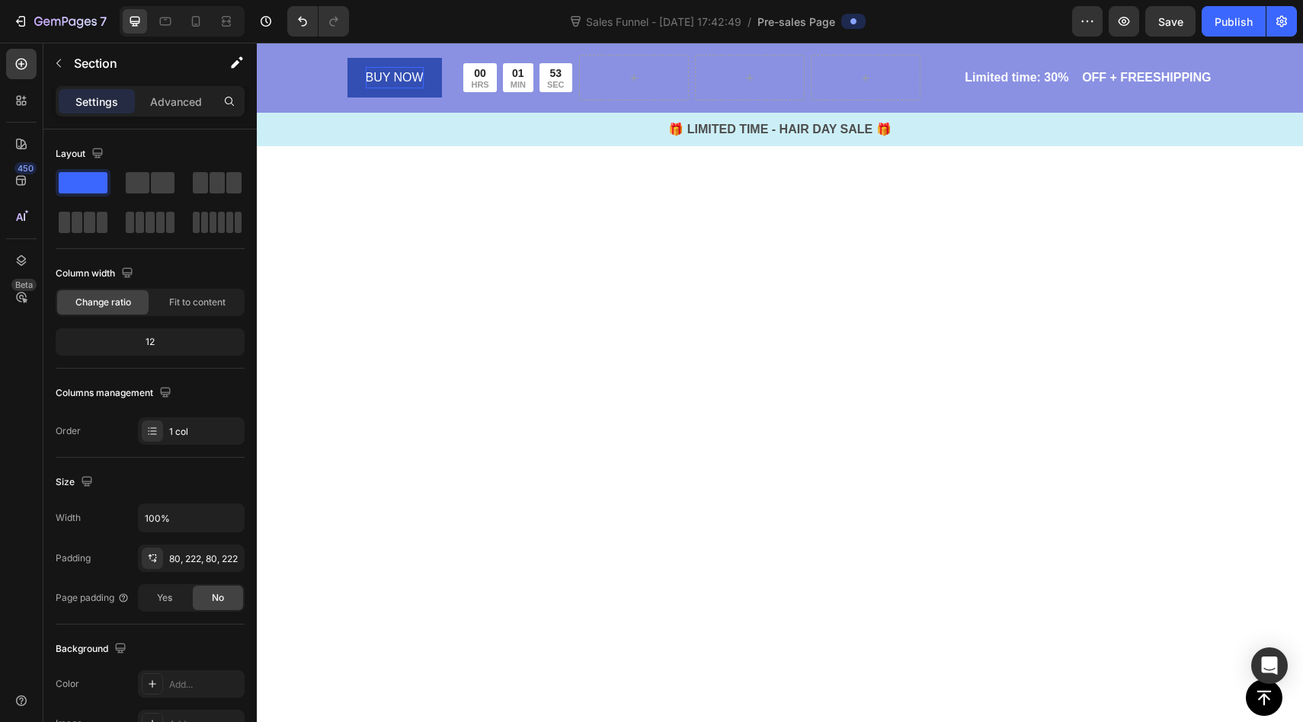
scroll to position [3355, 0]
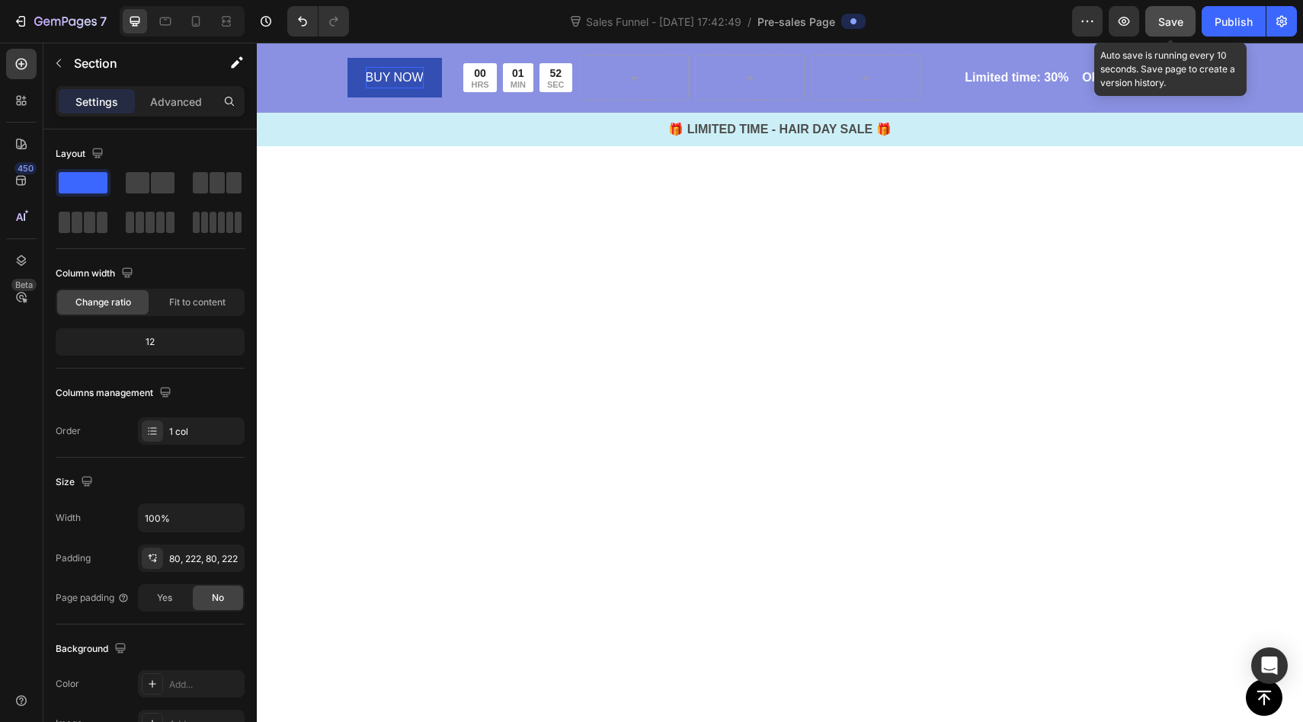
click at [1154, 19] on button "Save" at bounding box center [1170, 21] width 50 height 30
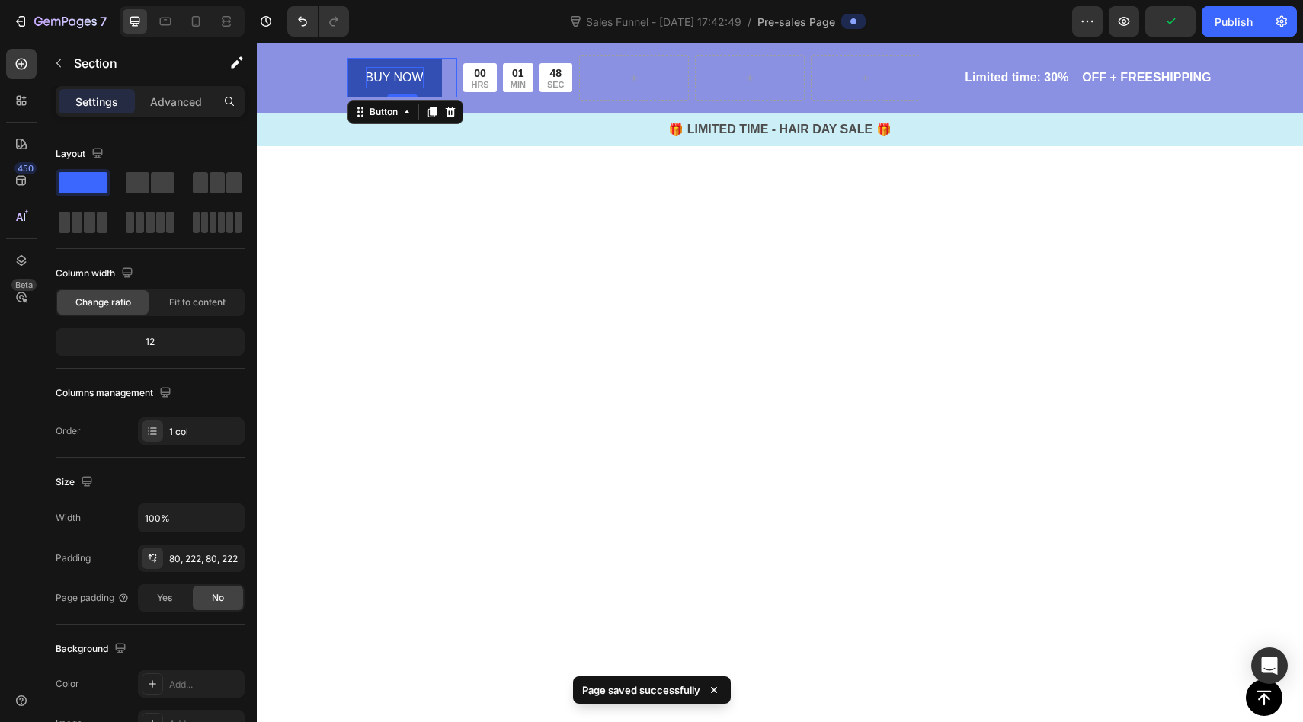
click at [402, 78] on p "BUY NOW" at bounding box center [395, 78] width 58 height 22
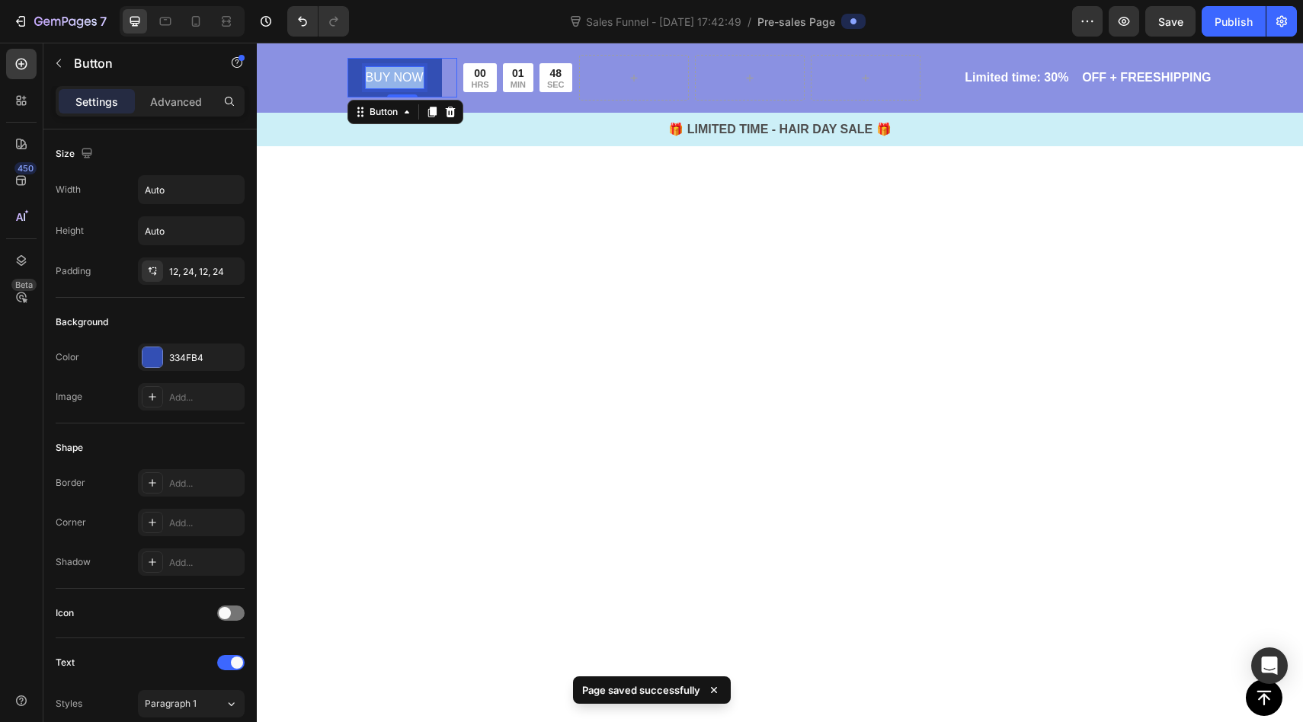
click at [402, 78] on p "BUY NOW" at bounding box center [395, 78] width 58 height 22
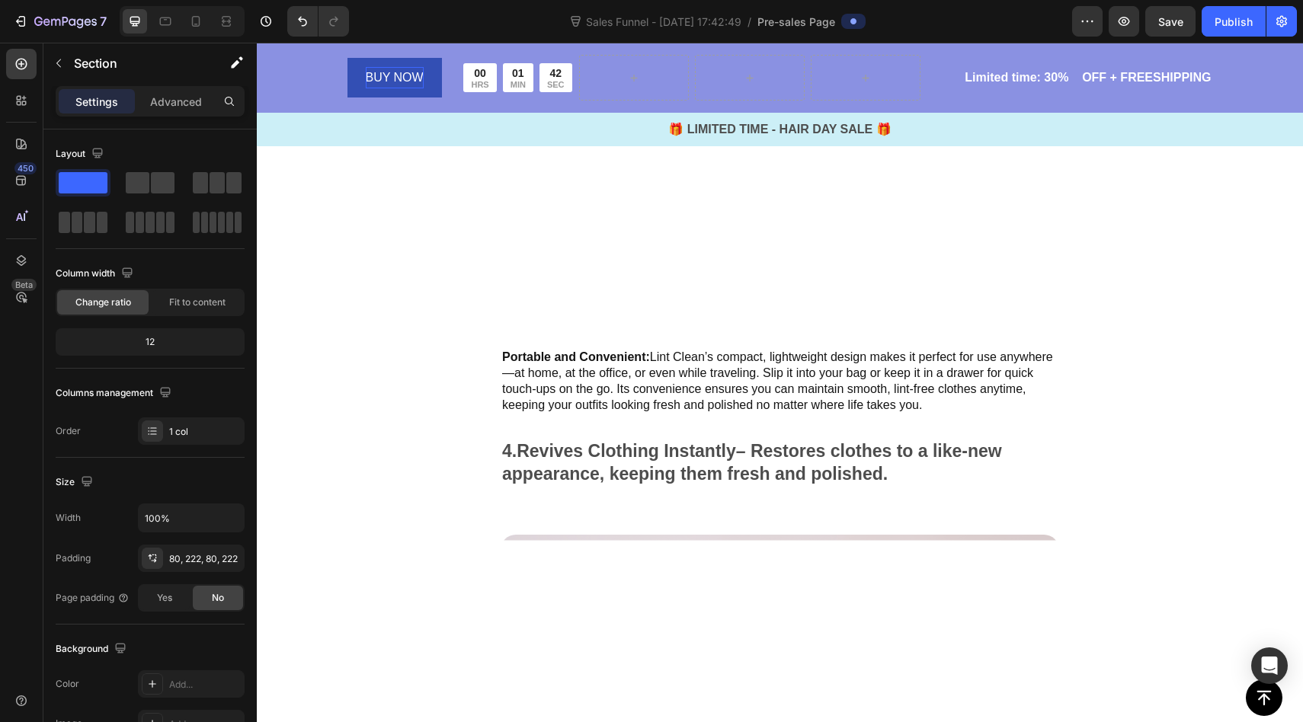
scroll to position [1713, 0]
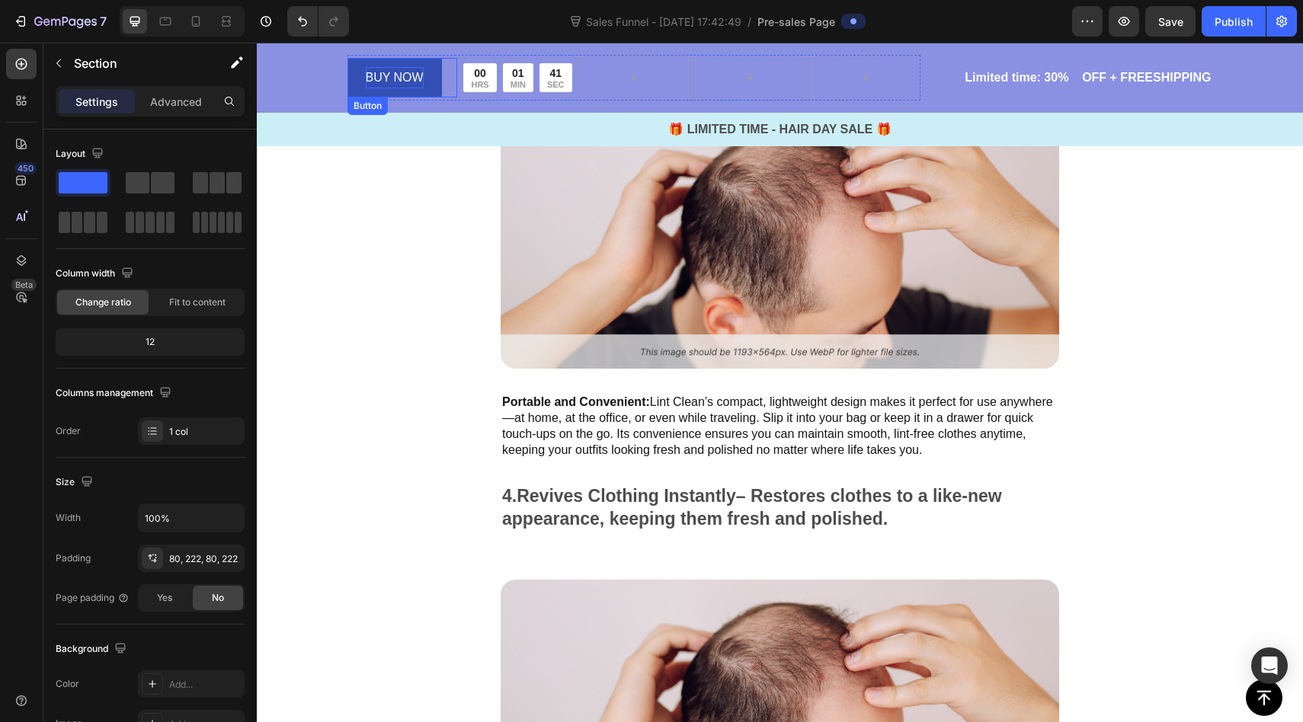
click at [393, 73] on p "BUY NOW" at bounding box center [395, 78] width 58 height 22
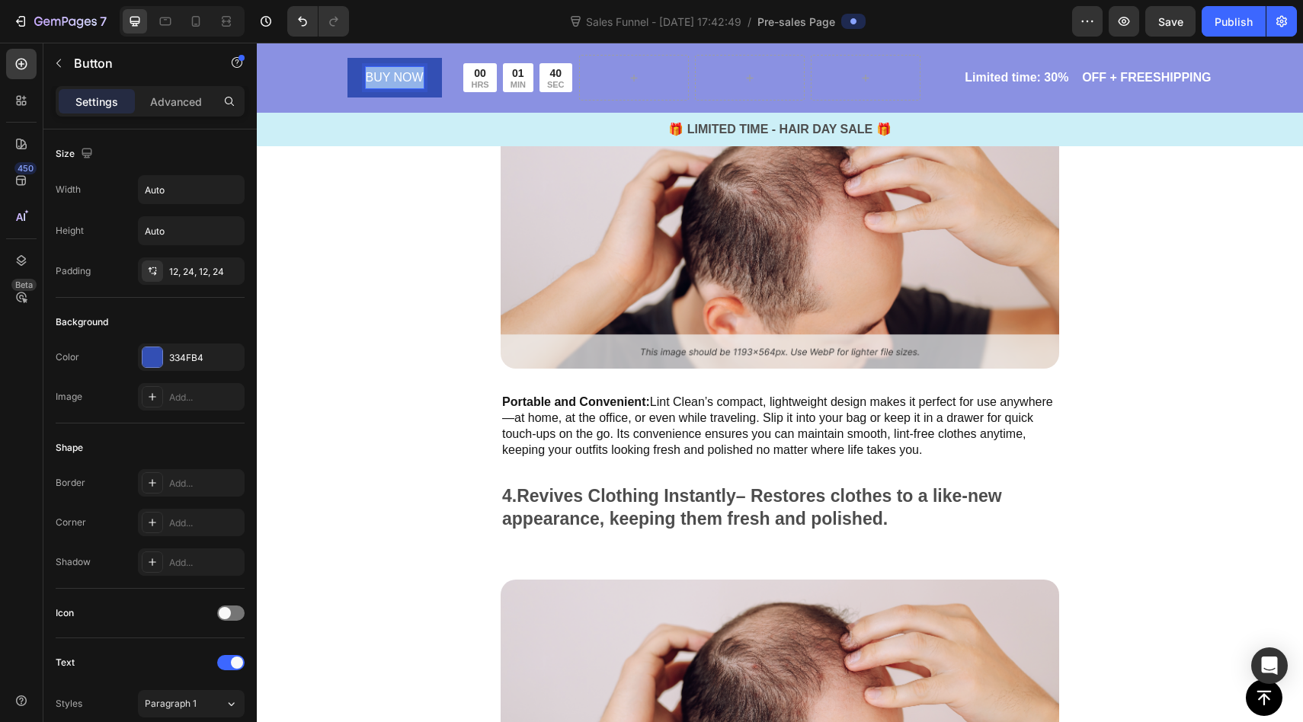
click at [393, 73] on p "BUY NOW" at bounding box center [395, 78] width 58 height 22
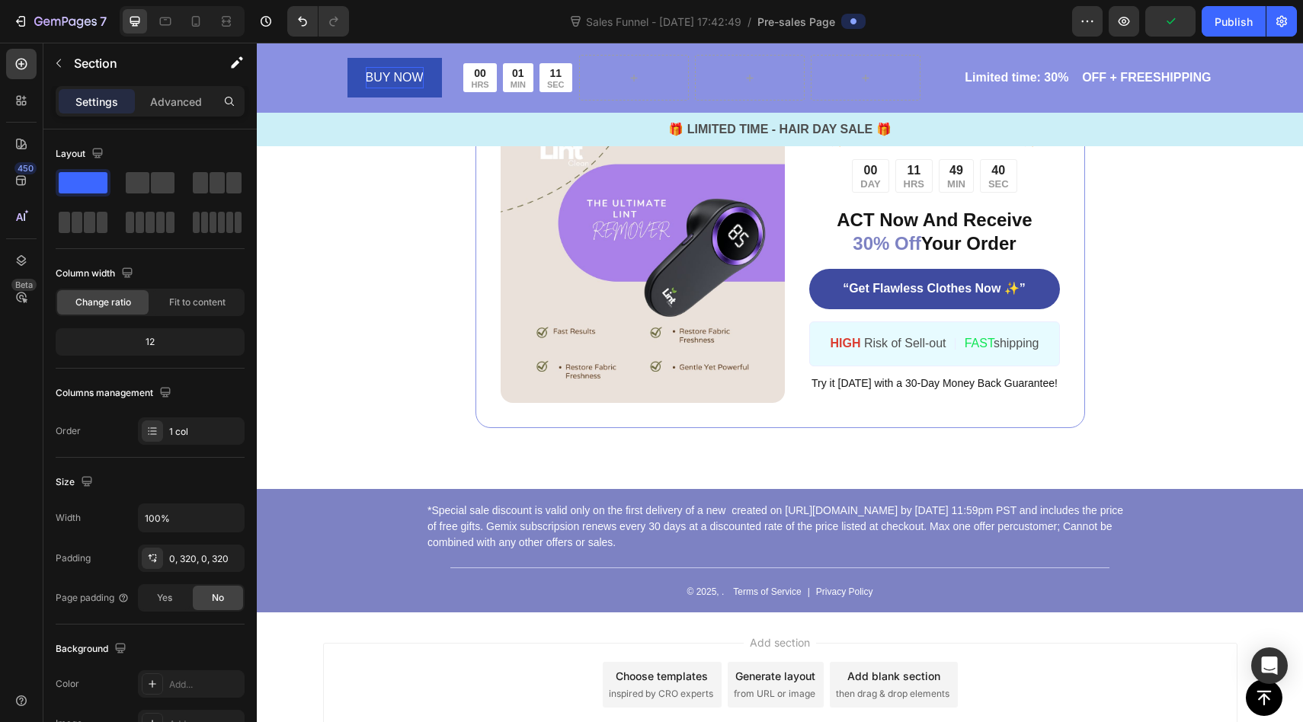
scroll to position [6368, 0]
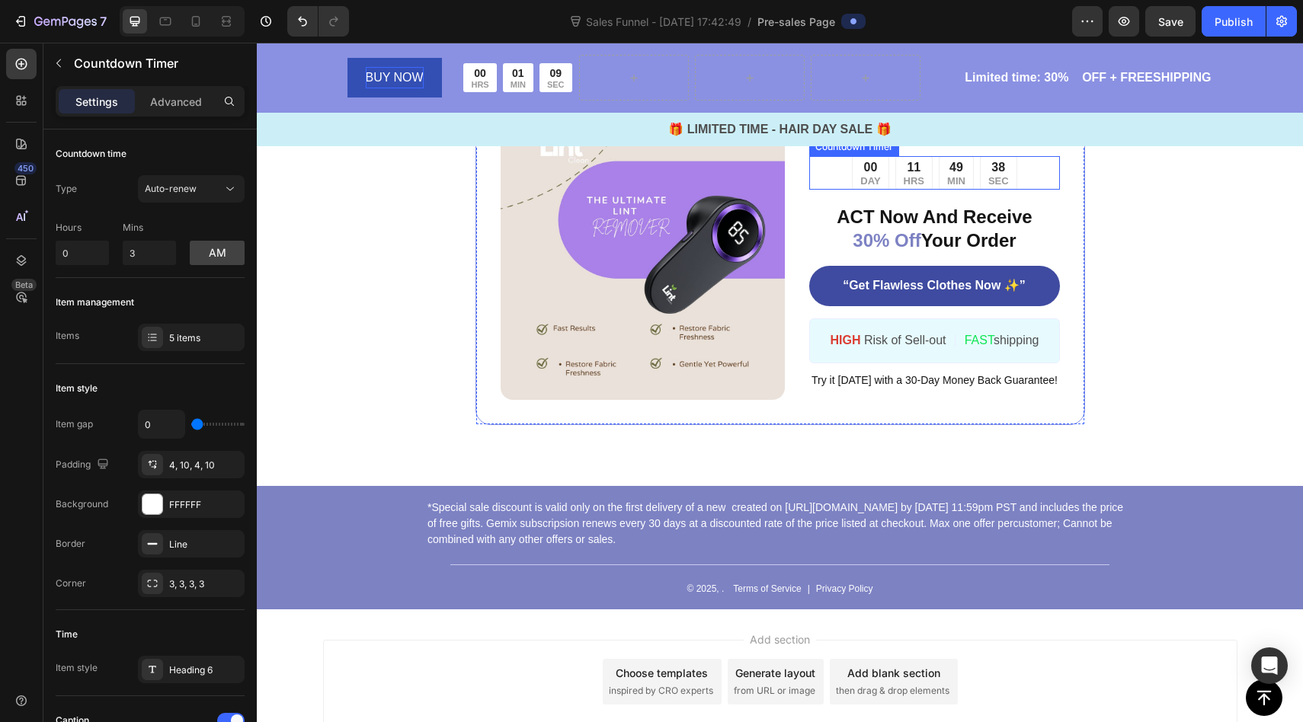
click at [1031, 173] on div "00 DAY 11 HRS 49 MIN 38 SEC" at bounding box center [934, 173] width 250 height 34
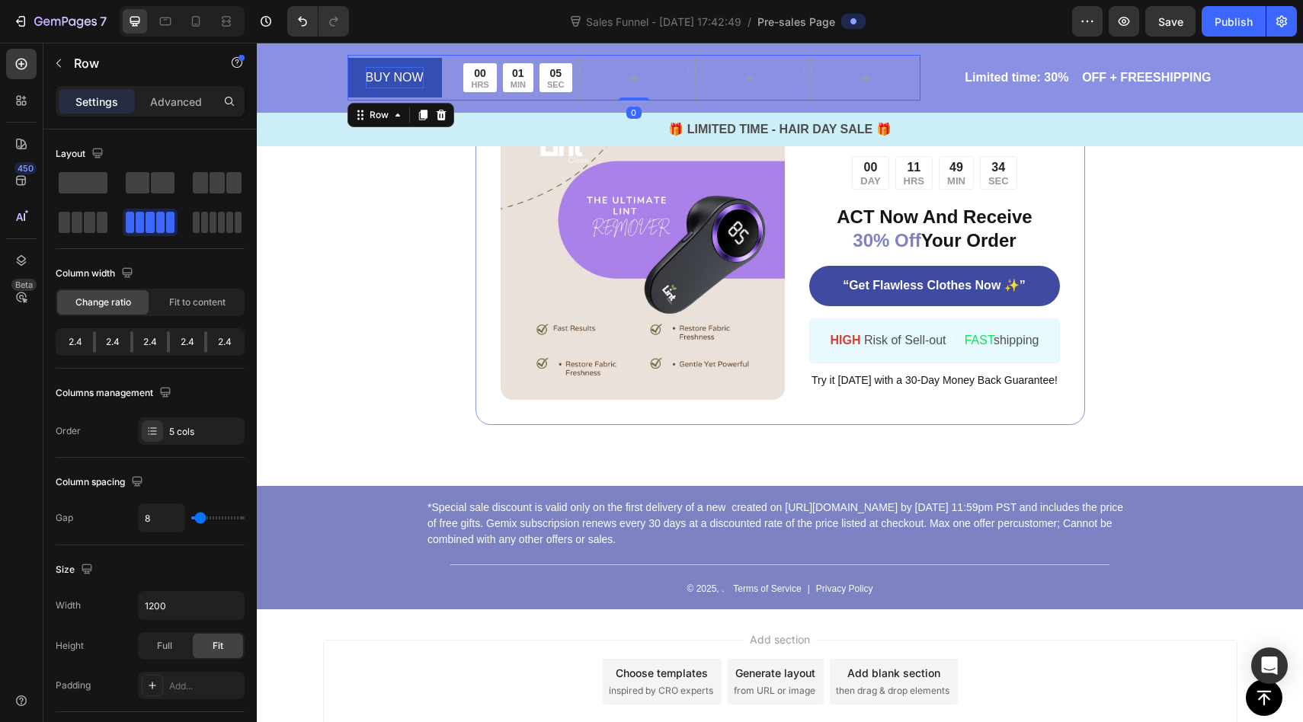
click at [537, 62] on div "00 HRS 01 MIN 05 SEC Countdown Timer" at bounding box center [518, 78] width 110 height 46
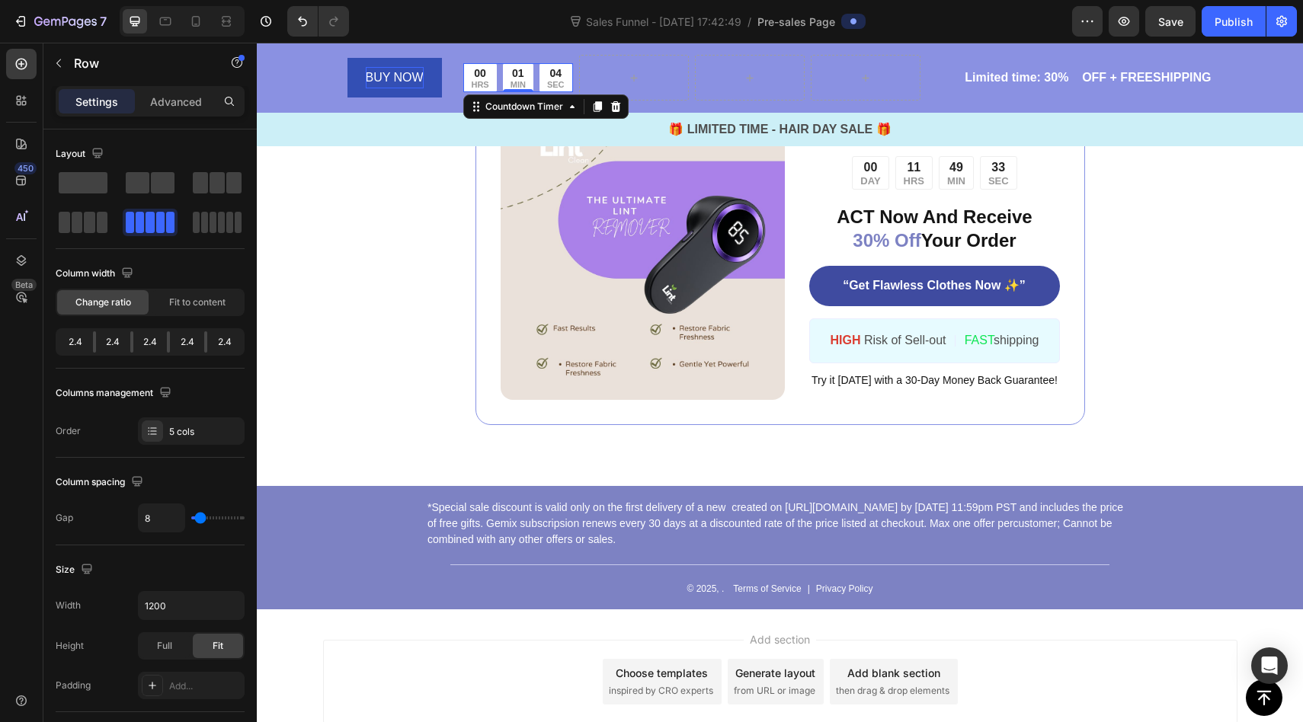
click at [532, 82] on div "01 MIN" at bounding box center [518, 77] width 30 height 28
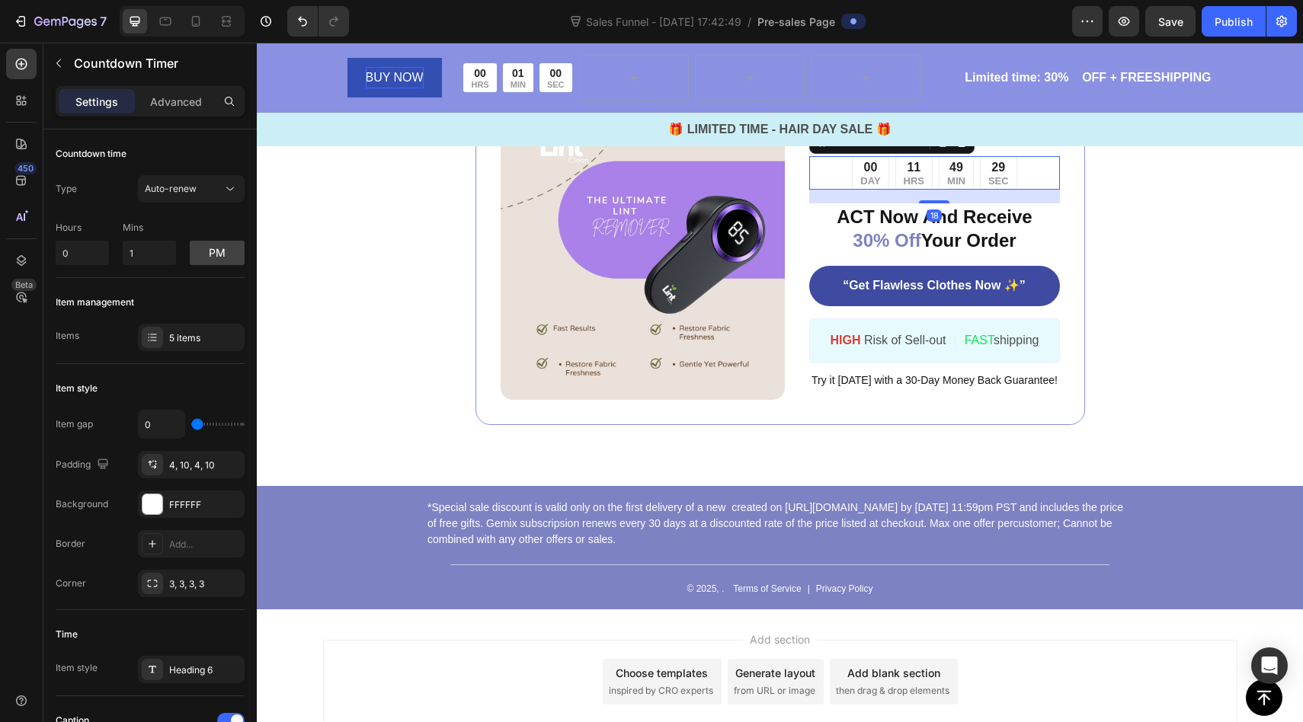
click at [890, 171] on div "00 DAY 11 HRS 49 MIN 29 SEC" at bounding box center [934, 173] width 165 height 34
click at [141, 257] on input "3" at bounding box center [149, 253] width 53 height 24
type input "1"
click at [203, 249] on button "am" at bounding box center [217, 253] width 55 height 24
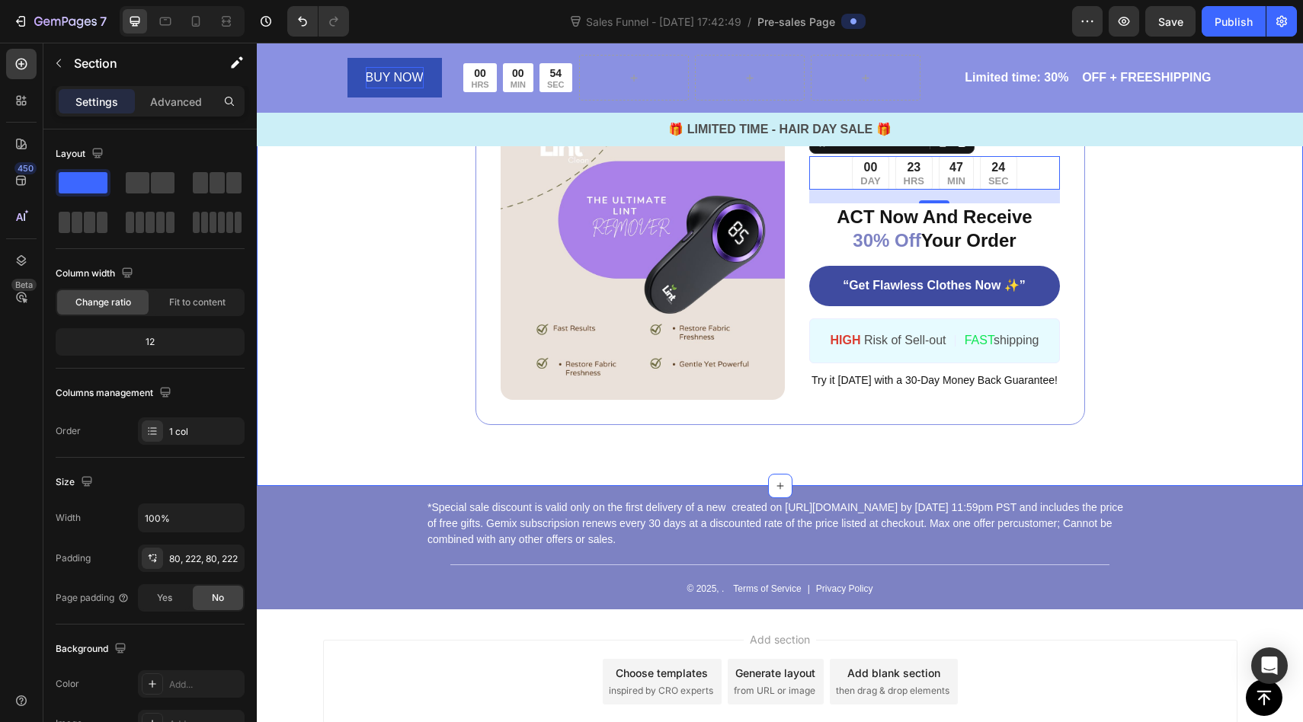
click at [428, 260] on div "Image ️🎊 Hurry! Sale Ends Soon 20 LEFT! ️🎊 Text Block 00 DAY 23 HRS 47 MIN 24 S…" at bounding box center [780, 257] width 708 height 335
click at [1020, 169] on div "00 DAY 23 HRS 47 MIN 21 SEC" at bounding box center [934, 173] width 250 height 34
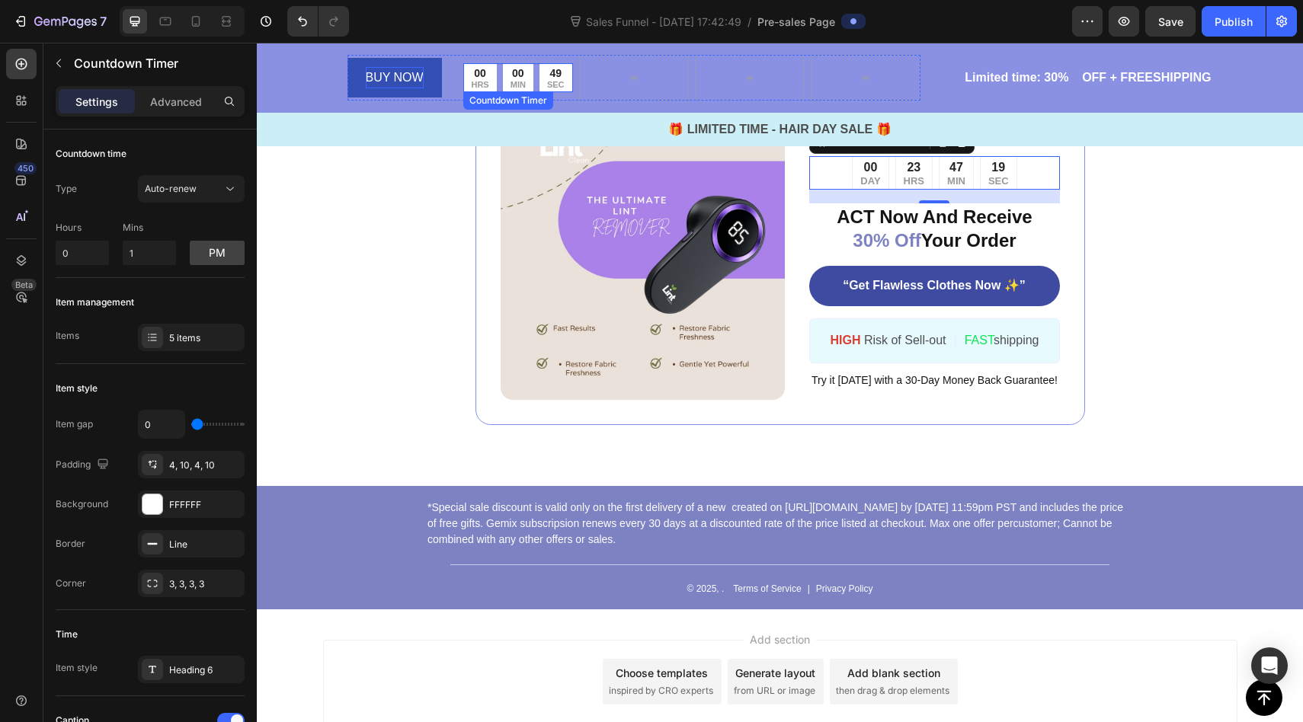
click at [495, 78] on div "00 HRS" at bounding box center [479, 77] width 33 height 28
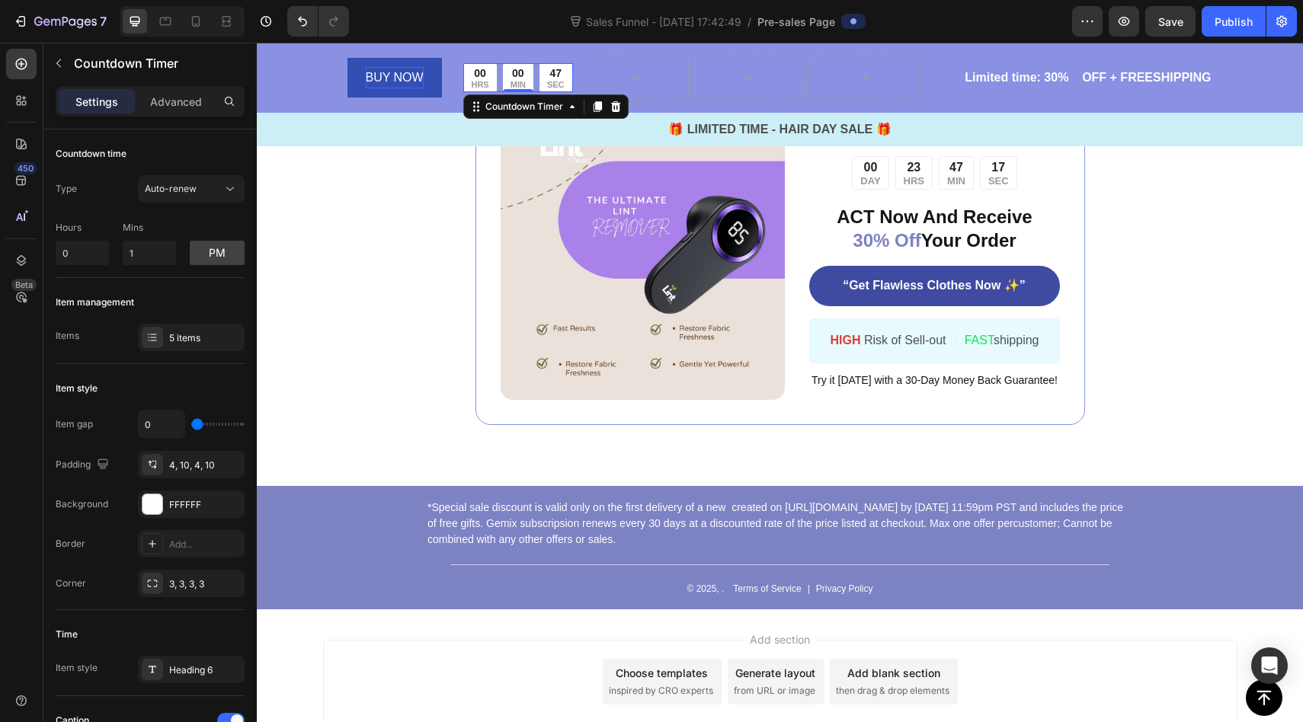
click at [533, 76] on div "00 HRS 00 MIN 47 SEC" at bounding box center [517, 77] width 108 height 28
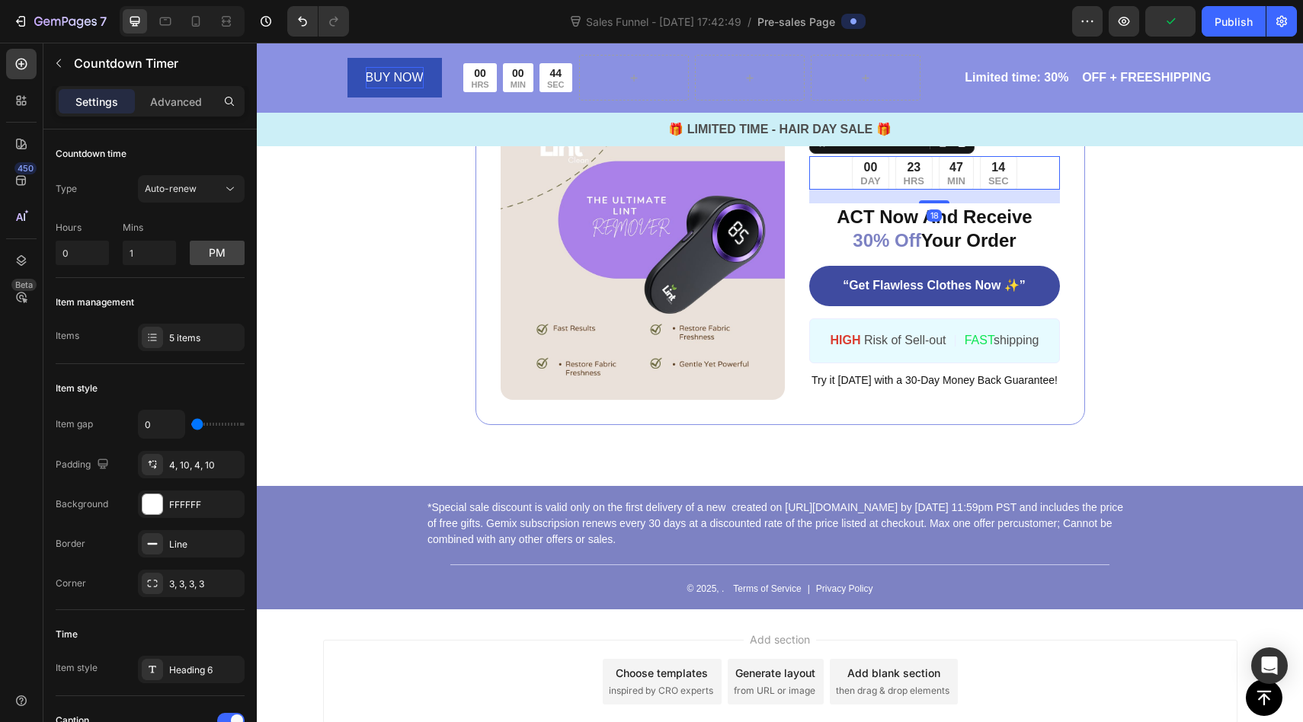
click at [911, 170] on div "23" at bounding box center [914, 168] width 21 height 16
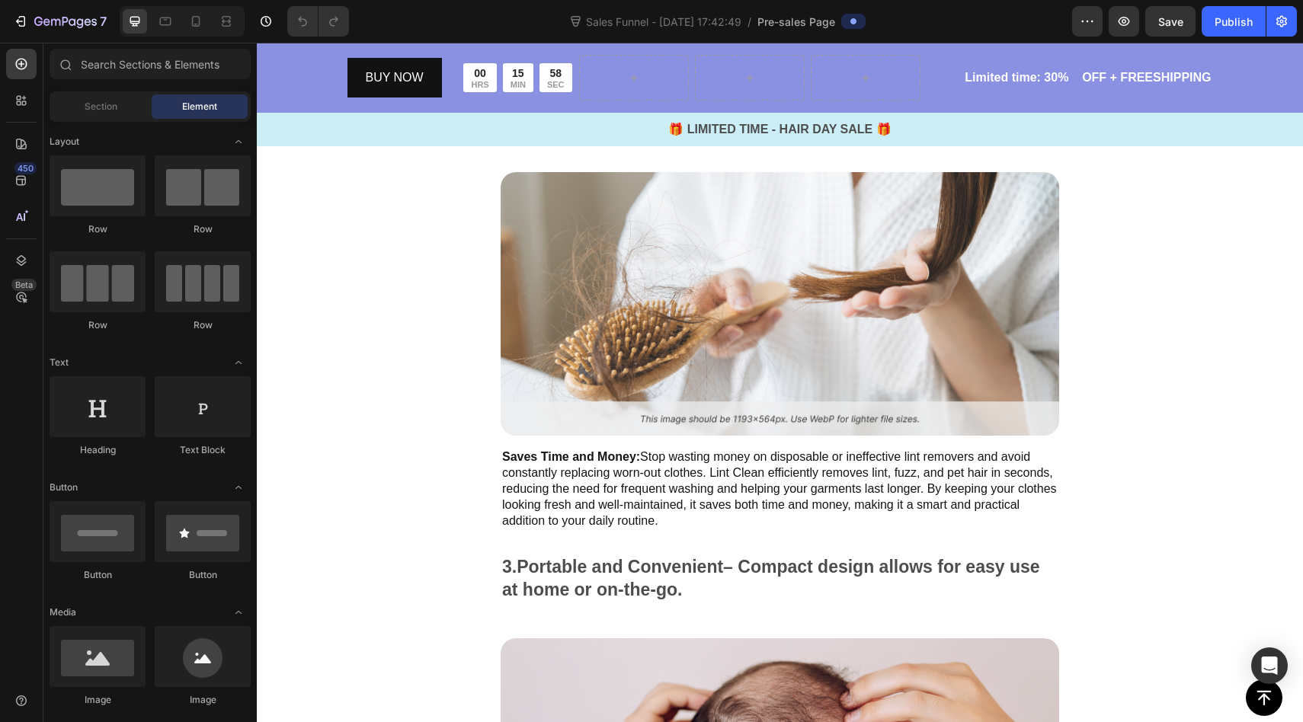
scroll to position [2090, 0]
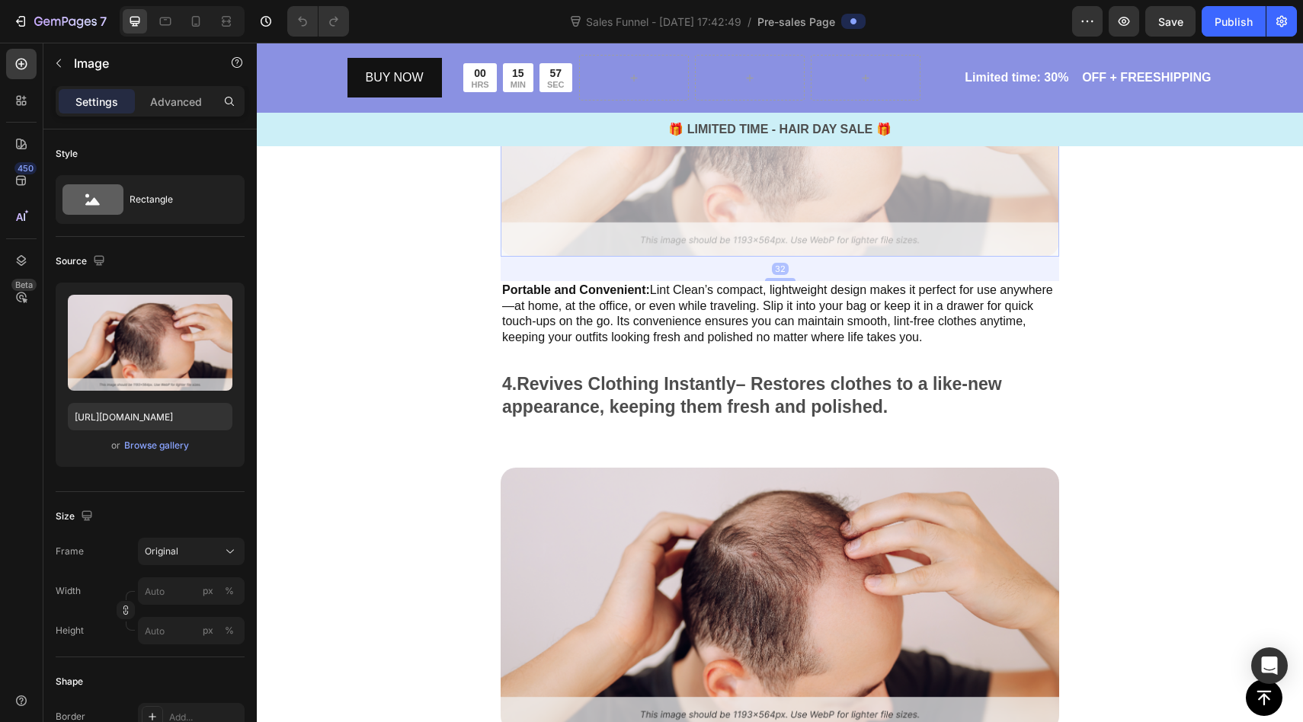
drag, startPoint x: 895, startPoint y: 195, endPoint x: 924, endPoint y: -9, distance: 206.3
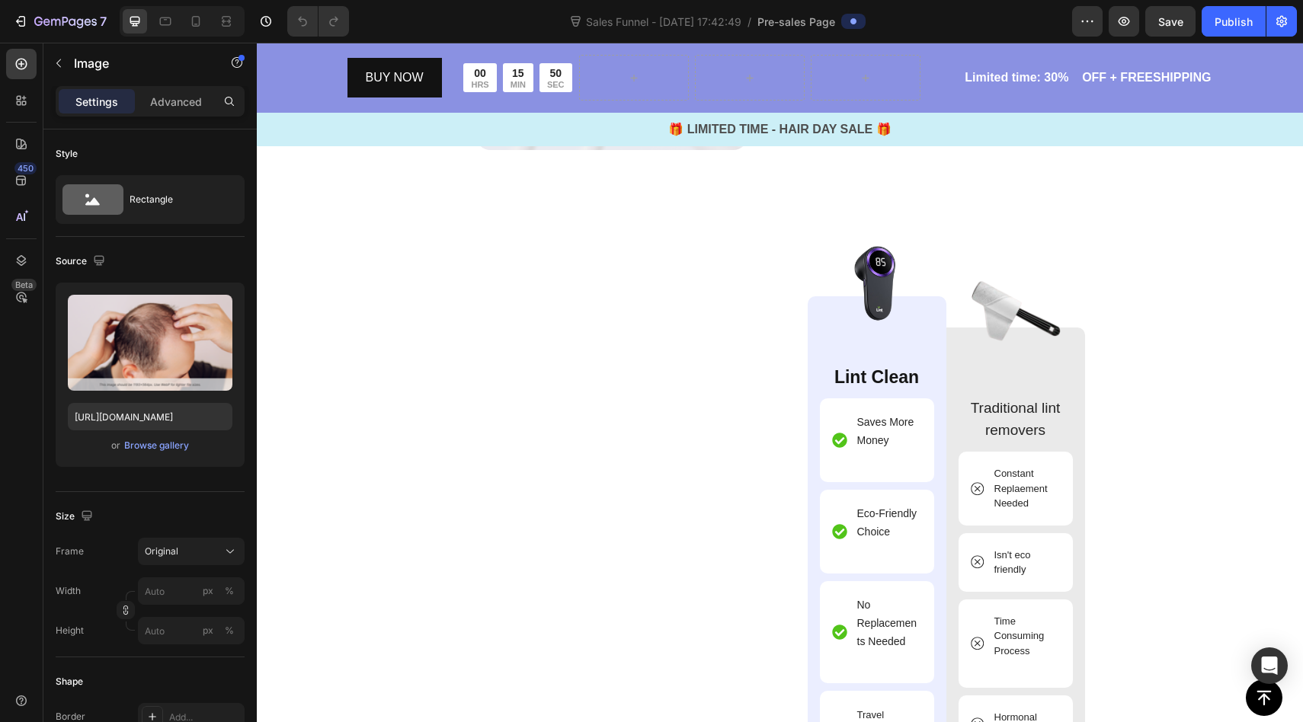
scroll to position [4677, 0]
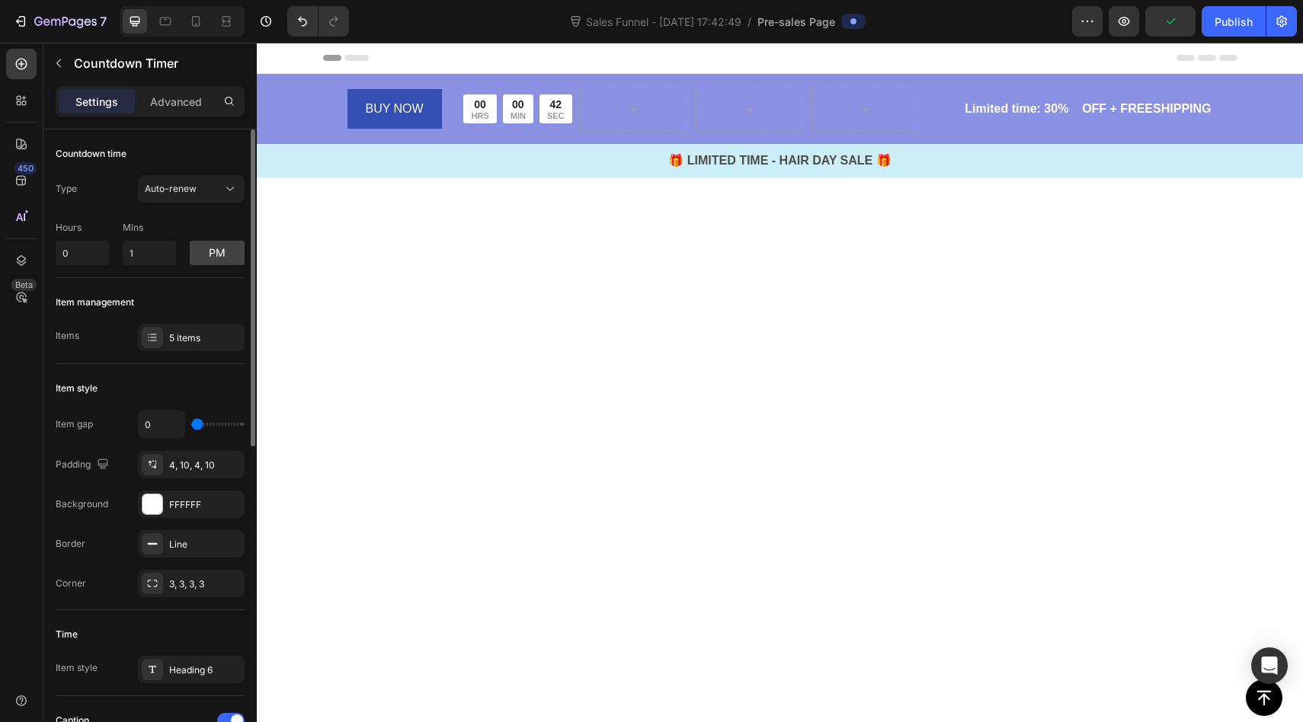
scroll to position [6368, 0]
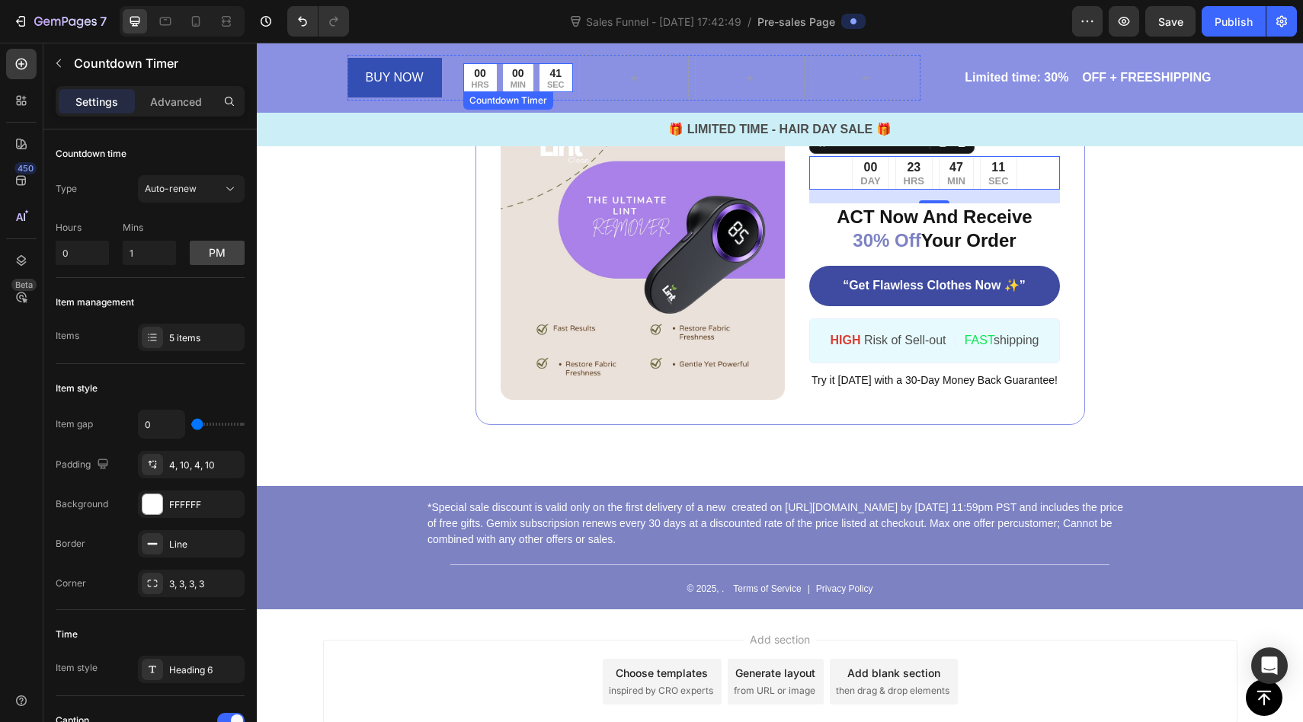
click at [492, 75] on div "00 HRS" at bounding box center [479, 77] width 33 height 28
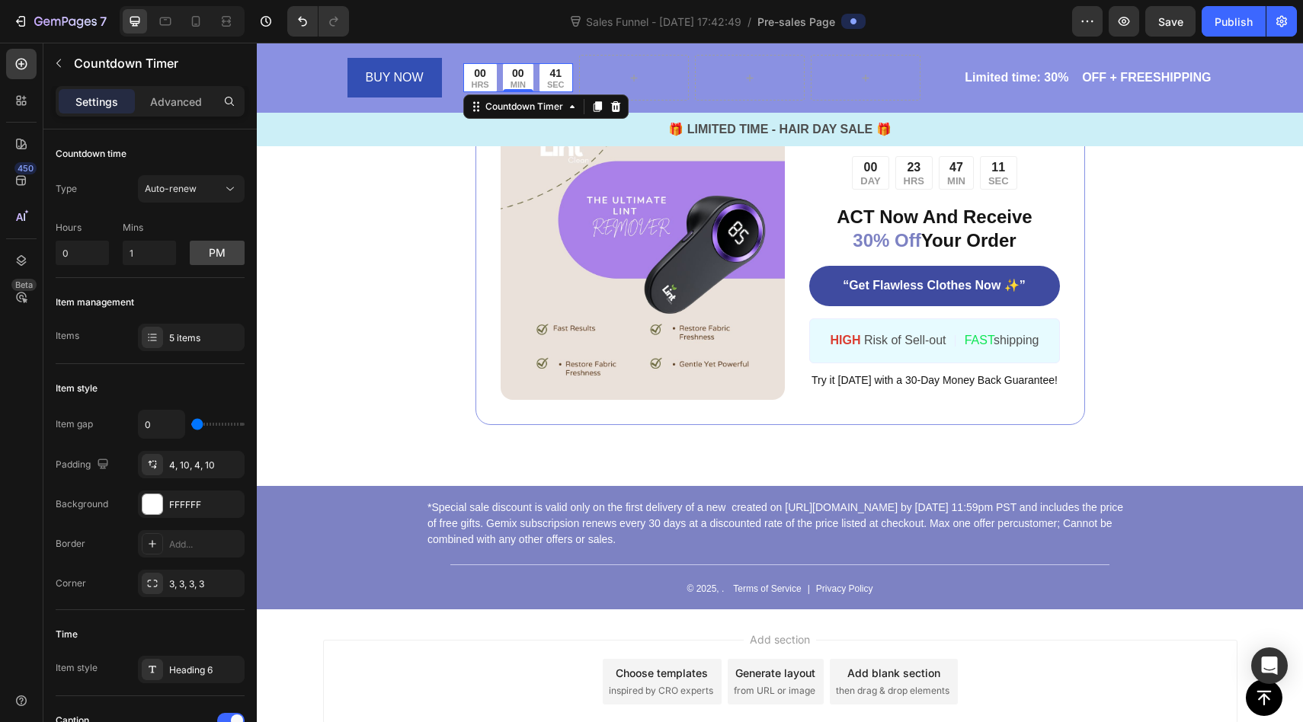
click at [492, 75] on div "00 HRS" at bounding box center [479, 77] width 33 height 28
click at [572, 77] on div "00 HRS 00 MIN 39 SEC" at bounding box center [518, 77] width 110 height 28
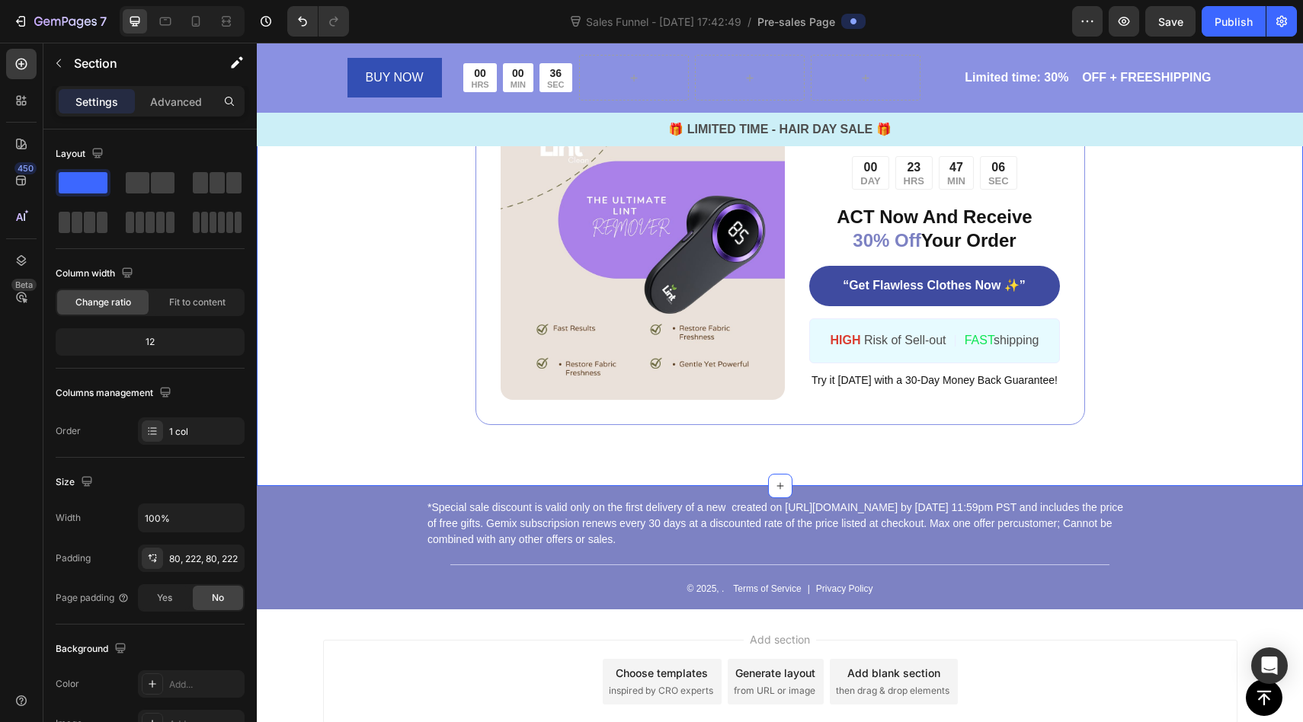
click at [1234, 354] on div "Image ️🎊 Hurry! Sale Ends Soon 20 LEFT! ️🎊 Text Block 00 DAY 23 HRS 47 MIN 06 S…" at bounding box center [780, 257] width 1046 height 457
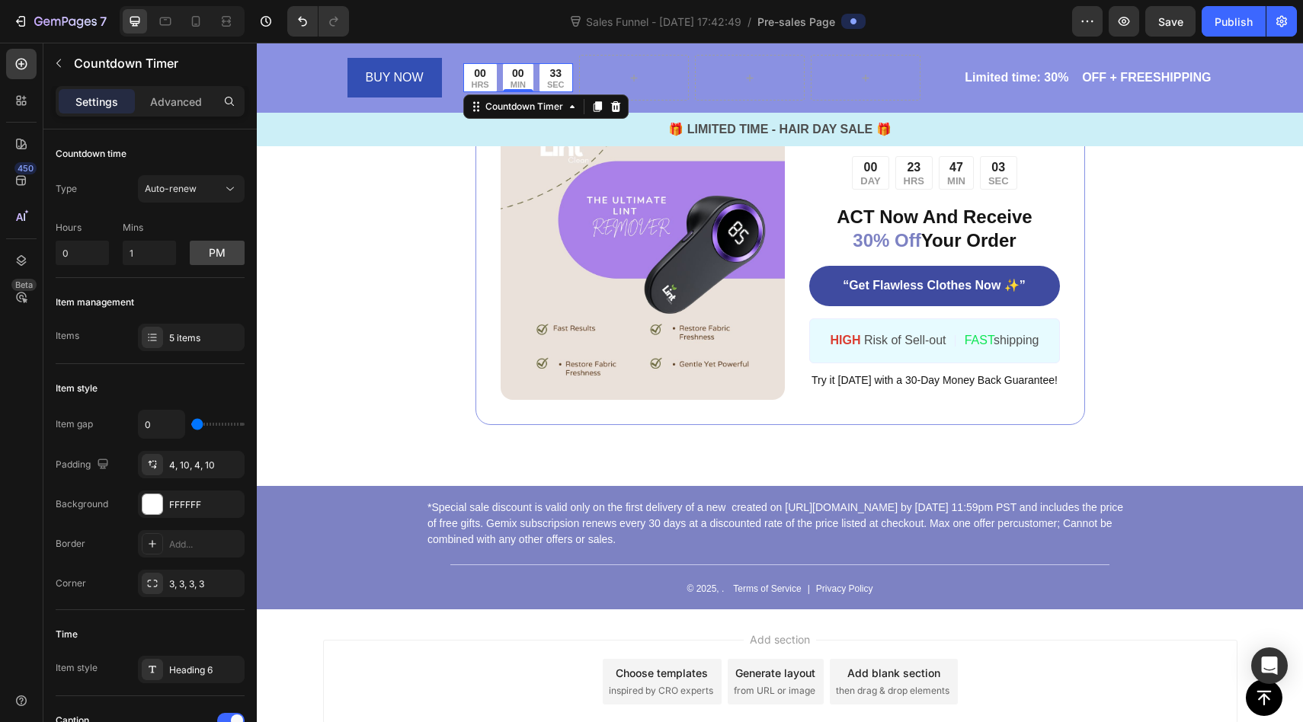
click at [532, 80] on div "00 MIN" at bounding box center [518, 77] width 30 height 28
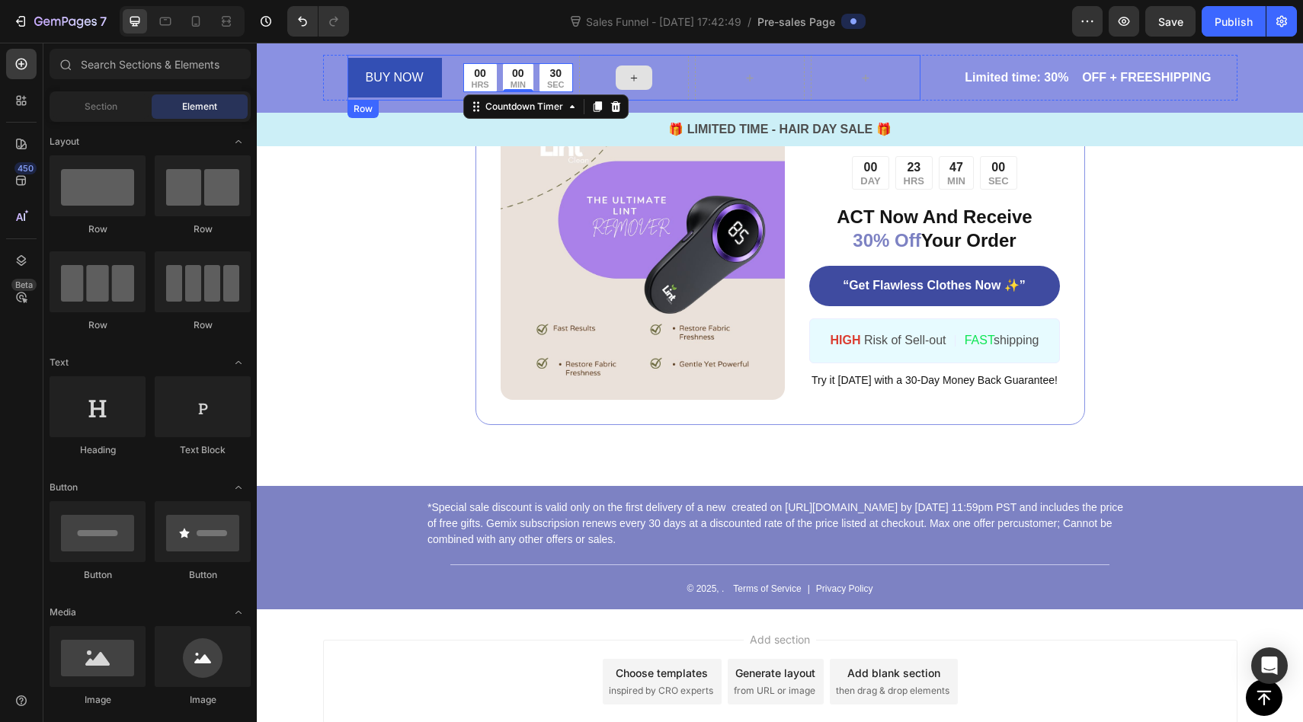
click at [626, 73] on div at bounding box center [634, 78] width 37 height 24
click at [633, 83] on icon at bounding box center [634, 78] width 12 height 13
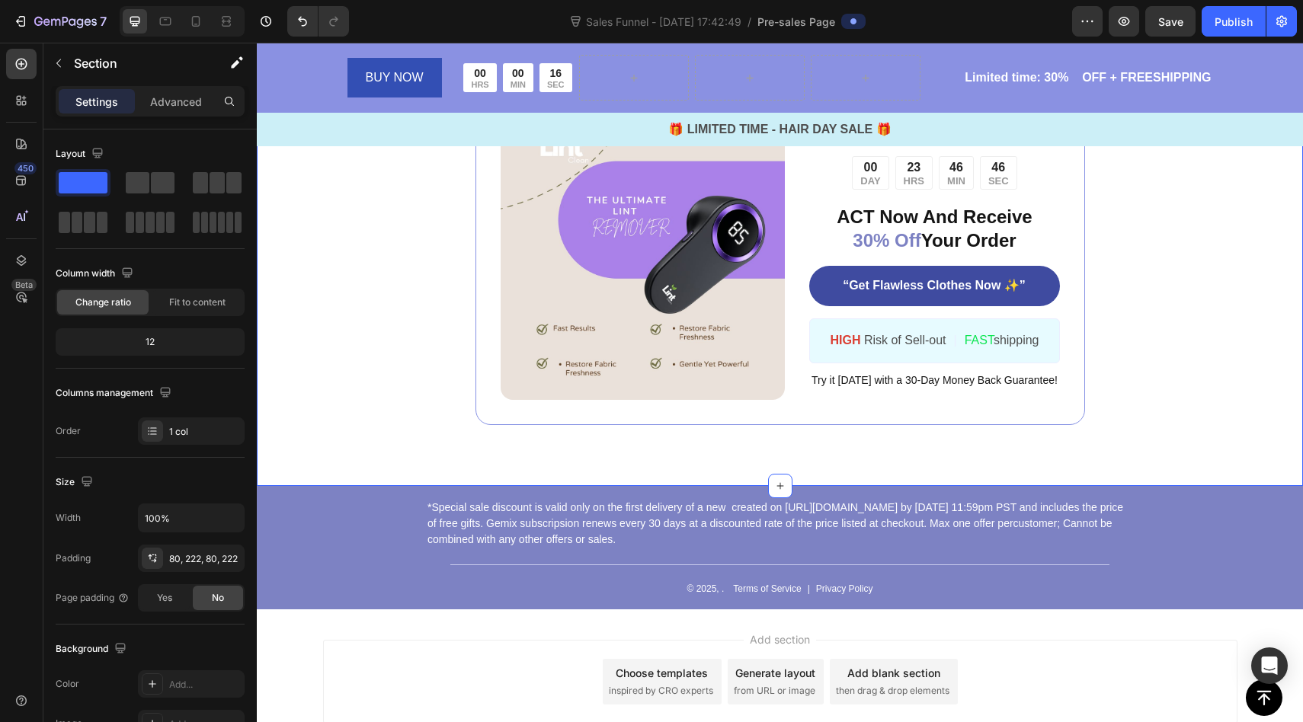
click at [409, 273] on div "Image ️🎊 Hurry! Sale Ends Soon 20 LEFT! ️🎊 Text Block 00 DAY 23 HRS 46 MIN 46 S…" at bounding box center [780, 257] width 1046 height 457
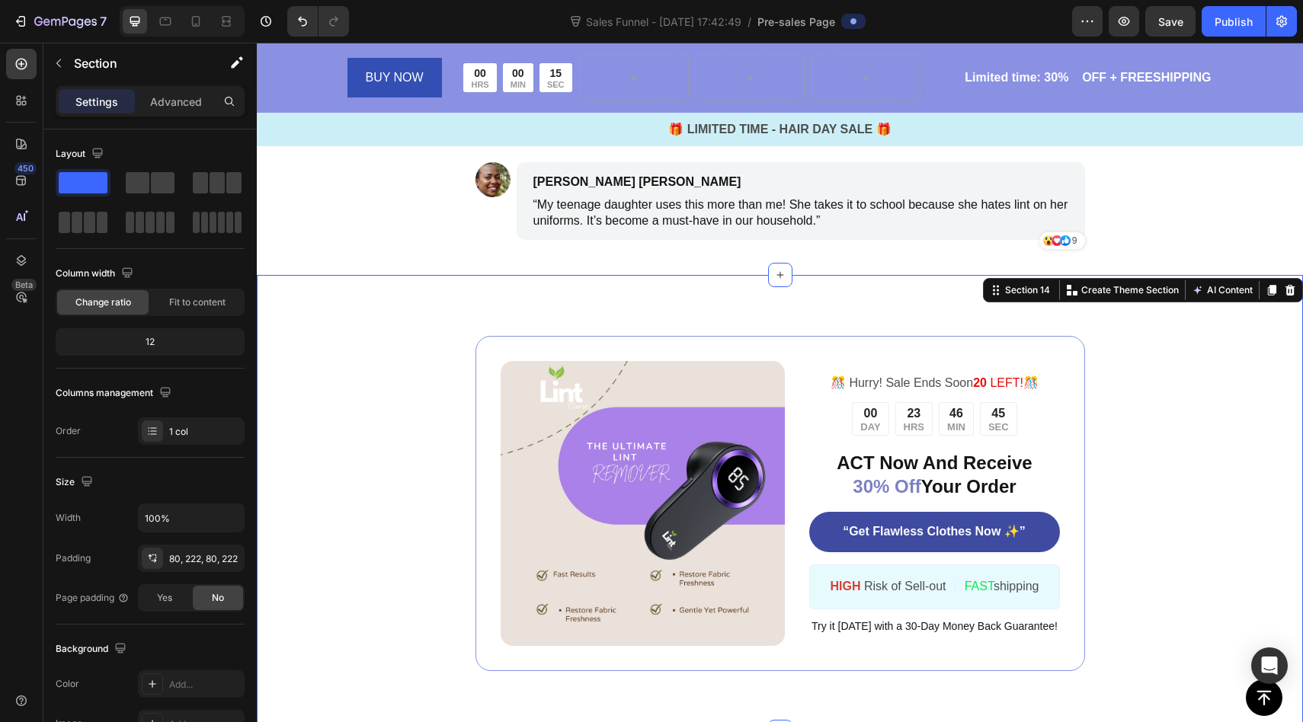
scroll to position [6107, 0]
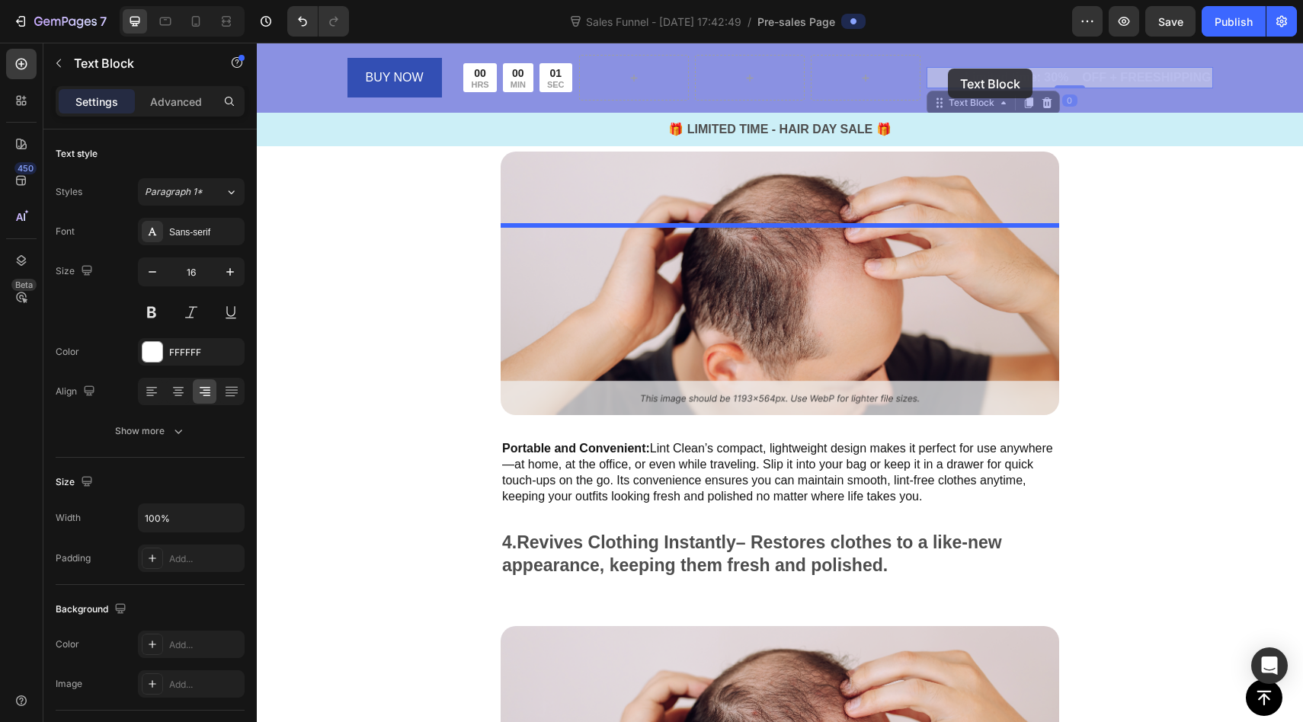
drag, startPoint x: 1074, startPoint y: 78, endPoint x: 951, endPoint y: 72, distance: 122.8
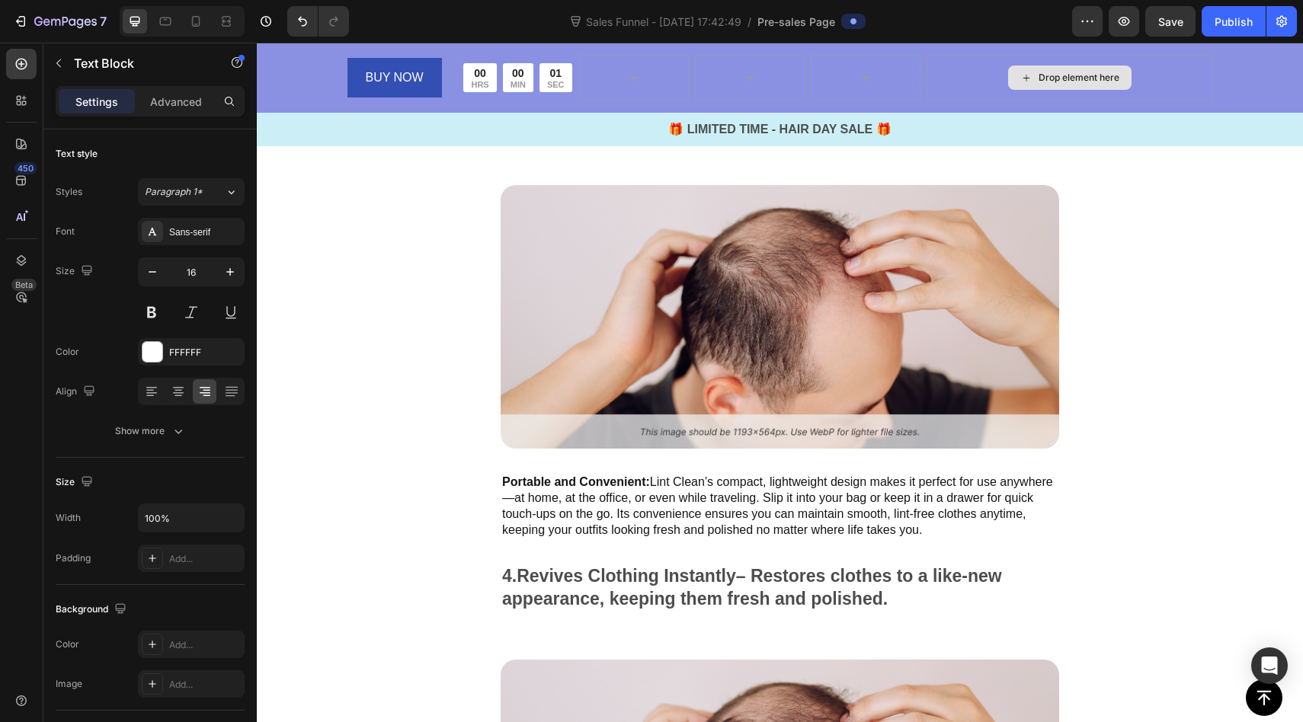
scroll to position [1625, 0]
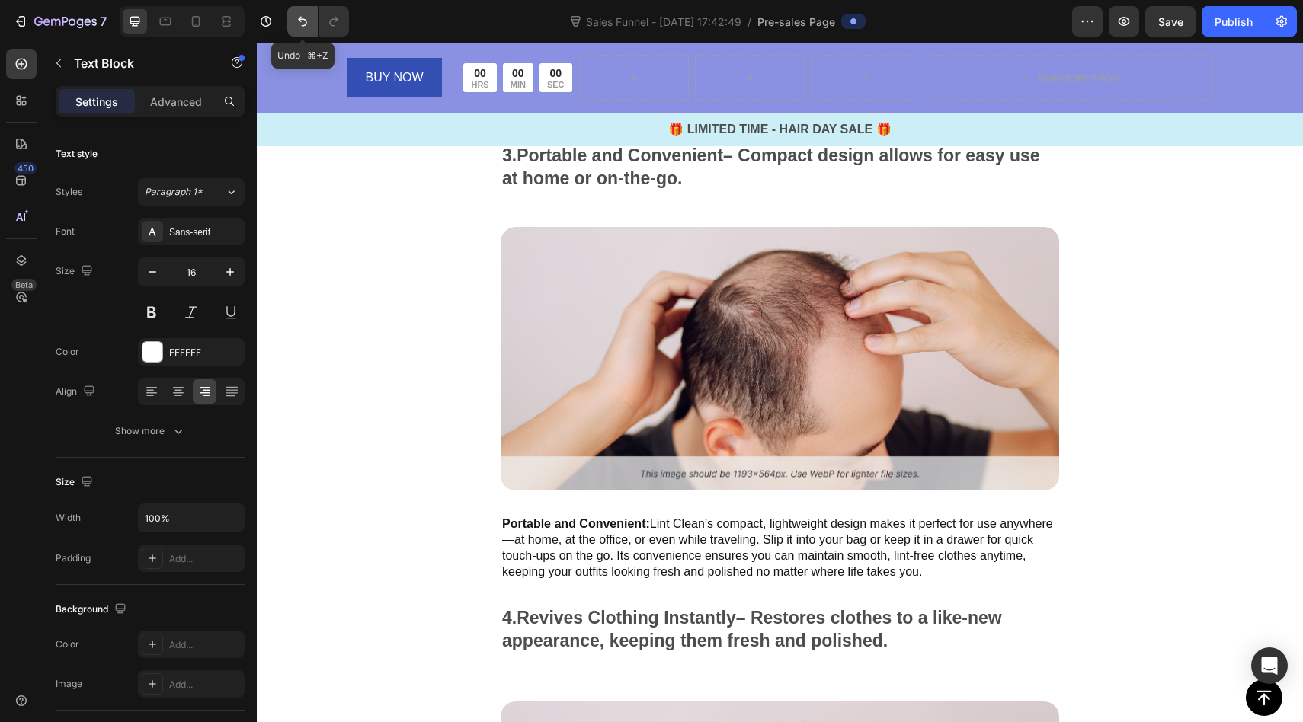
click at [297, 13] on button "Undo/Redo" at bounding box center [302, 21] width 30 height 30
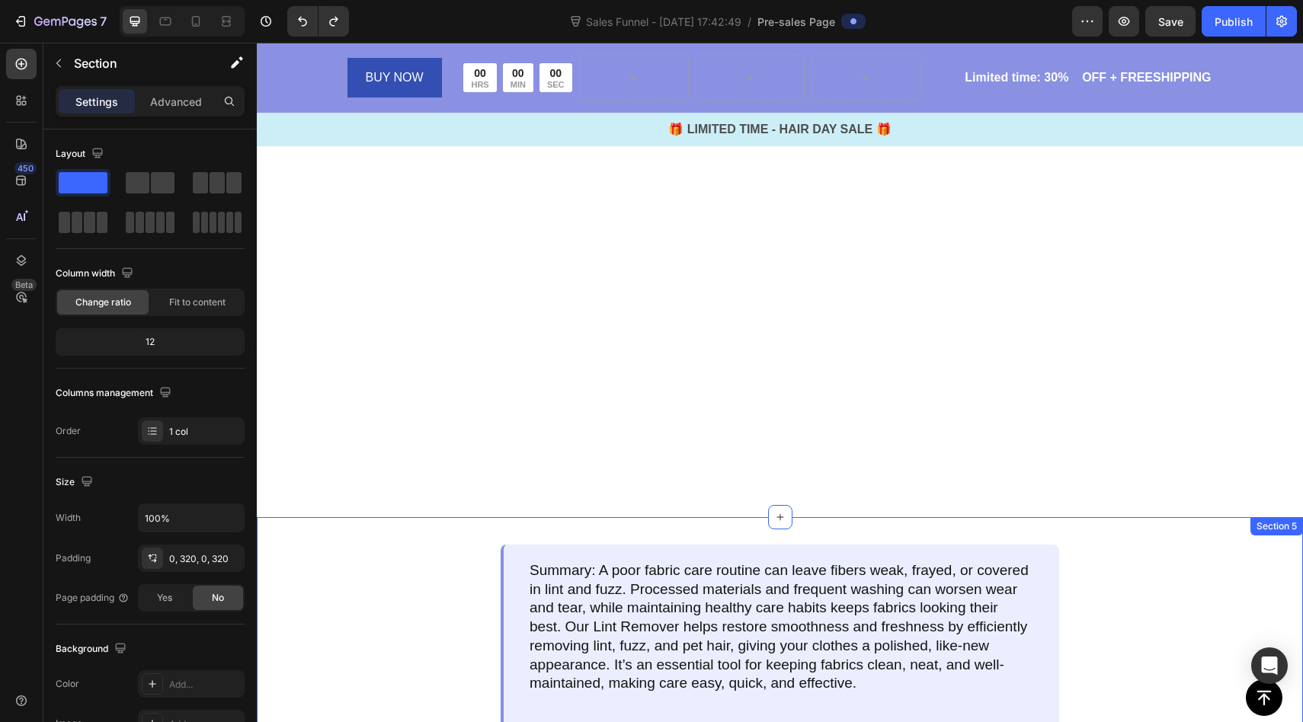
scroll to position [0, 0]
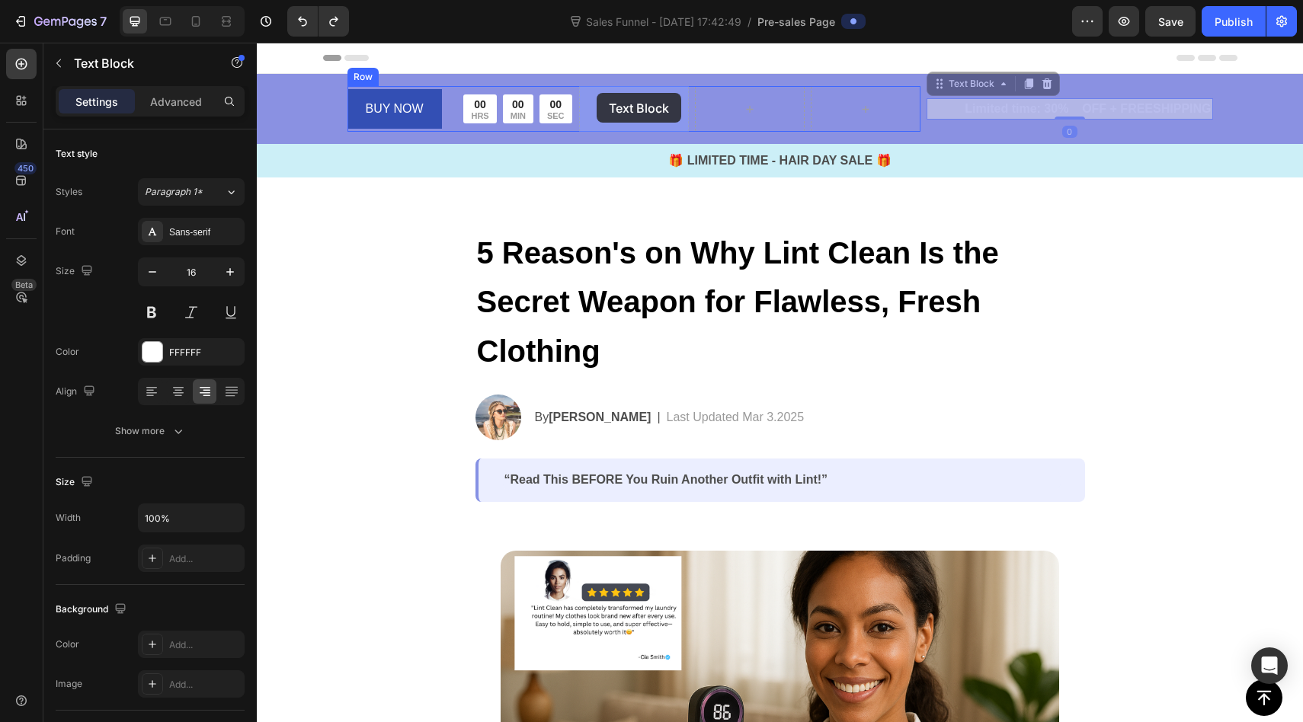
drag, startPoint x: 979, startPoint y: 105, endPoint x: 597, endPoint y: 93, distance: 382.8
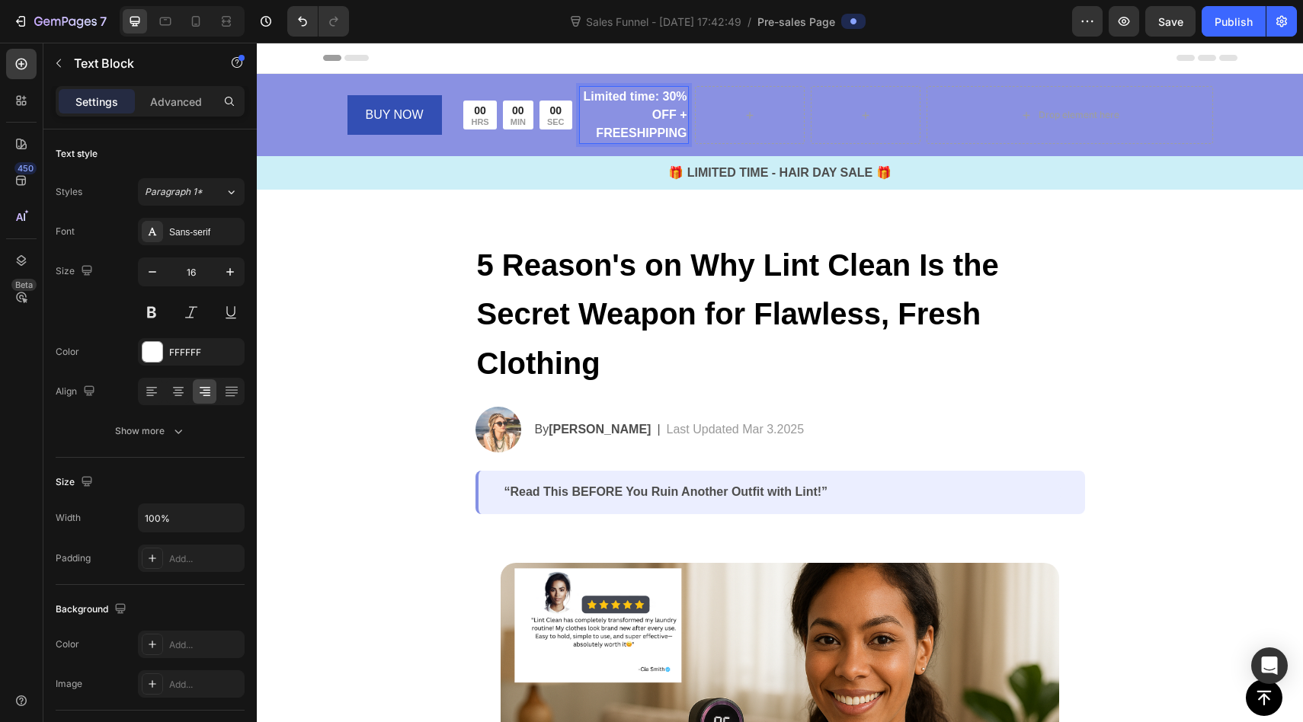
click at [685, 124] on p "Limited time: 30% OFF + FREESHIPPING" at bounding box center [634, 115] width 107 height 55
click at [299, 21] on icon "Undo/Redo" at bounding box center [302, 21] width 15 height 15
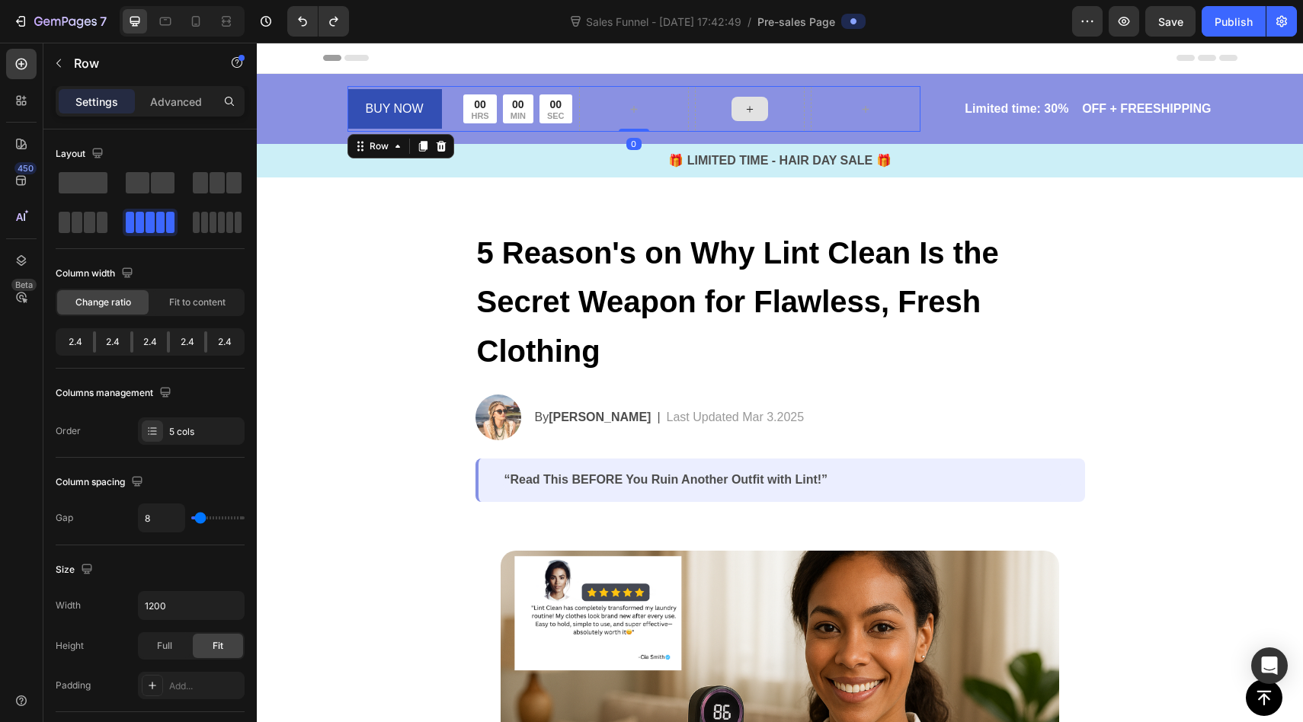
click at [783, 109] on div at bounding box center [750, 109] width 110 height 46
click at [754, 112] on icon at bounding box center [750, 109] width 12 height 13
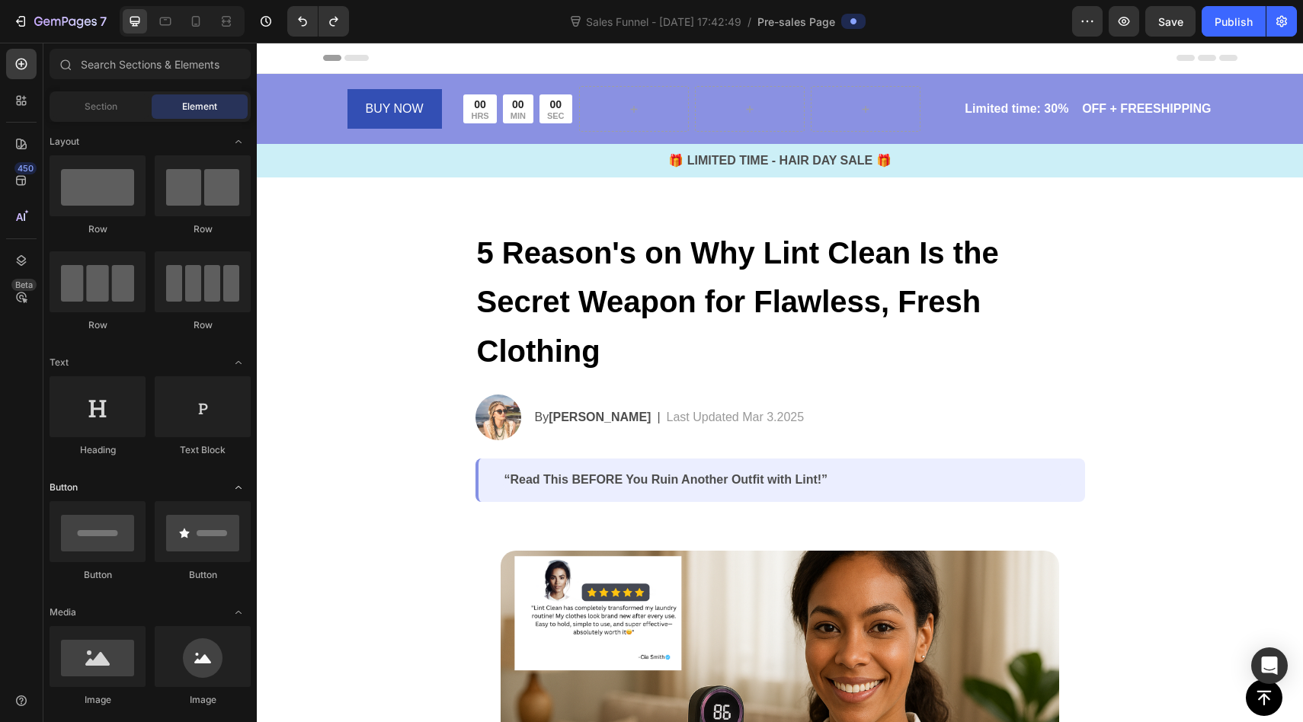
click at [239, 494] on span "Toggle open" at bounding box center [238, 488] width 24 height 24
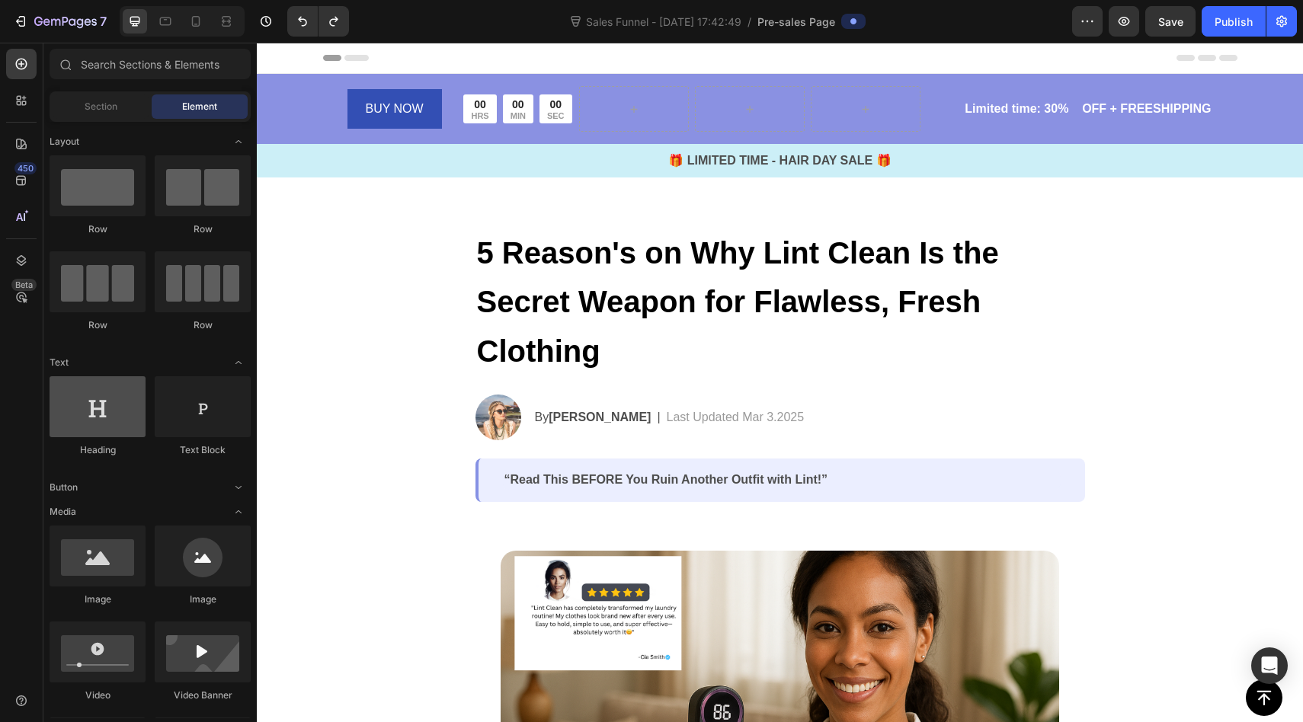
click at [120, 421] on div at bounding box center [98, 406] width 96 height 61
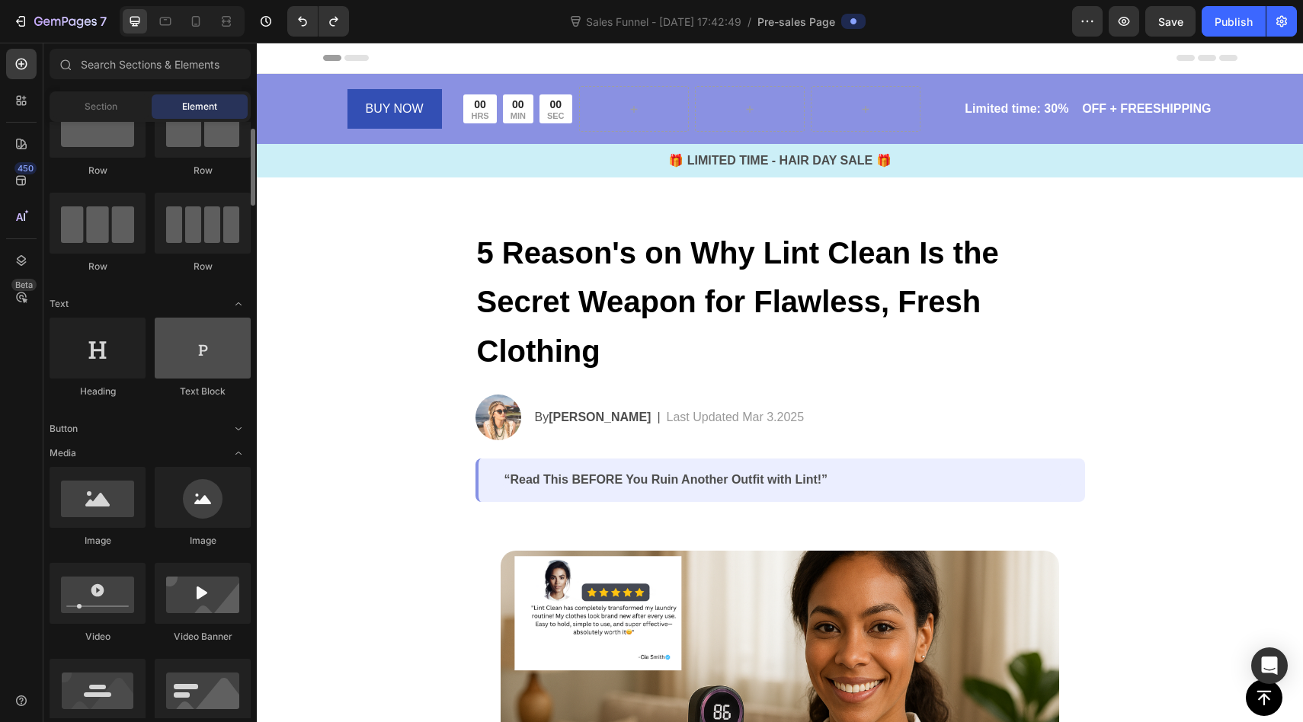
scroll to position [56, 0]
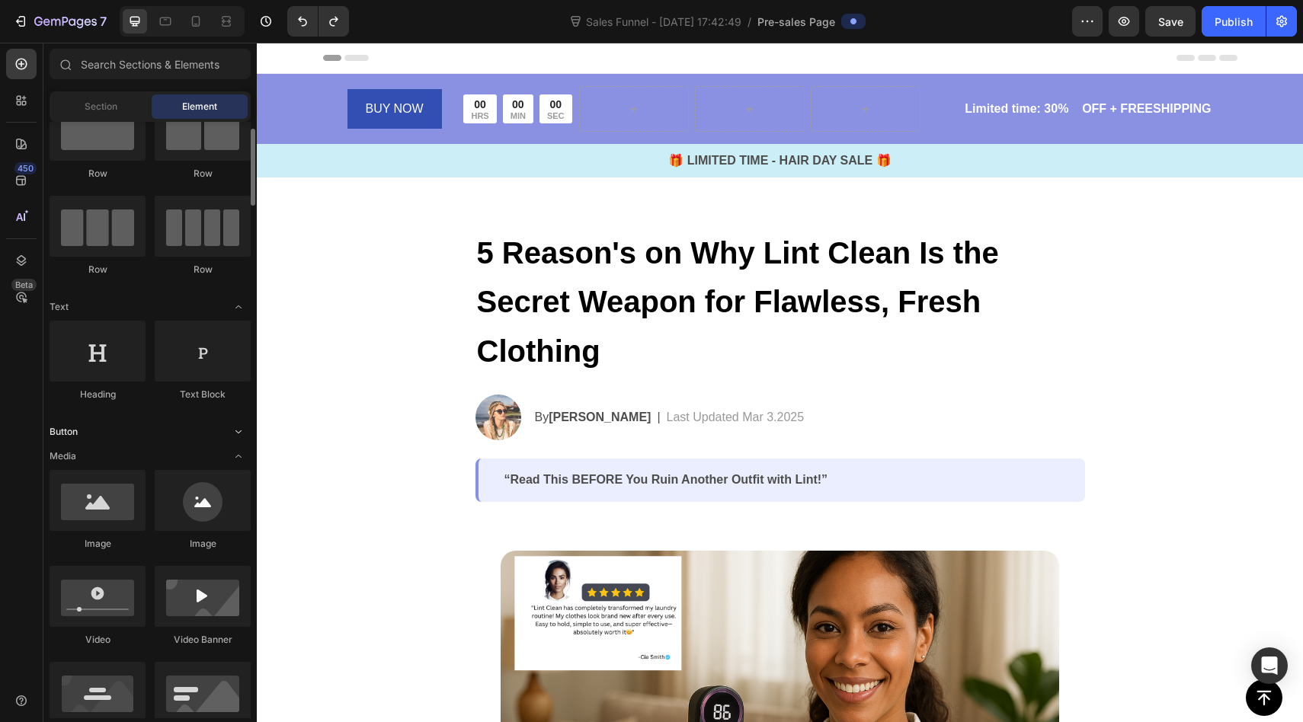
click at [243, 431] on icon "Toggle open" at bounding box center [238, 432] width 12 height 12
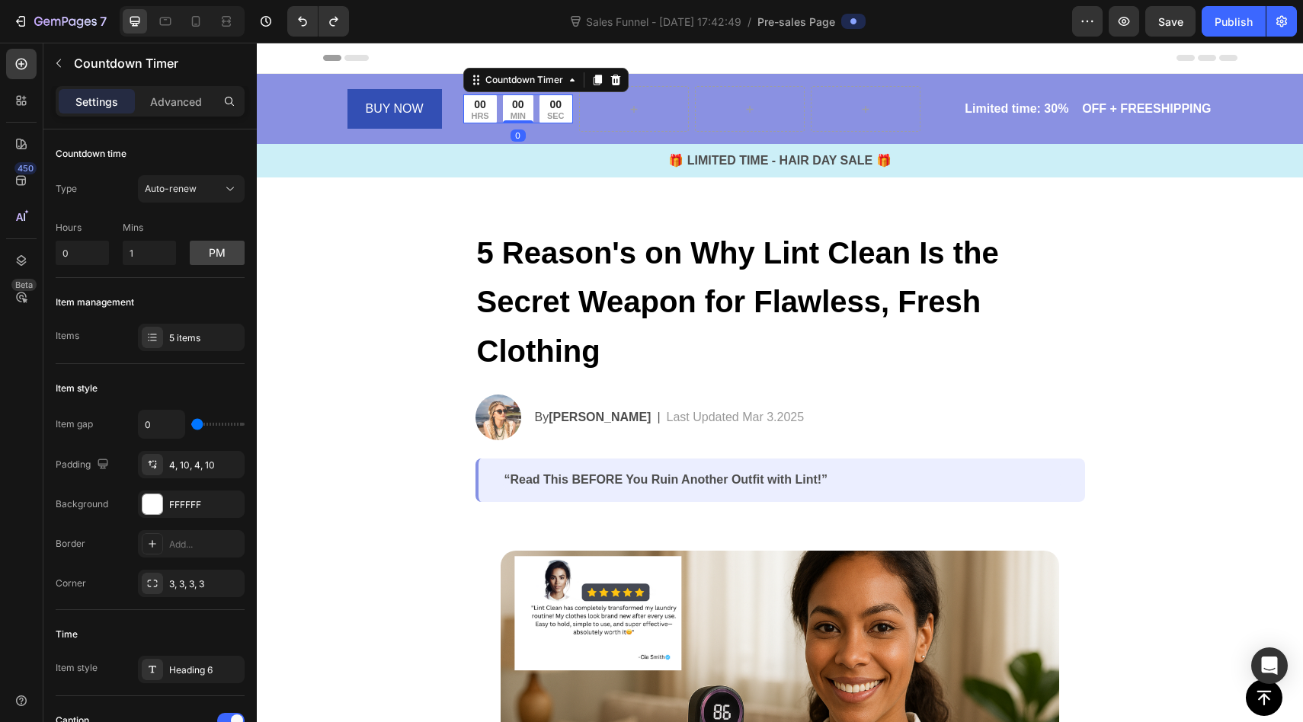
click at [524, 112] on p "MIN" at bounding box center [518, 116] width 15 height 8
click at [194, 197] on button "Auto-renew" at bounding box center [191, 188] width 107 height 27
click at [193, 251] on span "Auto-renew" at bounding box center [171, 255] width 52 height 14
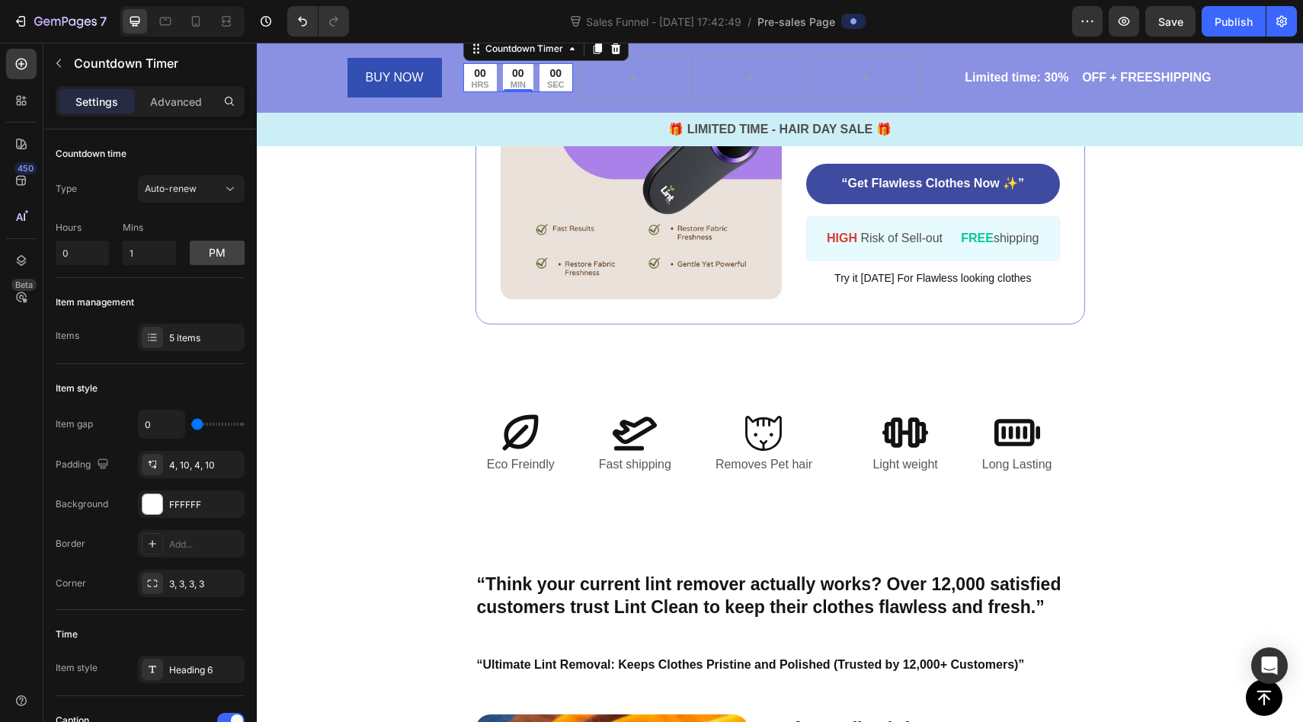
scroll to position [2752, 0]
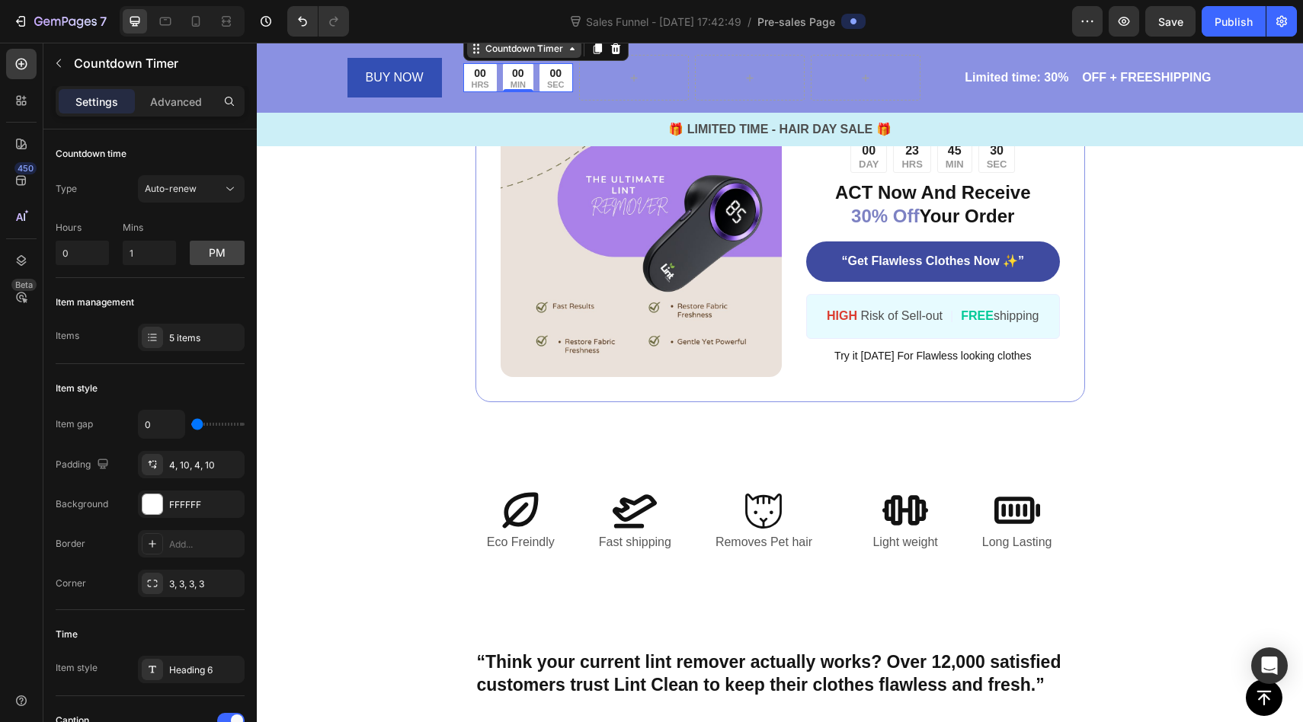
click at [546, 52] on div "Countdown Timer" at bounding box center [524, 49] width 84 height 14
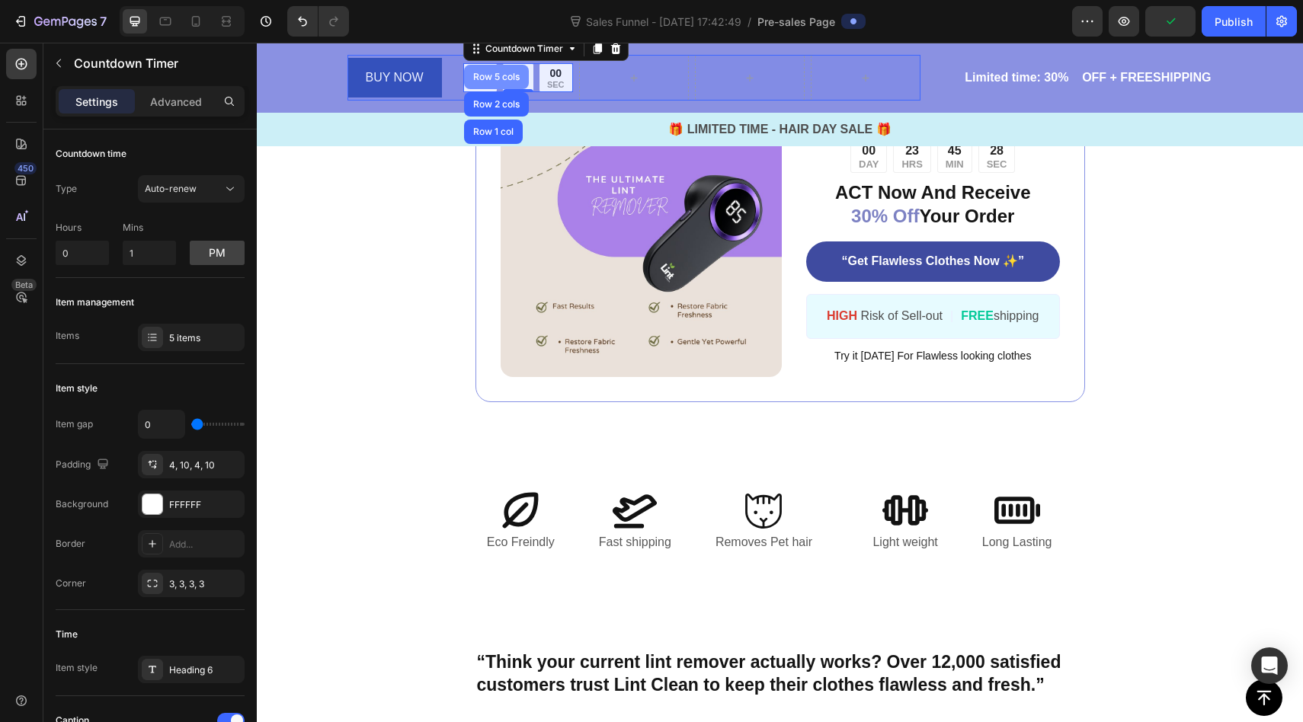
click at [517, 76] on div "Row 5 cols" at bounding box center [496, 76] width 53 height 9
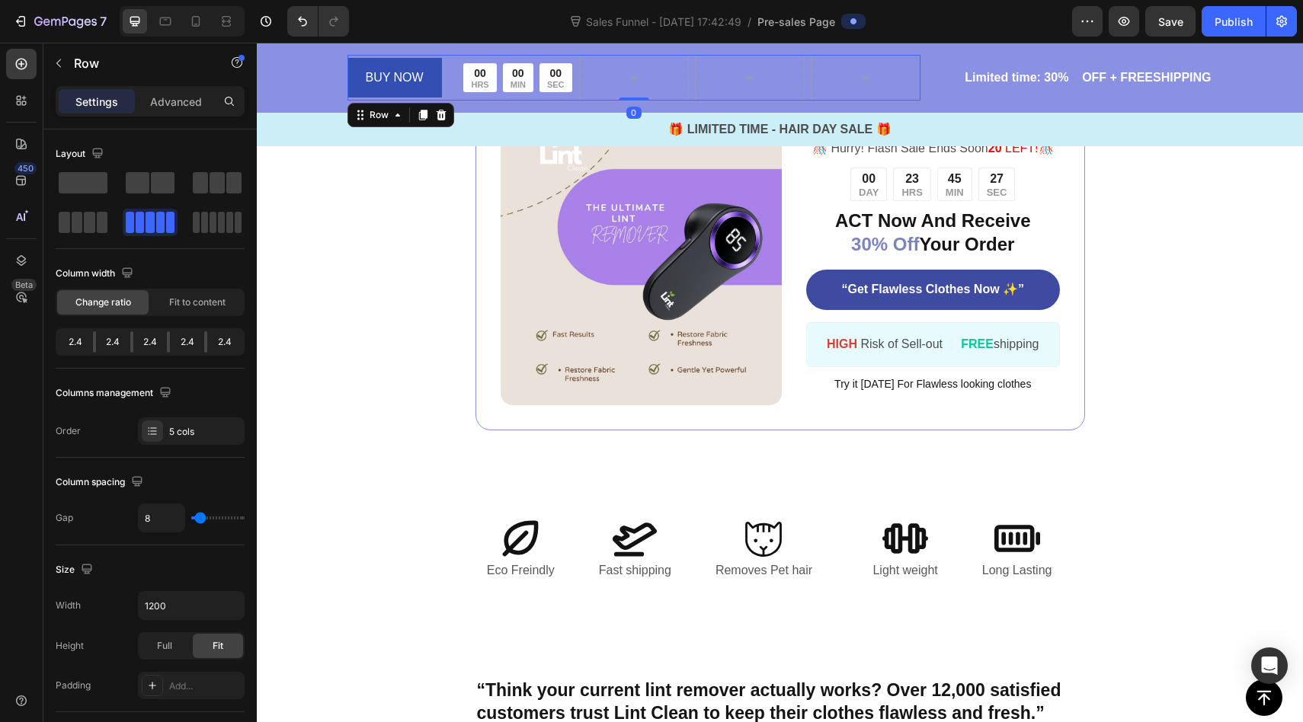
scroll to position [2718, 0]
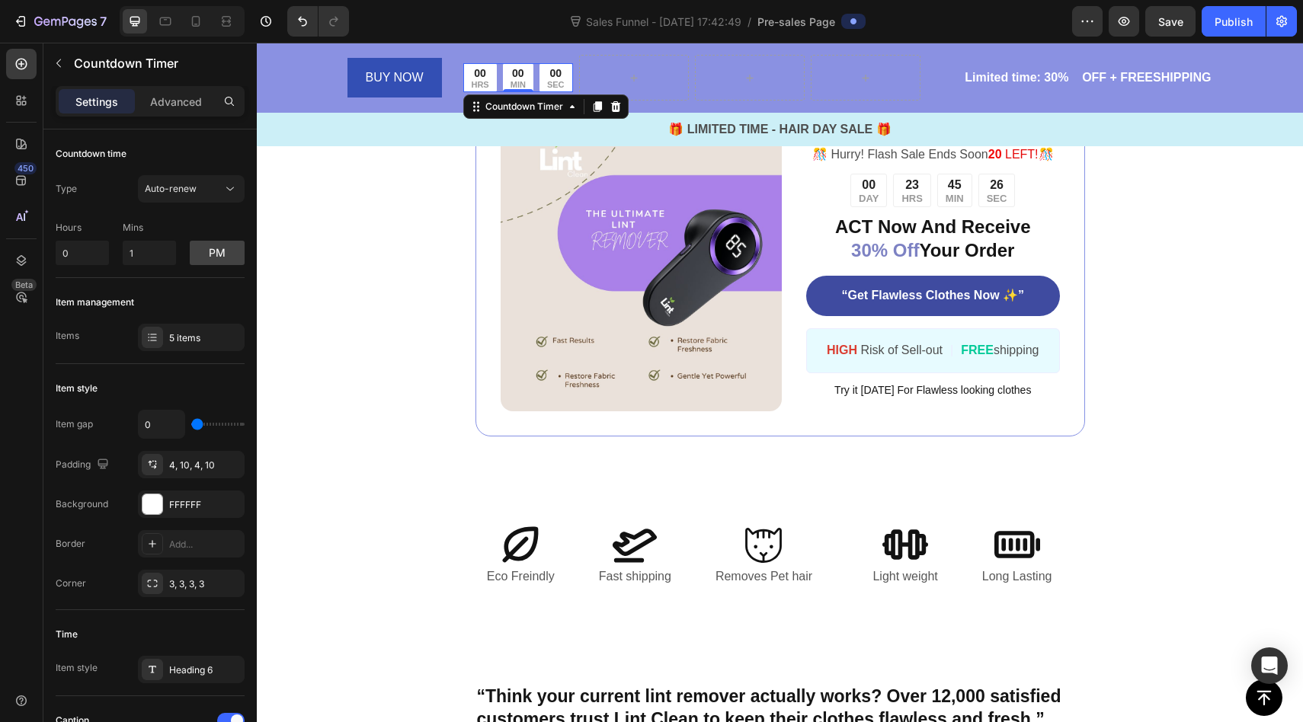
click at [518, 82] on p "MIN" at bounding box center [518, 85] width 15 height 8
click at [483, 83] on p "HRS" at bounding box center [480, 85] width 18 height 8
click at [479, 83] on p "HRS" at bounding box center [480, 85] width 18 height 8
click at [303, 25] on icon "Undo/Redo" at bounding box center [302, 22] width 9 height 10
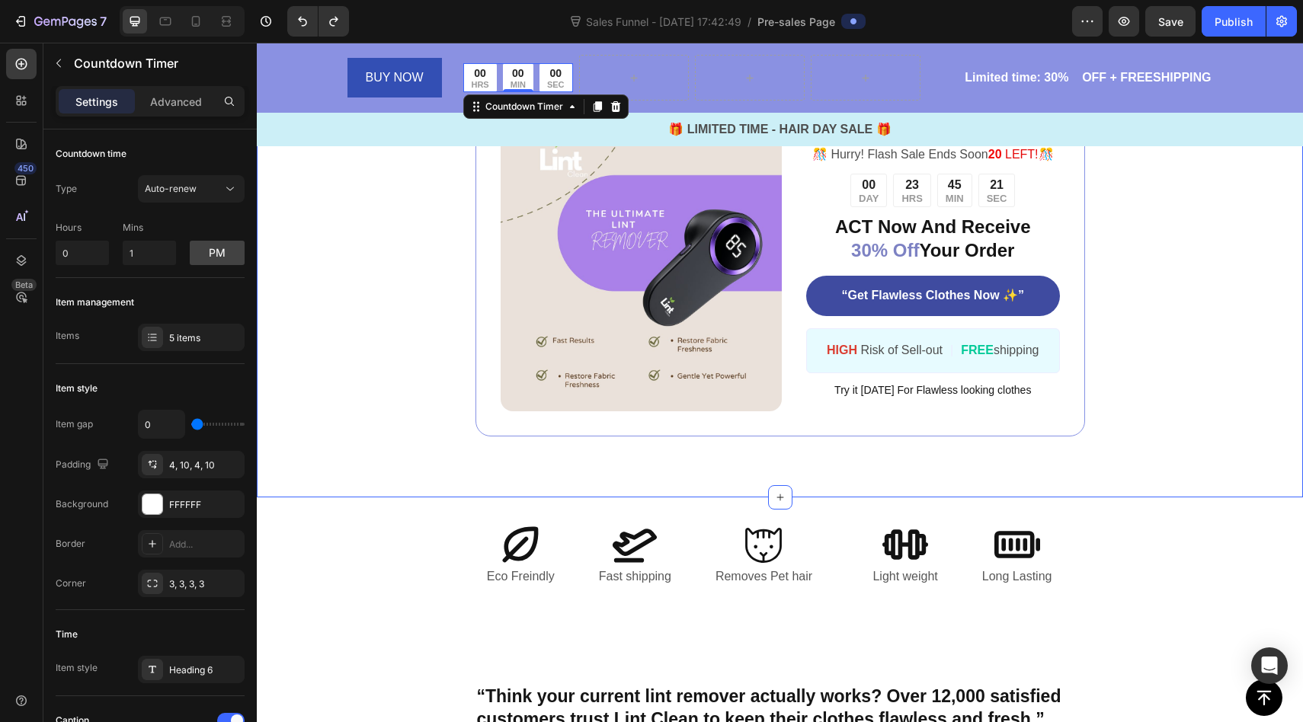
click at [431, 181] on div "Image ️🎊 Hurry! Flash Sale Ends Soon 20 LEFT! ️🎊 Text Block 00 DAY 23 HRS 45 MI…" at bounding box center [780, 270] width 708 height 332
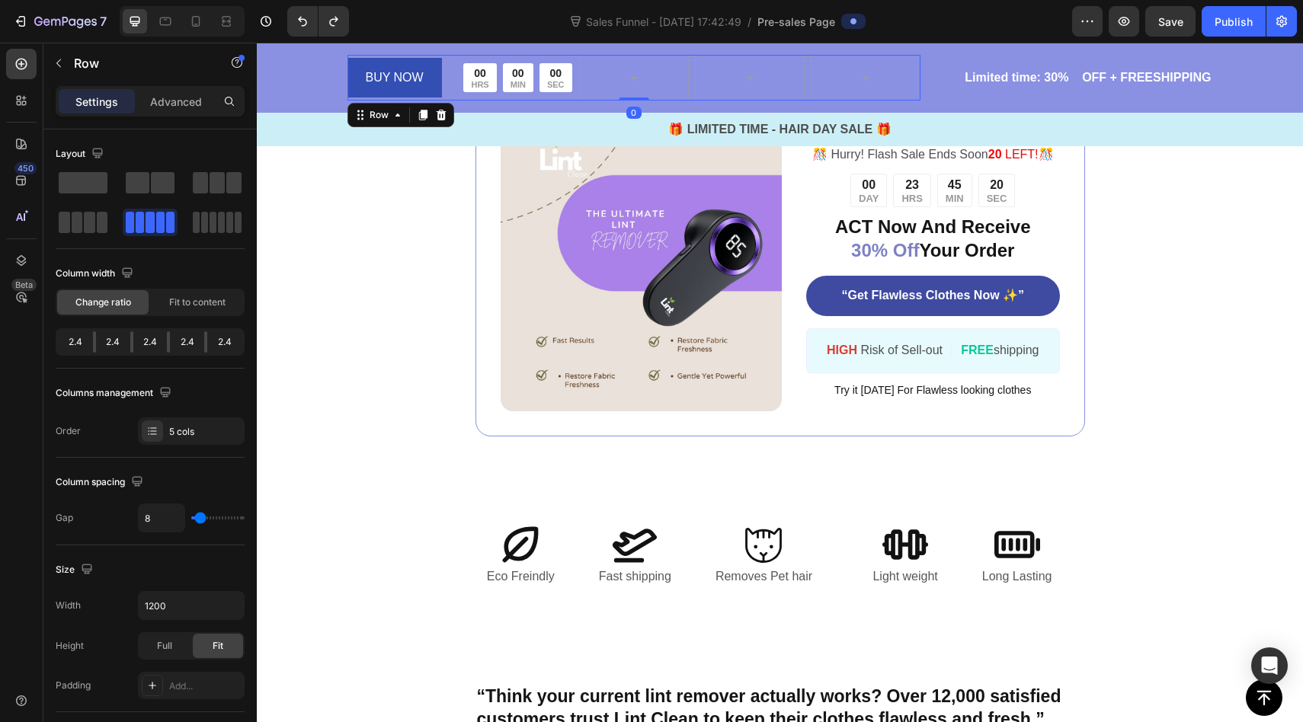
click at [502, 94] on div "00 HRS 00 MIN 00 SEC Countdown Timer" at bounding box center [518, 78] width 110 height 46
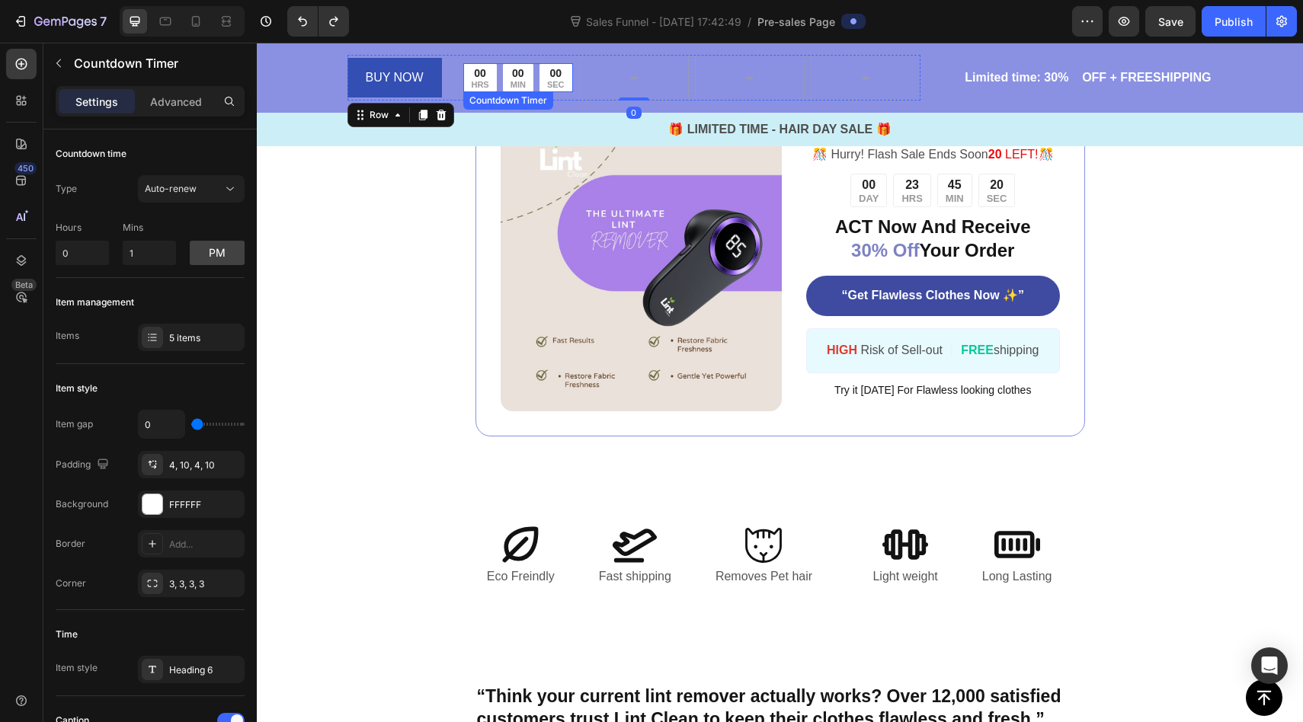
click at [504, 72] on div "00 MIN" at bounding box center [518, 77] width 30 height 28
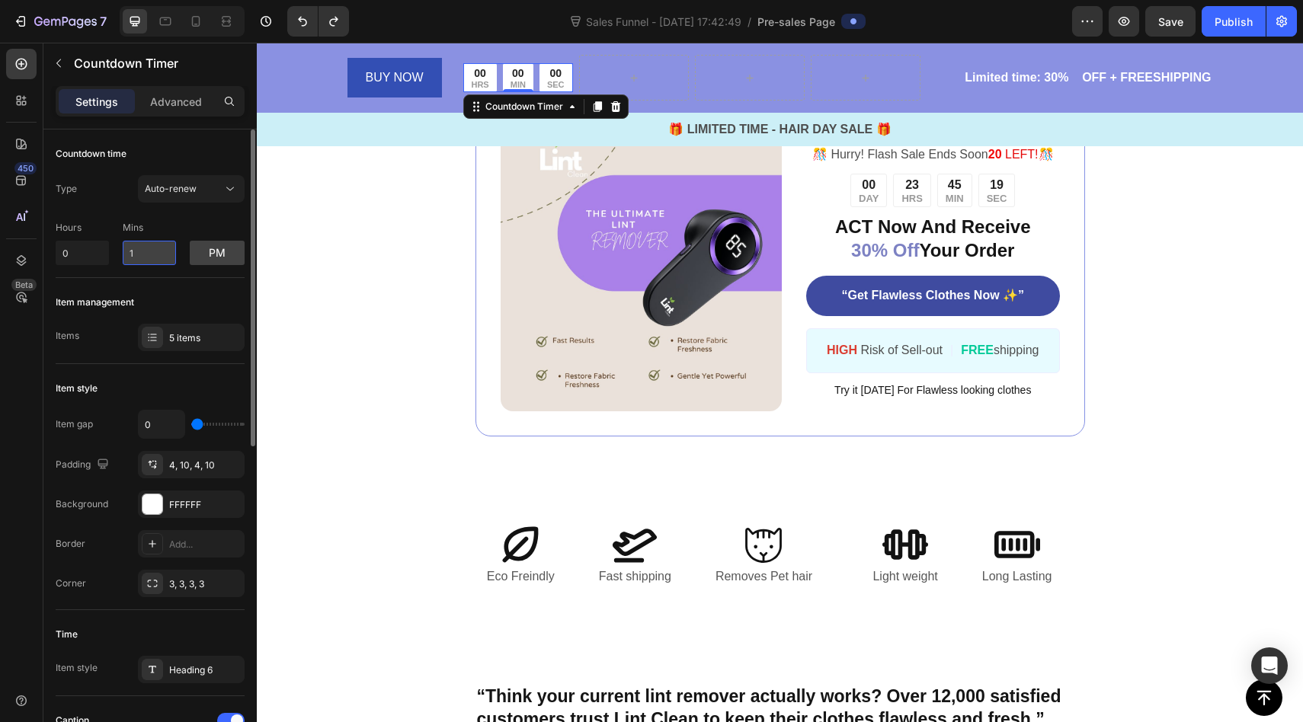
click at [161, 256] on input "1" at bounding box center [149, 253] width 53 height 24
click at [228, 257] on button "pm" at bounding box center [217, 253] width 55 height 24
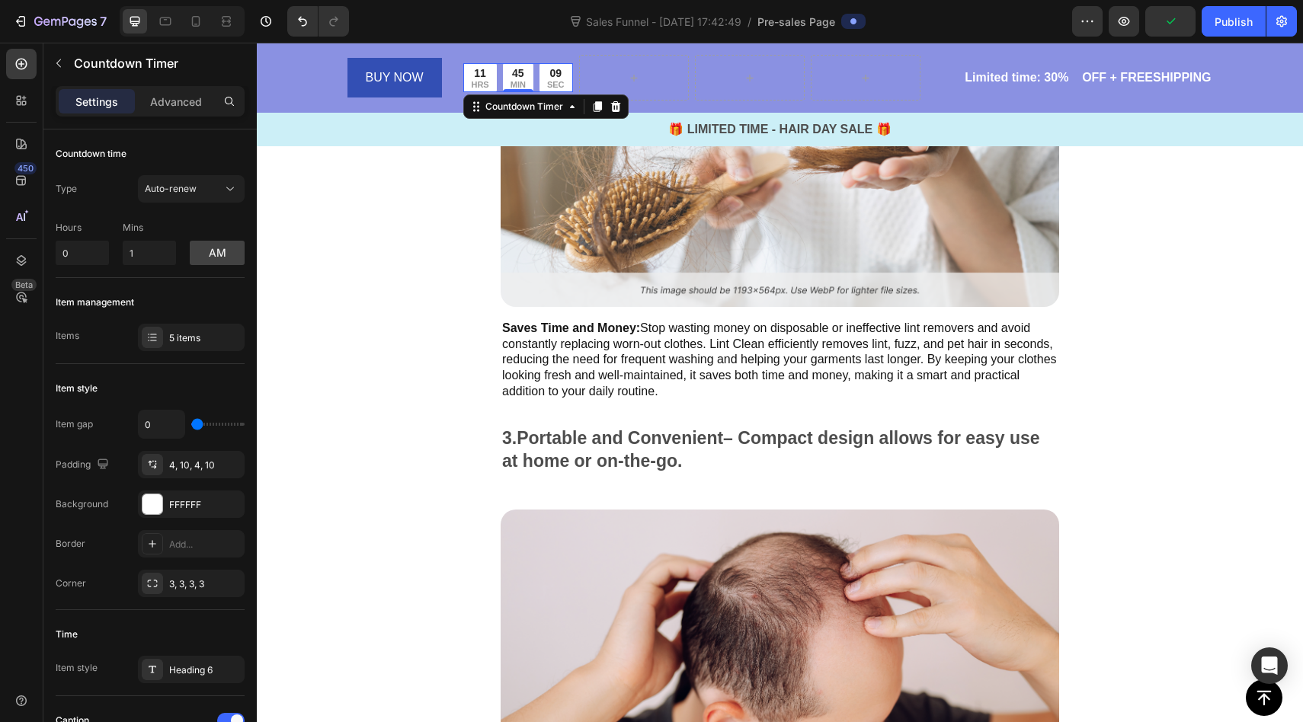
scroll to position [1291, 0]
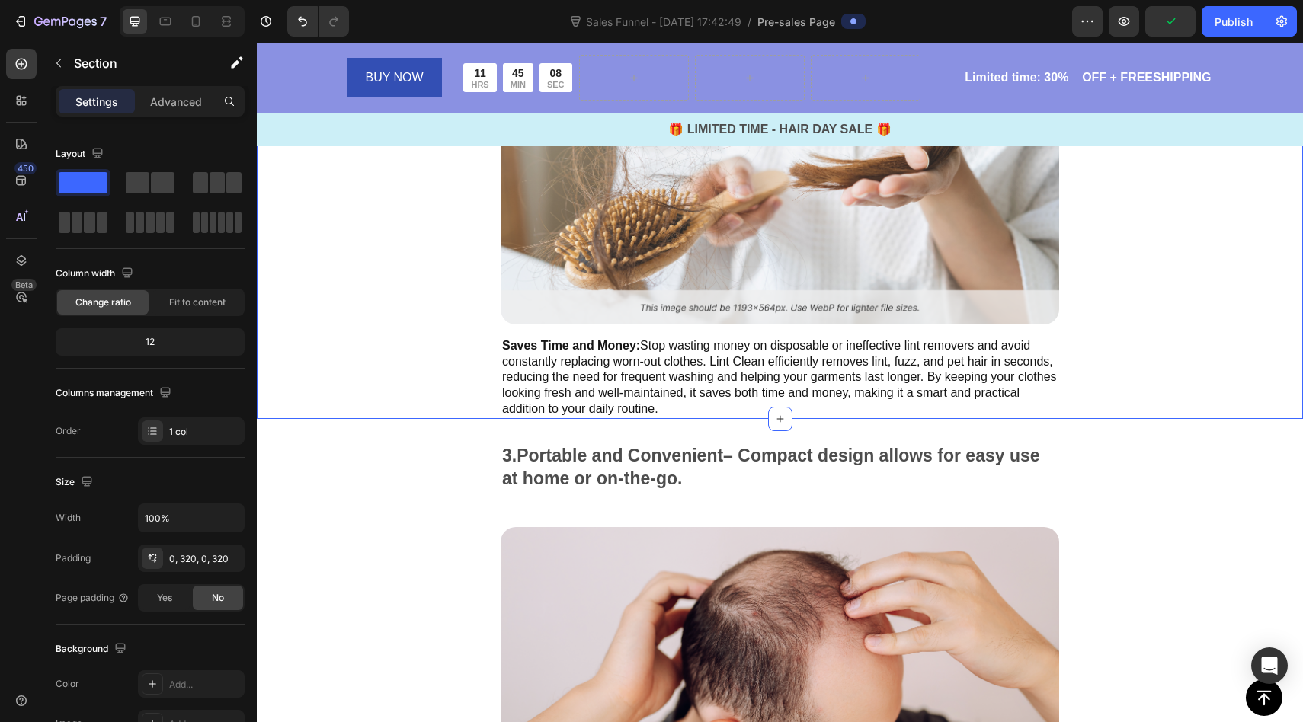
click at [1123, 268] on div "2. Saves Time and Money – Reduces the need for frequent washing or replacing cl…" at bounding box center [780, 198] width 1046 height 442
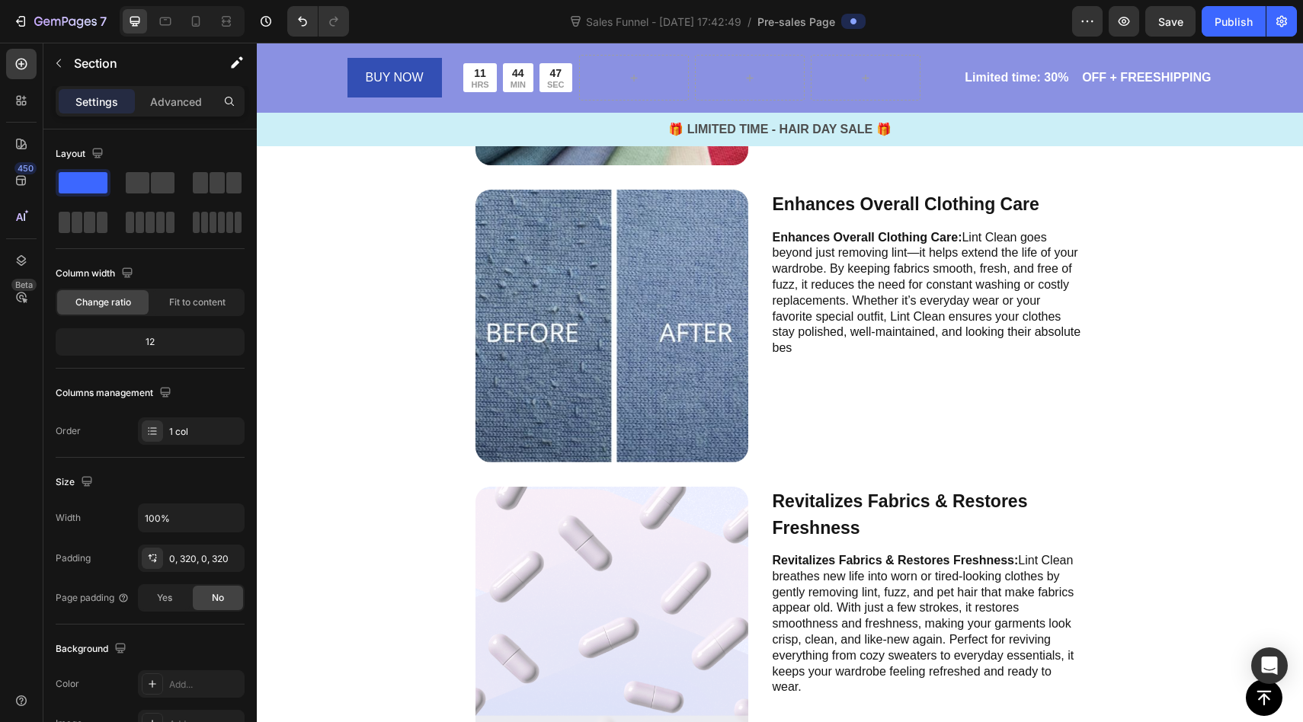
scroll to position [3432, 0]
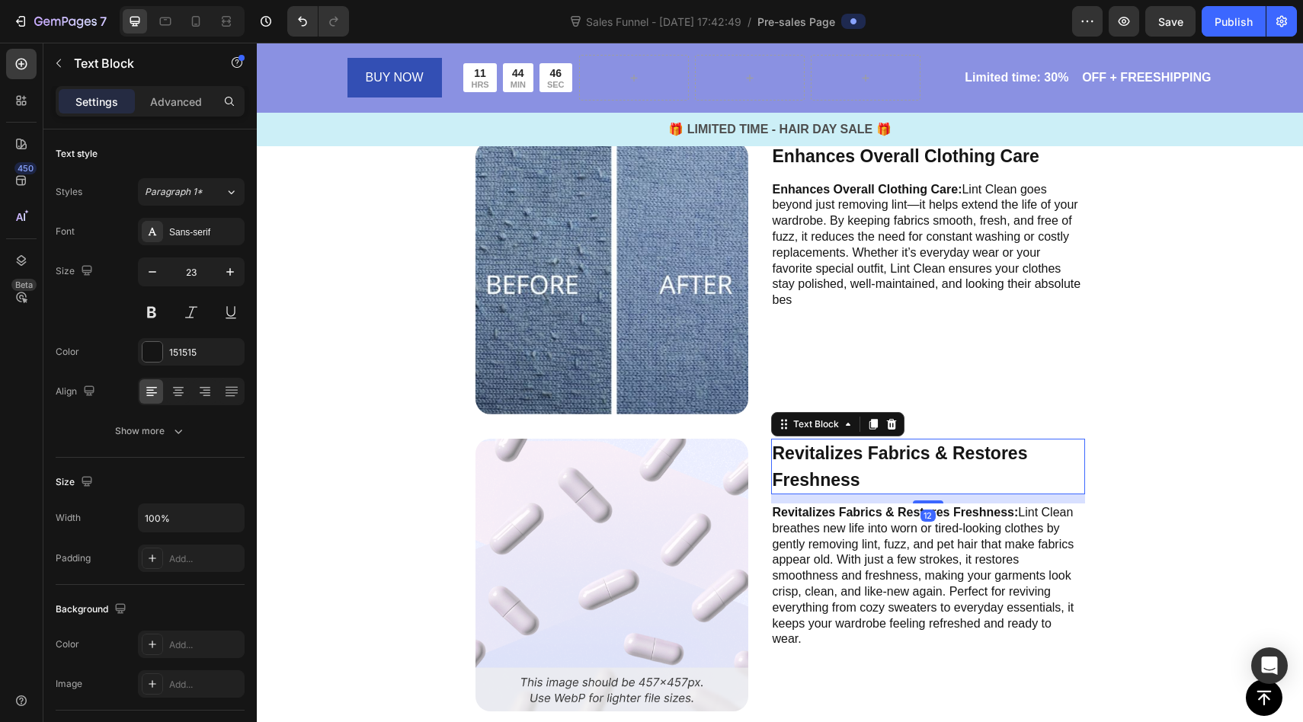
click at [896, 458] on p "Revitalizes Fabrics & Restores Freshness" at bounding box center [928, 466] width 311 height 53
click at [896, 454] on p "Revitalizes Fabrics & Restores Freshness" at bounding box center [928, 466] width 311 height 53
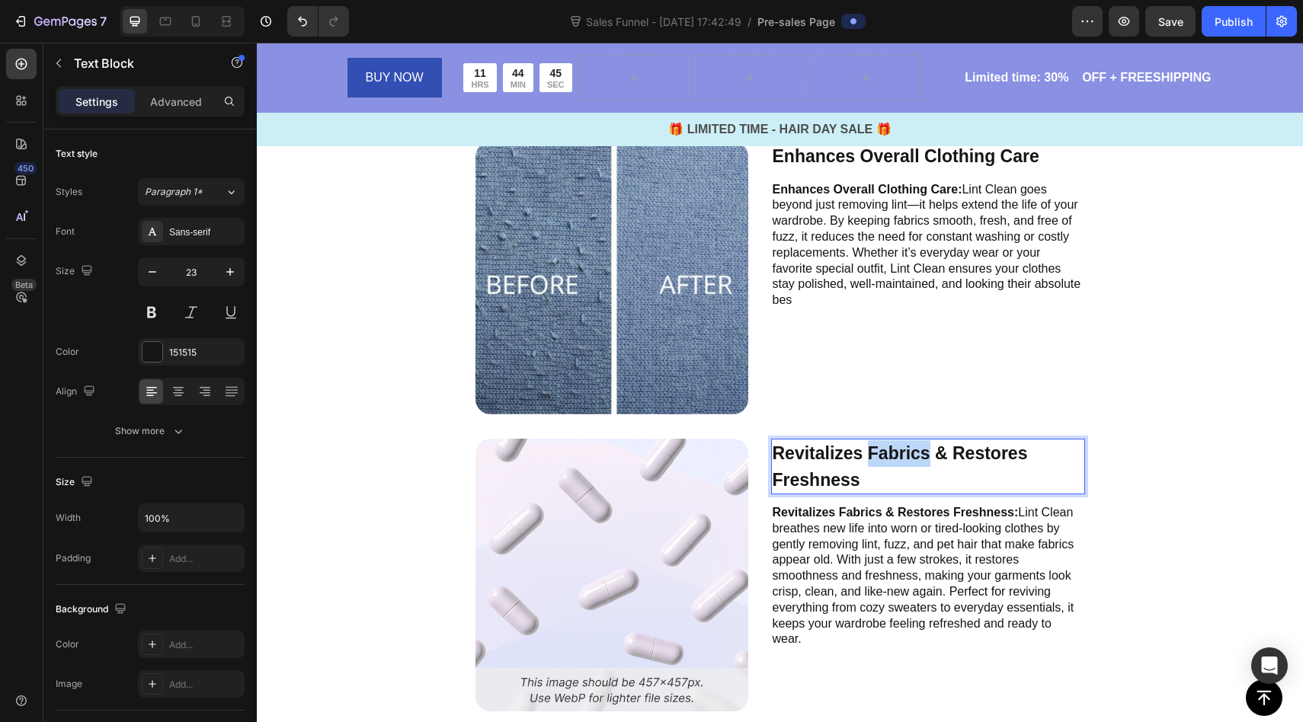
click at [896, 454] on p "Revitalizes Fabrics & Restores Freshness" at bounding box center [928, 466] width 311 height 53
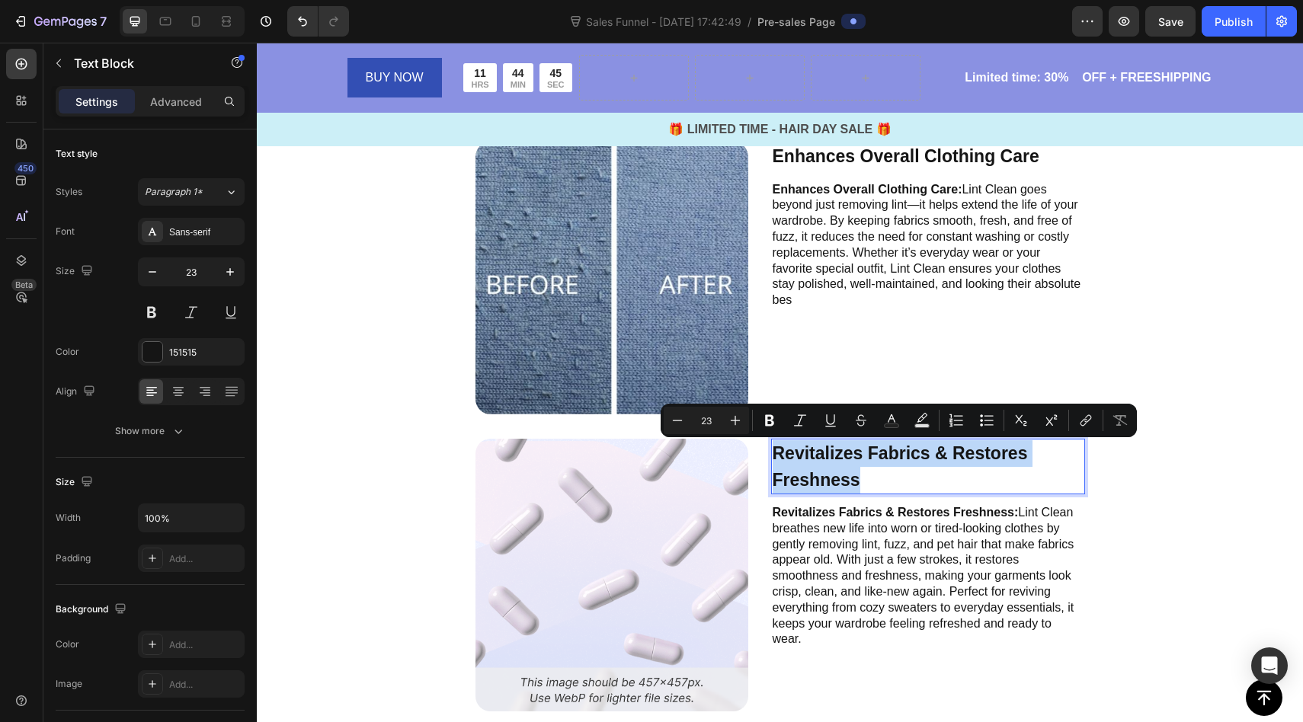
click at [896, 454] on p "Revitalizes Fabrics & Restores Freshness" at bounding box center [928, 466] width 311 height 53
copy p "Revitalizes Fabrics & Restores Freshness"
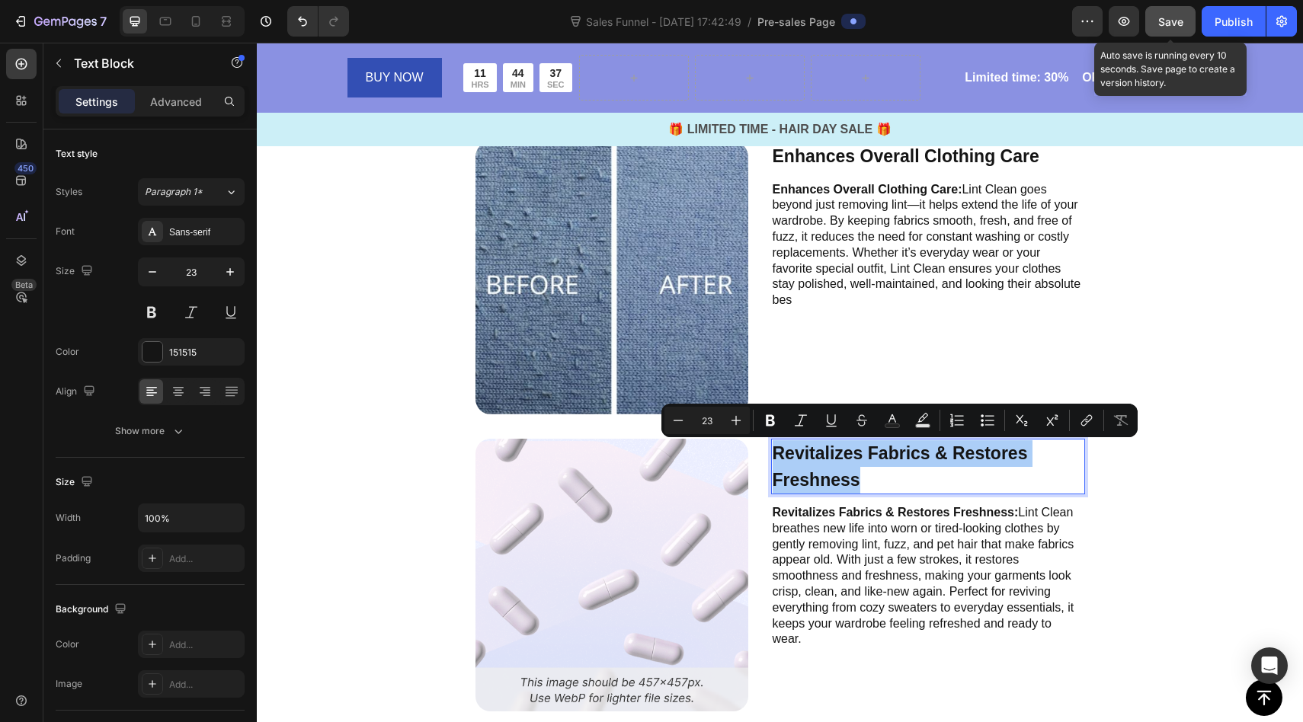
click at [1180, 27] on div "Save" at bounding box center [1170, 22] width 25 height 16
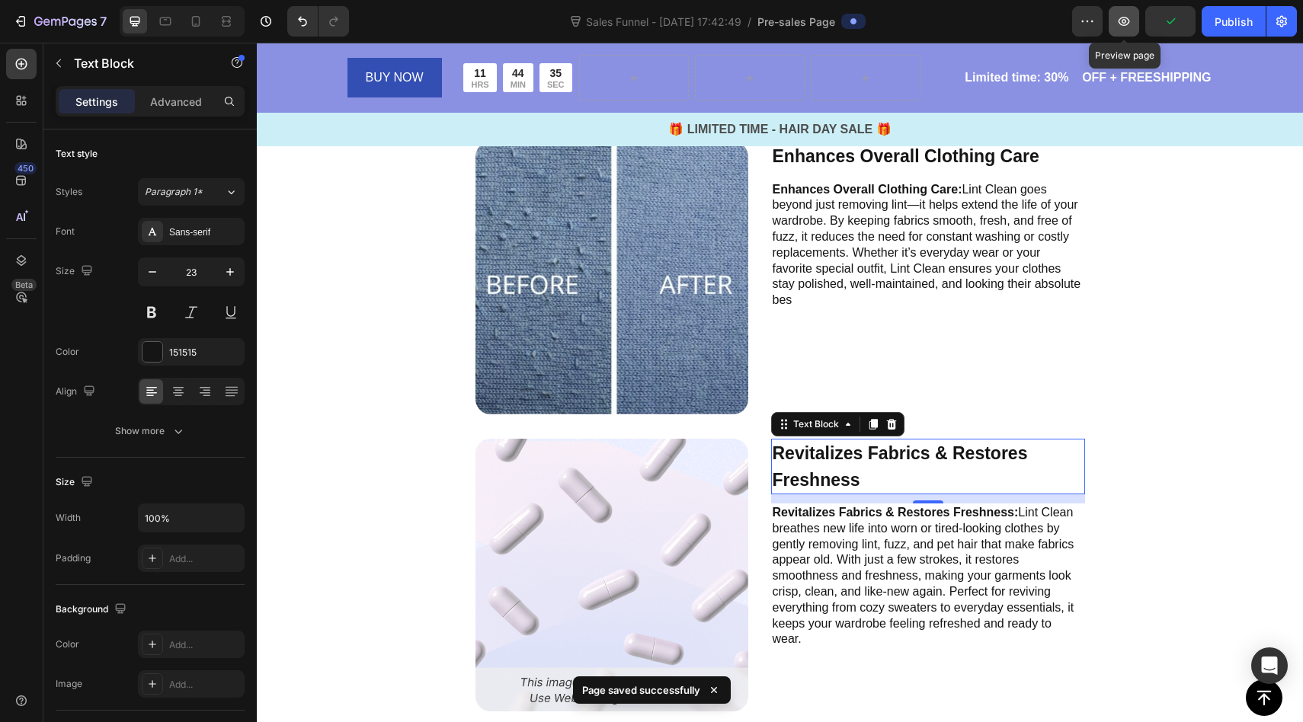
click at [1124, 15] on icon "button" at bounding box center [1123, 21] width 15 height 15
click at [1126, 33] on button "button" at bounding box center [1124, 21] width 30 height 30
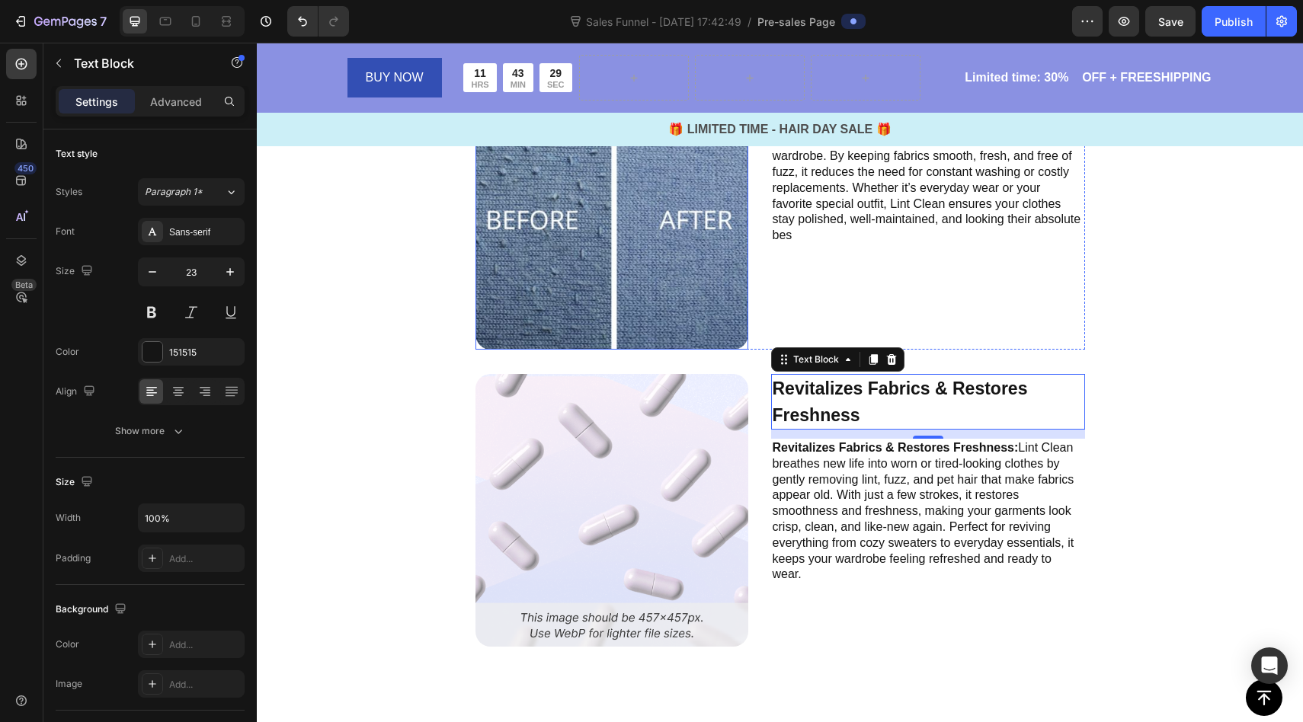
scroll to position [3528, 0]
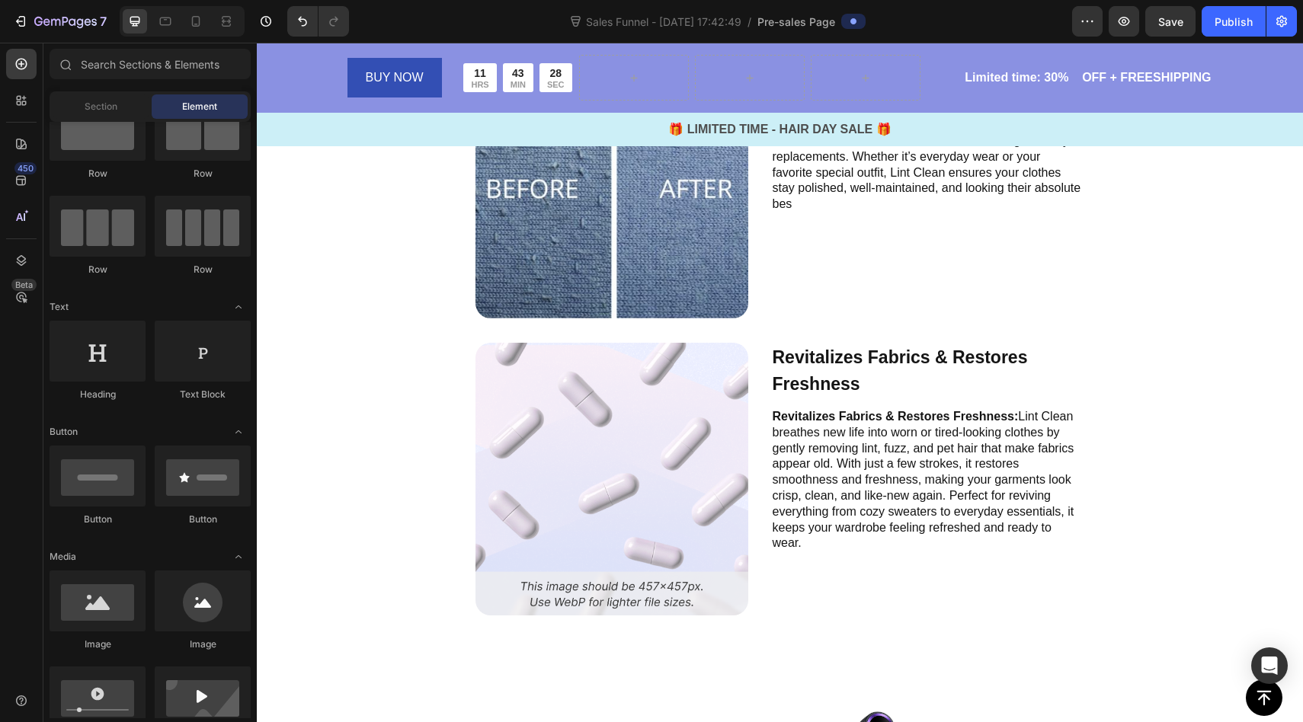
click at [1285, 28] on icon "button" at bounding box center [1281, 21] width 15 height 15
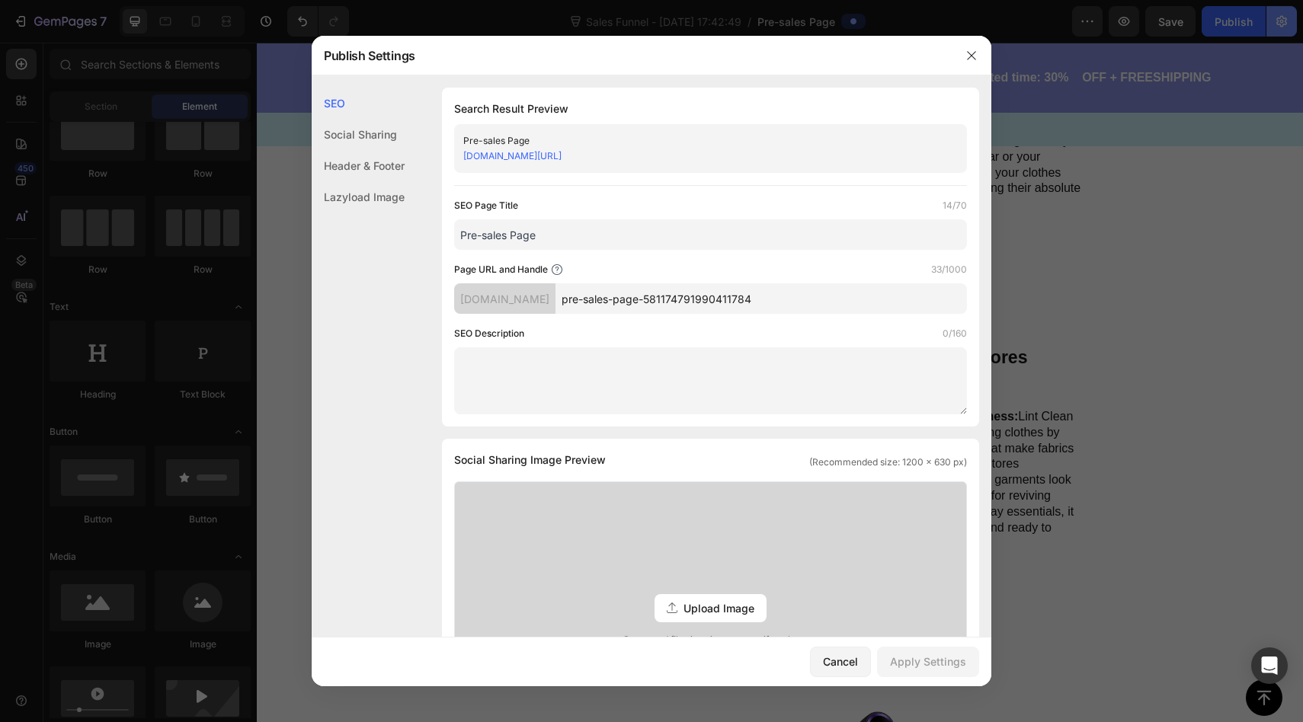
click at [1281, 26] on div at bounding box center [651, 361] width 1303 height 722
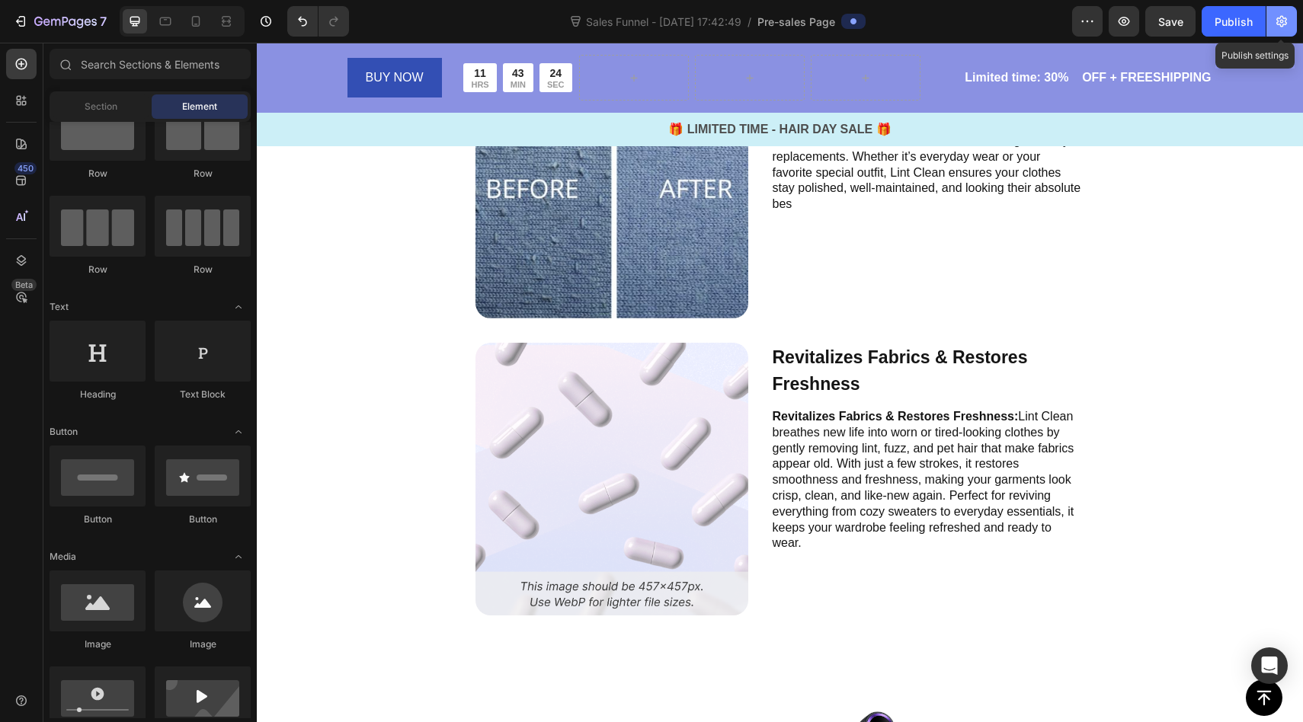
click at [1281, 26] on icon "button" at bounding box center [1281, 21] width 11 height 11
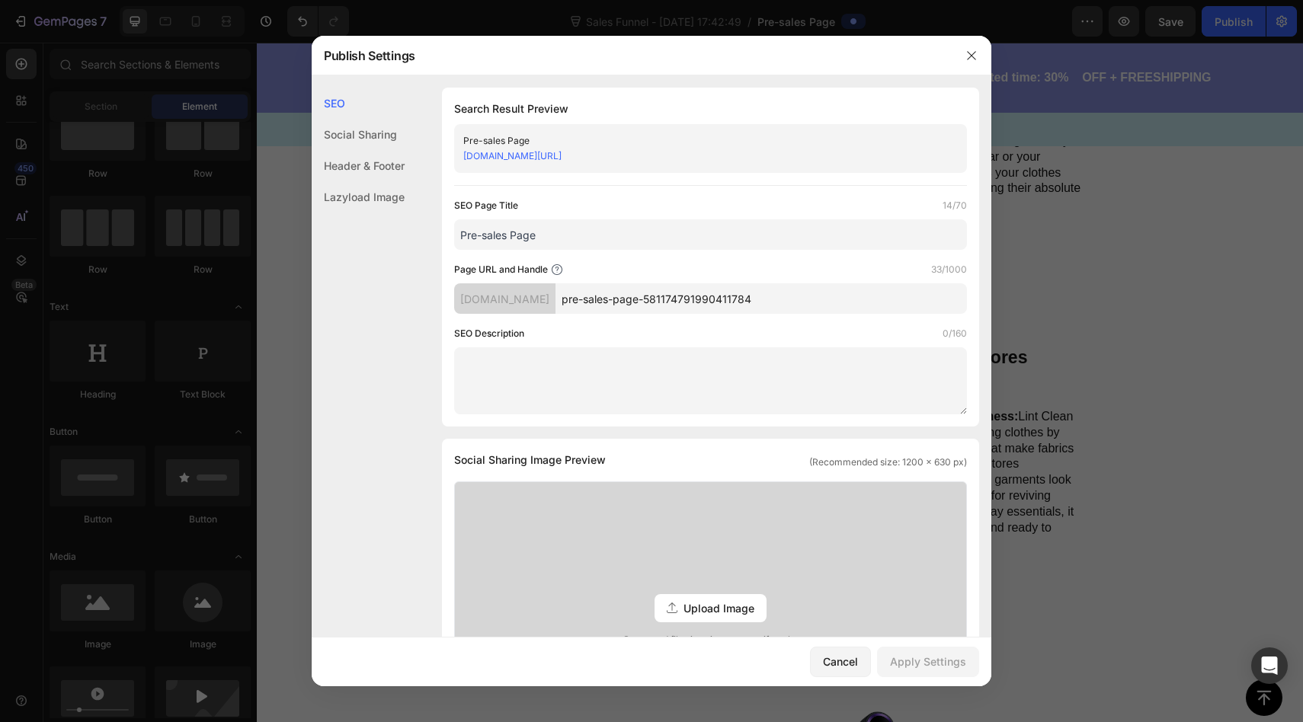
click at [681, 299] on input "pre-sales-page-581174791990411784" at bounding box center [762, 298] width 412 height 30
click at [687, 303] on input "pre-sales-page-581174791990411784" at bounding box center [762, 298] width 412 height 30
type input "Lint--581174791990411784"
click at [906, 657] on div "Apply Settings" at bounding box center [928, 662] width 76 height 16
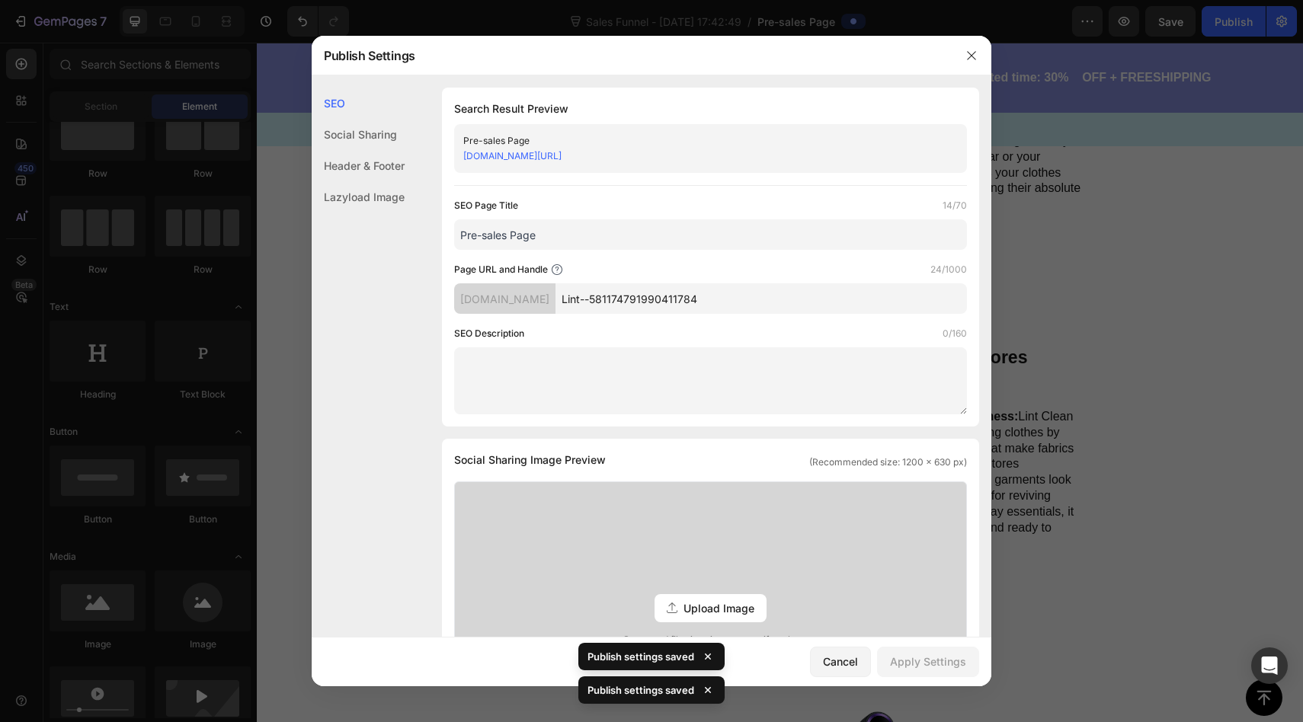
click at [562, 155] on link "88gs0c-mr.myshopify.com/pages/Lint--581174791990411784" at bounding box center [512, 155] width 98 height 11
click at [974, 56] on icon "button" at bounding box center [972, 56] width 12 height 12
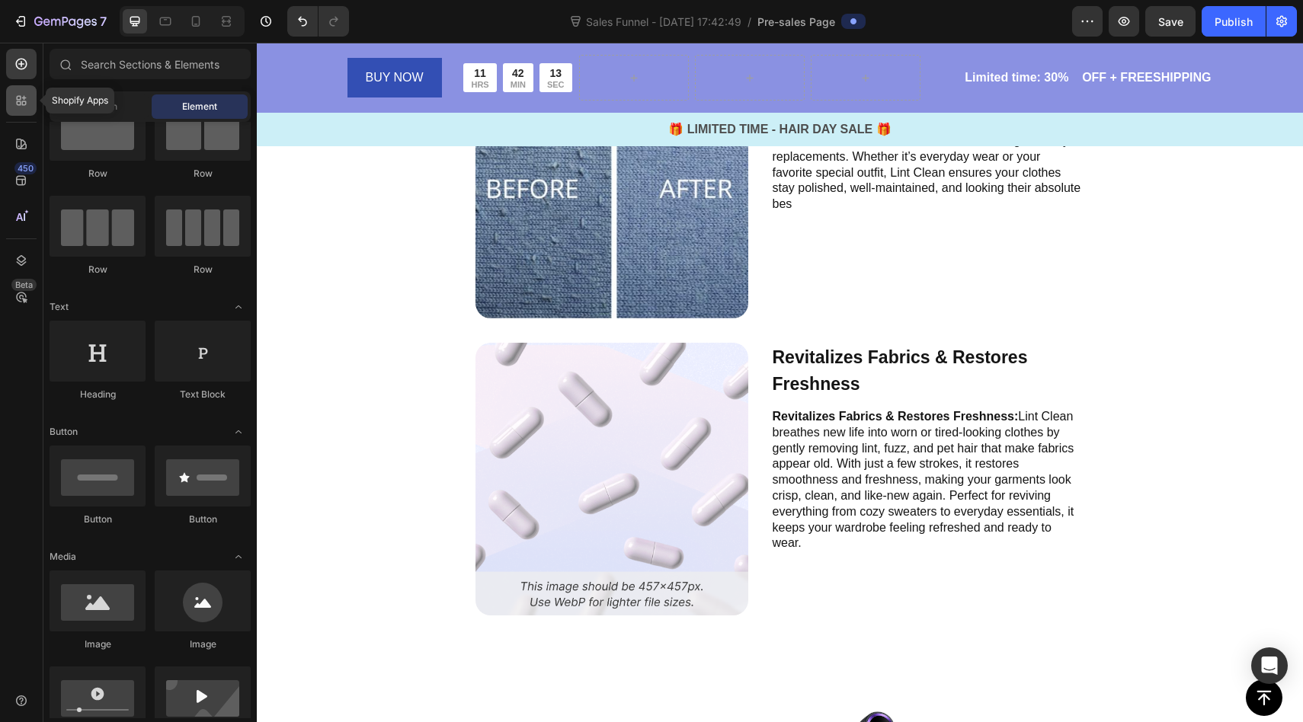
click at [19, 107] on icon at bounding box center [21, 100] width 15 height 15
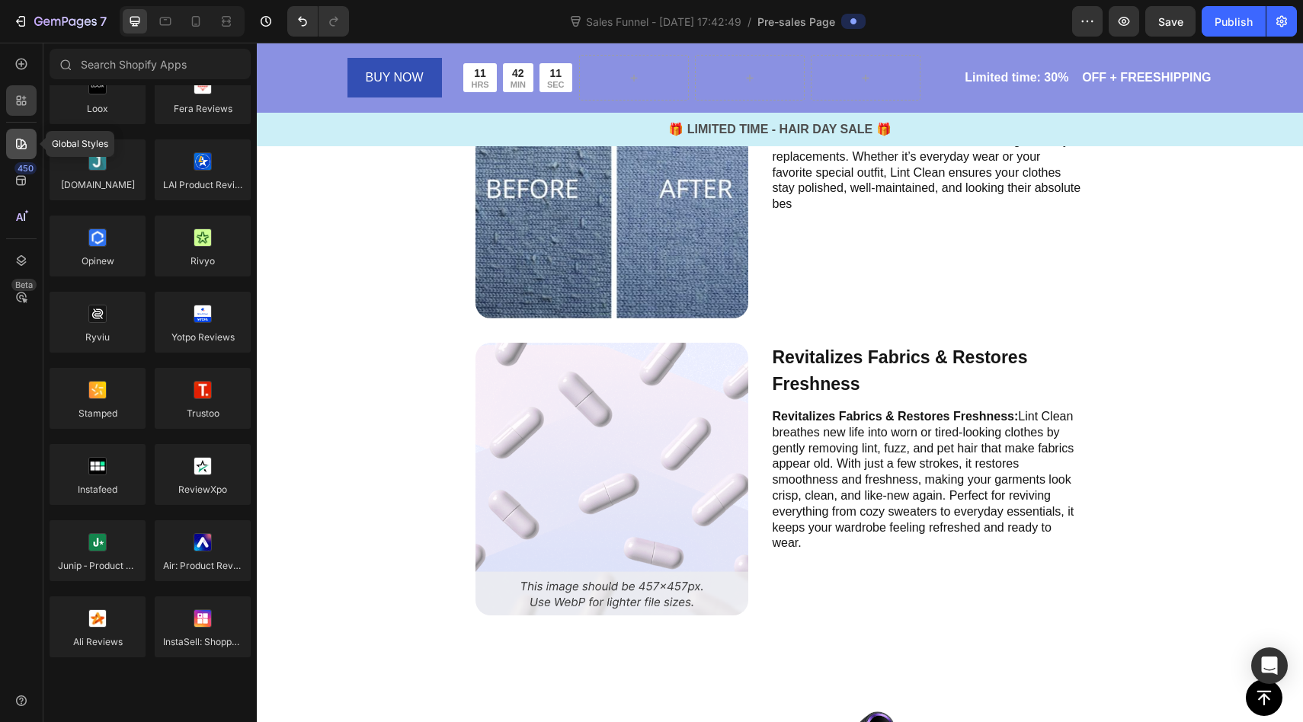
click at [27, 151] on icon at bounding box center [21, 143] width 15 height 15
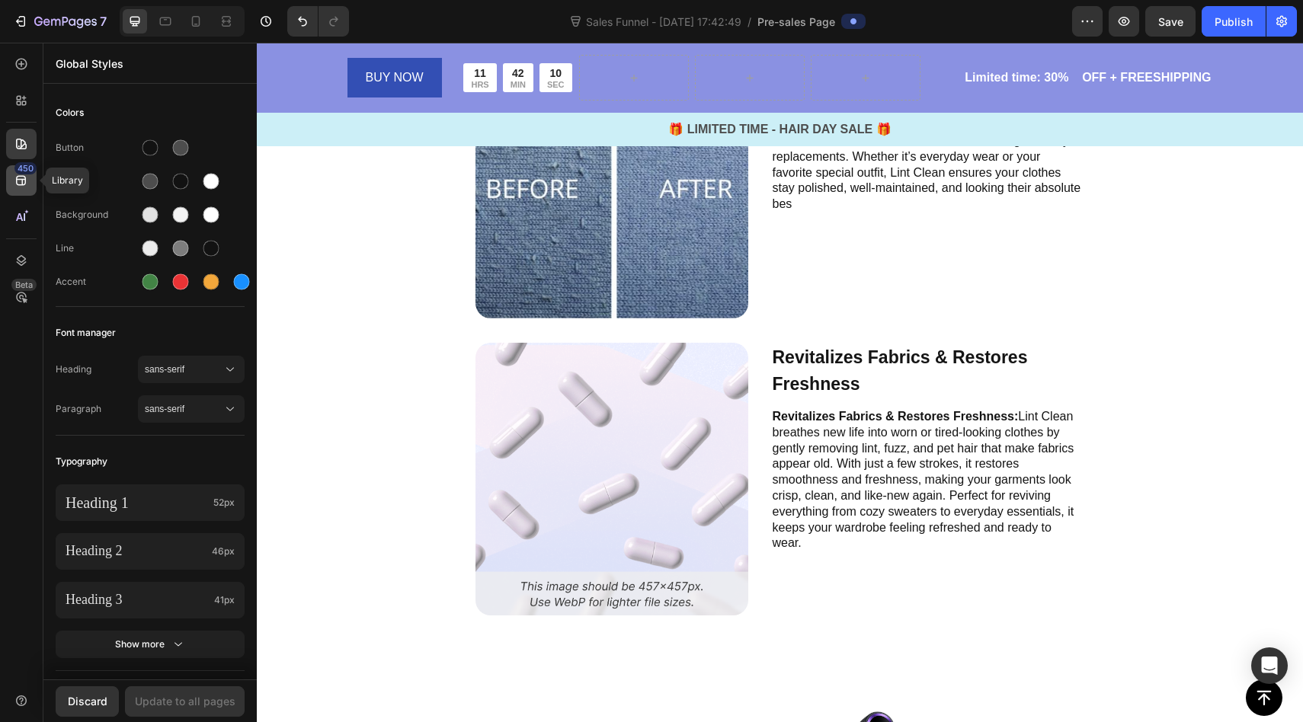
click at [26, 182] on icon at bounding box center [21, 180] width 15 height 15
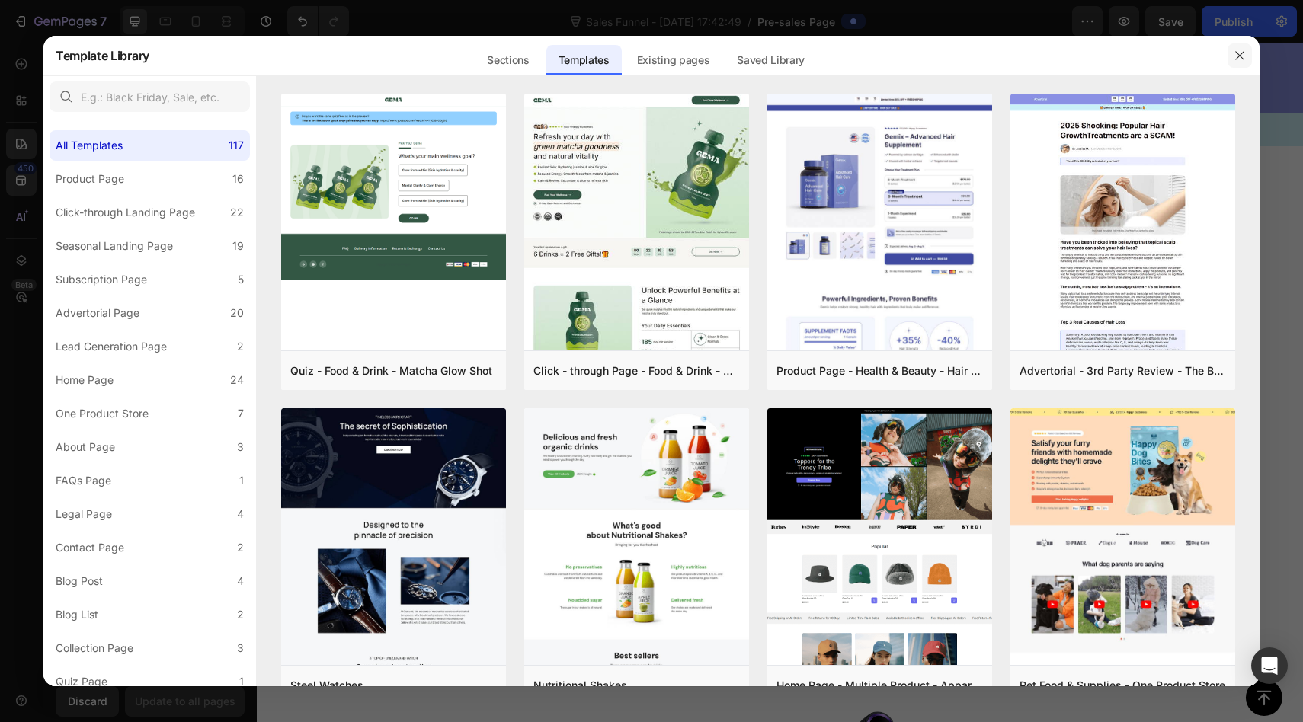
click at [1235, 50] on icon "button" at bounding box center [1240, 56] width 12 height 12
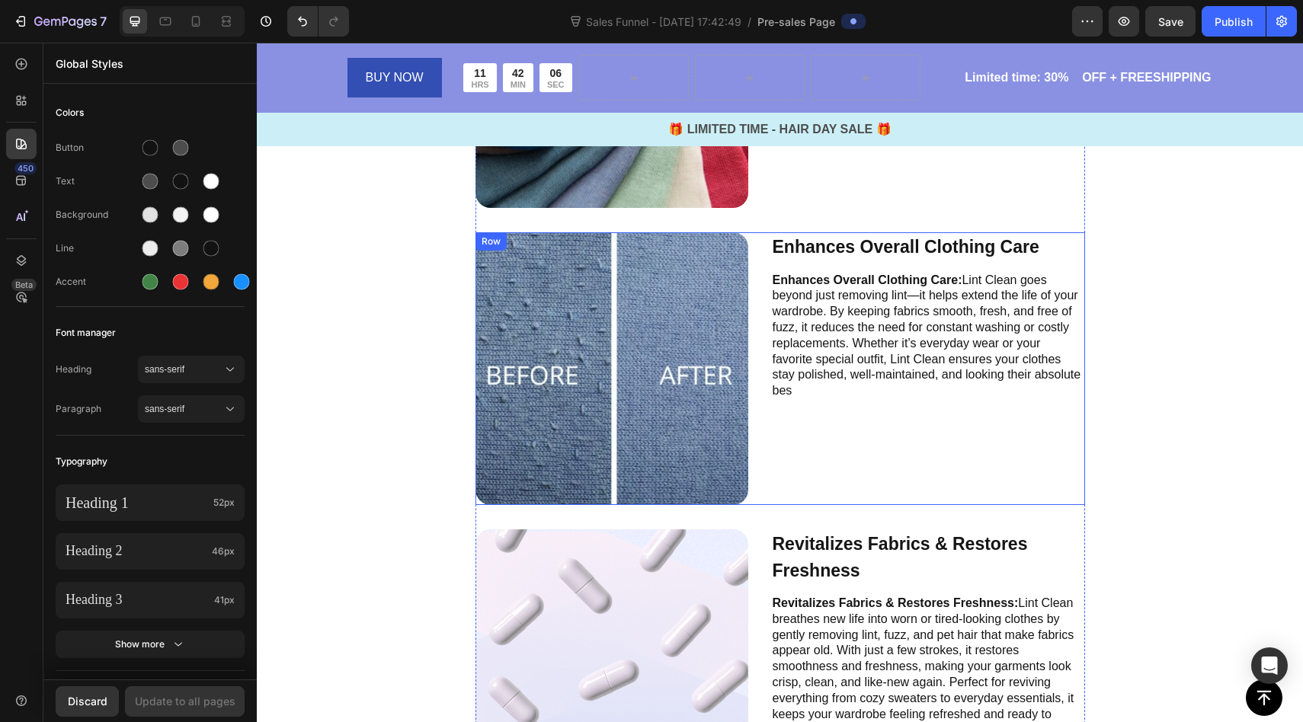
scroll to position [3269, 0]
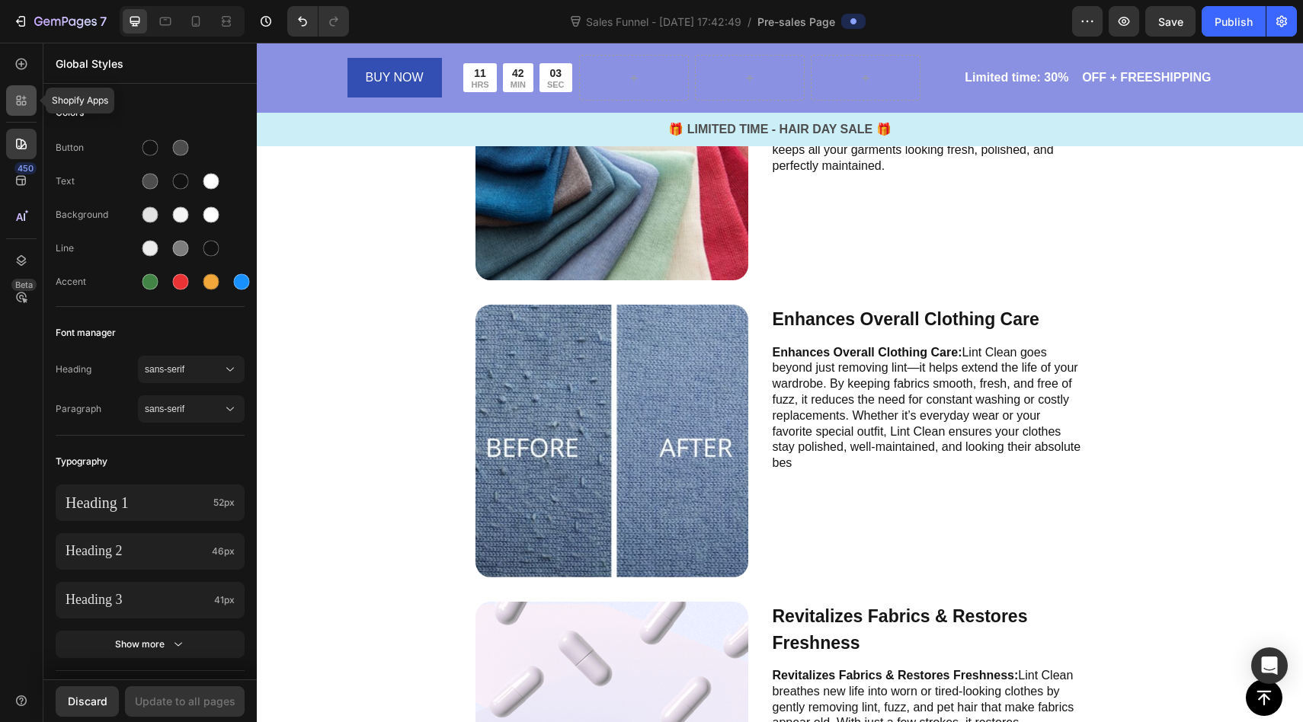
click at [22, 99] on icon at bounding box center [21, 100] width 15 height 15
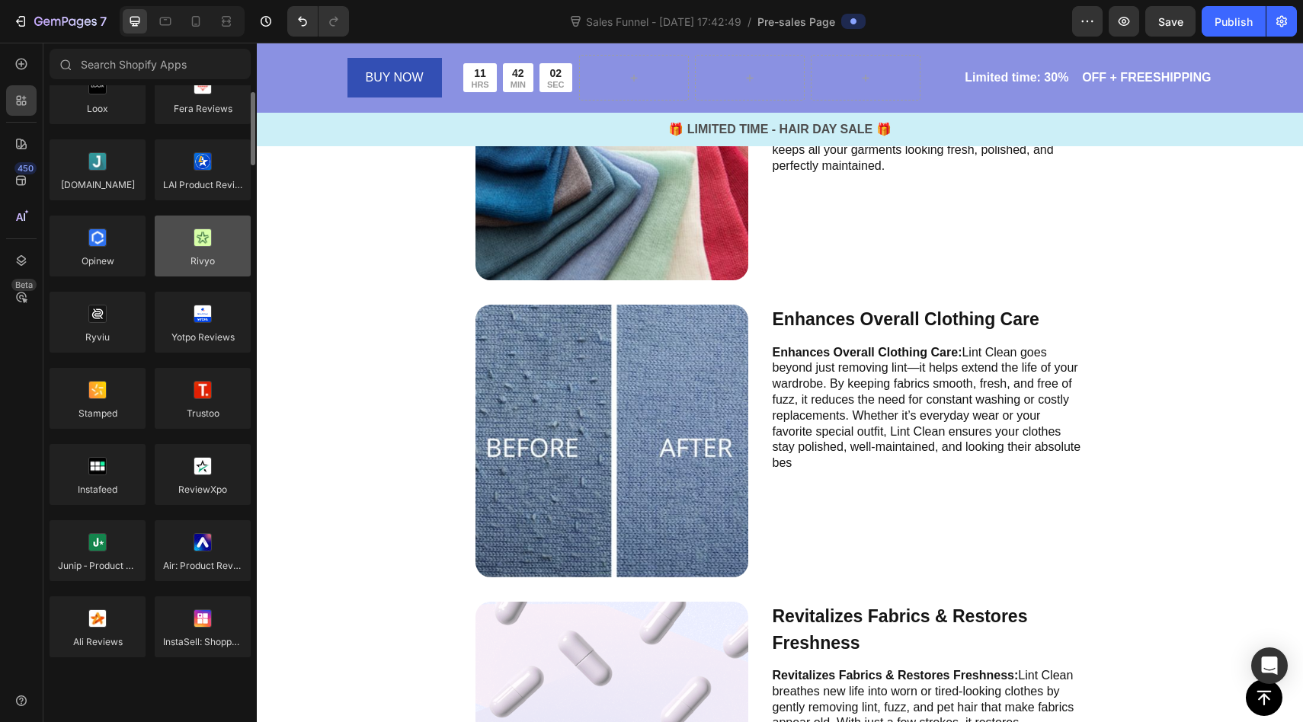
scroll to position [0, 0]
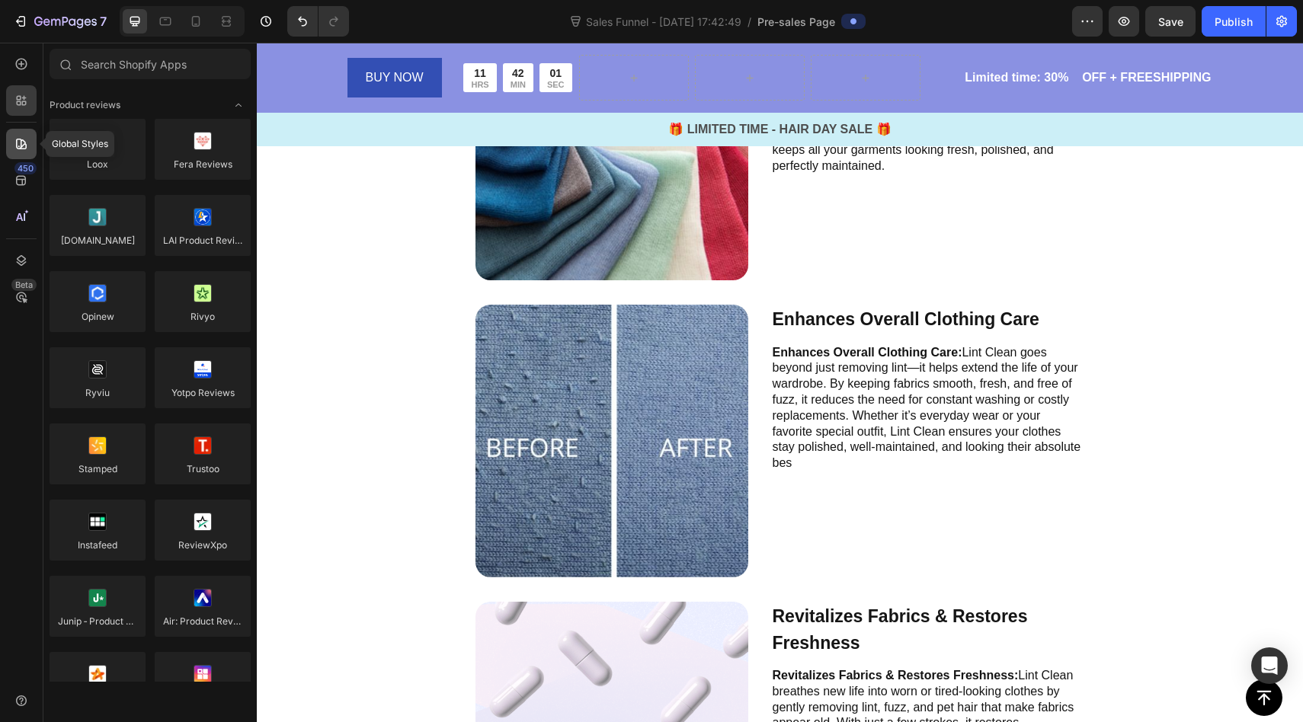
click at [23, 155] on div at bounding box center [21, 144] width 30 height 30
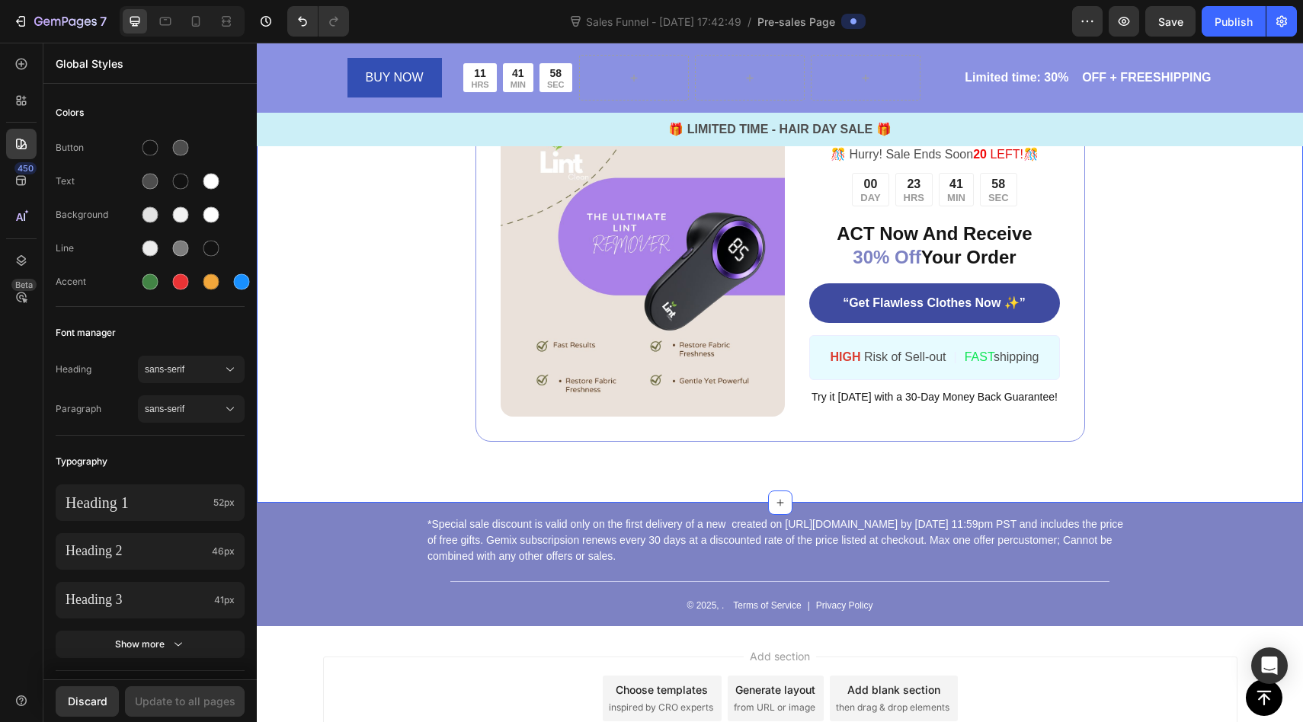
scroll to position [5560, 0]
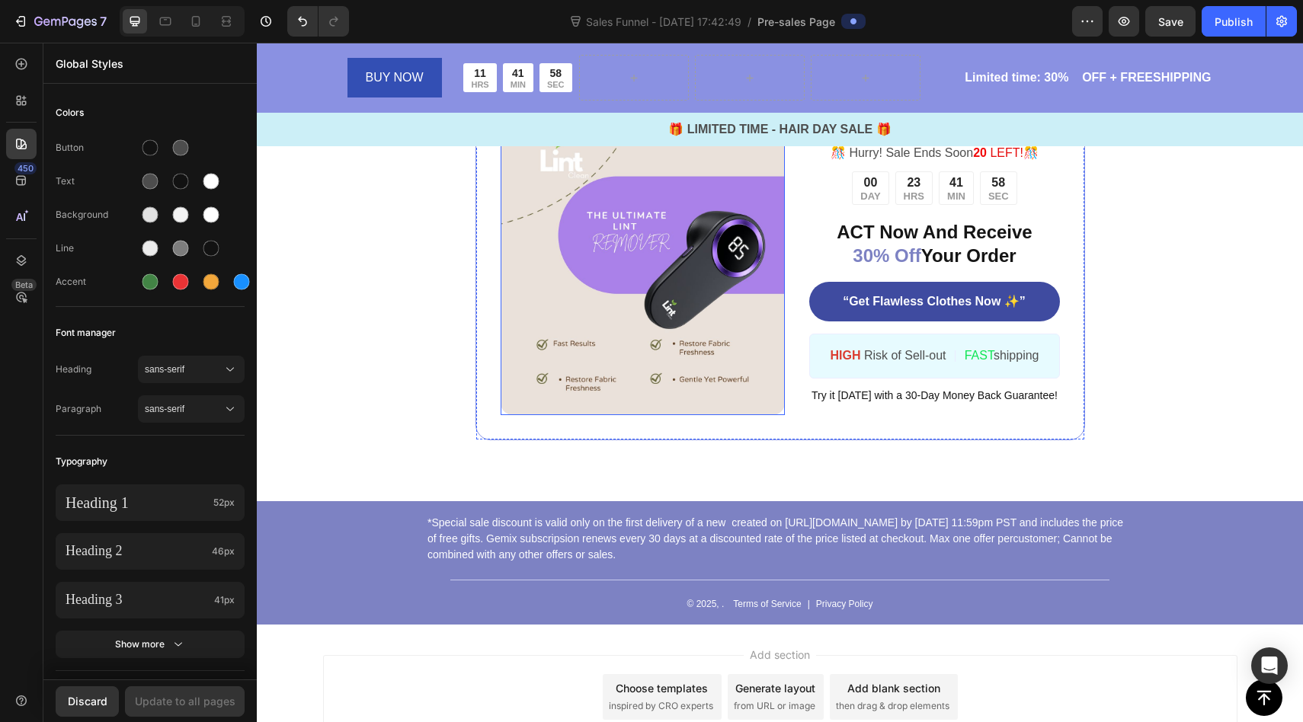
click at [674, 260] on img at bounding box center [643, 272] width 285 height 285
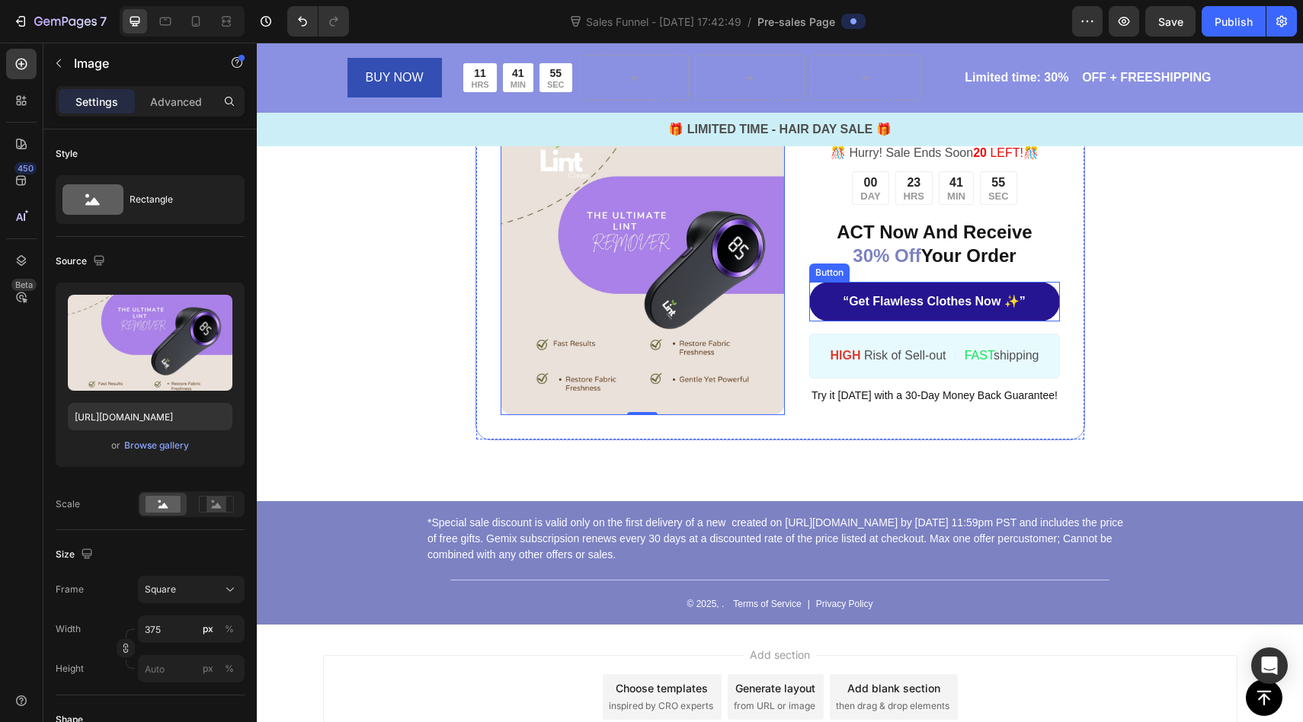
click at [1026, 296] on link "“Get Flawless Clothes Now ✨”" at bounding box center [934, 302] width 250 height 40
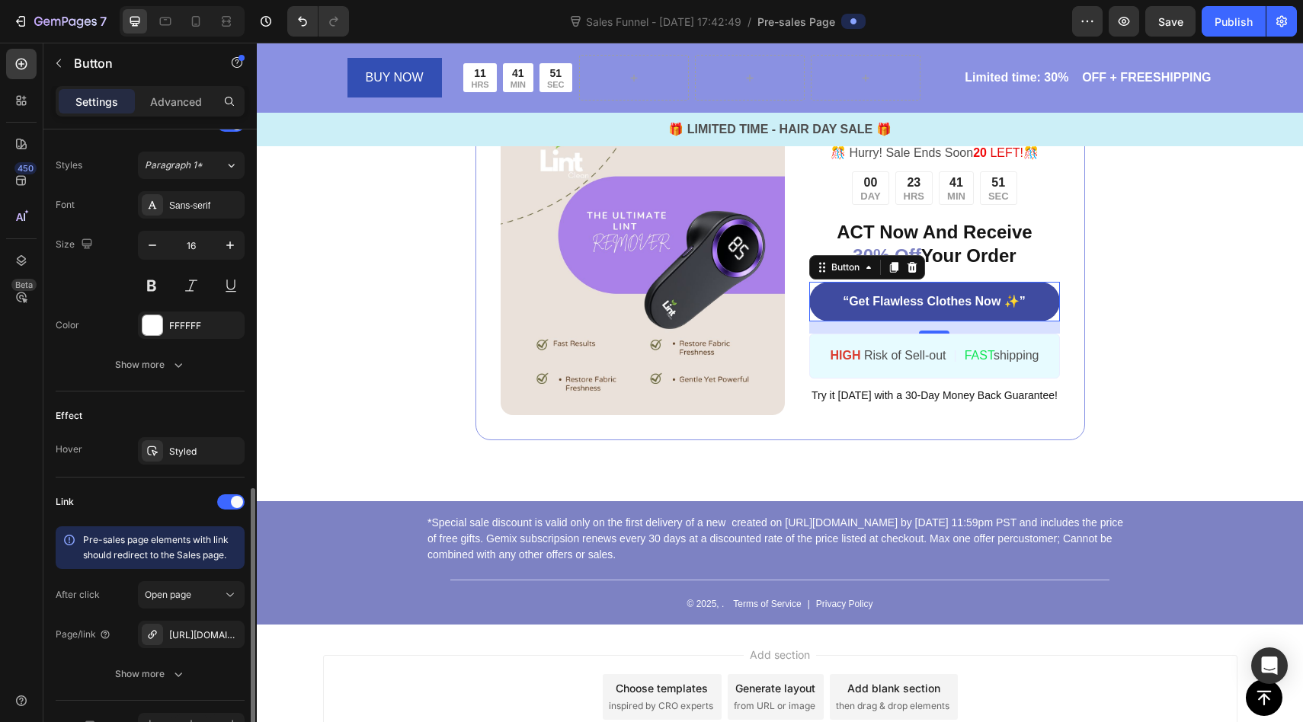
scroll to position [630, 0]
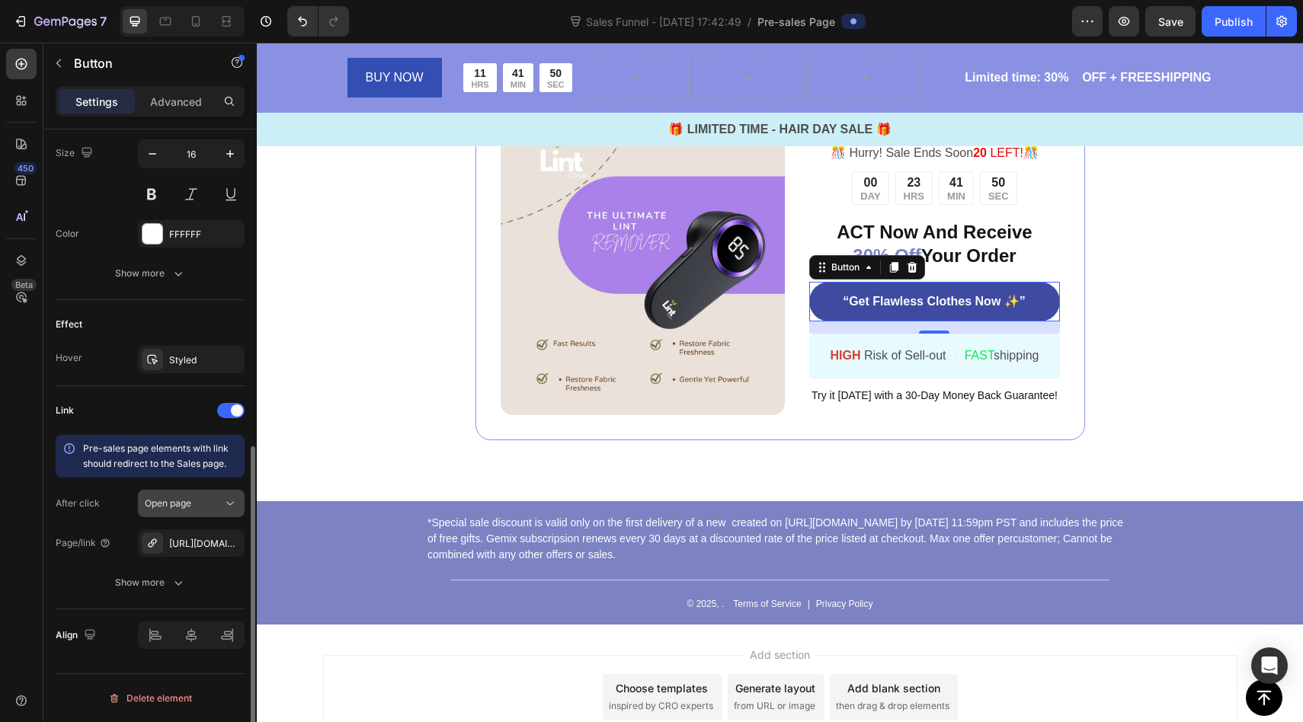
click at [191, 504] on span "Open page" at bounding box center [168, 503] width 46 height 11
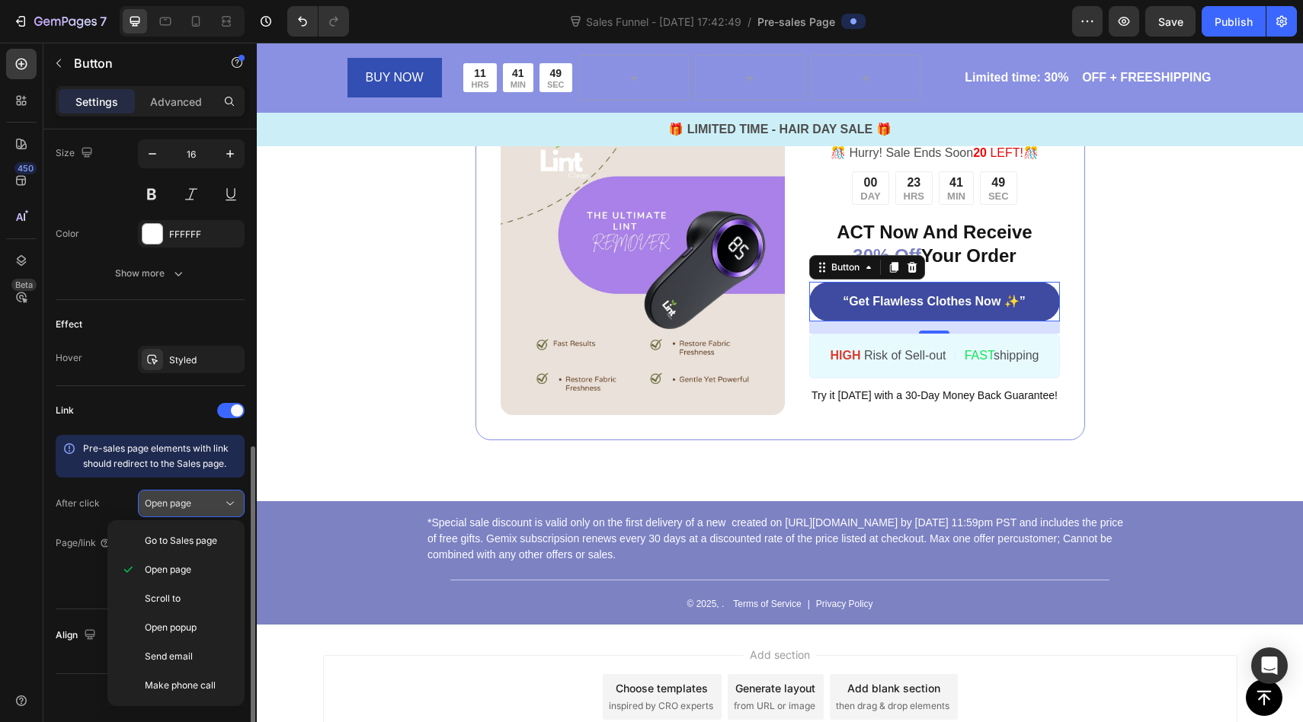
click at [191, 504] on span "Open page" at bounding box center [168, 503] width 46 height 11
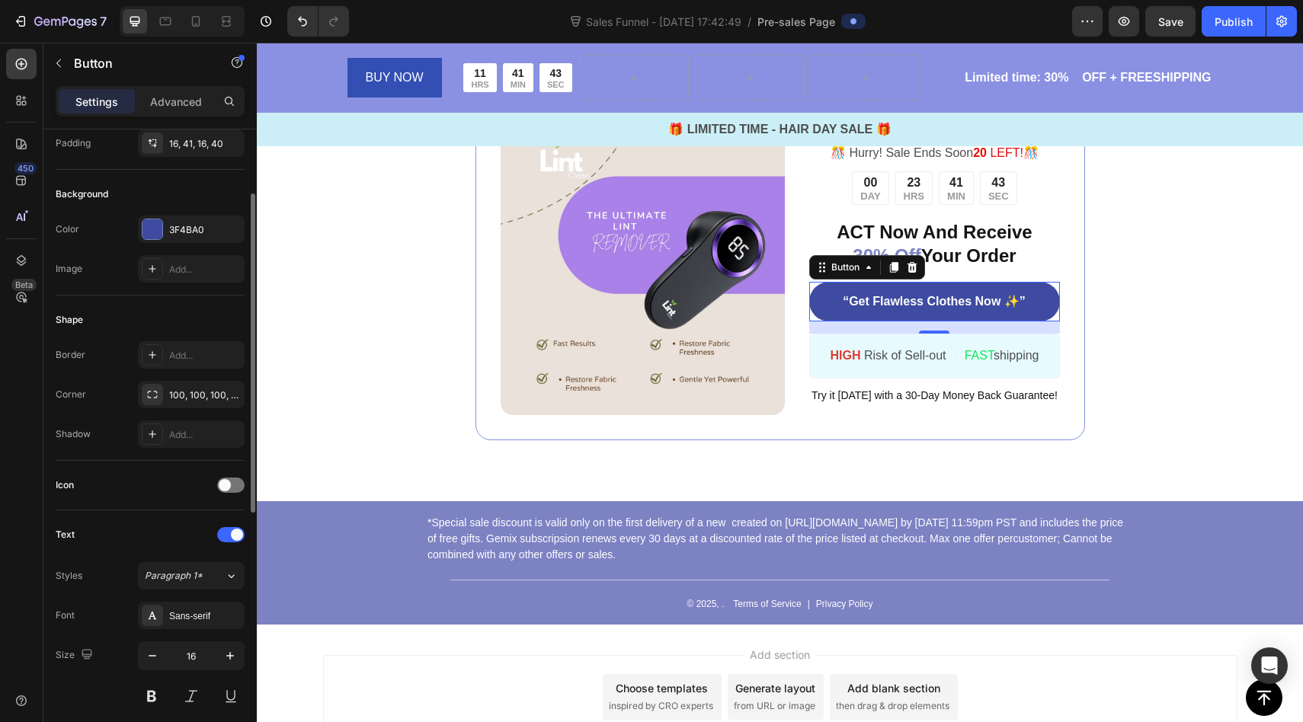
scroll to position [0, 0]
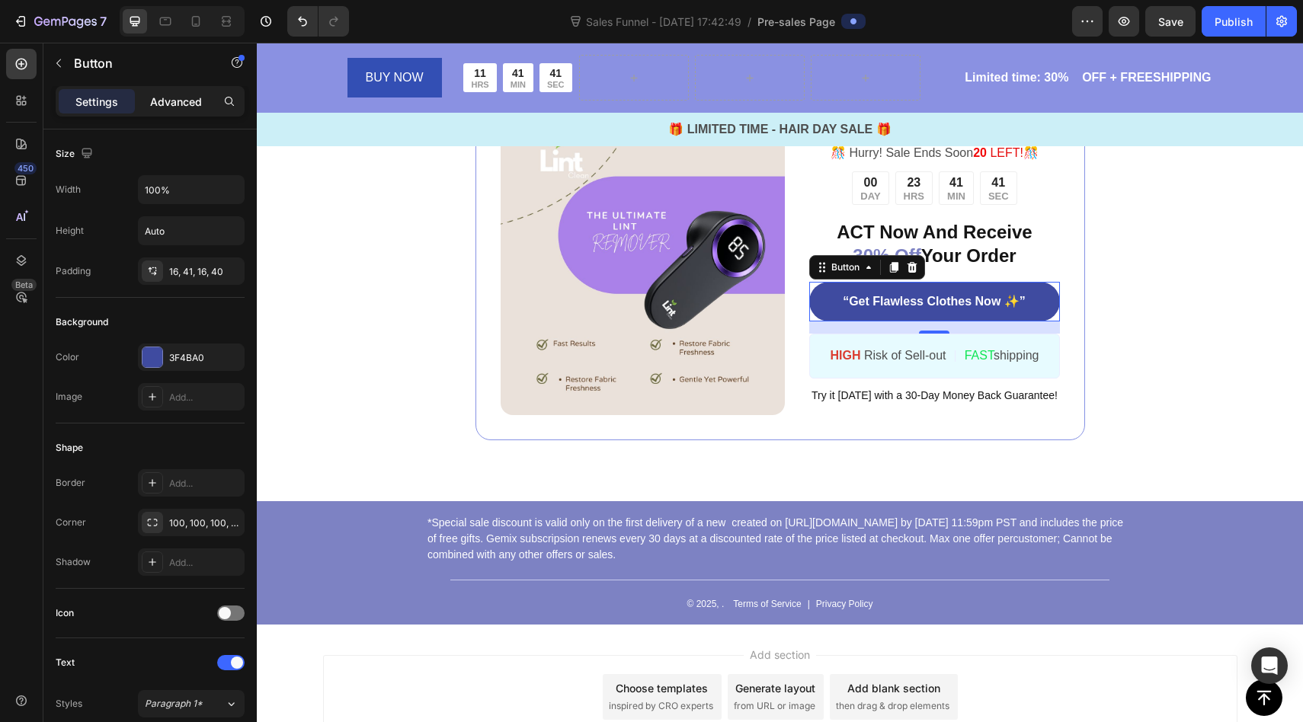
click at [162, 100] on p "Advanced" at bounding box center [176, 102] width 52 height 16
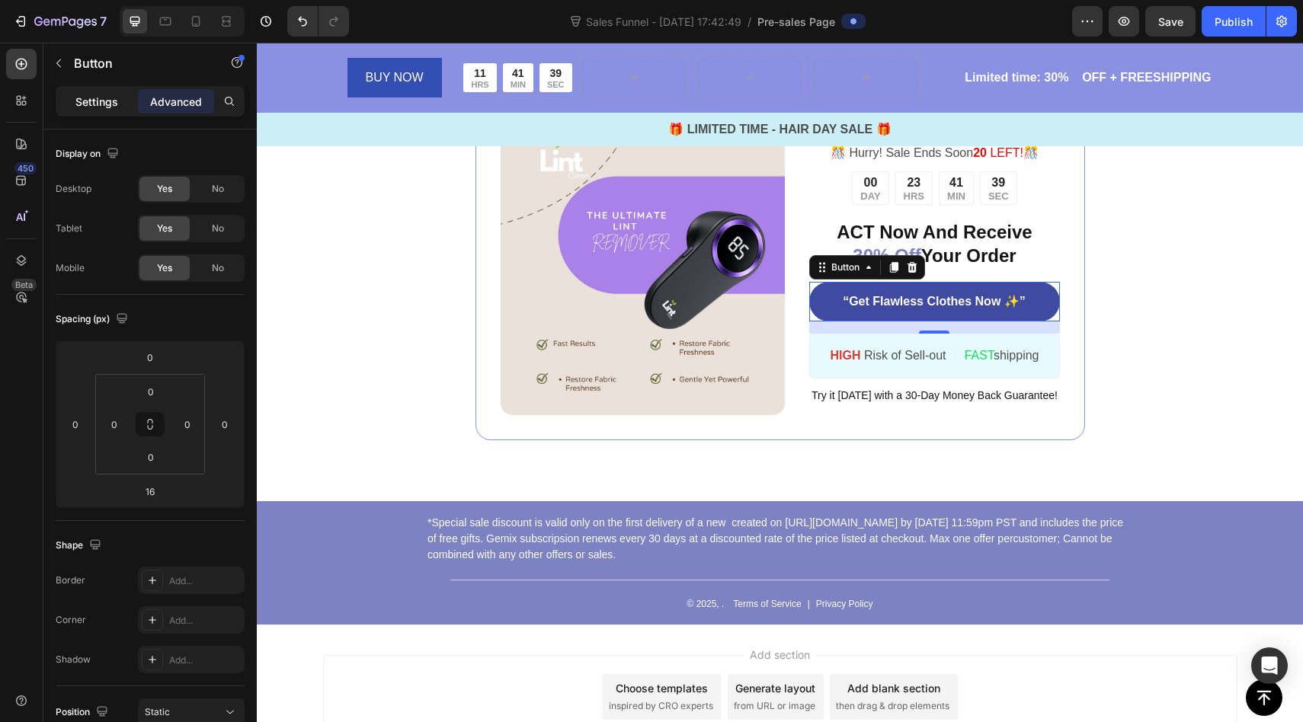
click at [113, 109] on div "Settings" at bounding box center [97, 101] width 76 height 24
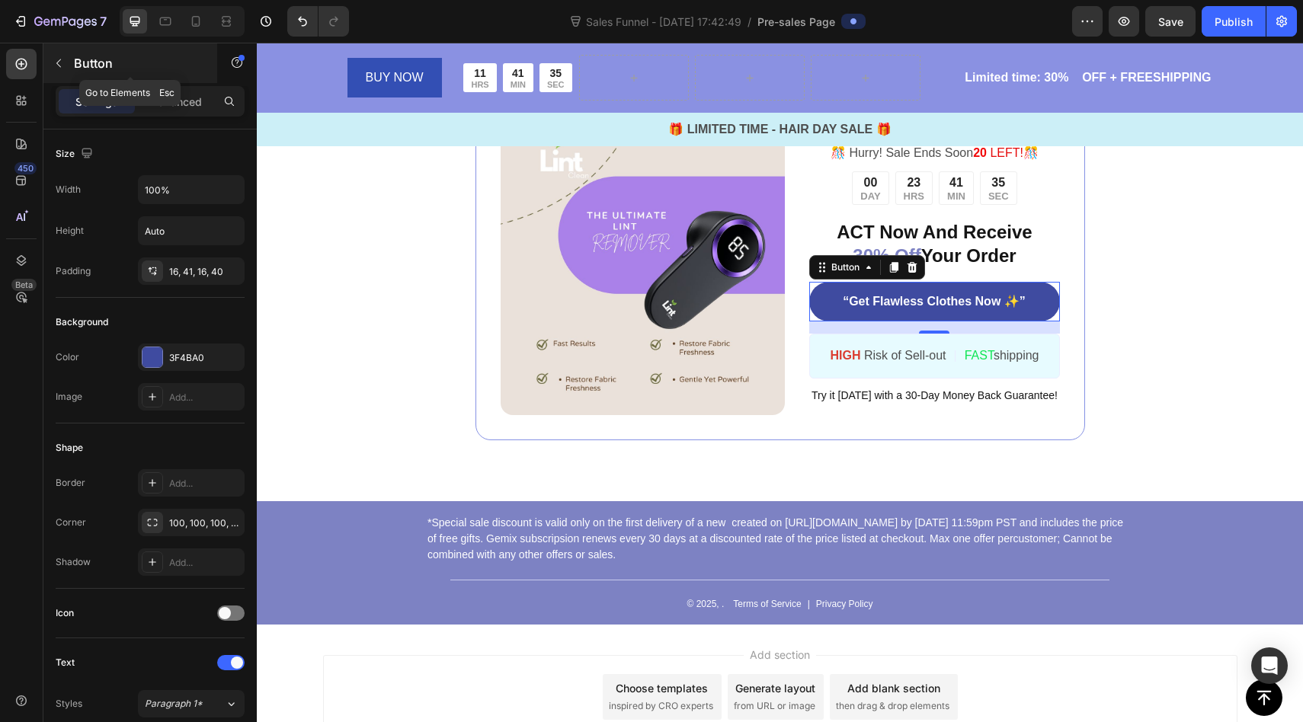
click at [66, 69] on button "button" at bounding box center [58, 63] width 24 height 24
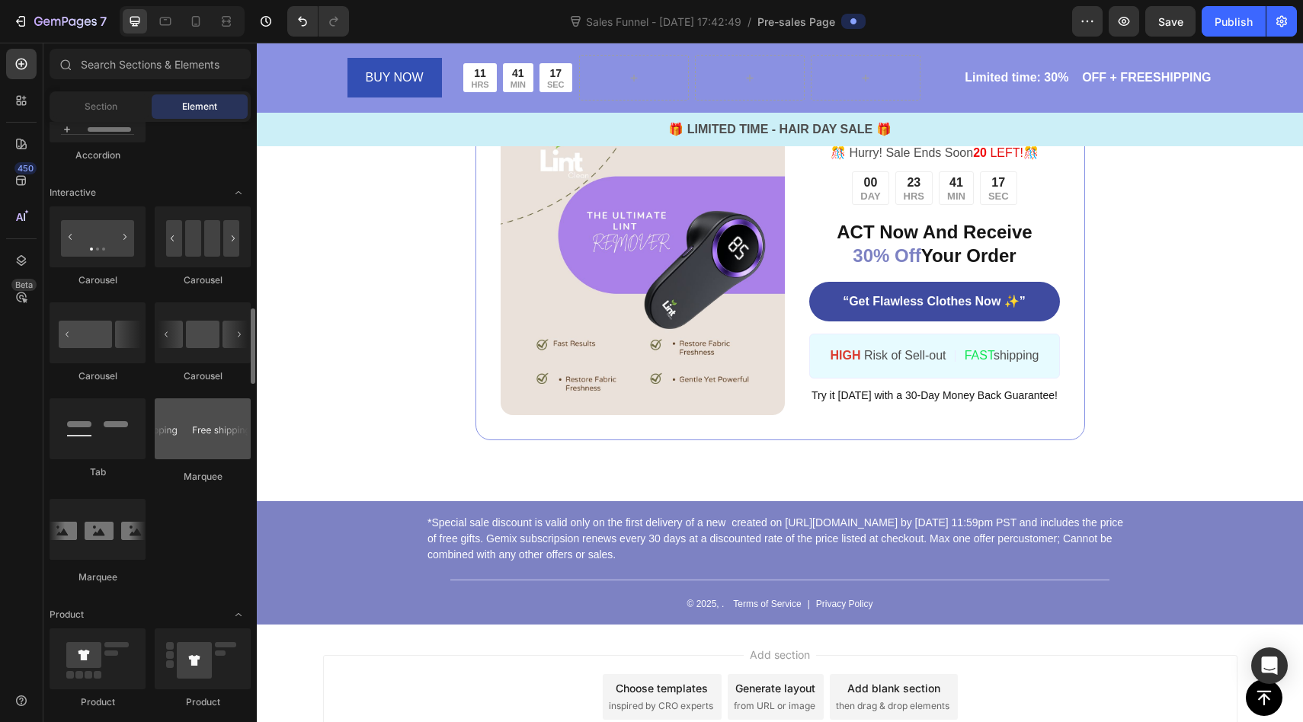
scroll to position [1472, 0]
click at [200, 427] on div at bounding box center [203, 428] width 96 height 61
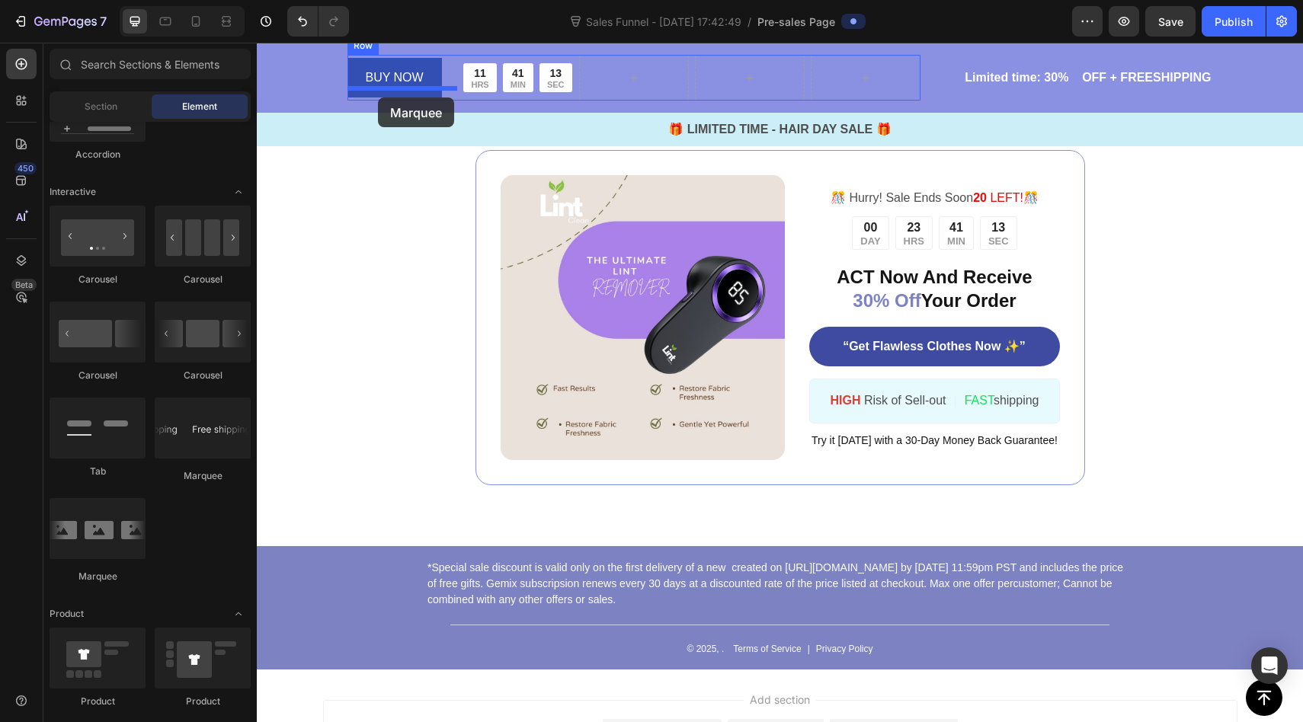
scroll to position [5489, 0]
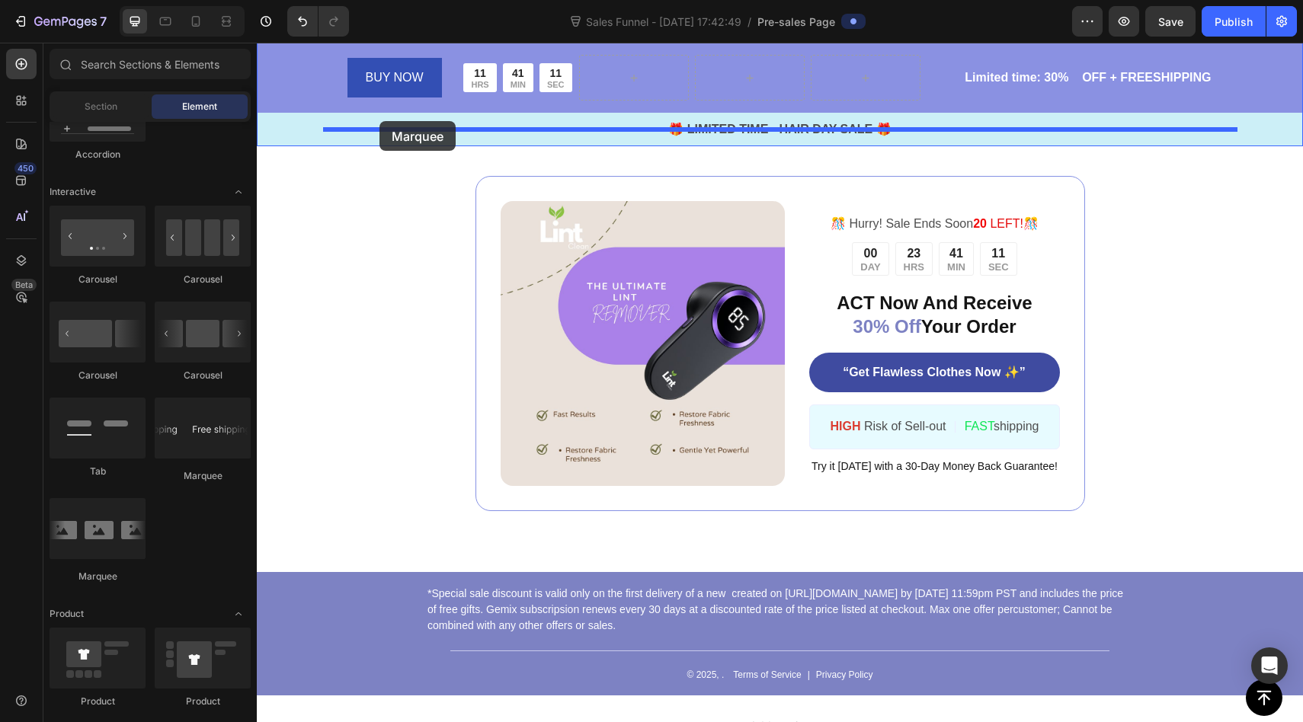
drag, startPoint x: 456, startPoint y: 469, endPoint x: 380, endPoint y: 121, distance: 356.7
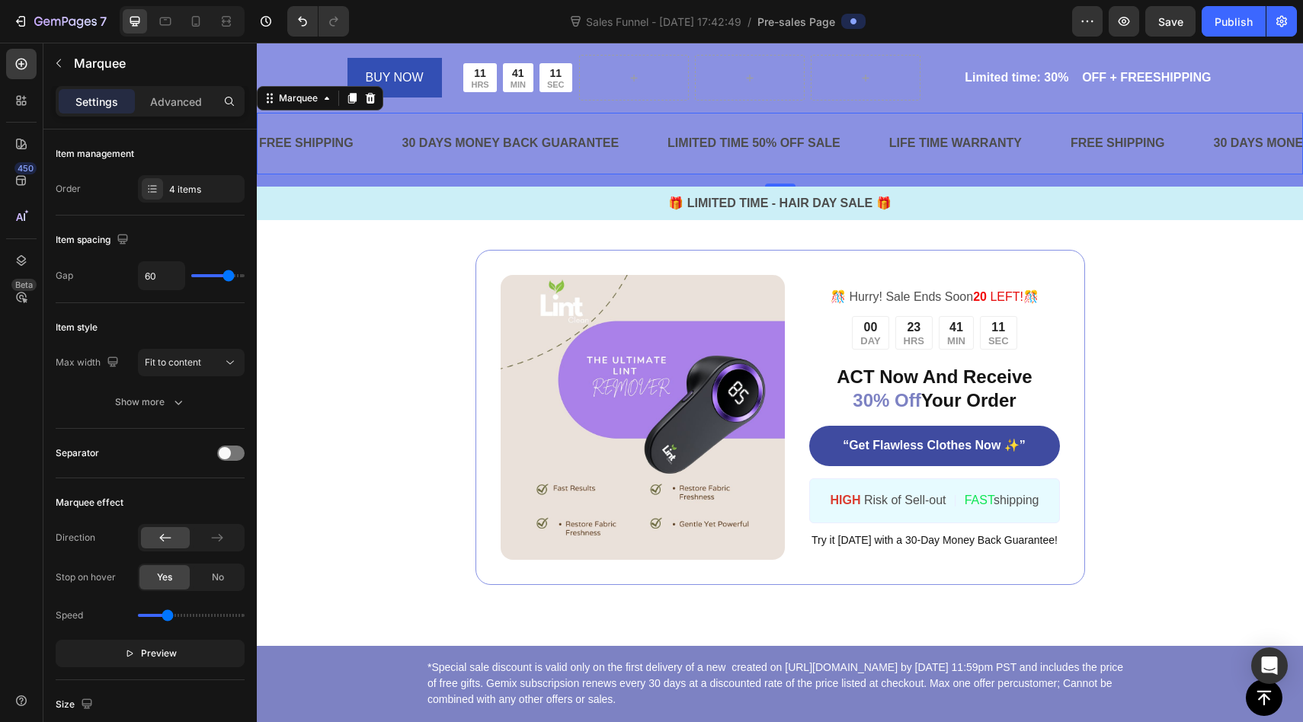
scroll to position [5562, 0]
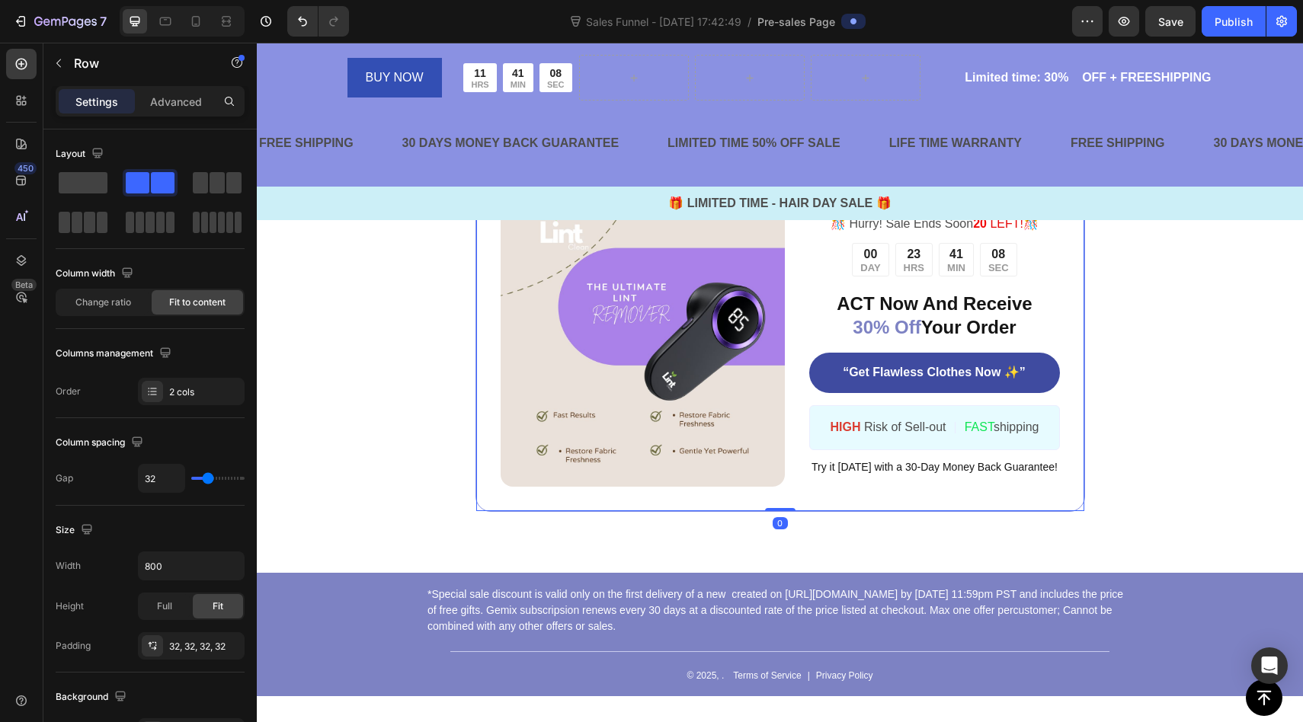
click at [1083, 319] on div "Image ️🎊 Hurry! Sale Ends Soon 20 LEFT! ️🎊 Text Block 00 DAY 23 HRS 41 MIN 08 S…" at bounding box center [781, 344] width 610 height 335
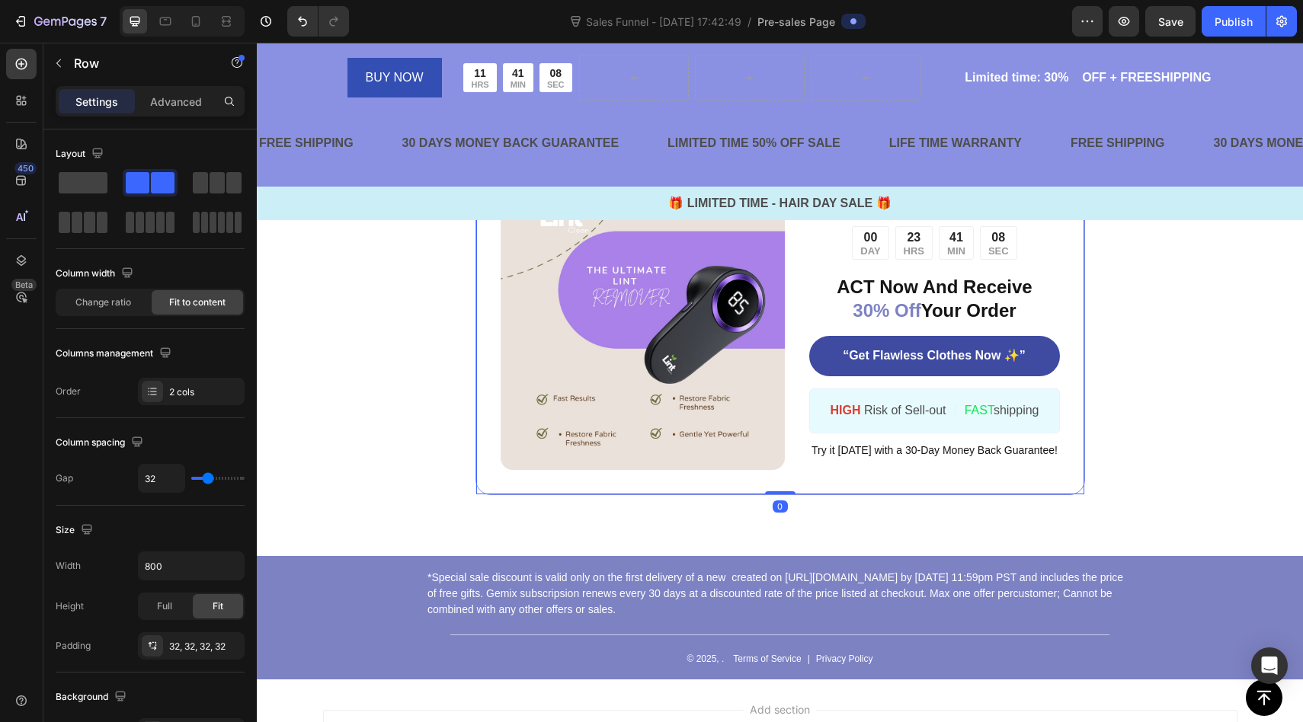
scroll to position [5581, 0]
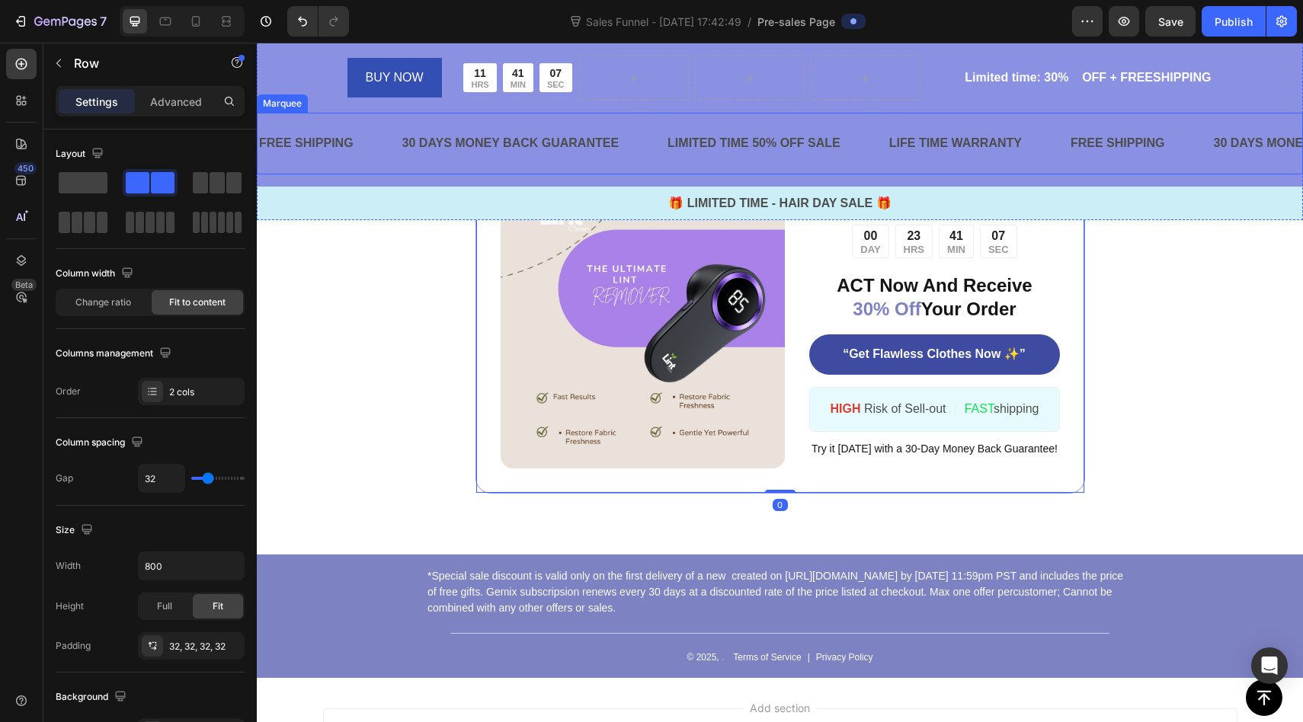
click at [863, 144] on div "LIMITED TIME 50% OFF SALE Text Block" at bounding box center [777, 143] width 222 height 37
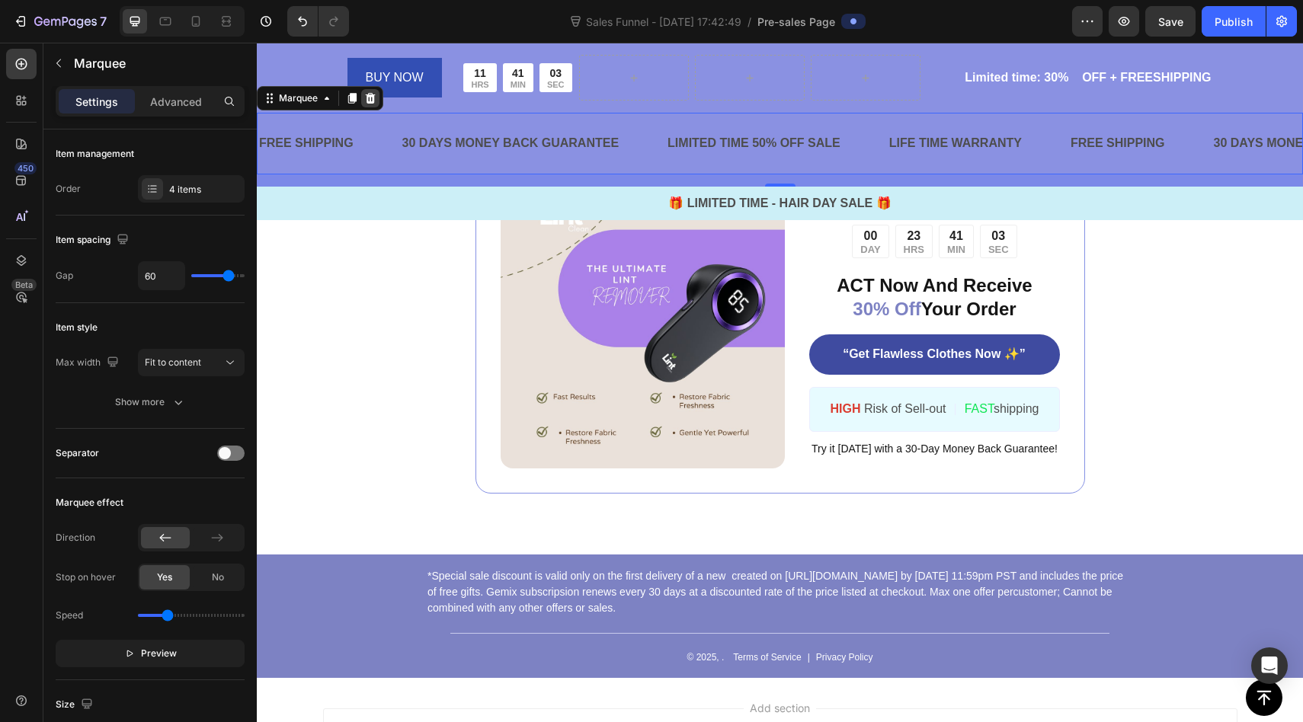
click at [376, 97] on div at bounding box center [370, 98] width 18 height 18
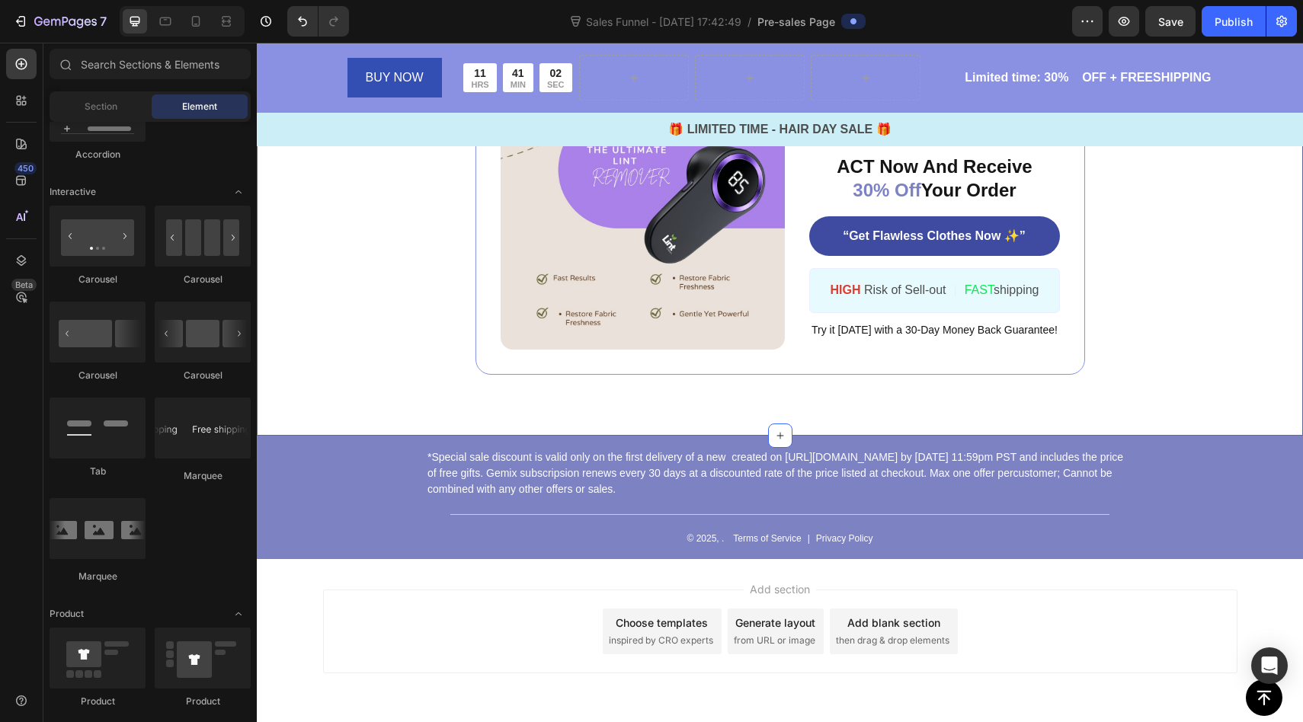
scroll to position [5671, 0]
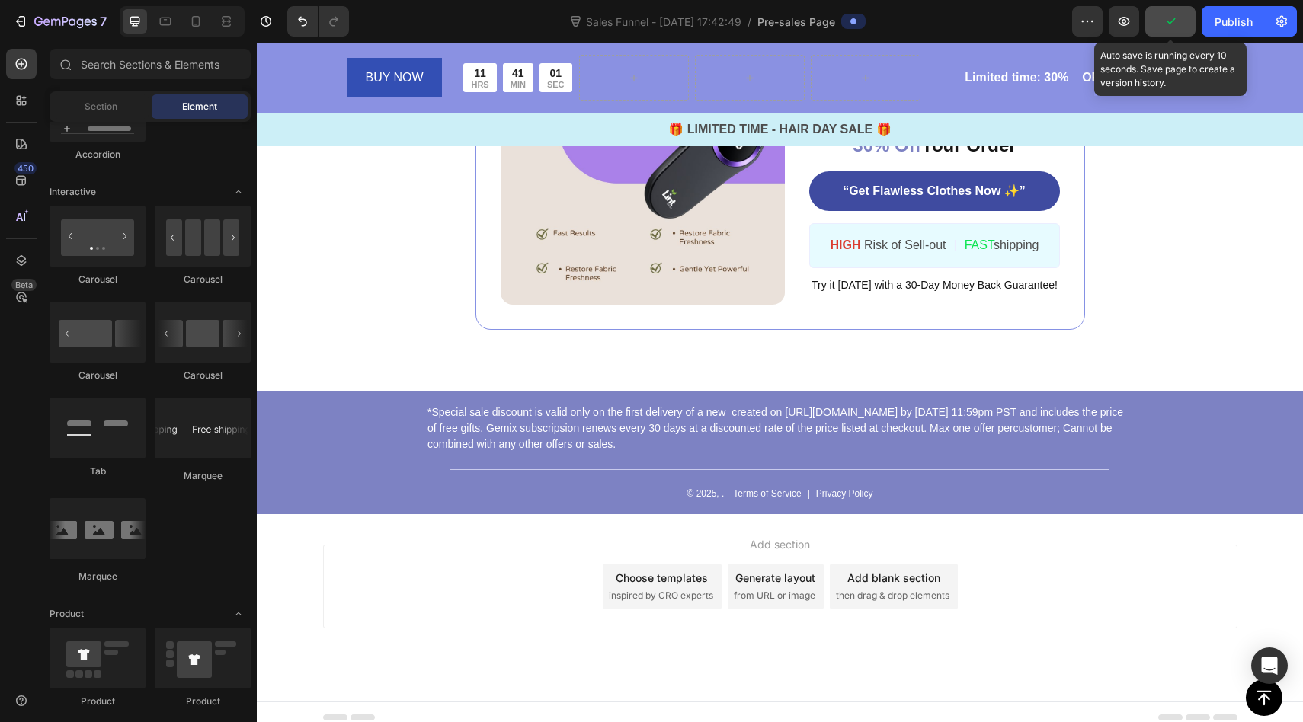
click at [1161, 22] on button "button" at bounding box center [1170, 21] width 50 height 30
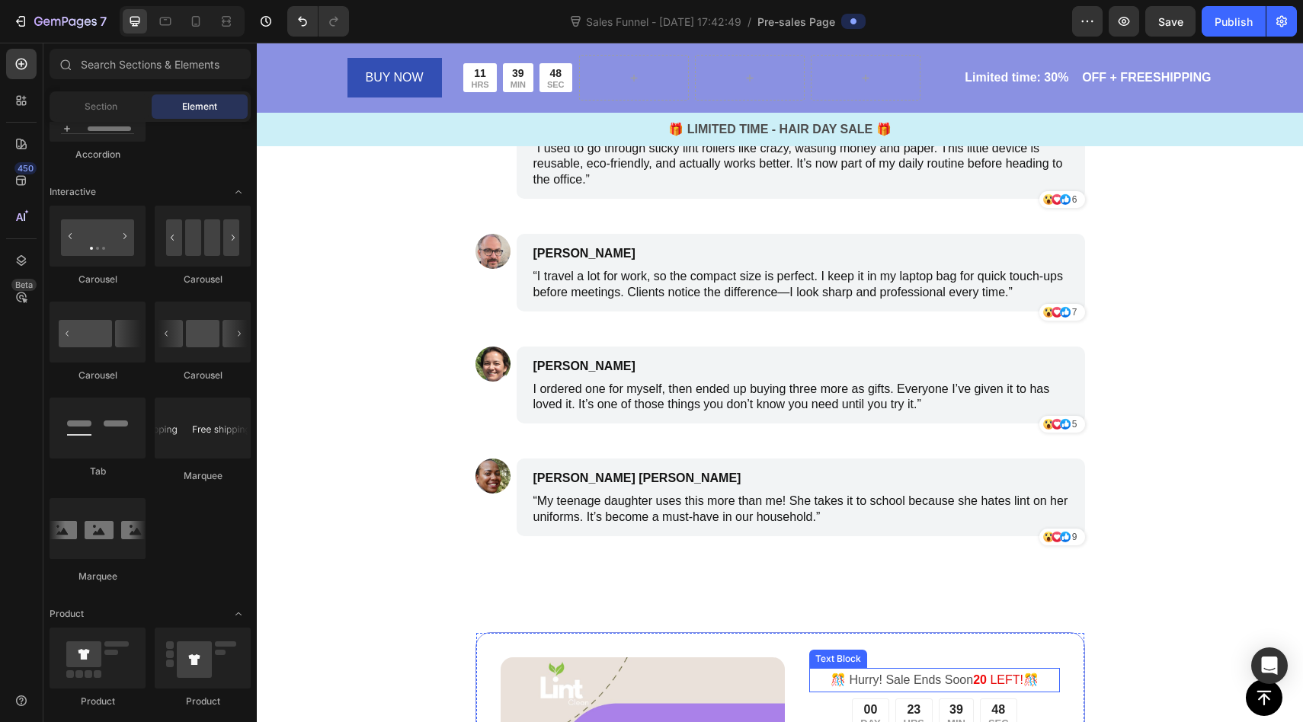
scroll to position [4816, 0]
